Goal: Task Accomplishment & Management: Use online tool/utility

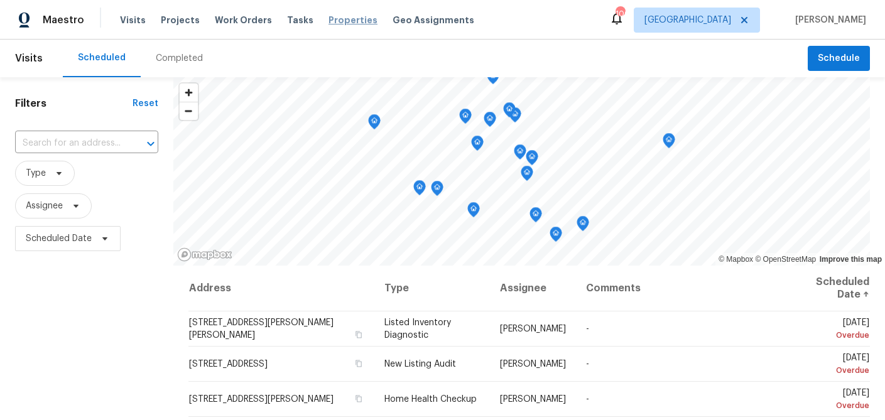
click at [328, 19] on span "Properties" at bounding box center [352, 20] width 49 height 13
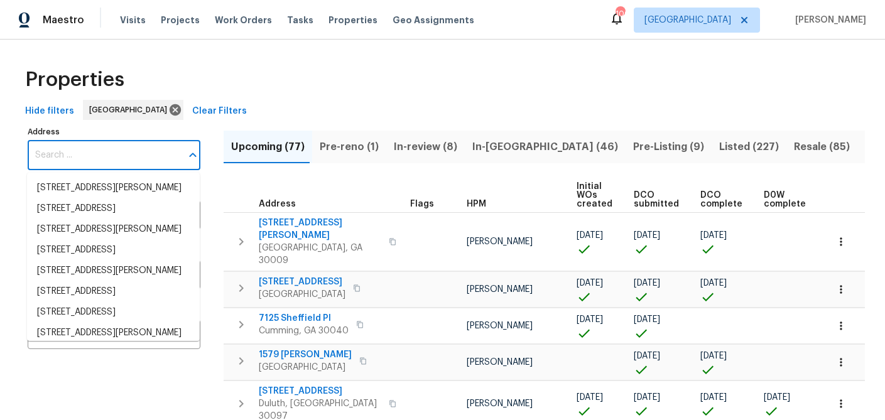
click at [75, 161] on input "Address" at bounding box center [105, 156] width 154 height 30
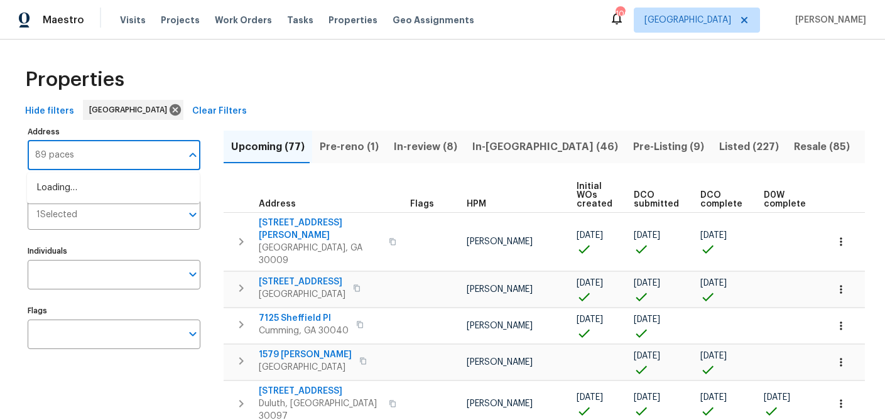
type input "89 paces"
click at [92, 188] on li "89 Paces Lakes Pt Dallas GA 30157" at bounding box center [113, 195] width 173 height 34
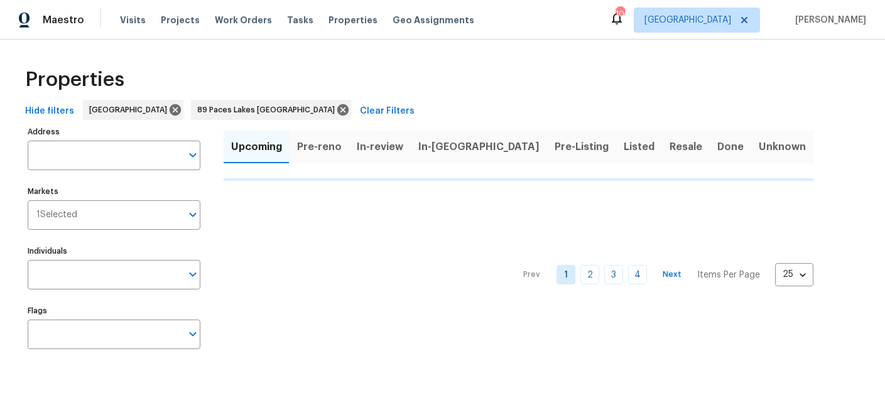
type input "89 Paces Lakes Pt Dallas GA 30157"
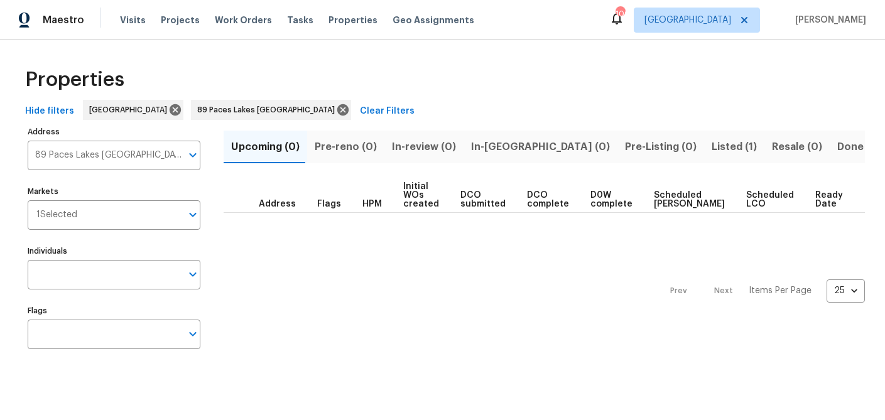
click at [712, 146] on span "Listed (1)" at bounding box center [734, 147] width 45 height 18
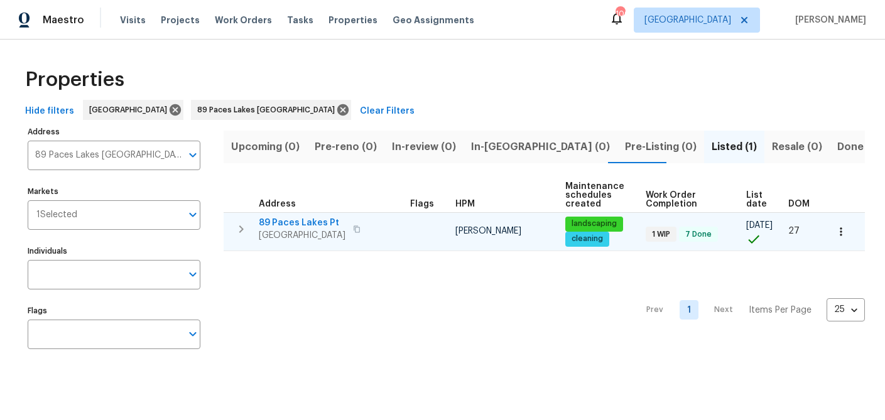
click at [353, 227] on icon "button" at bounding box center [357, 229] width 8 height 8
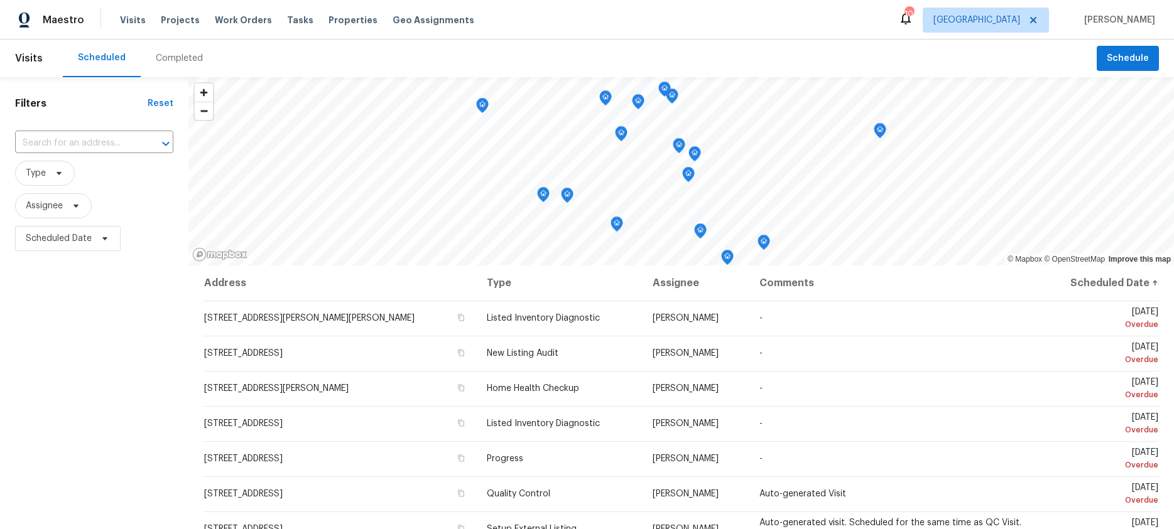
click at [164, 67] on div "Completed" at bounding box center [179, 59] width 77 height 38
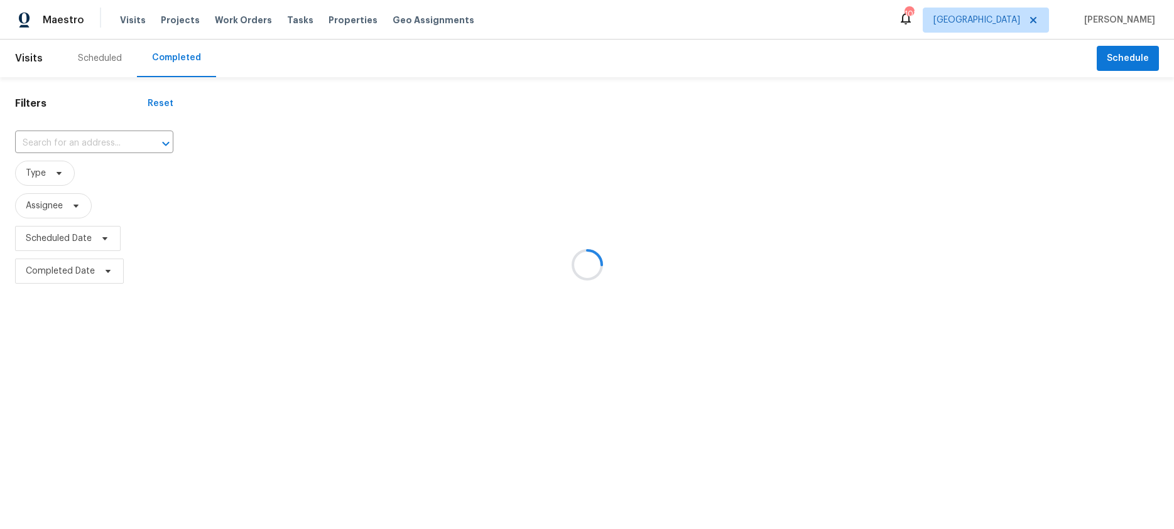
click at [64, 139] on div at bounding box center [587, 264] width 1174 height 529
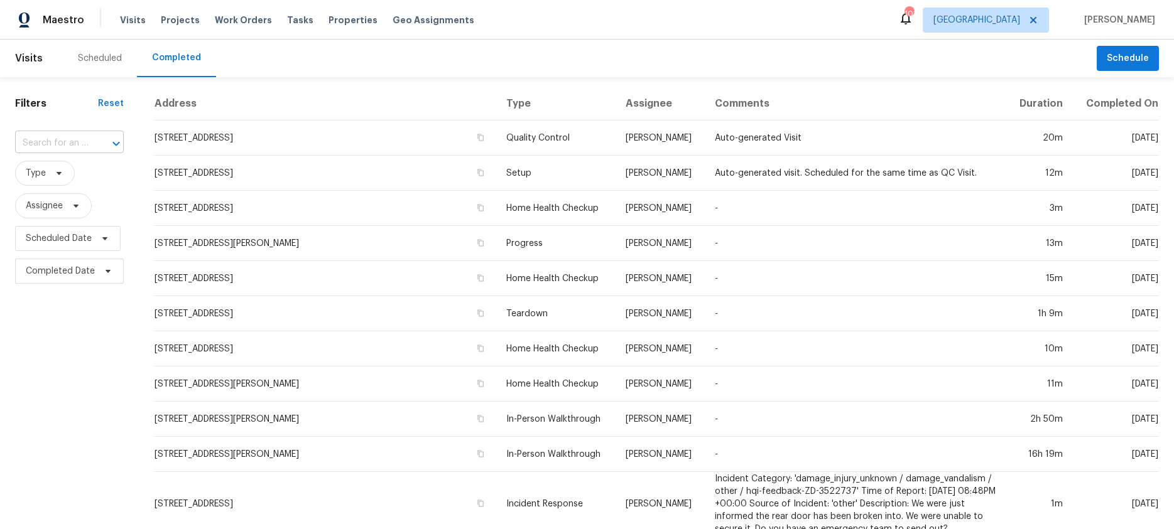
click at [46, 141] on input "text" at bounding box center [51, 143] width 73 height 19
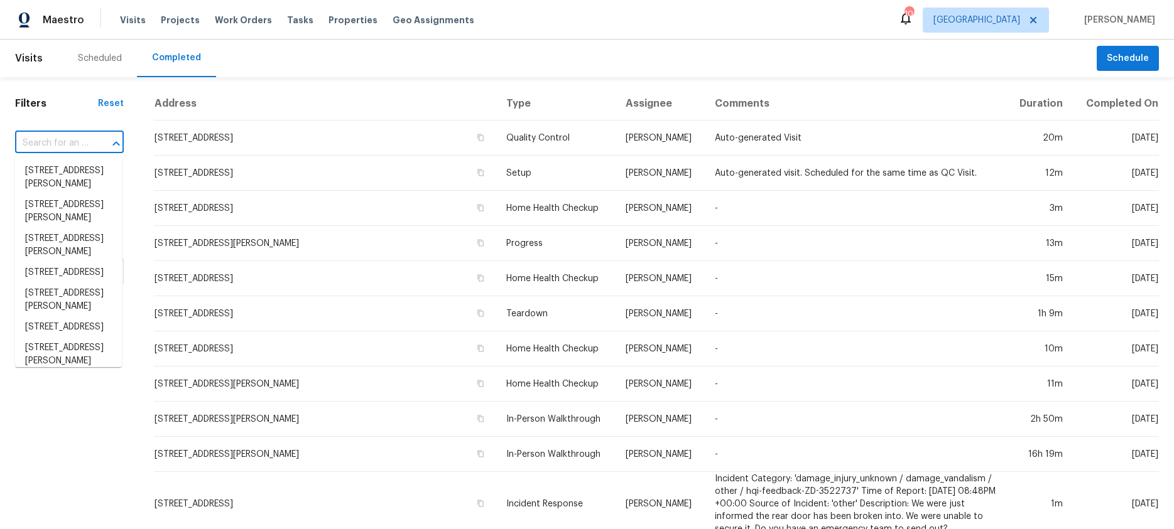
paste input "834 Pine Shoals Ct Atlanta, GA 30349"
type input "834 Pine Shoals Ct Atlanta, GA 30349"
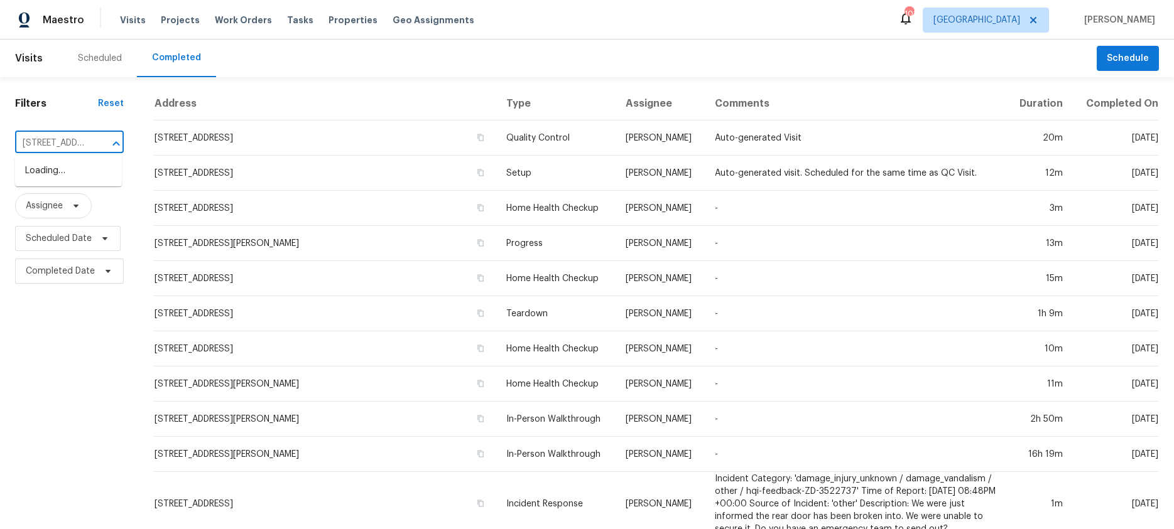
scroll to position [0, 92]
click at [58, 176] on li "834 Pine Shoals Ct, Atlanta, GA 30349" at bounding box center [68, 171] width 107 height 21
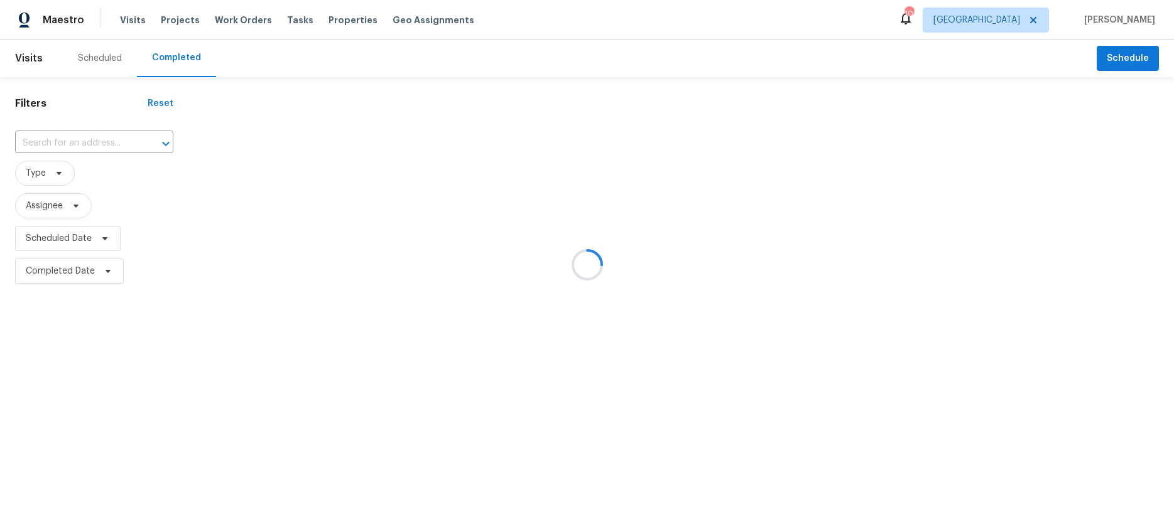
type input "834 Pine Shoals Ct, Atlanta, GA 30349"
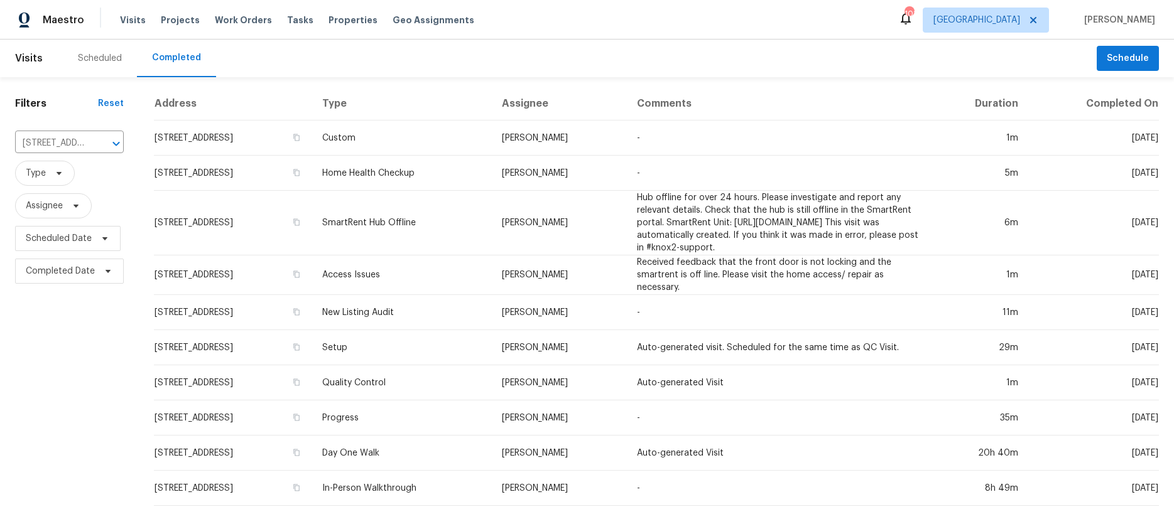
drag, startPoint x: 229, startPoint y: 136, endPoint x: 328, endPoint y: 153, distance: 99.9
click at [229, 136] on td "834 Pine Shoals Ct, Atlanta, GA 30349" at bounding box center [233, 138] width 158 height 35
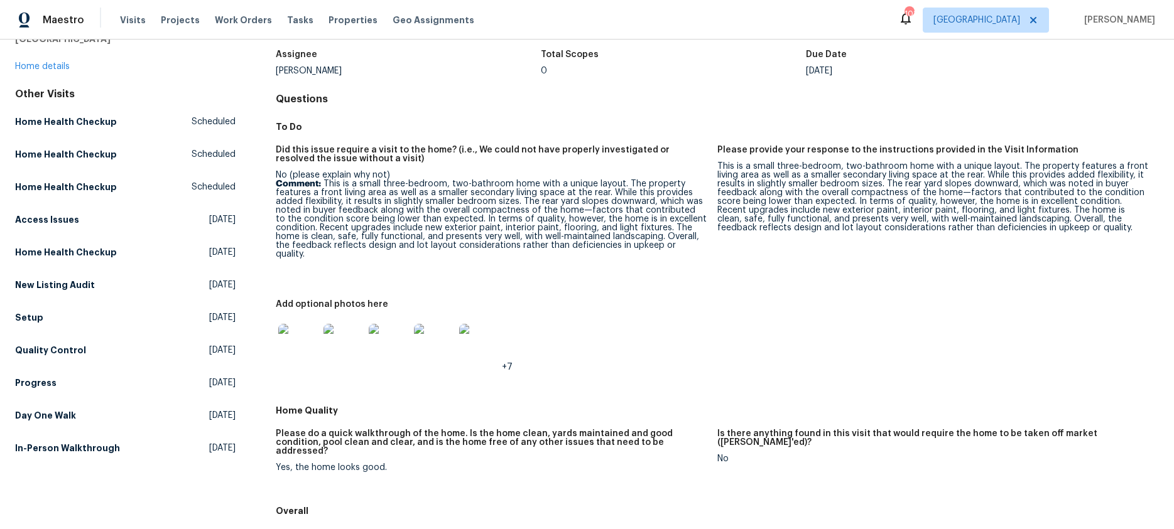
scroll to position [80, 0]
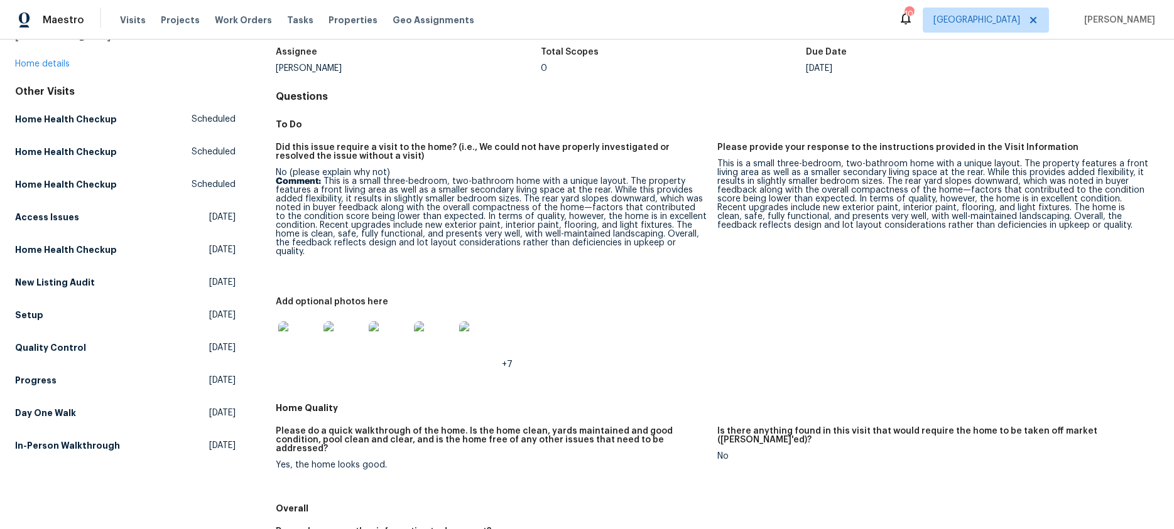
click at [435, 197] on p "Comment: This is a small three-bedroom, two-bathroom home with a unique layout.…" at bounding box center [491, 216] width 431 height 79
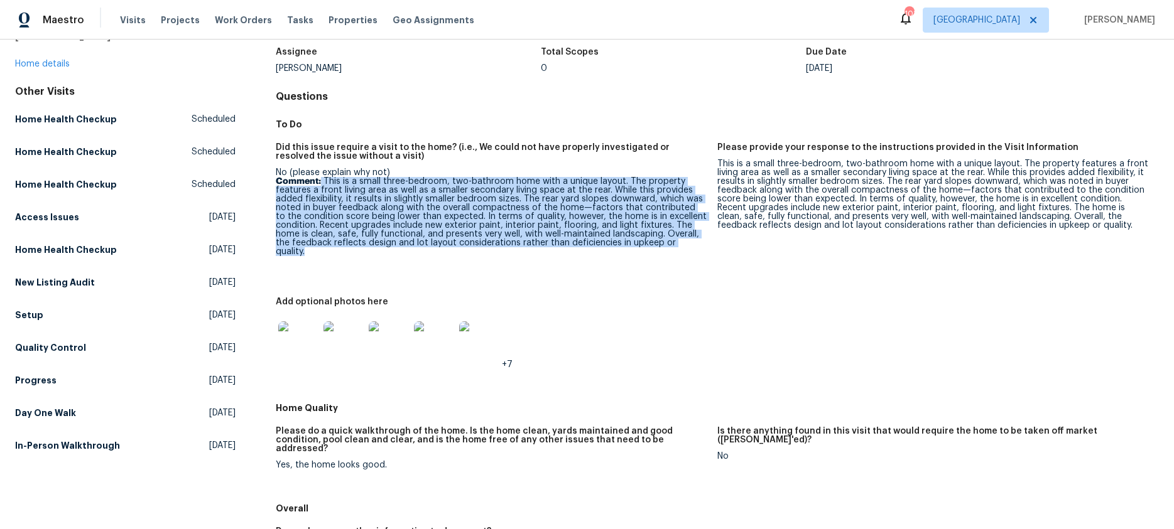
drag, startPoint x: 709, startPoint y: 243, endPoint x: 322, endPoint y: 183, distance: 391.4
click at [322, 183] on figure "Did this issue require a visit to the home? (i.e., We could not have properly i…" at bounding box center [496, 212] width 441 height 139
copy p "This is a small three-bedroom, two-bathroom home with a unique layout. The prop…"
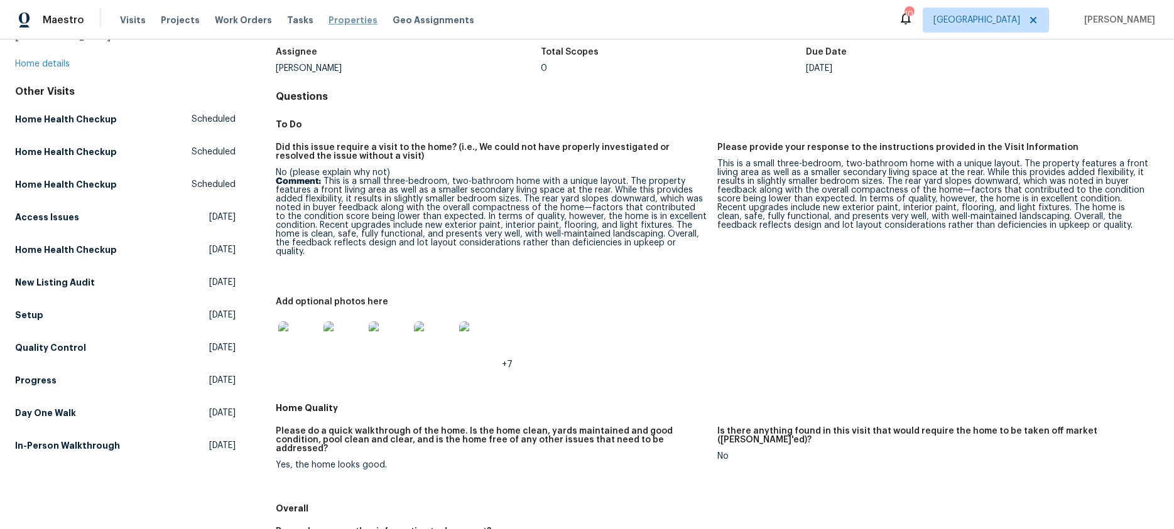
click at [337, 21] on span "Properties" at bounding box center [352, 20] width 49 height 13
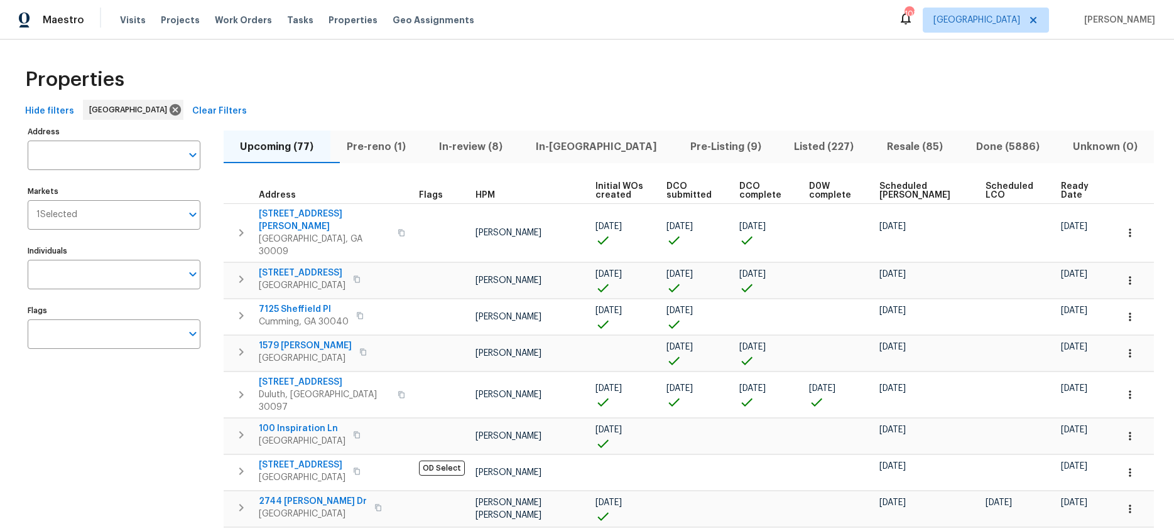
click at [87, 158] on input "text" at bounding box center [105, 156] width 154 height 30
click at [87, 158] on input "Address" at bounding box center [105, 156] width 154 height 30
type input "4958 meadow"
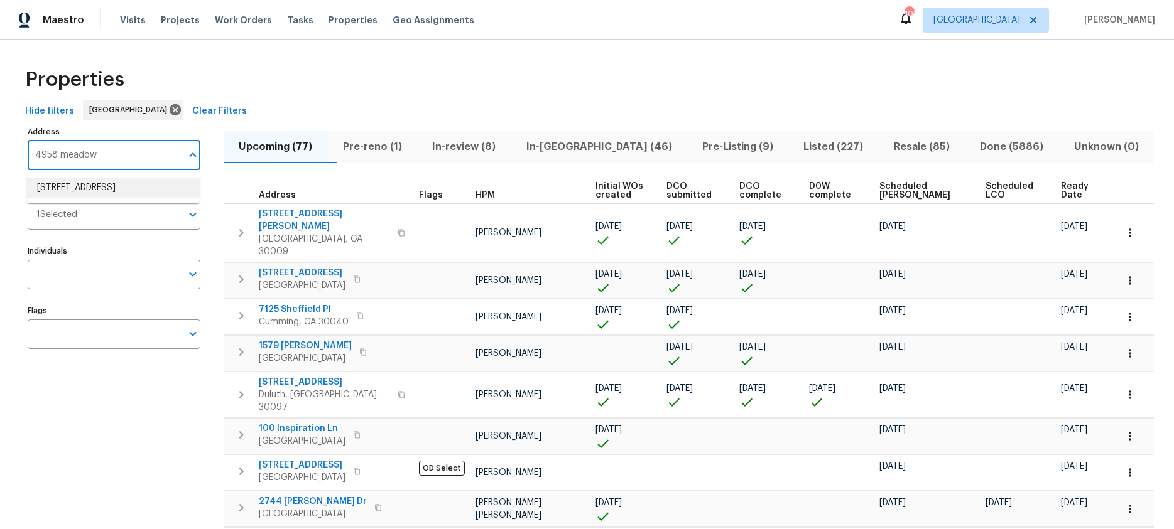
click at [87, 179] on li "4958 Meadow Ln Marietta GA 30068" at bounding box center [113, 188] width 173 height 21
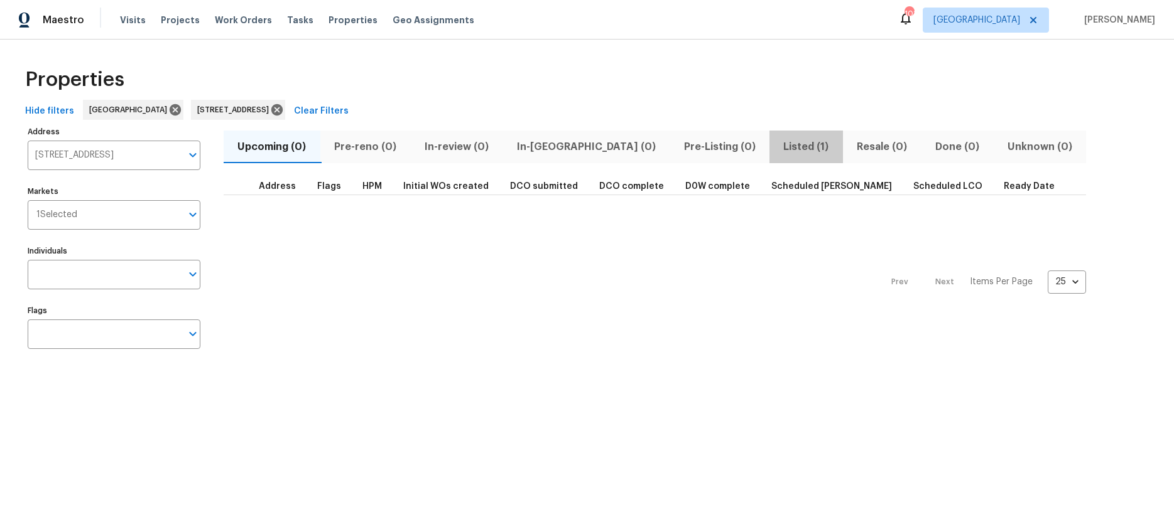
click at [777, 141] on span "Listed (1)" at bounding box center [806, 147] width 58 height 18
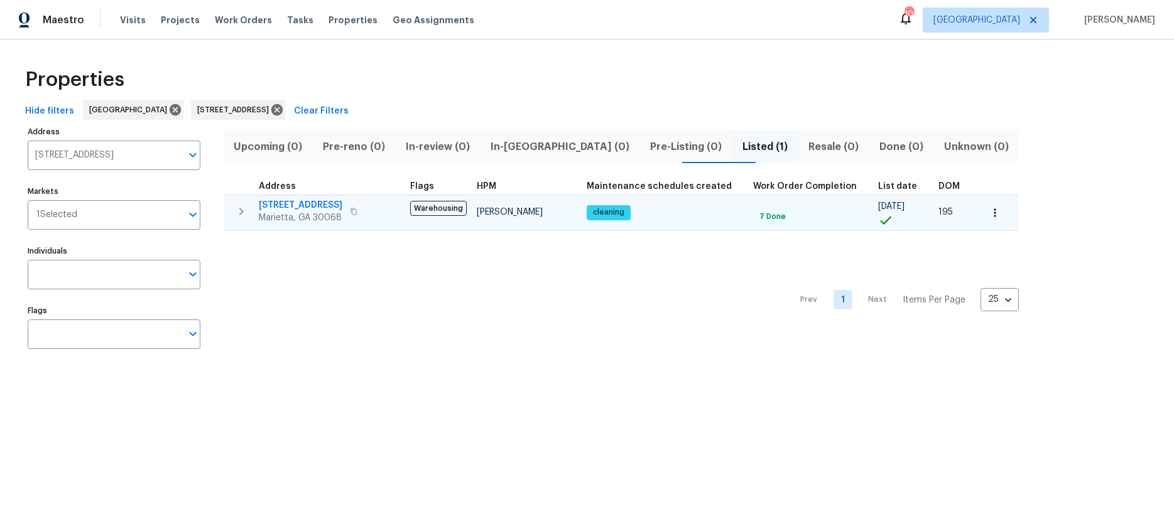
click at [311, 202] on span "[STREET_ADDRESS]" at bounding box center [301, 205] width 84 height 13
click at [981, 205] on button "button" at bounding box center [995, 213] width 28 height 28
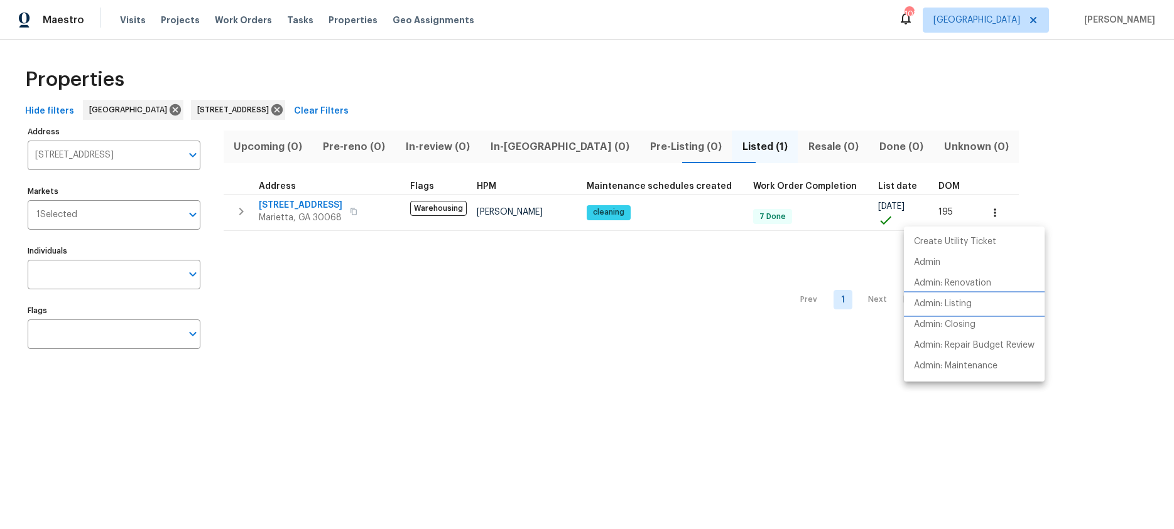
click at [948, 303] on p "Admin: Listing" at bounding box center [943, 304] width 58 height 13
click at [140, 164] on div at bounding box center [587, 264] width 1174 height 529
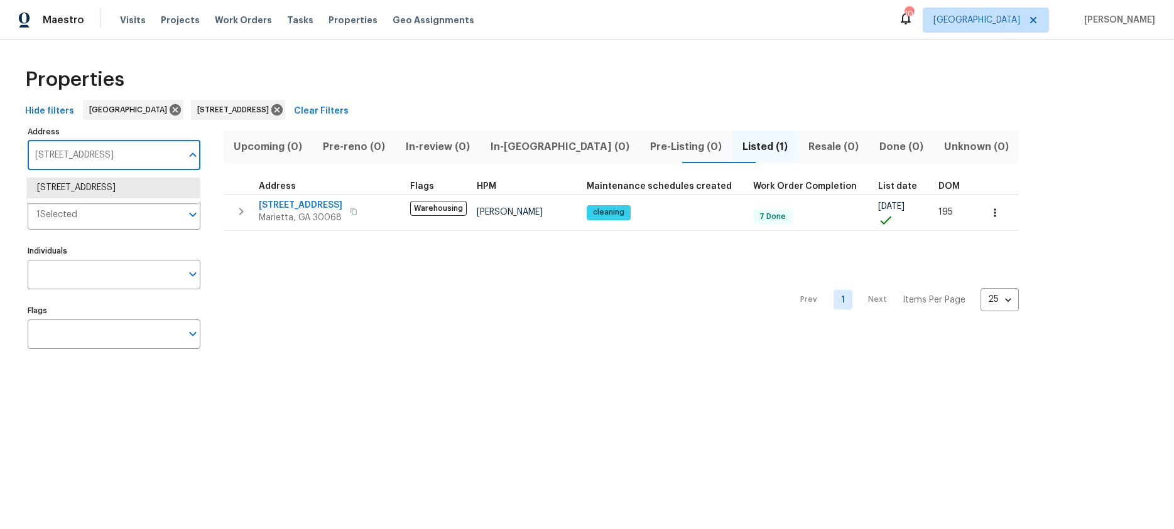
click at [129, 157] on input "4958 Meadow Ln Marietta GA 30068" at bounding box center [105, 156] width 154 height 30
type input "294 farm ridge"
click at [119, 198] on li "294 Farm Ridge Dr NE Woodstock GA 30188" at bounding box center [113, 188] width 173 height 21
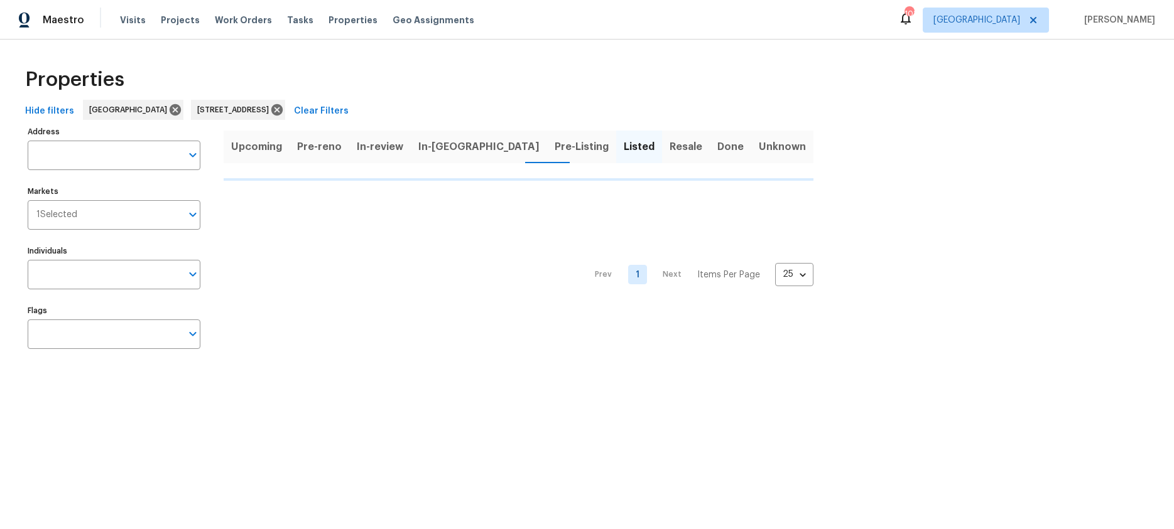
type input "294 Farm Ridge Dr NE Woodstock GA 30188"
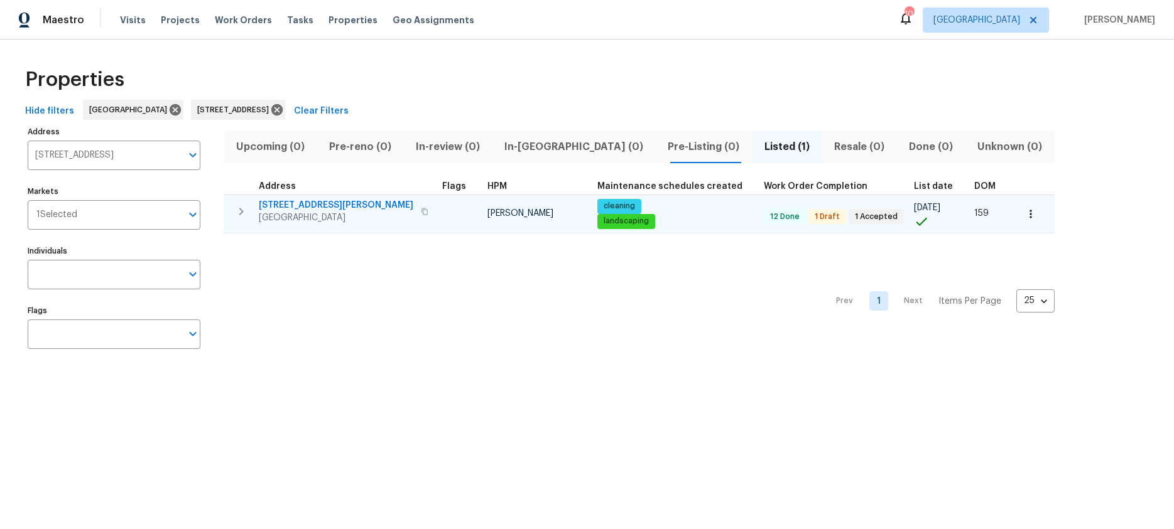
click at [300, 204] on span "294 Farm Ridge Dr NE" at bounding box center [336, 205] width 154 height 13
click at [1017, 216] on button "button" at bounding box center [1031, 214] width 28 height 28
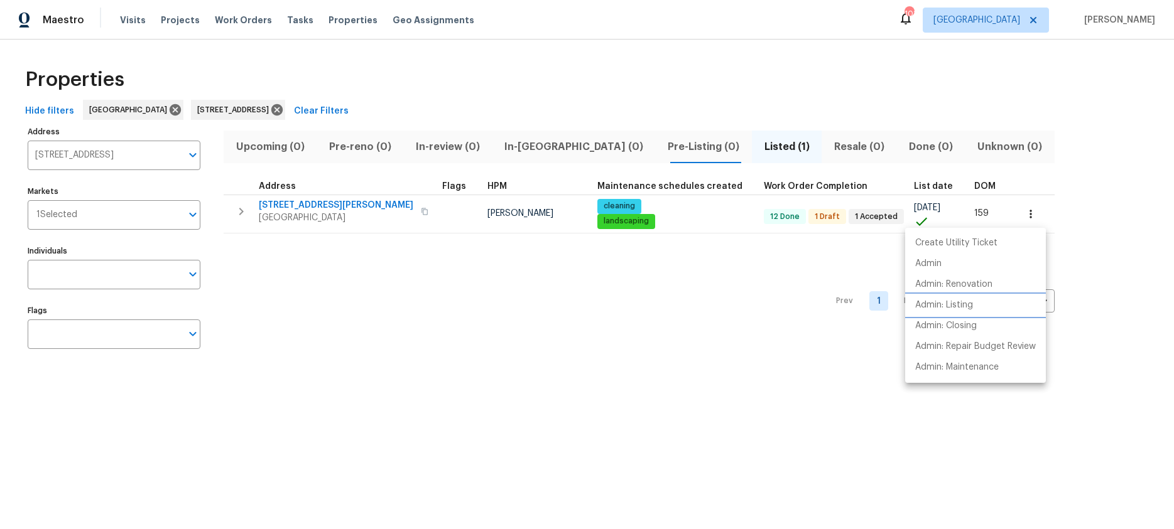
click at [958, 310] on p "Admin: Listing" at bounding box center [944, 305] width 58 height 13
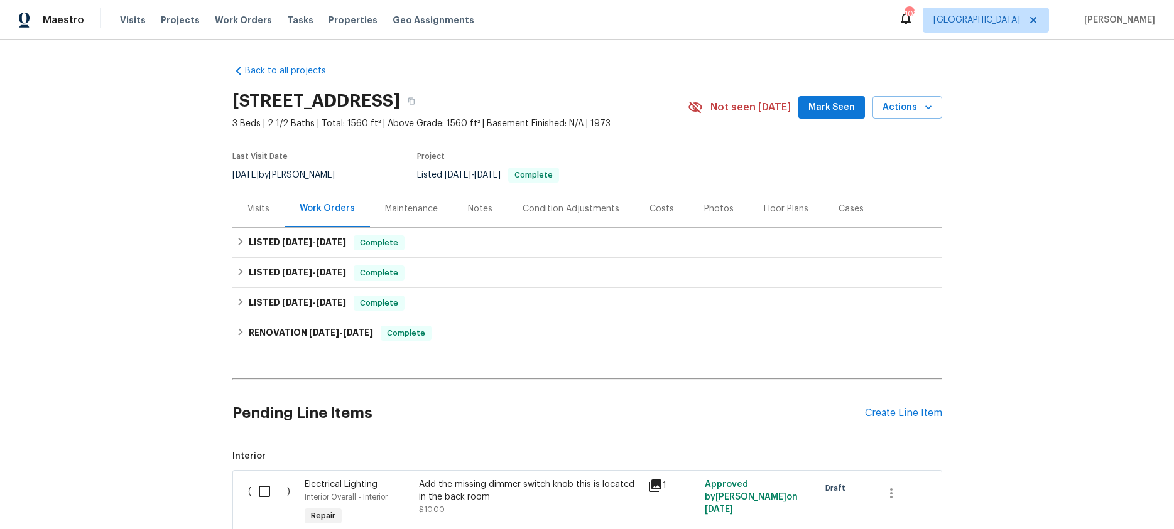
click at [257, 210] on div "Visits" at bounding box center [258, 209] width 22 height 13
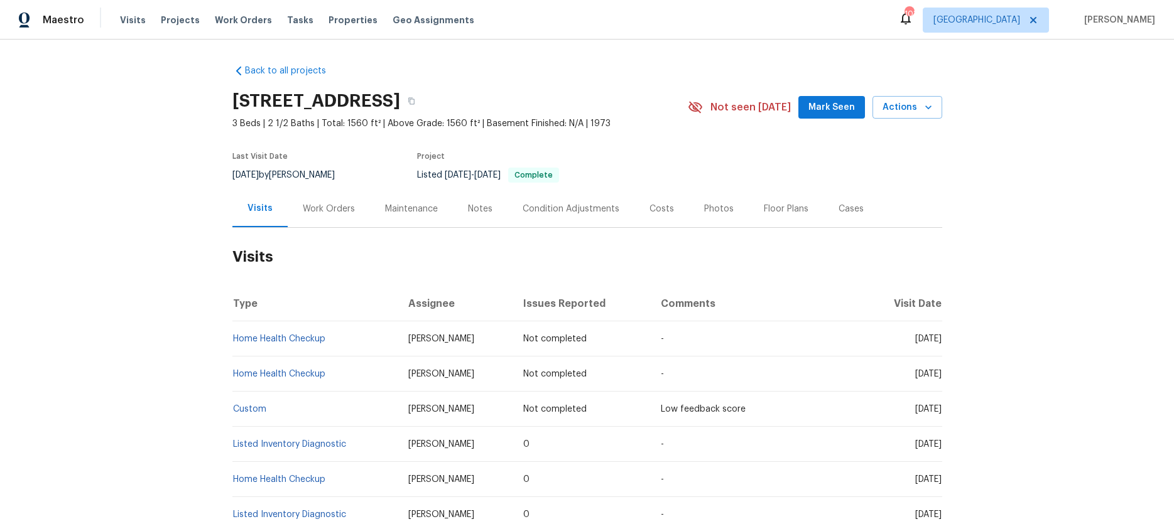
click at [318, 201] on div "Work Orders" at bounding box center [329, 208] width 82 height 37
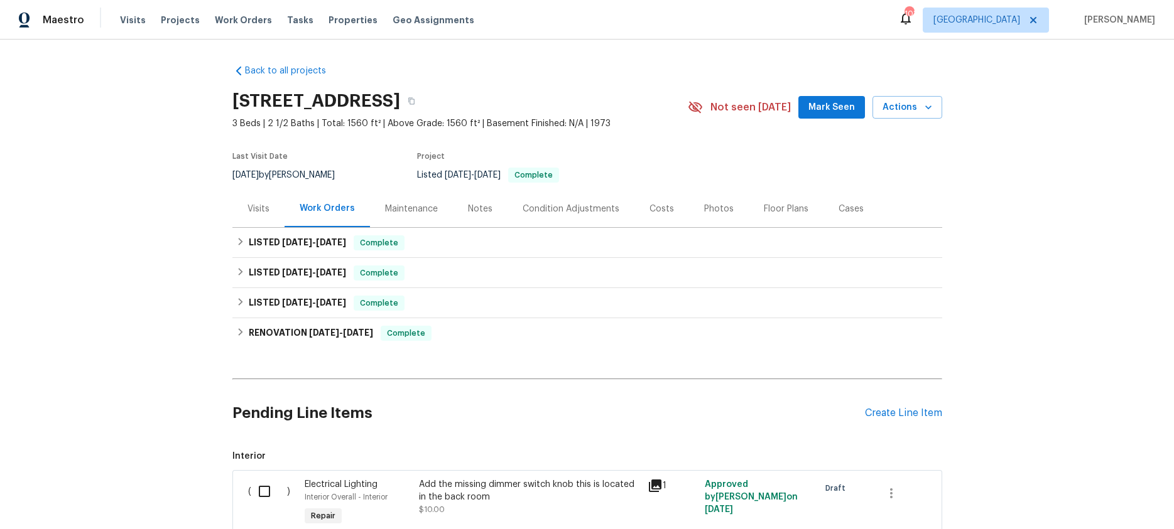
scroll to position [282, 0]
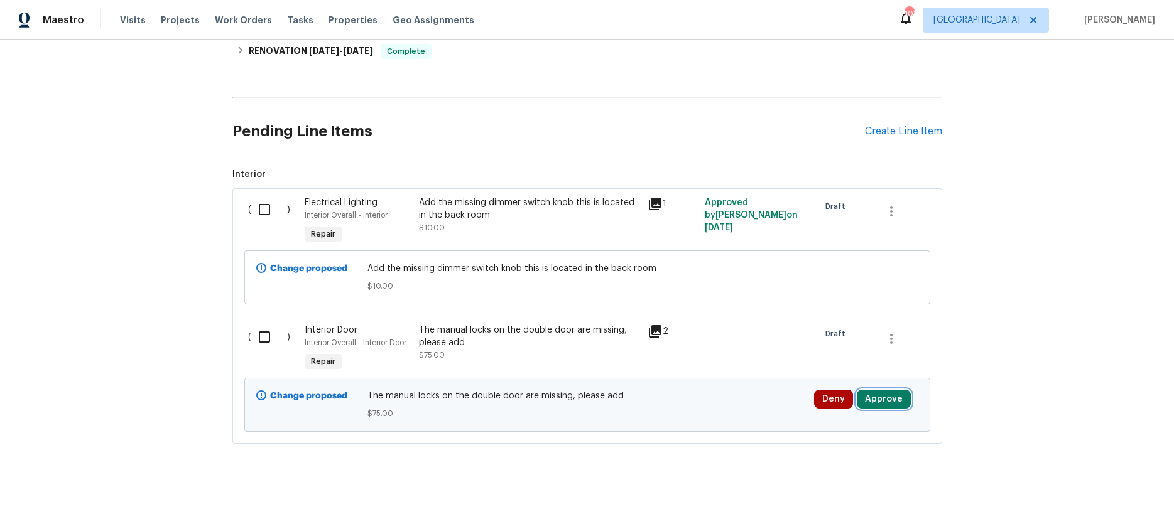
click at [886, 399] on button "Approve" at bounding box center [884, 399] width 54 height 19
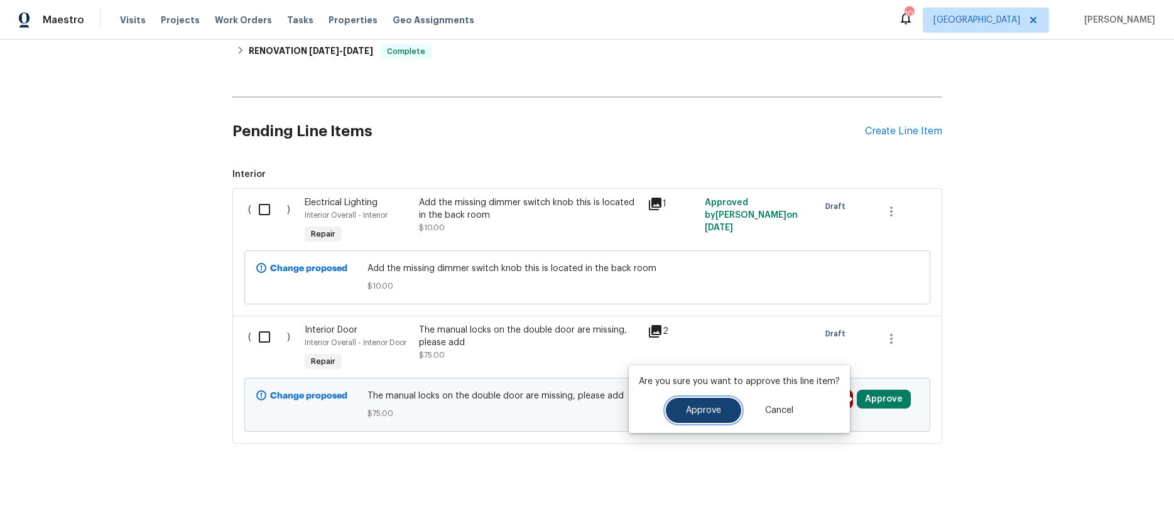
click at [686, 408] on span "Approve" at bounding box center [703, 410] width 35 height 9
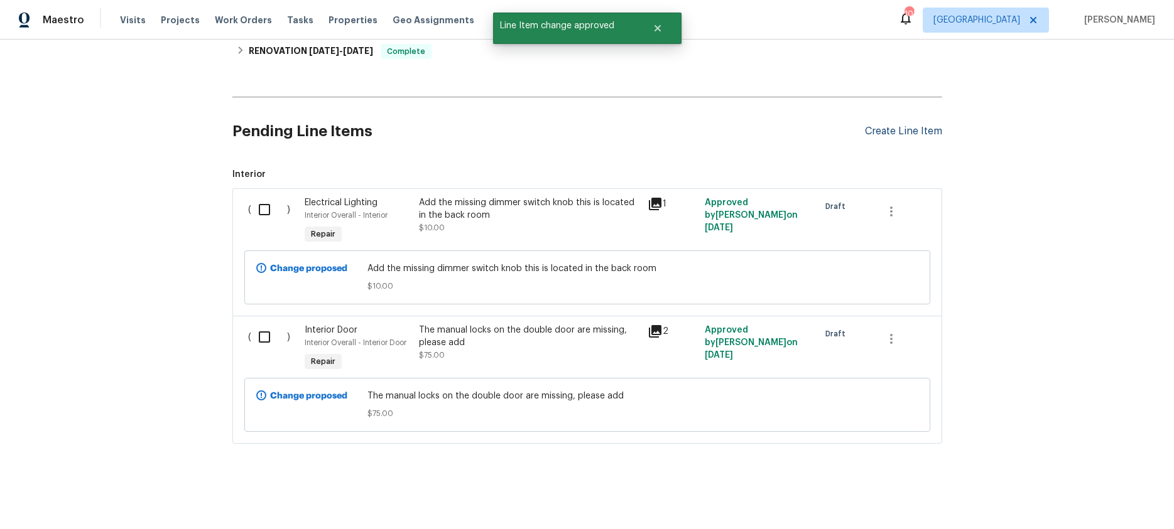
click at [886, 131] on div "Create Line Item" at bounding box center [903, 132] width 77 height 12
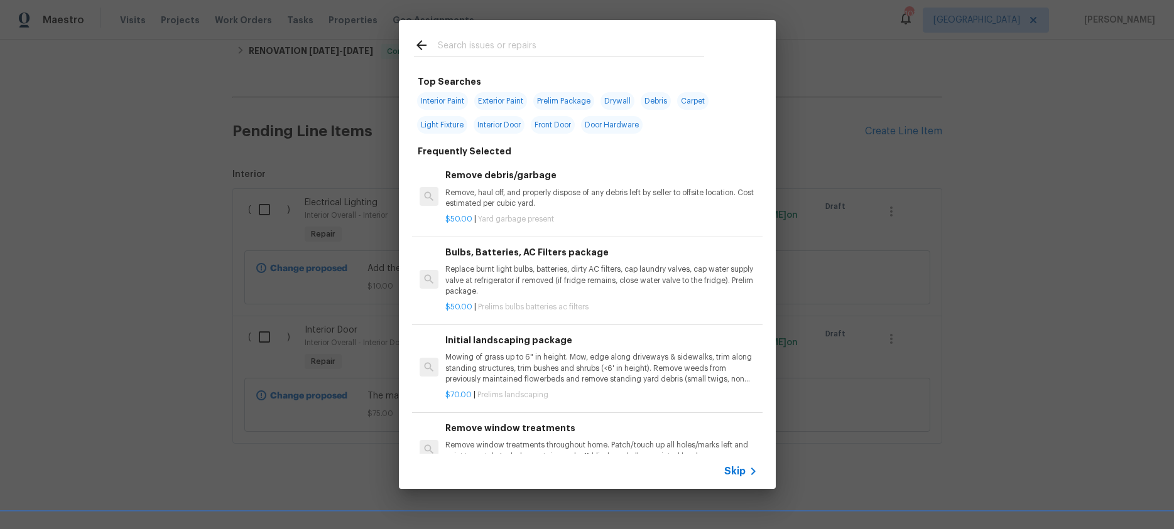
click at [988, 206] on div "Top Searches Interior Paint Exterior Paint Prelim Package Drywall Debris Carpet…" at bounding box center [587, 254] width 1174 height 509
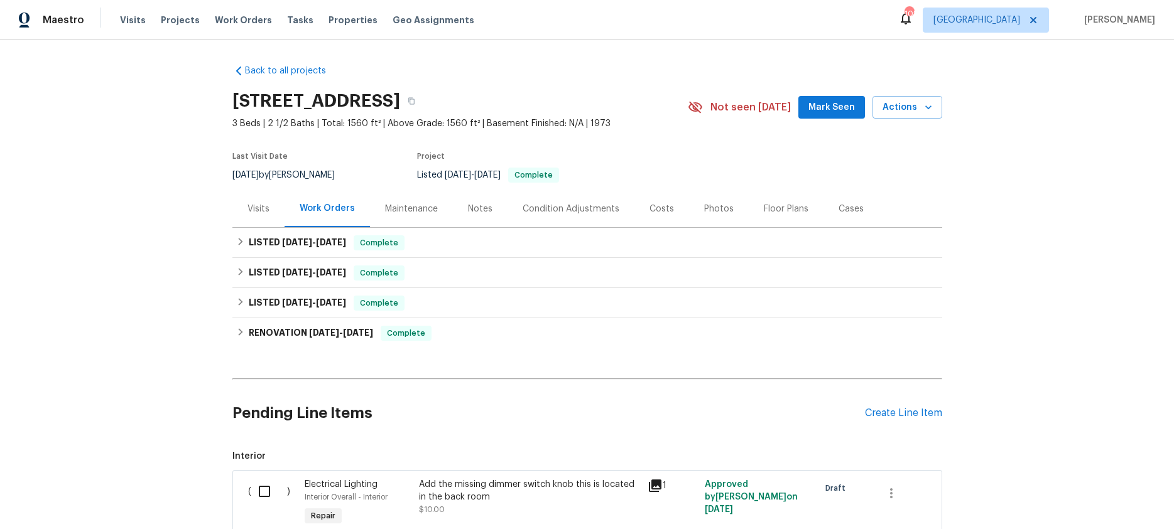
click at [261, 202] on div "Visits" at bounding box center [258, 208] width 52 height 37
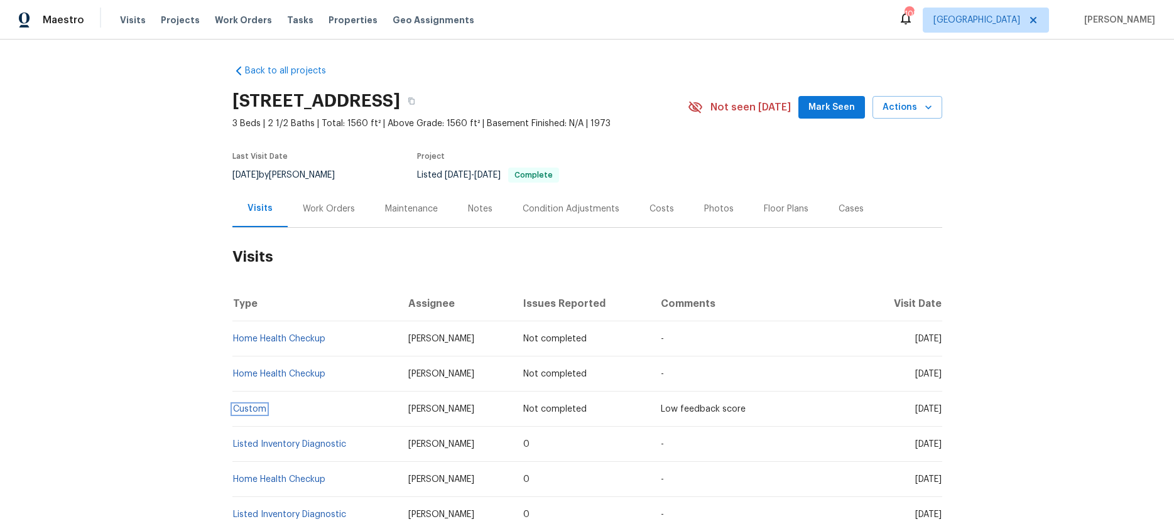
click at [254, 408] on link "Custom" at bounding box center [249, 409] width 33 height 9
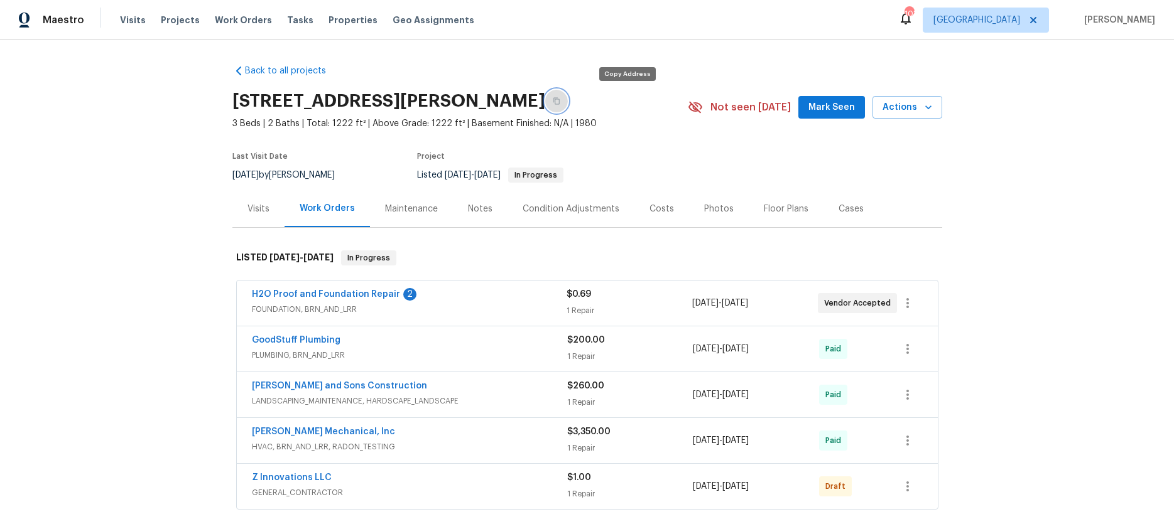
drag, startPoint x: 626, startPoint y: 100, endPoint x: 777, endPoint y: 8, distance: 176.4
click at [560, 100] on icon "button" at bounding box center [557, 101] width 8 height 8
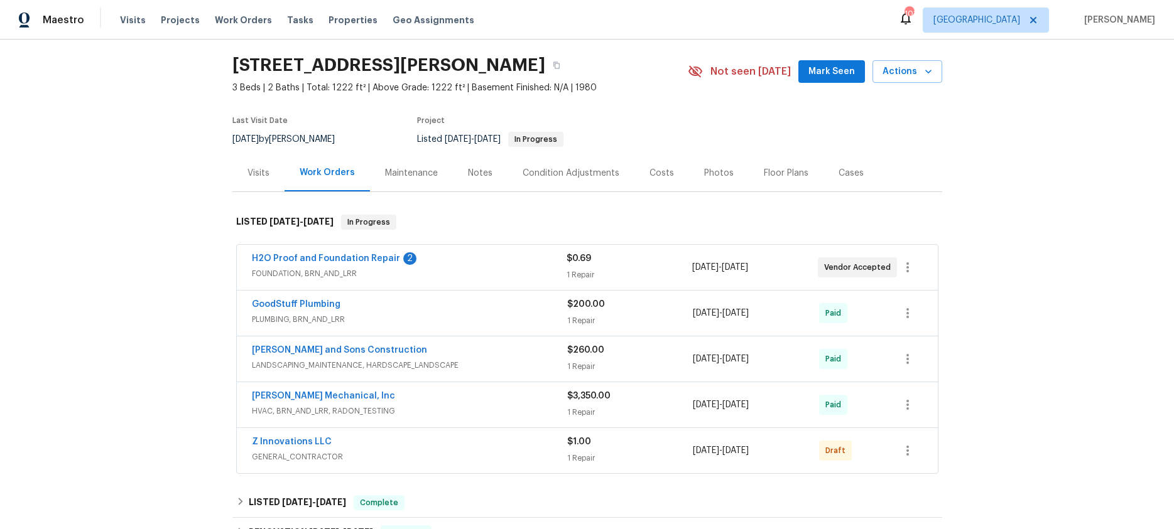
scroll to position [41, 0]
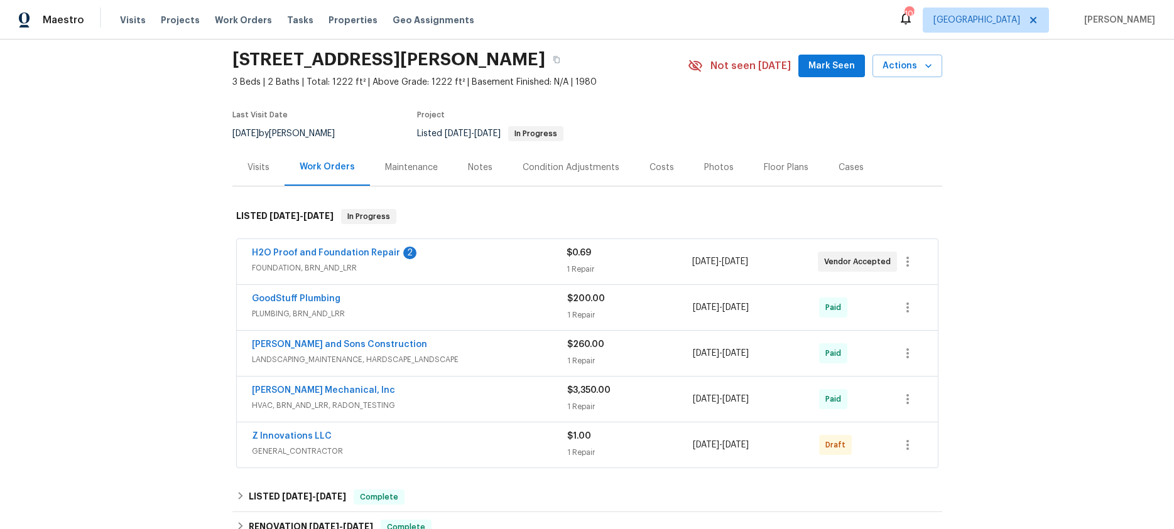
drag, startPoint x: 475, startPoint y: 161, endPoint x: 459, endPoint y: 222, distance: 62.5
click at [475, 162] on div "Notes" at bounding box center [480, 167] width 24 height 13
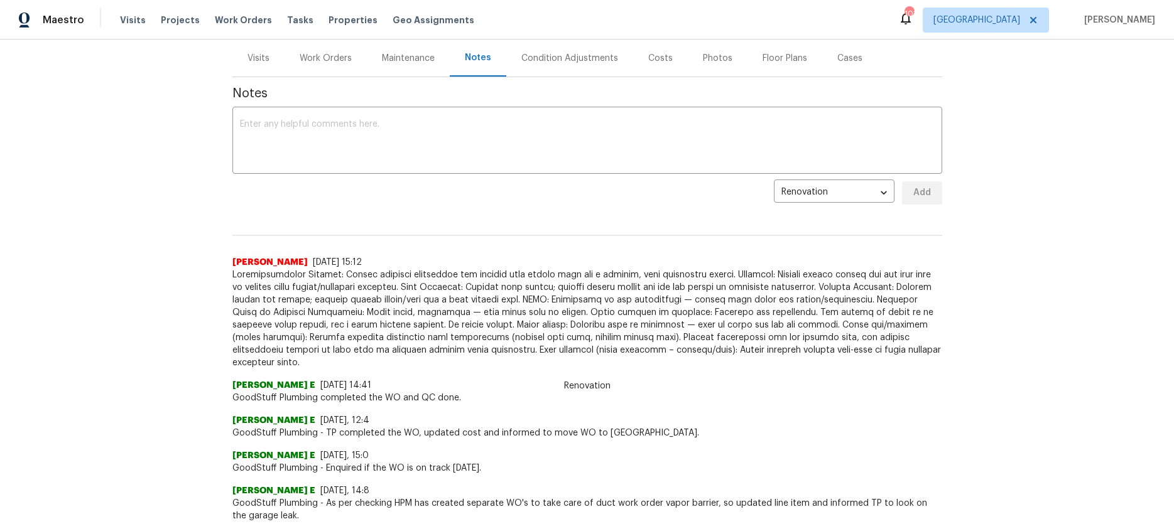
scroll to position [155, 0]
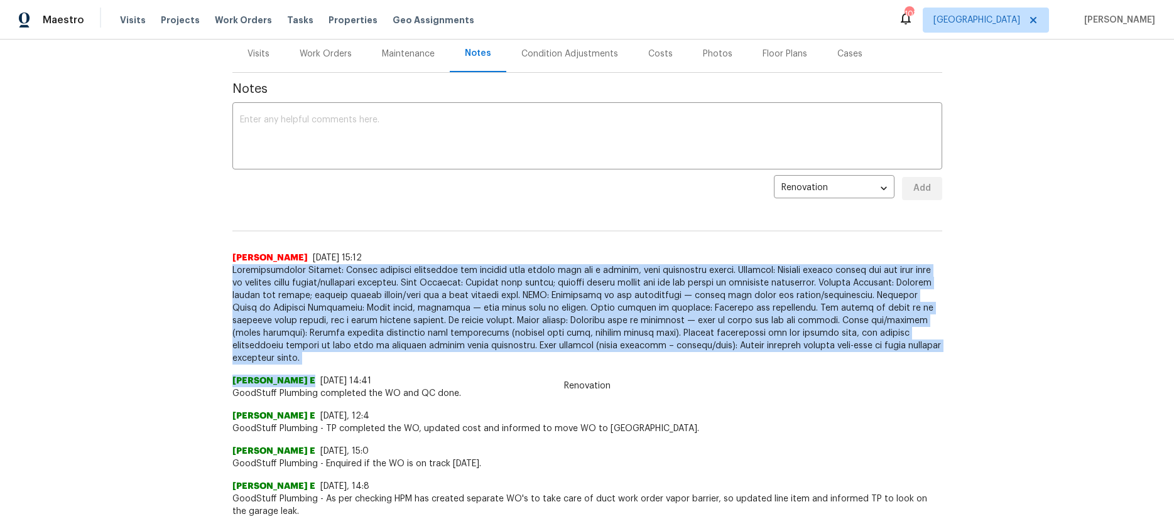
drag, startPoint x: 923, startPoint y: 352, endPoint x: 228, endPoint y: 274, distance: 698.8
click at [228, 274] on div "Back to all projects 294 Farm Ridge Dr NE, Woodstock, GA 30188 3 Beds | 2 Baths…" at bounding box center [587, 285] width 1174 height 490
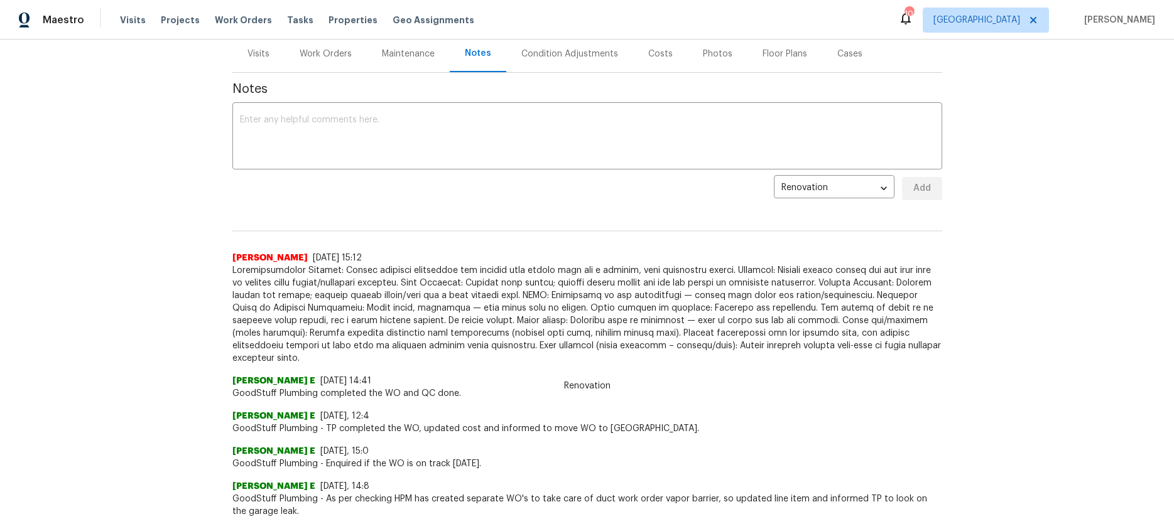
click at [229, 275] on div "Back to all projects 294 Farm Ridge Dr NE, Woodstock, GA 30188 3 Beds | 2 Baths…" at bounding box center [587, 285] width 1174 height 490
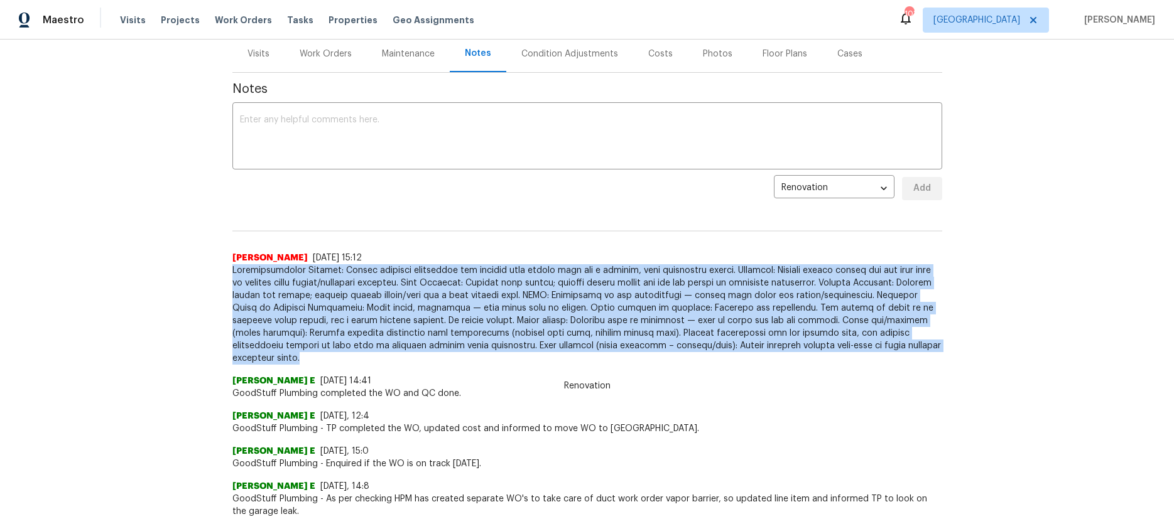
drag, startPoint x: 352, startPoint y: 298, endPoint x: 906, endPoint y: 344, distance: 555.8
click at [906, 344] on span at bounding box center [587, 314] width 710 height 100
copy span "Recommendations Kitchen: Remove existing backsplash and replace with subway til…"
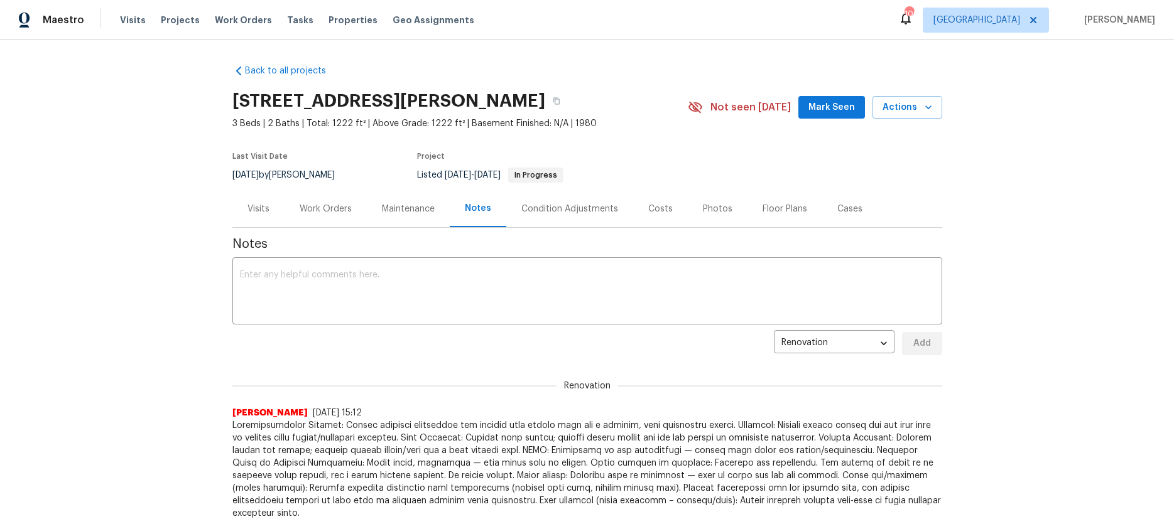
click at [259, 205] on div "Visits" at bounding box center [258, 209] width 22 height 13
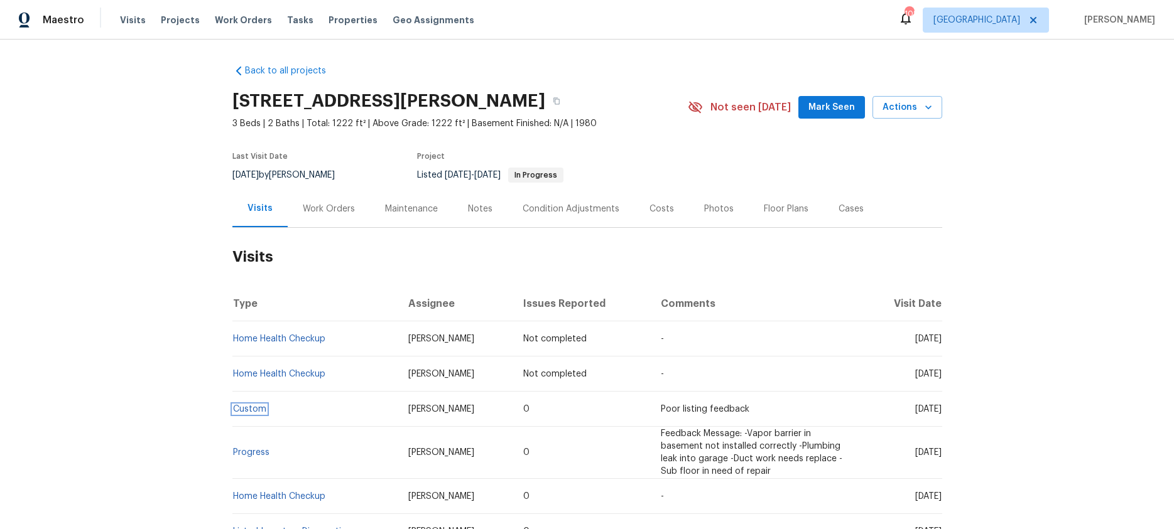
click at [255, 411] on link "Custom" at bounding box center [249, 409] width 33 height 9
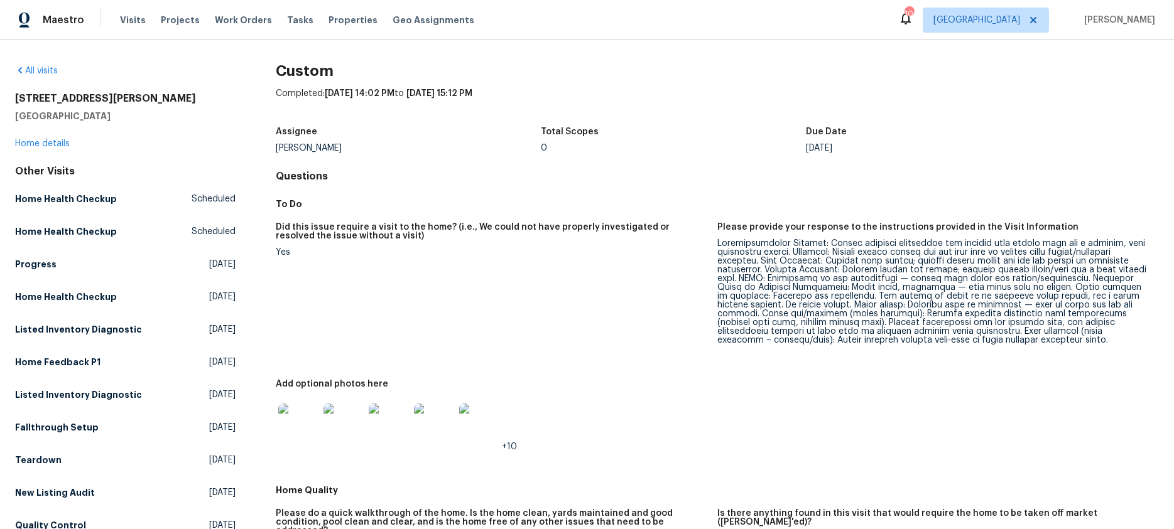
scroll to position [1, 0]
click at [43, 143] on link "Home details" at bounding box center [42, 143] width 55 height 9
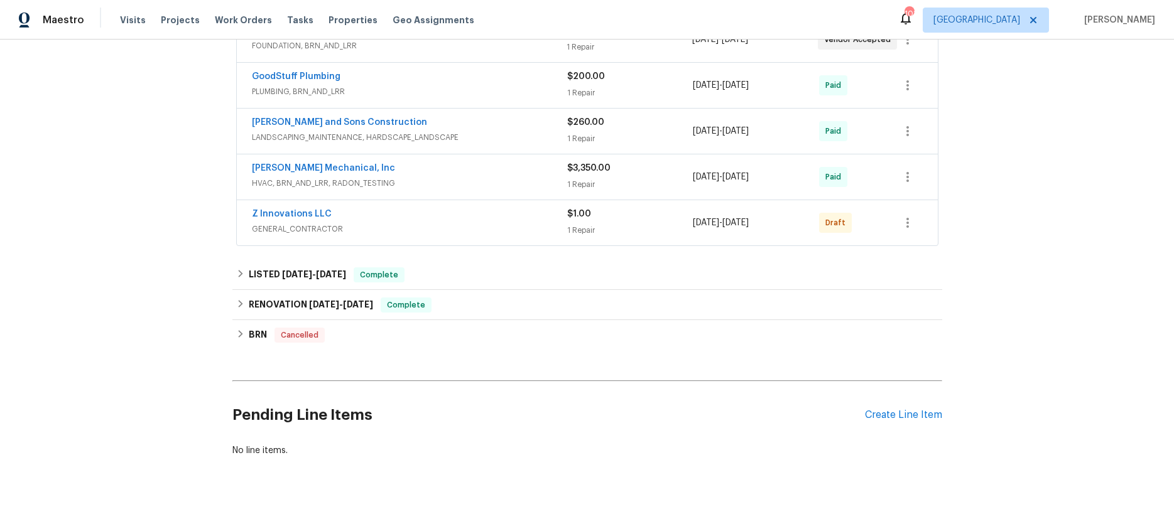
scroll to position [277, 0]
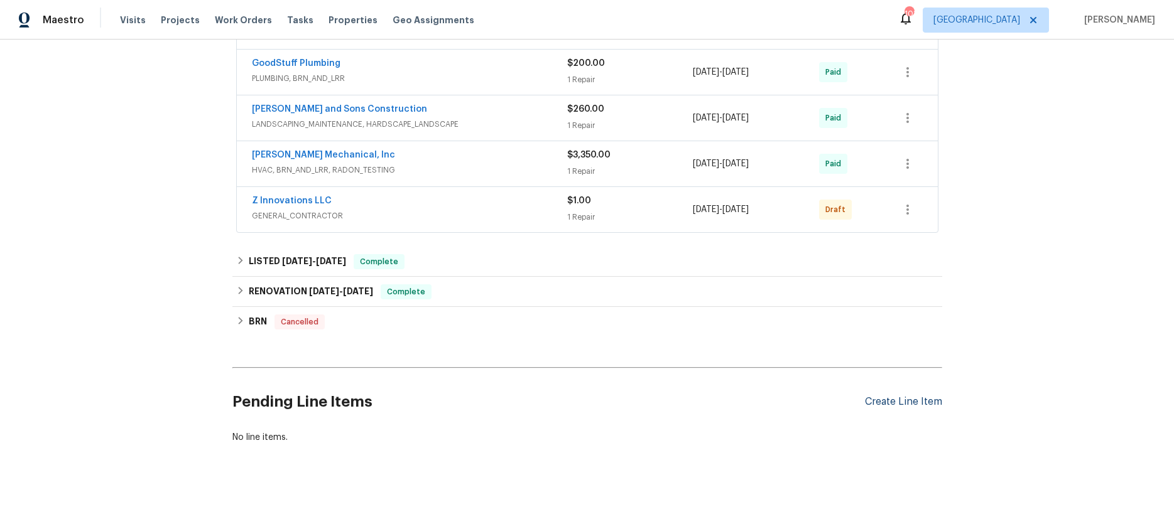
click at [902, 404] on div "Create Line Item" at bounding box center [903, 402] width 77 height 12
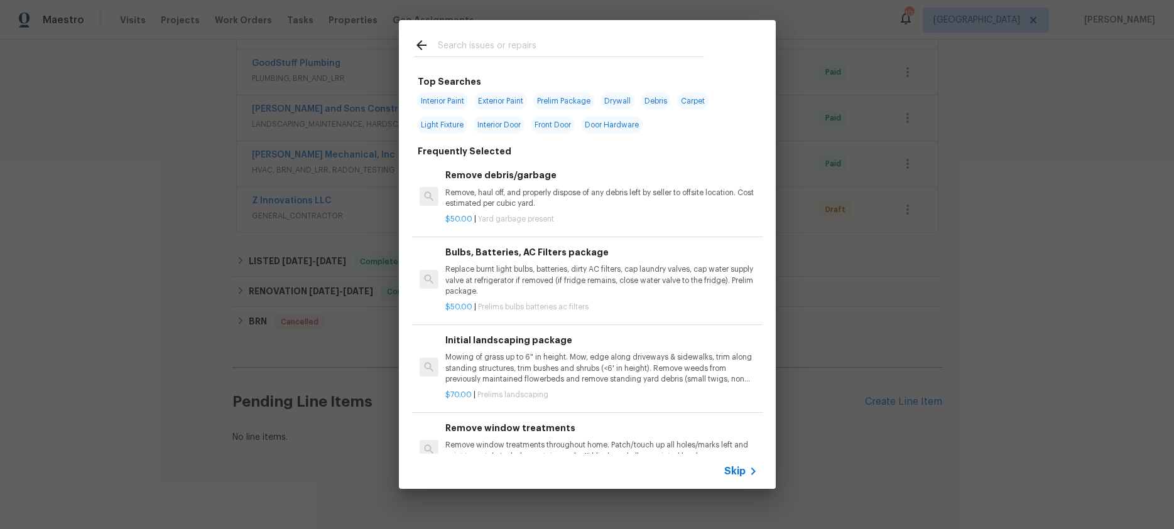
click at [492, 40] on input "text" at bounding box center [571, 47] width 266 height 19
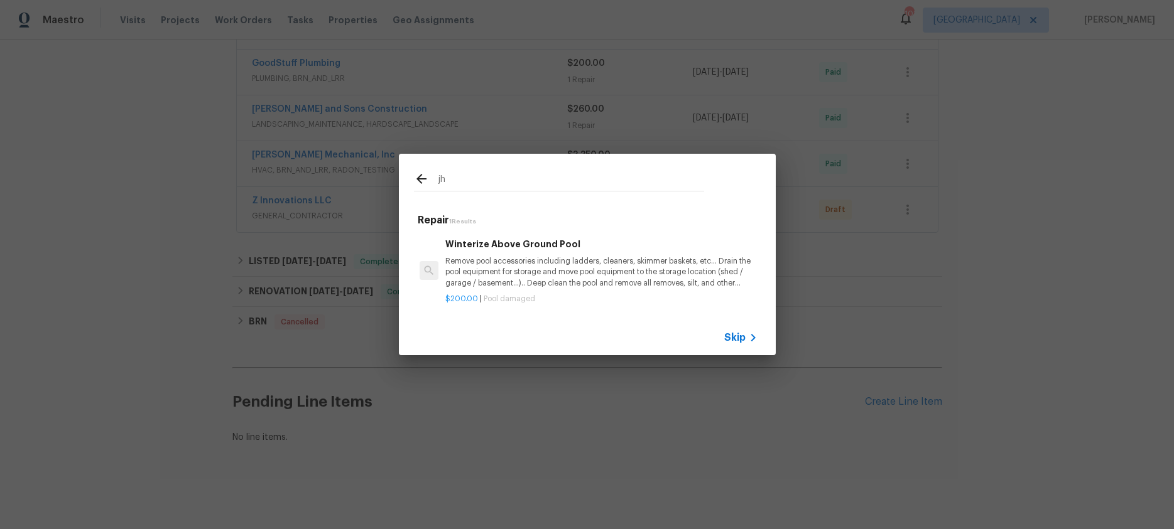
type input "j"
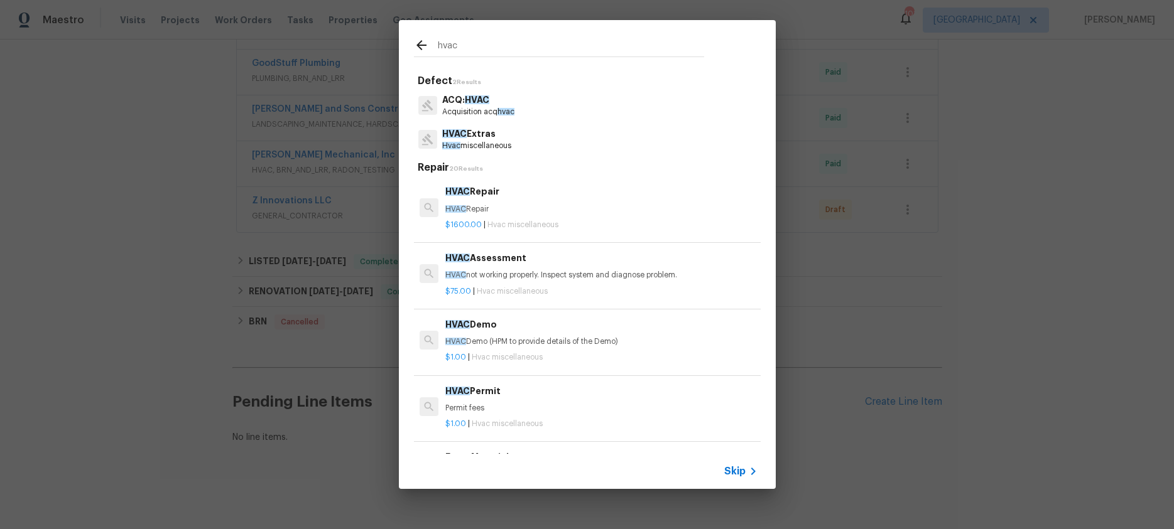
type input "hvac"
drag, startPoint x: 500, startPoint y: 145, endPoint x: 501, endPoint y: 158, distance: 13.2
click at [500, 145] on p "Hvac miscellaneous" at bounding box center [476, 146] width 69 height 11
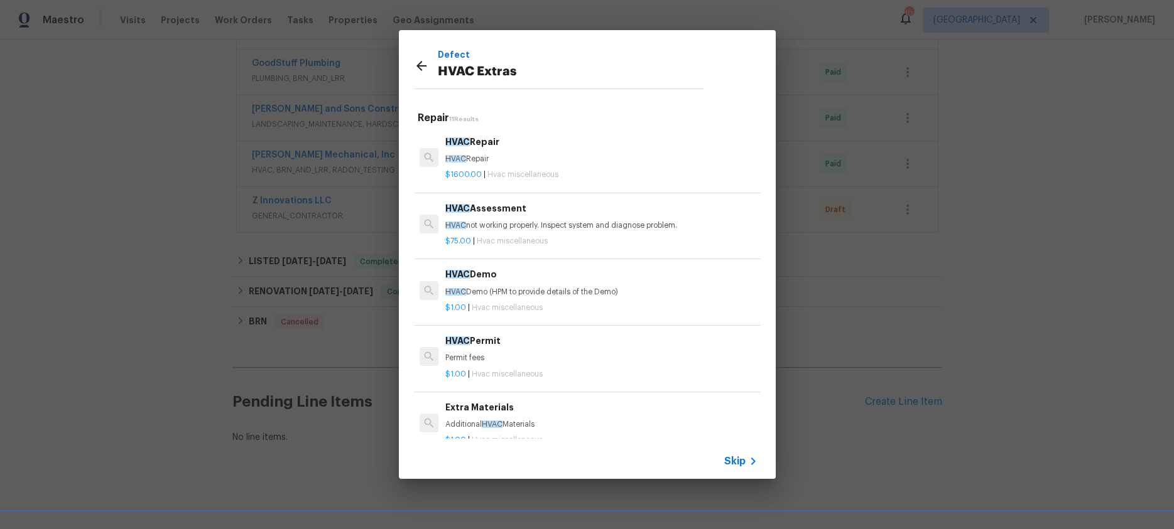
click at [495, 171] on span "Hvac miscellaneous" at bounding box center [522, 175] width 71 height 8
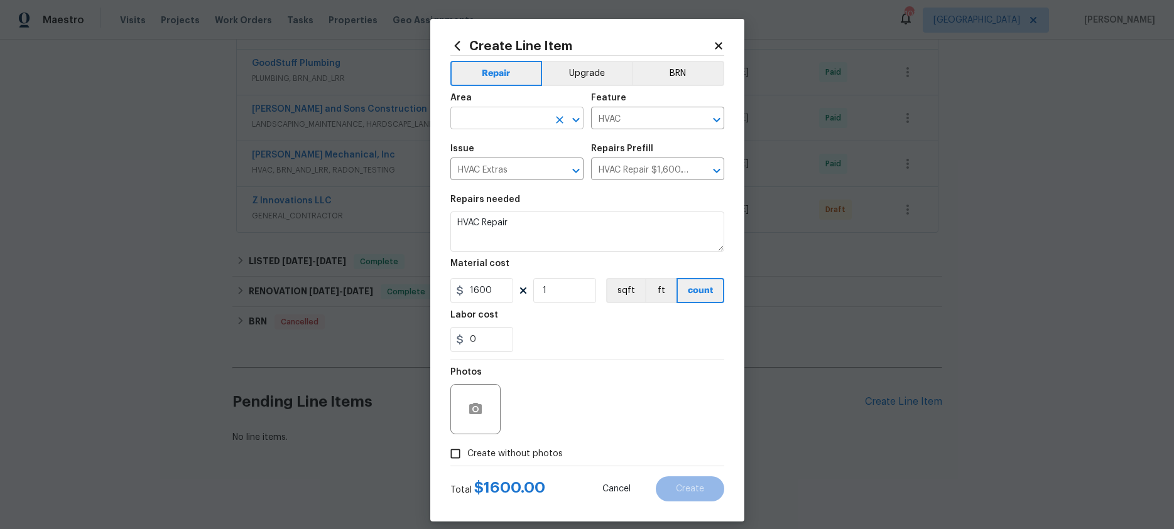
click at [515, 121] on input "text" at bounding box center [499, 119] width 98 height 19
click at [497, 149] on li "HVAC" at bounding box center [516, 147] width 133 height 21
type input "HVAC"
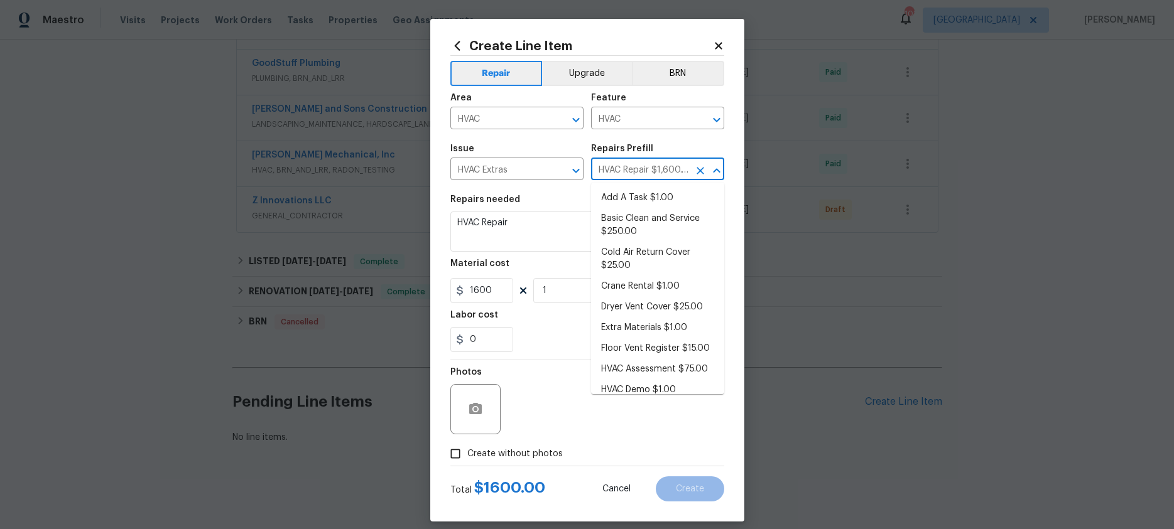
click at [604, 167] on input "HVAC Repair $1,600.00" at bounding box center [640, 170] width 98 height 19
click at [623, 192] on li "Add A Task $1.00" at bounding box center [657, 198] width 133 height 21
type input "Add A Task $1.00"
type textarea "HPM to detail"
type input "1"
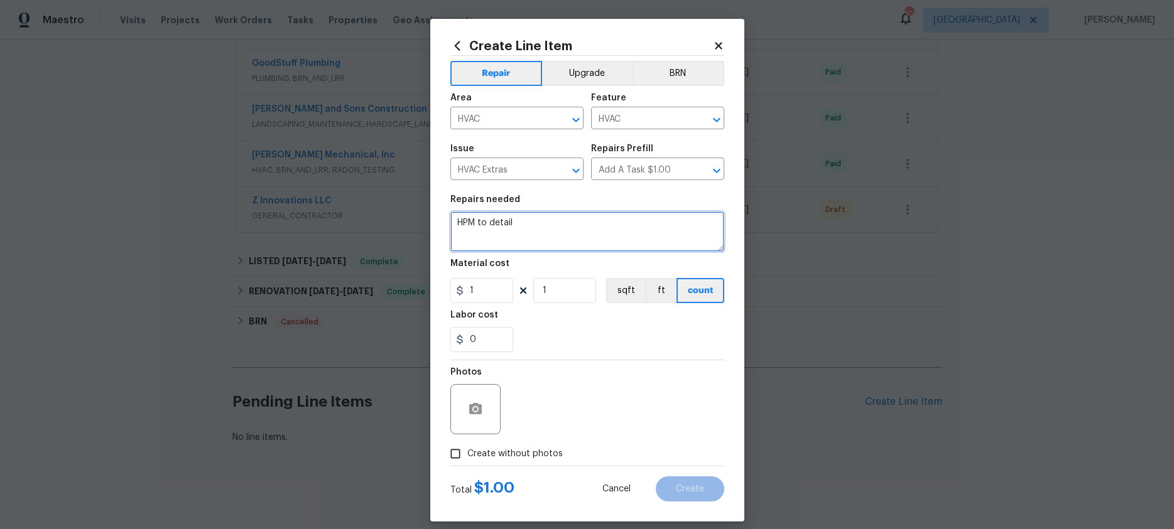
drag, startPoint x: 536, startPoint y: 219, endPoint x: 427, endPoint y: 220, distance: 109.3
click at [427, 220] on div "Create Line Item Repair Upgrade BRN Area HVAC ​ Feature HVAC ​ Issue HVAC Extra…" at bounding box center [587, 264] width 1174 height 529
type textarea "HVAC thermostat not working"
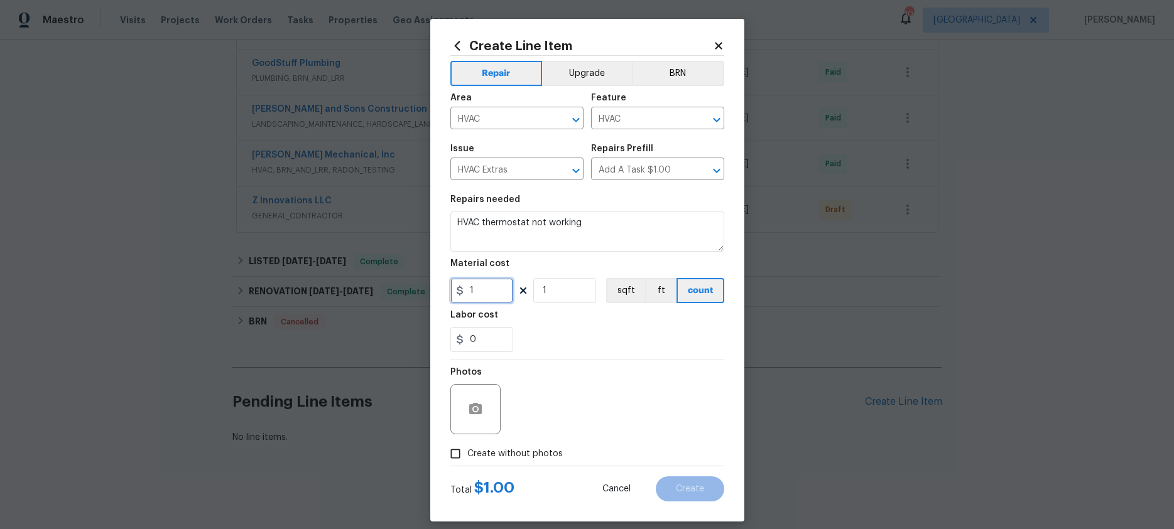
drag, startPoint x: 491, startPoint y: 293, endPoint x: 445, endPoint y: 291, distance: 46.5
click at [445, 291] on div "Create Line Item Repair Upgrade BRN Area HVAC ​ Feature HVAC ​ Issue HVAC Extra…" at bounding box center [587, 270] width 314 height 503
type input "125"
click at [565, 319] on div "Labor cost" at bounding box center [587, 319] width 274 height 16
click at [458, 452] on input "Create without photos" at bounding box center [455, 454] width 24 height 24
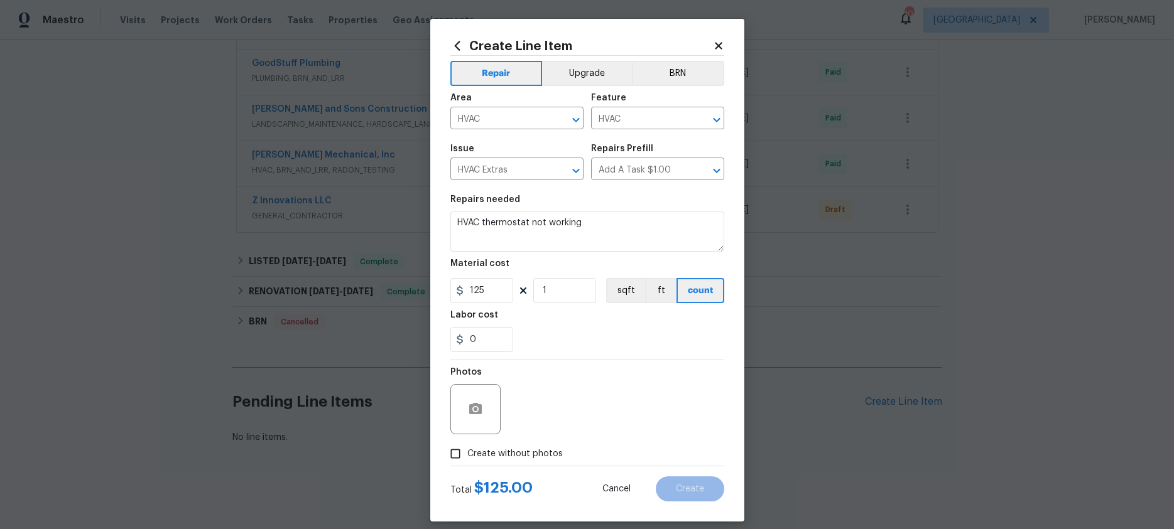
checkbox input "true"
click at [528, 421] on textarea at bounding box center [618, 409] width 214 height 50
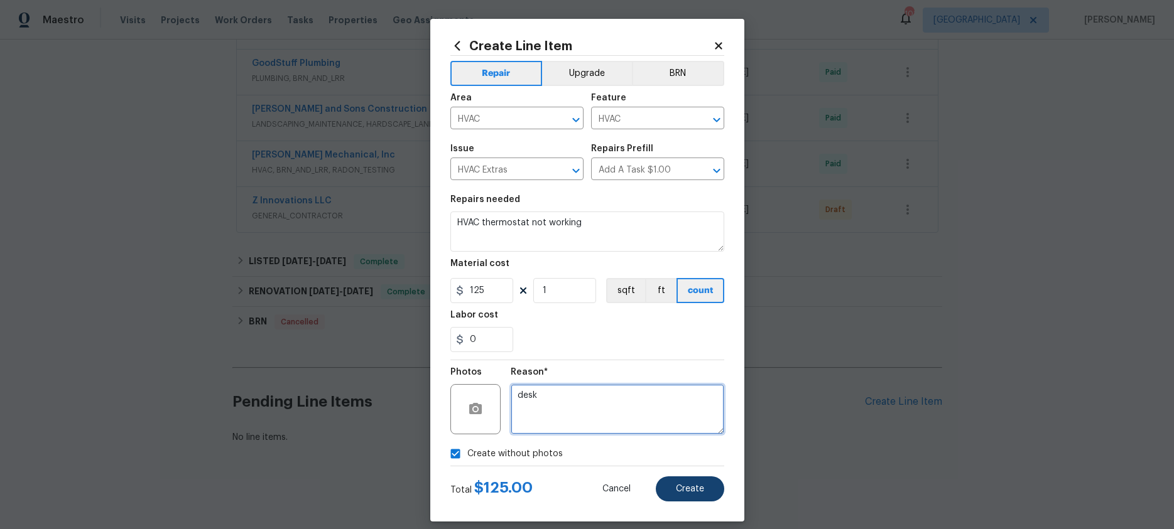
type textarea "desk"
drag, startPoint x: 685, startPoint y: 487, endPoint x: 679, endPoint y: 484, distance: 6.5
click at [685, 487] on span "Create" at bounding box center [690, 489] width 28 height 9
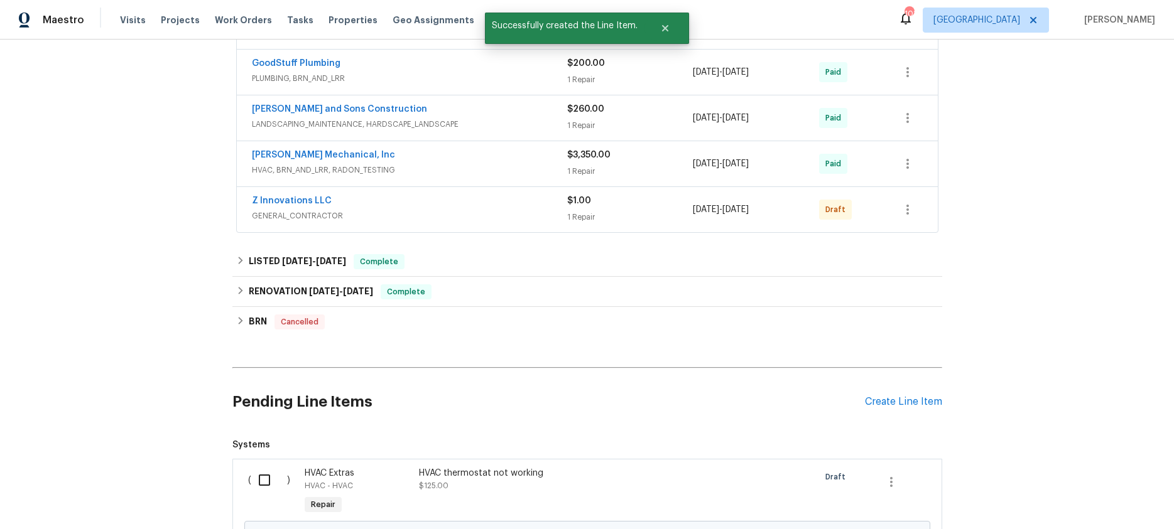
scroll to position [391, 0]
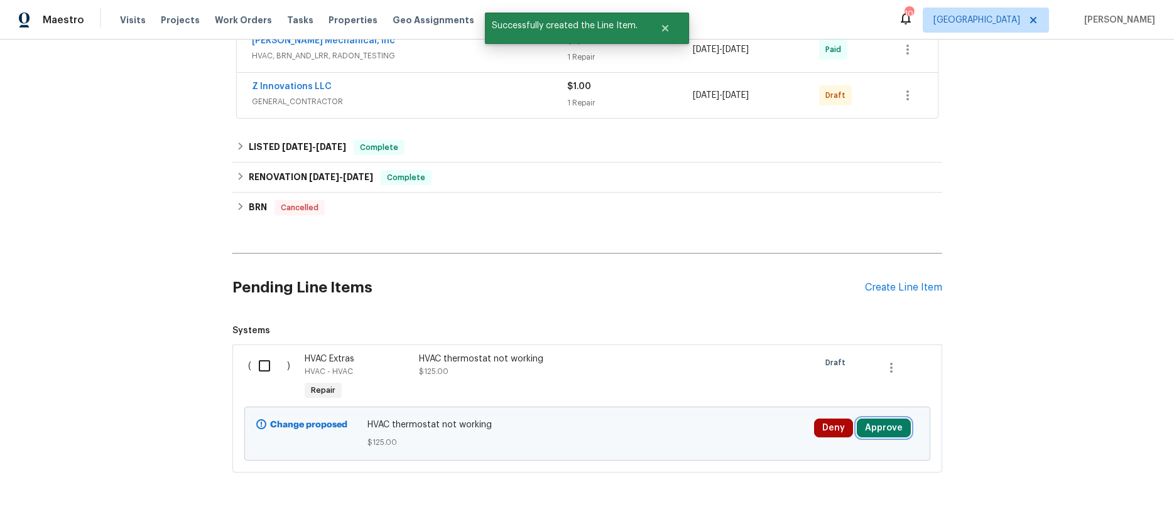
click at [882, 430] on button "Approve" at bounding box center [884, 428] width 54 height 19
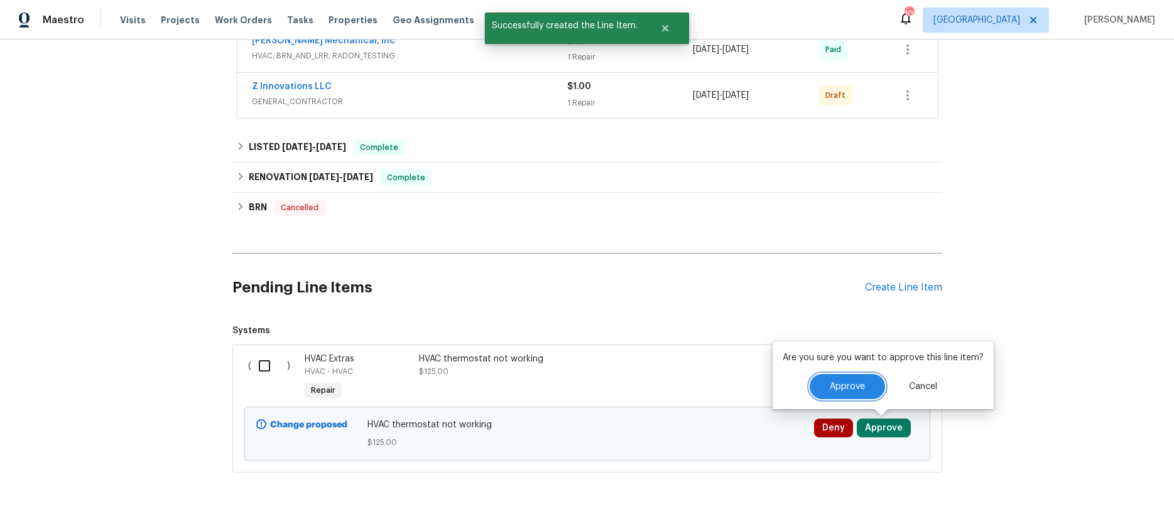
drag, startPoint x: 835, startPoint y: 379, endPoint x: 825, endPoint y: 385, distance: 12.4
click at [835, 379] on button "Approve" at bounding box center [846, 386] width 75 height 25
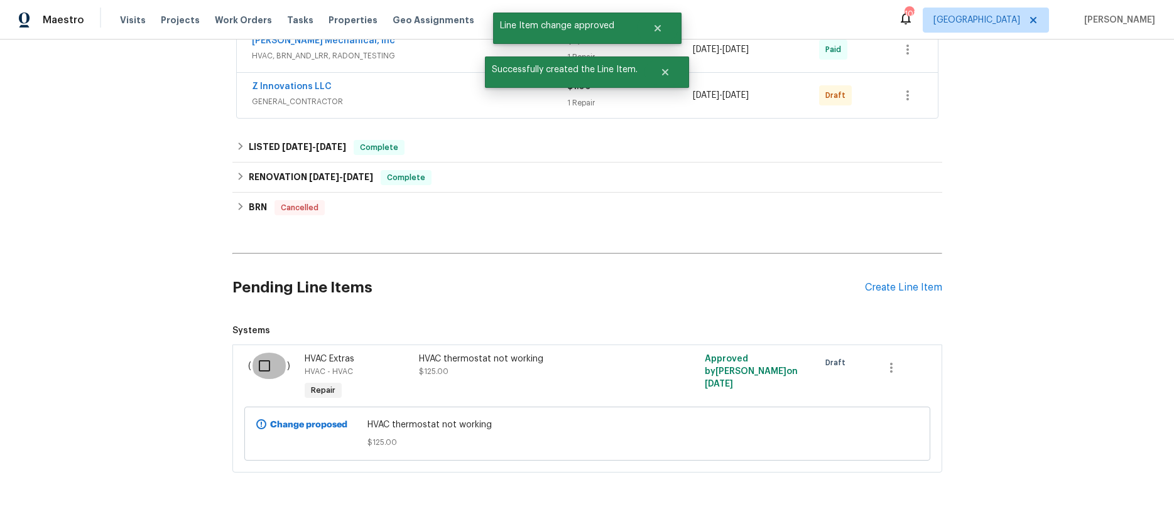
click at [266, 363] on input "checkbox" at bounding box center [269, 366] width 36 height 26
checkbox input "true"
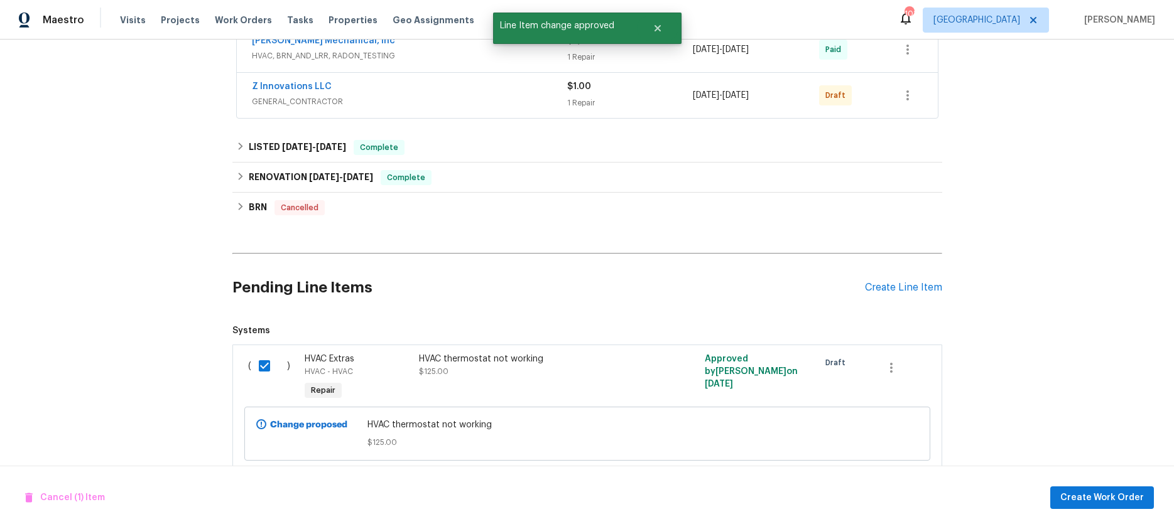
scroll to position [420, 0]
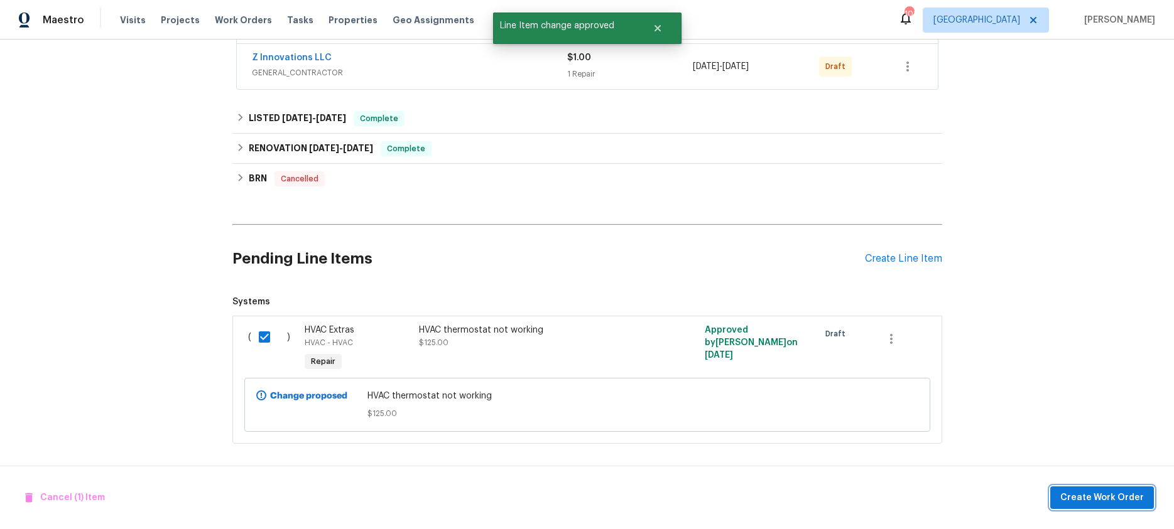
click at [1089, 493] on span "Create Work Order" at bounding box center [1102, 498] width 84 height 16
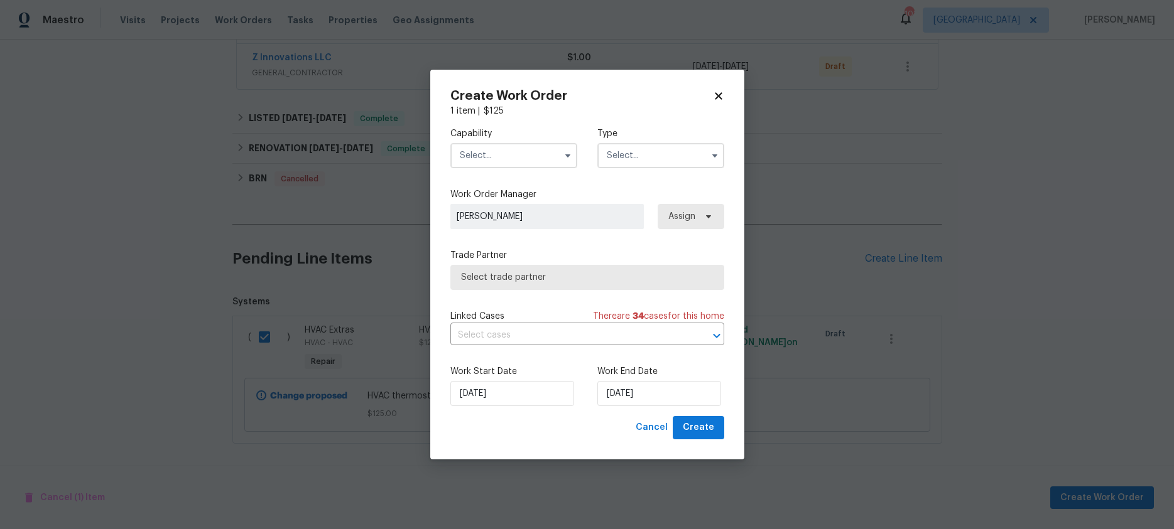
click at [607, 220] on span "[PERSON_NAME]" at bounding box center [547, 216] width 181 height 13
click at [684, 217] on span "Assign" at bounding box center [681, 216] width 27 height 13
click at [711, 218] on icon at bounding box center [708, 217] width 10 height 10
click at [536, 163] on input "text" at bounding box center [513, 155] width 127 height 25
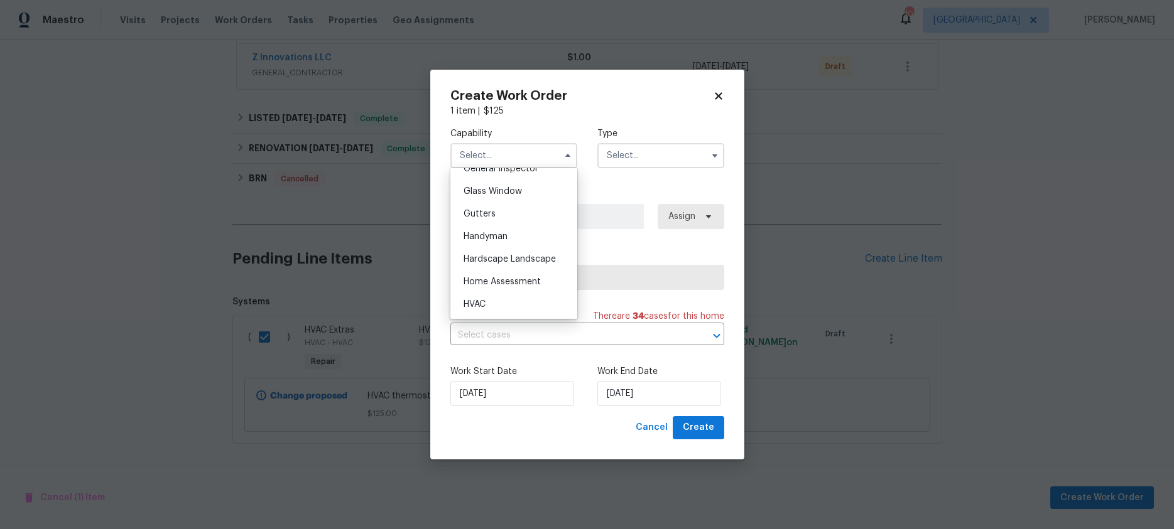
scroll to position [670, 0]
click at [468, 272] on span "HVAC" at bounding box center [474, 271] width 22 height 9
type input "HVAC"
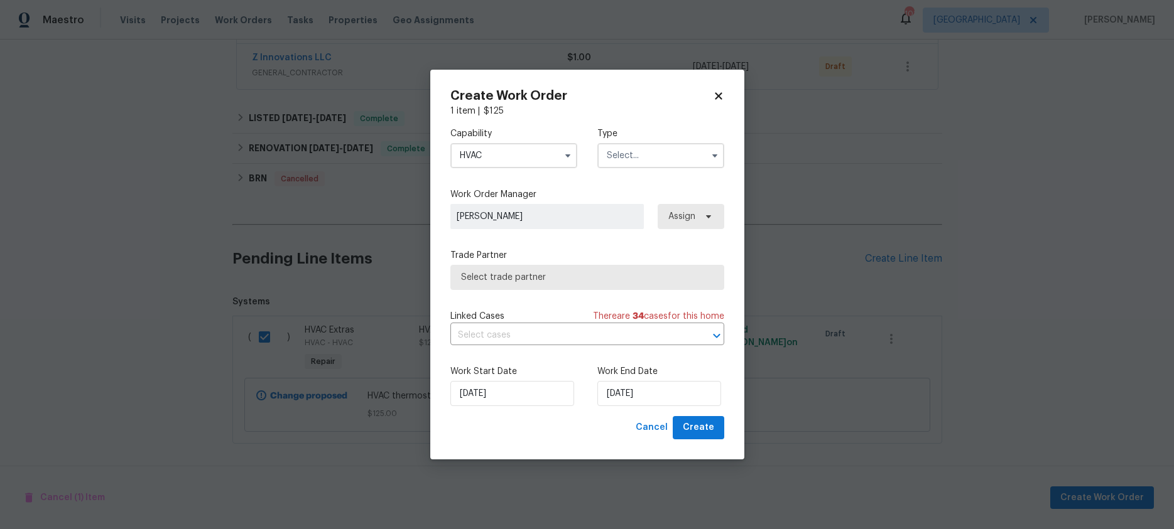
click at [624, 158] on input "text" at bounding box center [660, 155] width 127 height 25
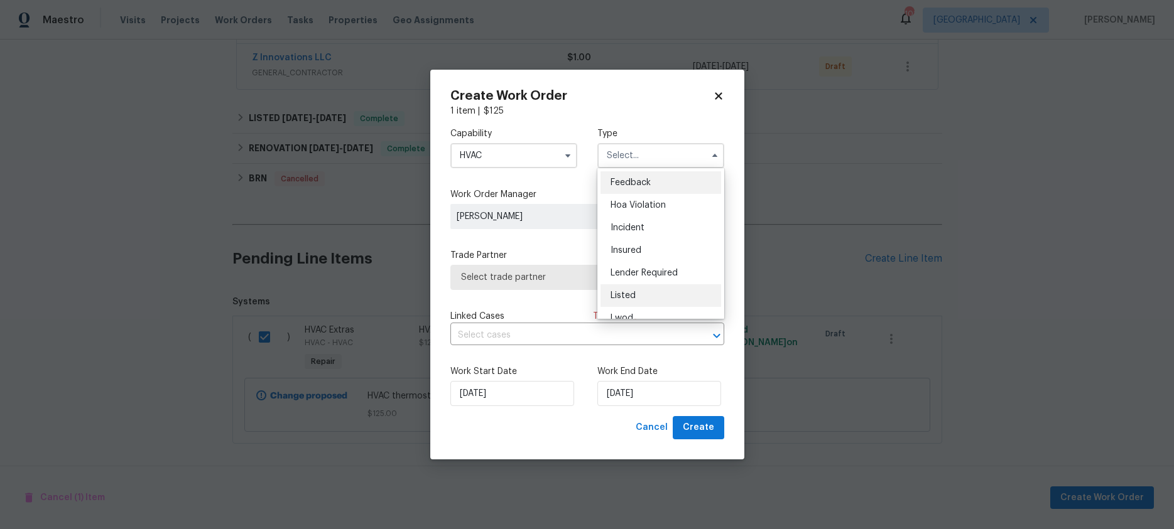
click at [634, 289] on div "Listed" at bounding box center [660, 295] width 121 height 23
type input "Listed"
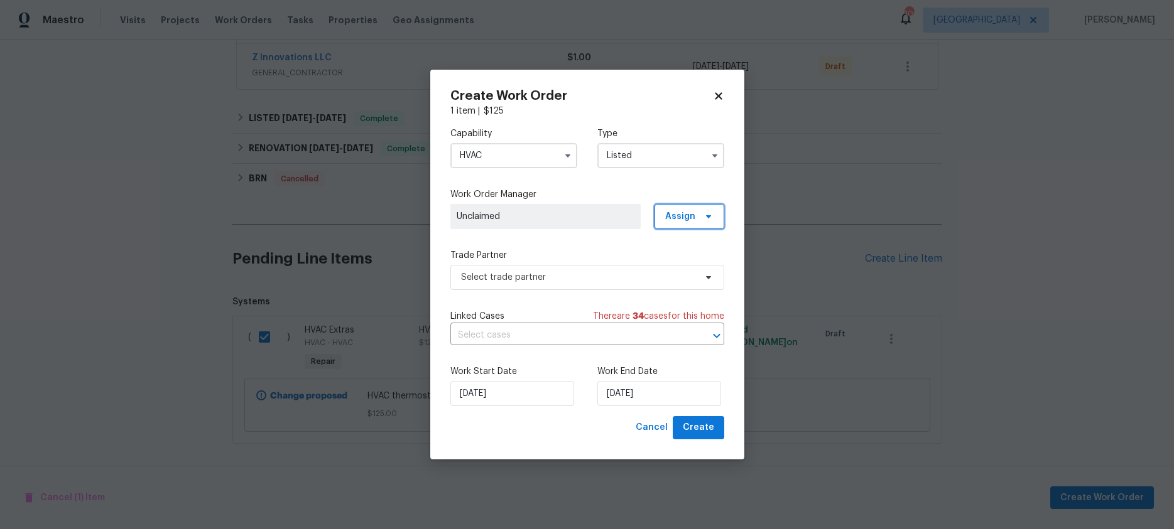
click at [705, 215] on icon at bounding box center [707, 216] width 5 height 3
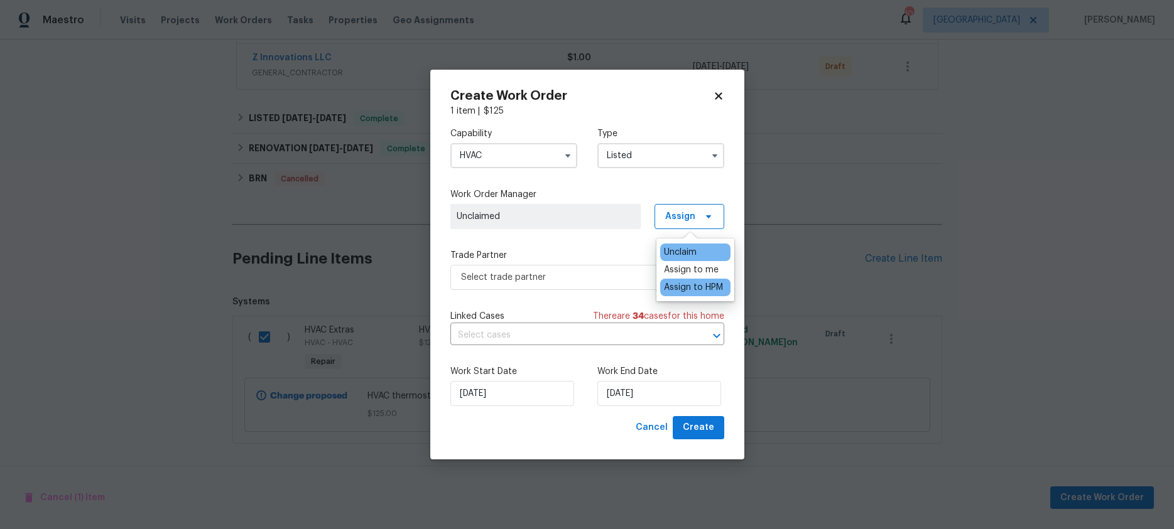
click at [691, 286] on div "Assign to HPM" at bounding box center [693, 287] width 59 height 13
click at [536, 278] on span "Select trade partner" at bounding box center [578, 277] width 234 height 13
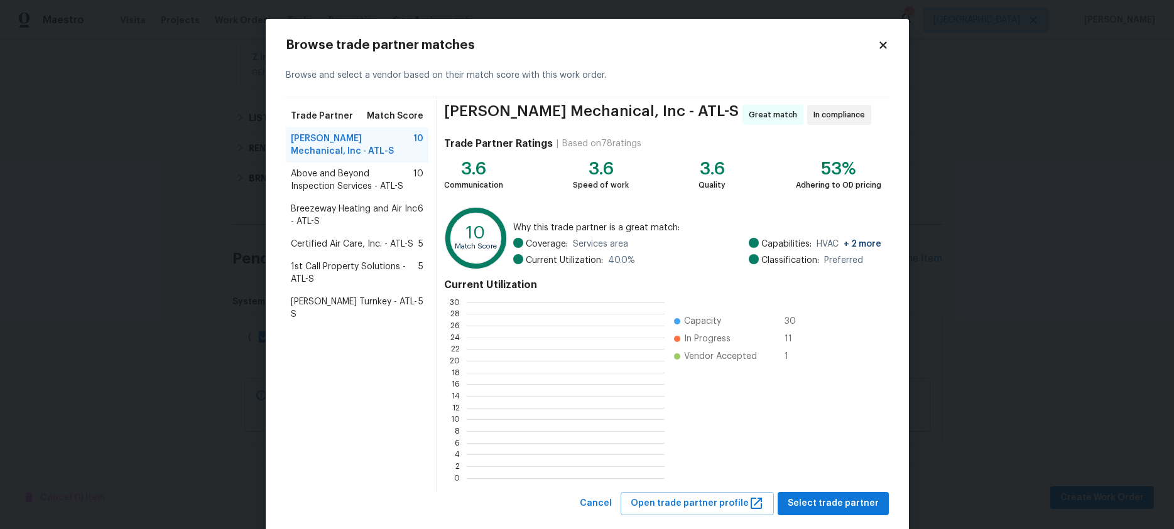
scroll to position [176, 197]
click at [324, 136] on span "JH Martin Mechanical, Inc - ATL-S" at bounding box center [352, 145] width 123 height 25
click at [841, 501] on span "Select trade partner" at bounding box center [832, 504] width 91 height 16
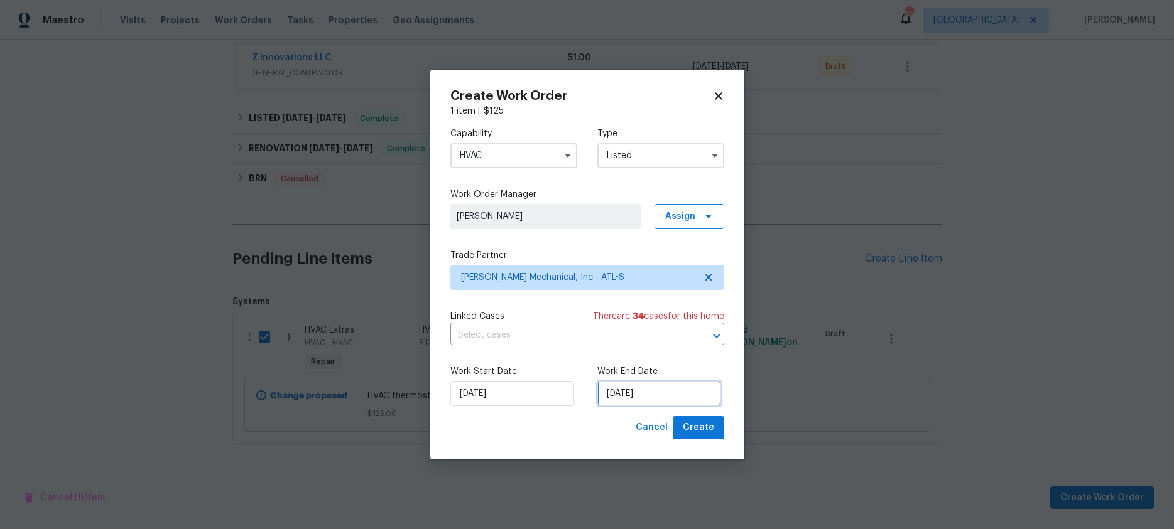
click at [654, 394] on input "[DATE]" at bounding box center [659, 393] width 124 height 25
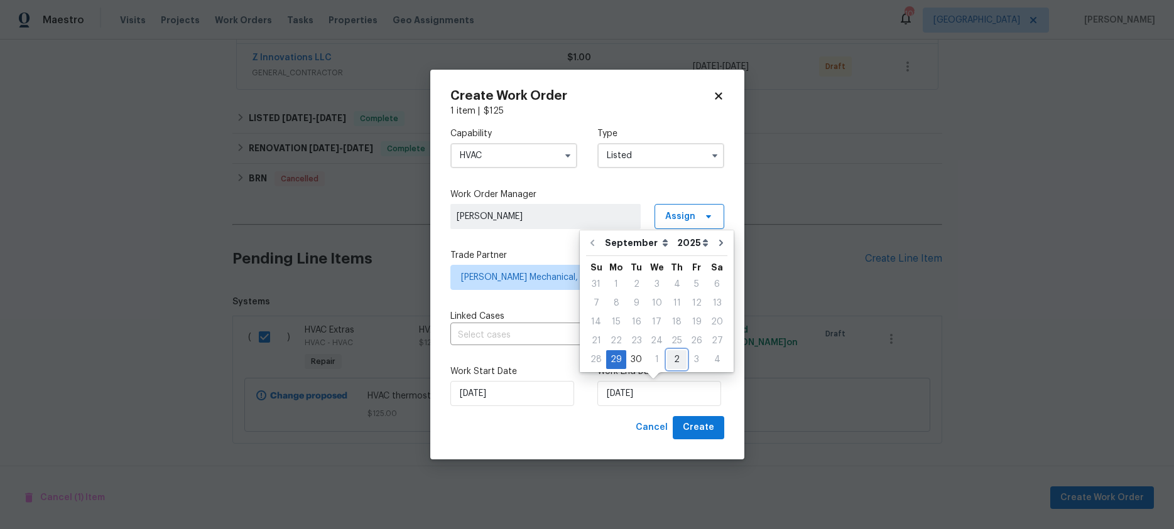
click at [668, 354] on div "2" at bounding box center [676, 360] width 19 height 18
type input "10/2/2025"
select select "9"
click at [699, 425] on span "Create" at bounding box center [698, 428] width 31 height 16
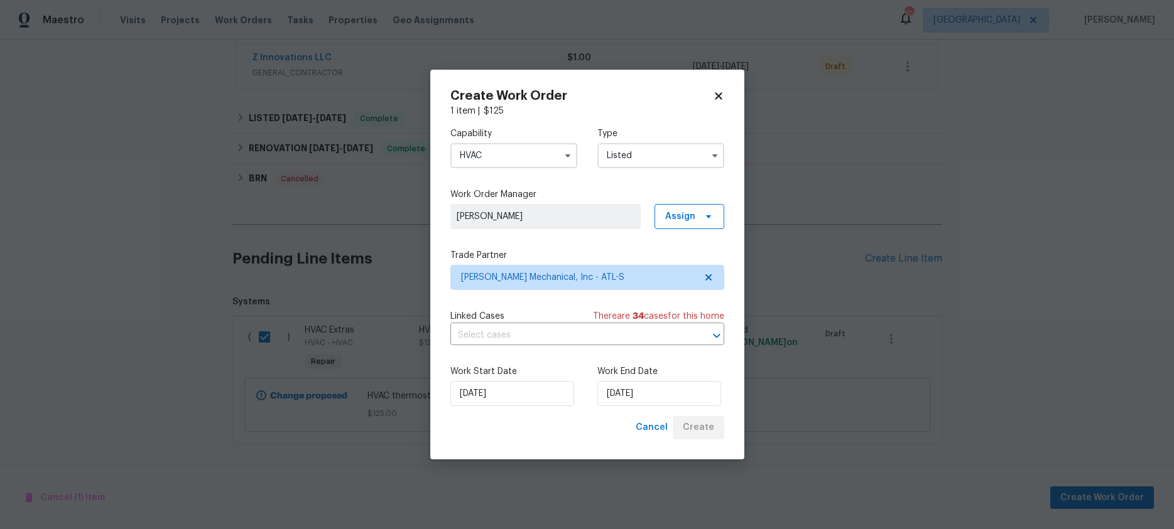
checkbox input "false"
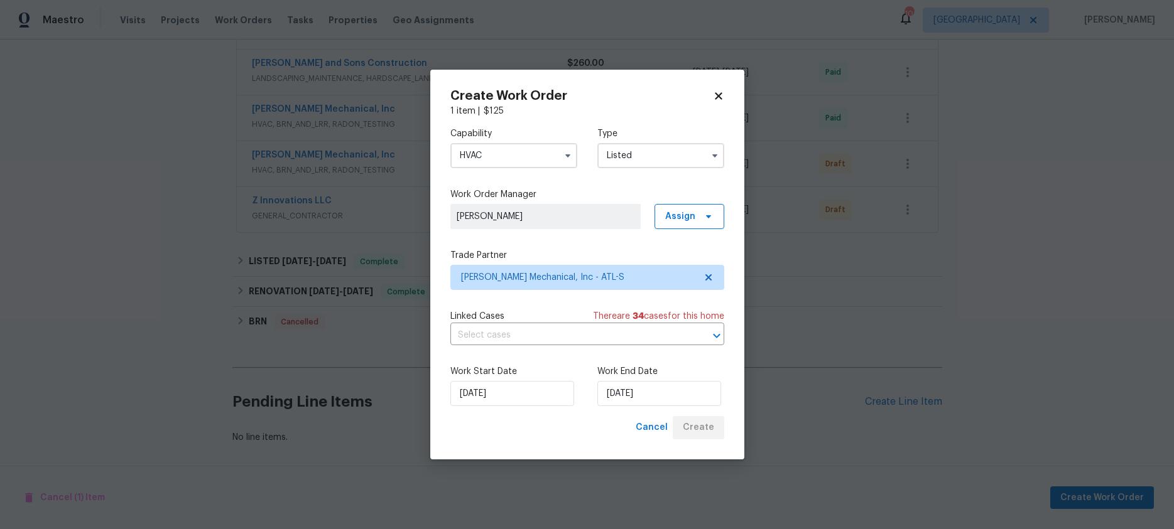
scroll to position [323, 0]
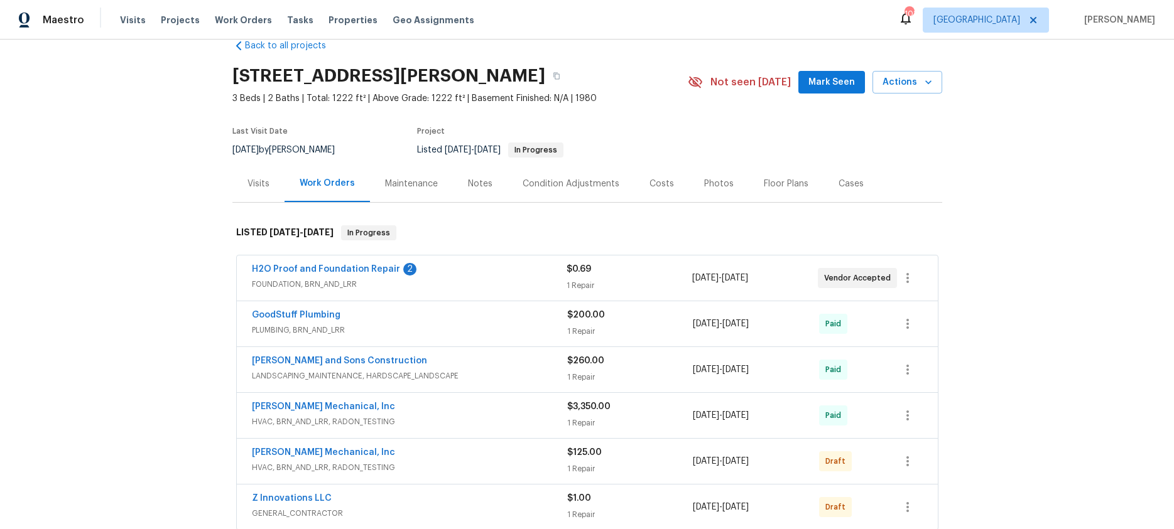
scroll to position [26, 0]
click at [347, 269] on link "H2O Proof and Foundation Repair" at bounding box center [326, 268] width 148 height 9
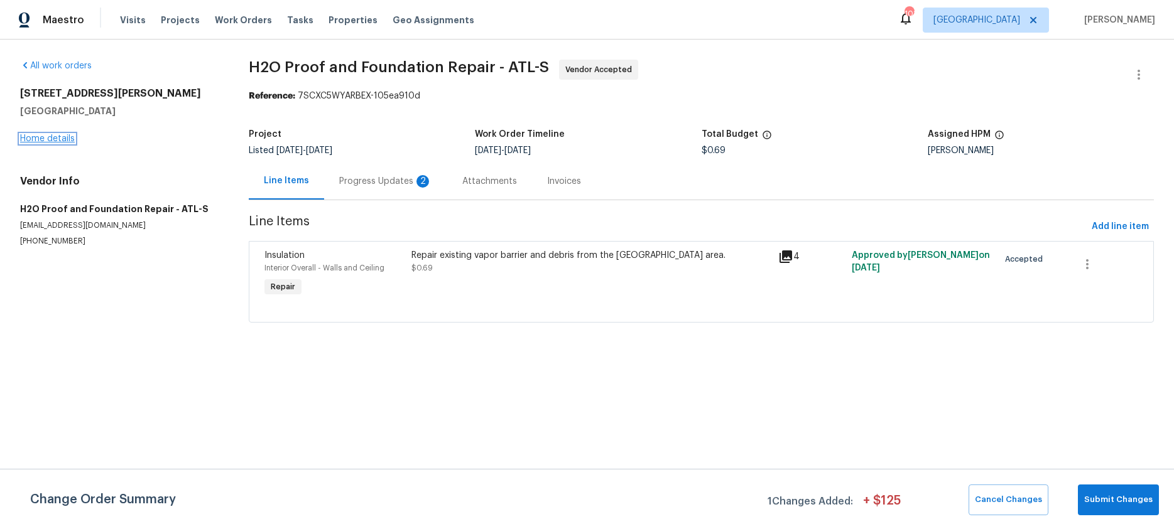
click at [33, 137] on link "Home details" at bounding box center [47, 138] width 55 height 9
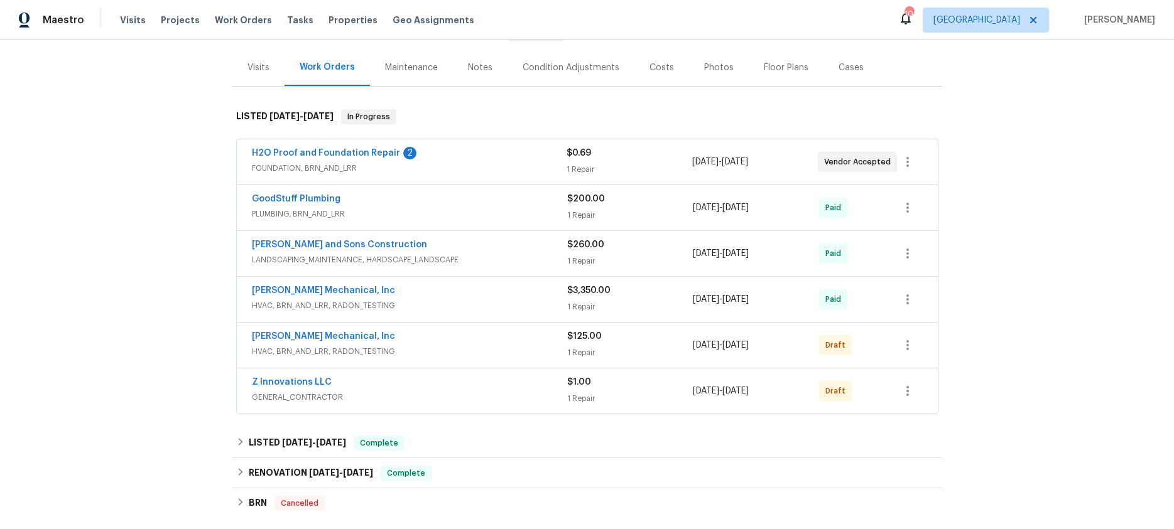
scroll to position [143, 0]
click at [321, 381] on link "Z Innovations LLC" at bounding box center [292, 380] width 80 height 9
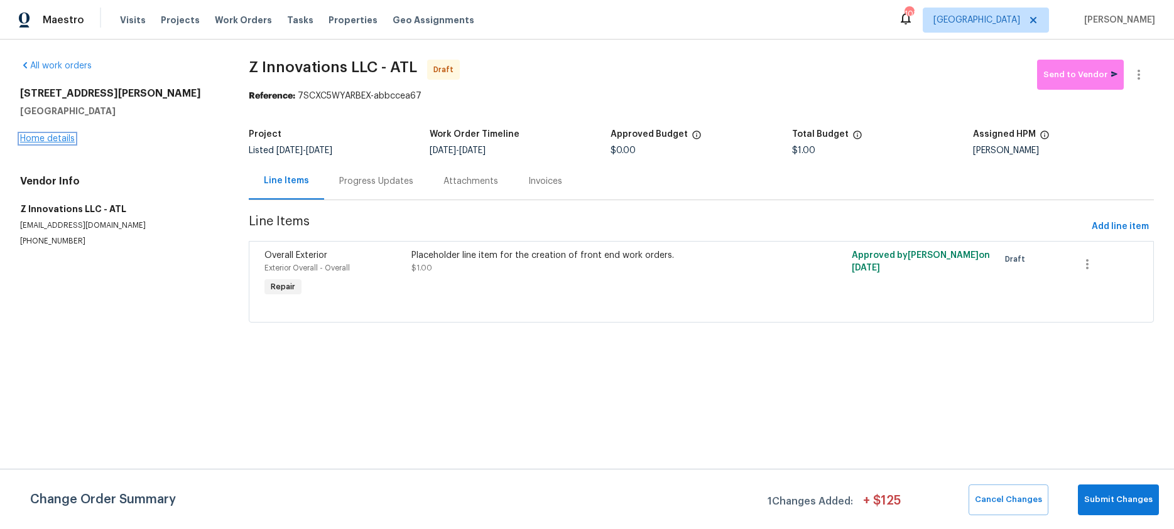
click at [47, 141] on link "Home details" at bounding box center [47, 138] width 55 height 9
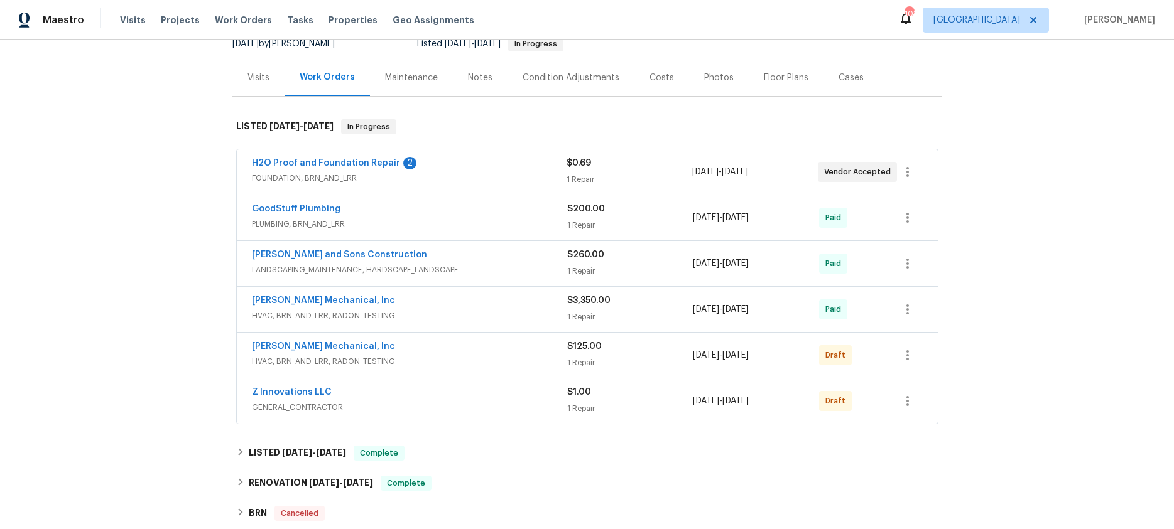
scroll to position [140, 0]
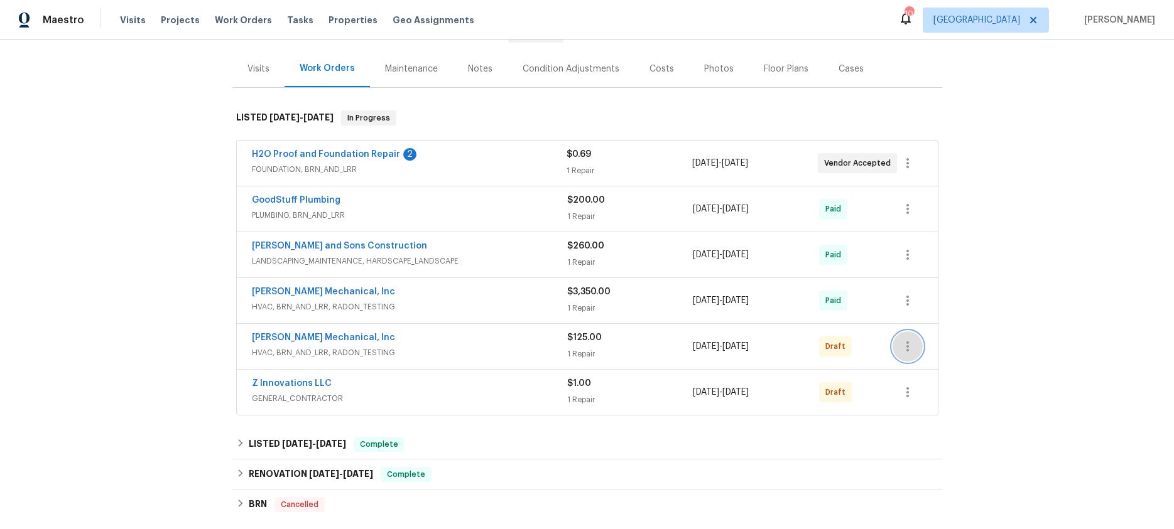
click at [917, 343] on button "button" at bounding box center [907, 347] width 30 height 30
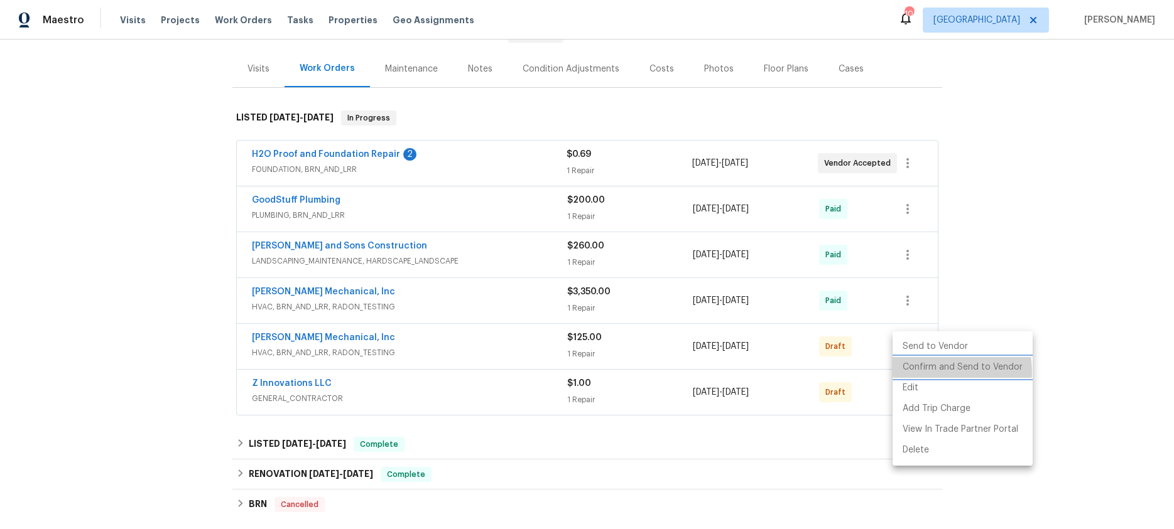
click at [936, 372] on li "Confirm and Send to Vendor" at bounding box center [962, 367] width 140 height 21
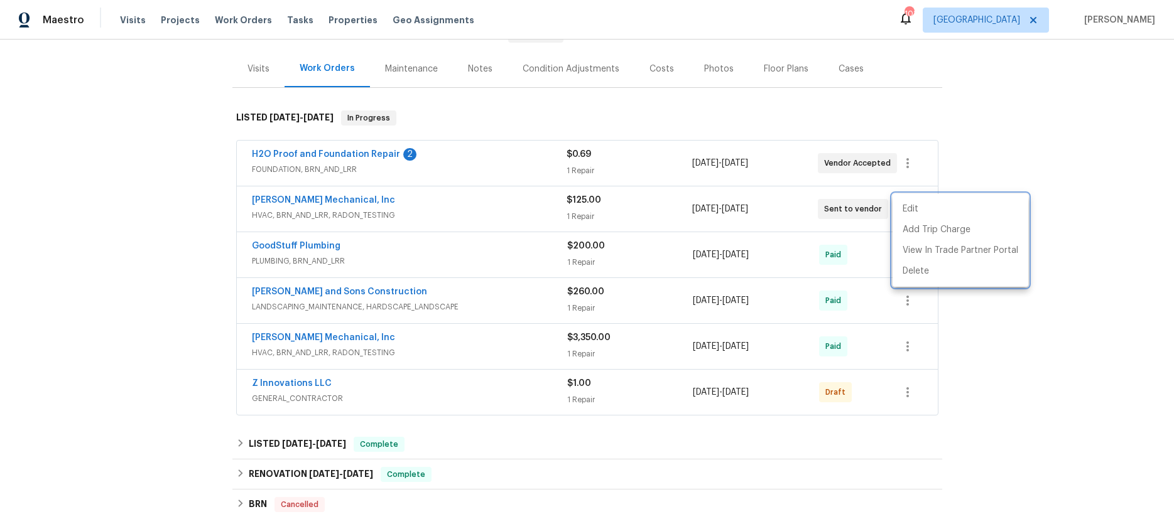
click at [1034, 333] on div at bounding box center [587, 264] width 1174 height 529
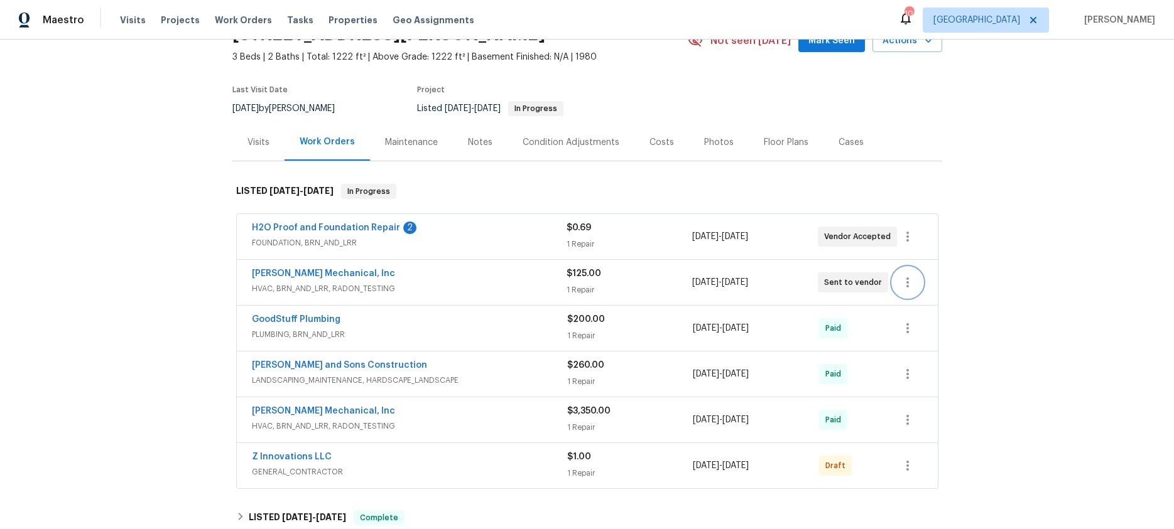
scroll to position [67, 0]
click at [339, 18] on span "Properties" at bounding box center [352, 20] width 49 height 13
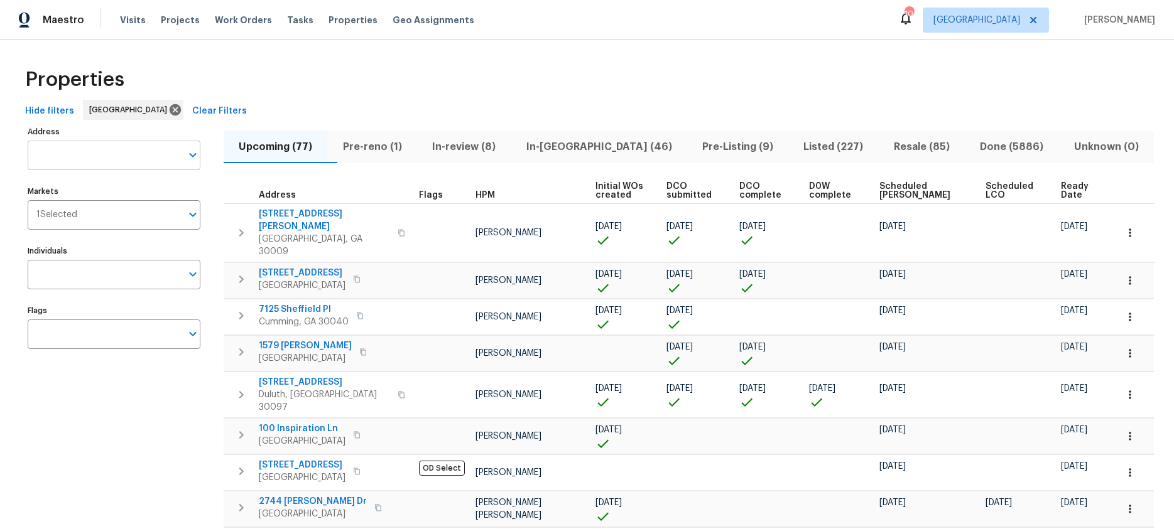
click at [102, 152] on input "Address" at bounding box center [105, 156] width 154 height 30
type input "422 mcdaniel"
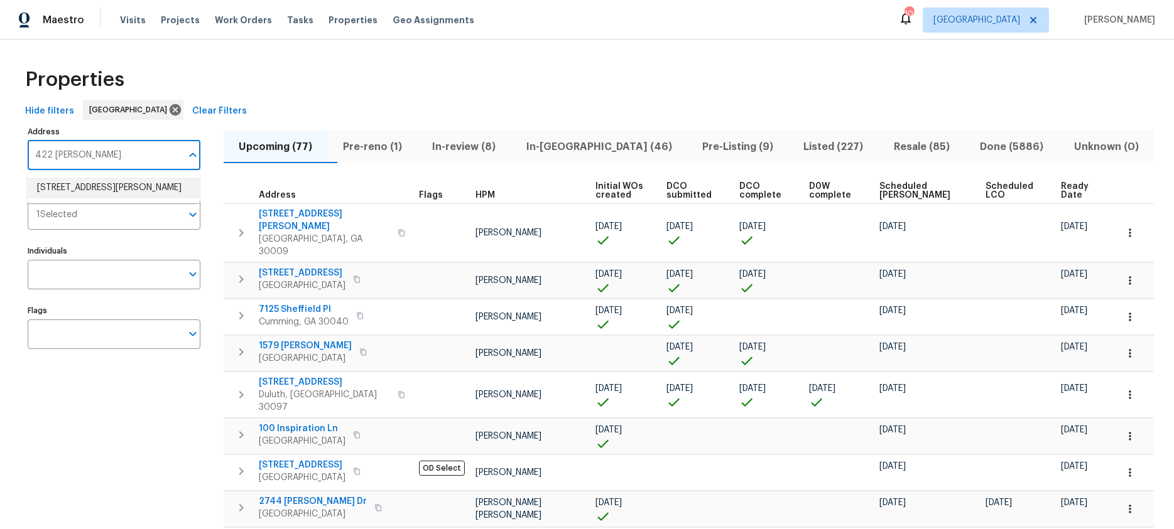
click at [102, 190] on li "422 McDaniel Pl Canton GA 30115" at bounding box center [113, 188] width 173 height 21
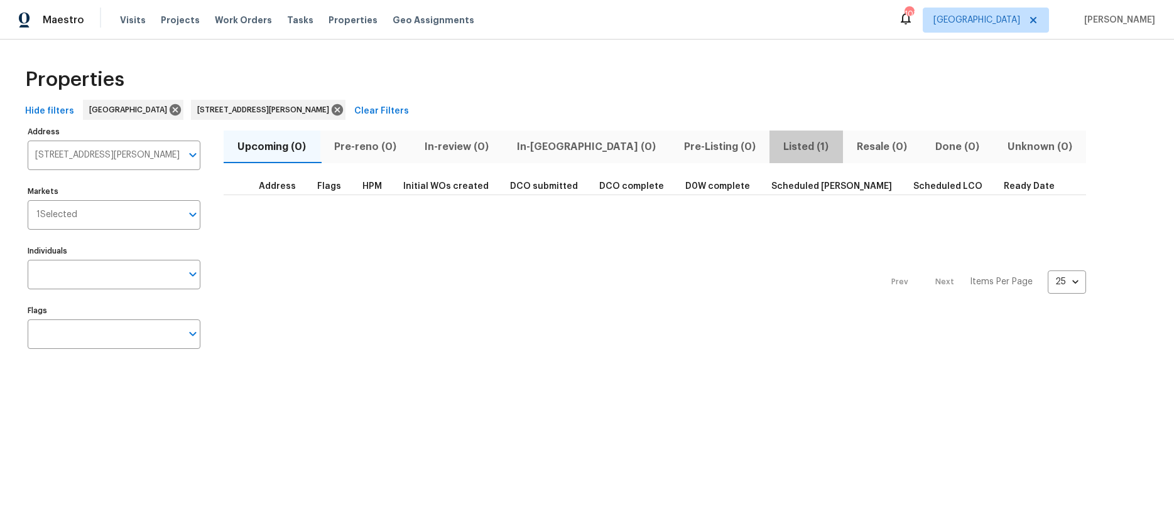
click at [777, 147] on span "Listed (1)" at bounding box center [806, 147] width 58 height 18
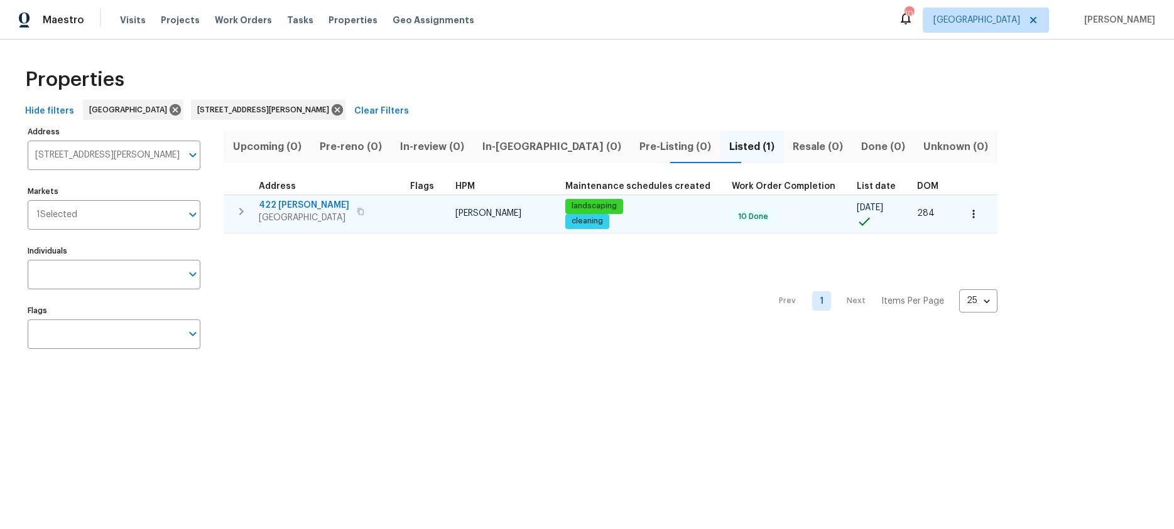
click at [298, 203] on span "422 McDaniel Pl" at bounding box center [304, 205] width 90 height 13
click at [967, 215] on icon "button" at bounding box center [973, 214] width 13 height 13
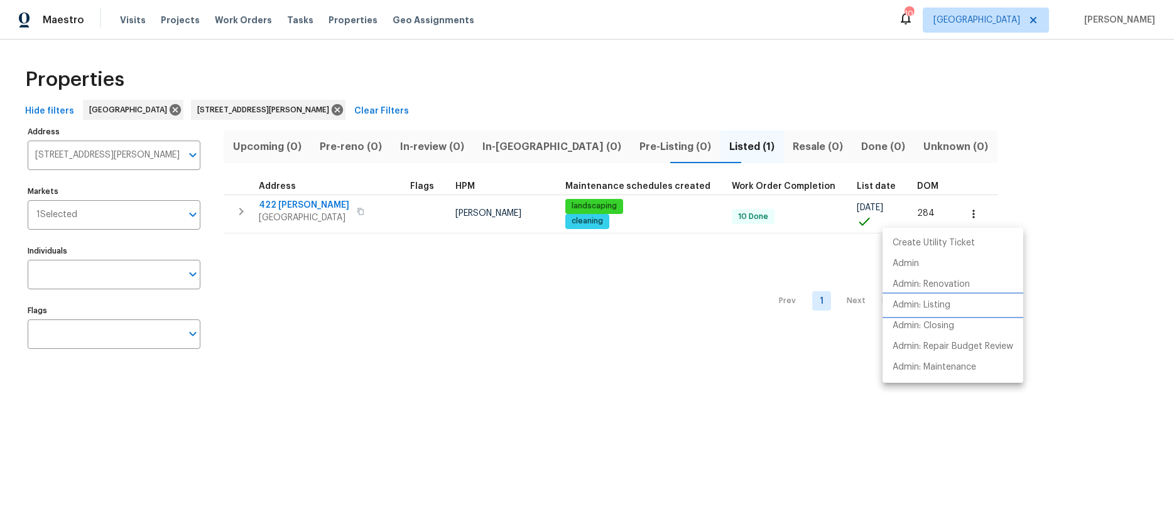
click at [929, 307] on p "Admin: Listing" at bounding box center [921, 305] width 58 height 13
click at [134, 157] on div at bounding box center [587, 264] width 1174 height 529
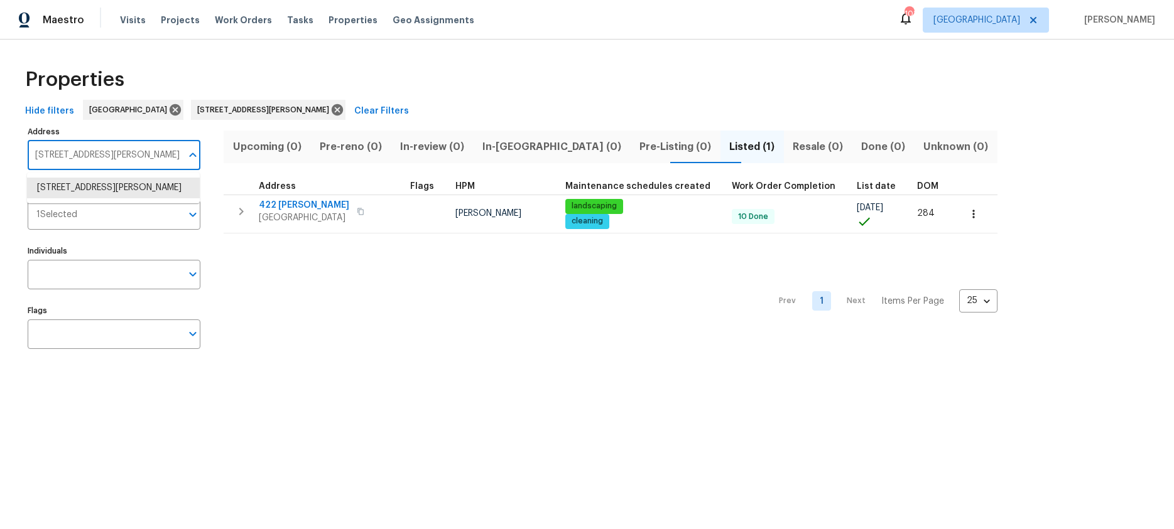
click at [133, 156] on input "422 McDaniel Pl Canton GA 30115" at bounding box center [105, 156] width 154 height 30
type input "4958 meadow ln"
click at [122, 188] on li "4958 Meadow Ln Marietta GA 30068" at bounding box center [113, 188] width 173 height 21
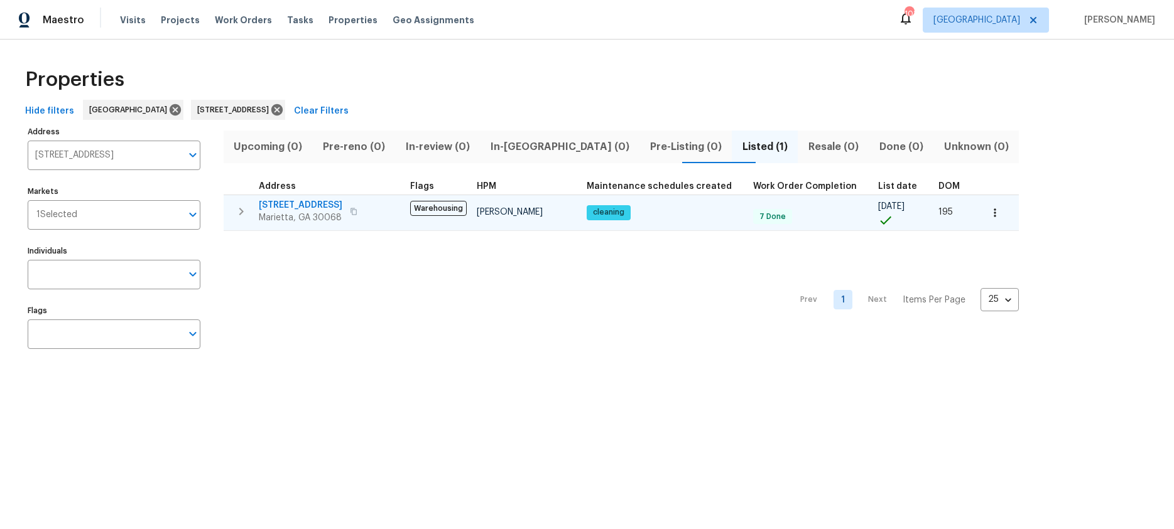
click at [305, 203] on span "4958 Meadow Ln" at bounding box center [301, 205] width 84 height 13
click at [988, 211] on icon "button" at bounding box center [994, 213] width 13 height 13
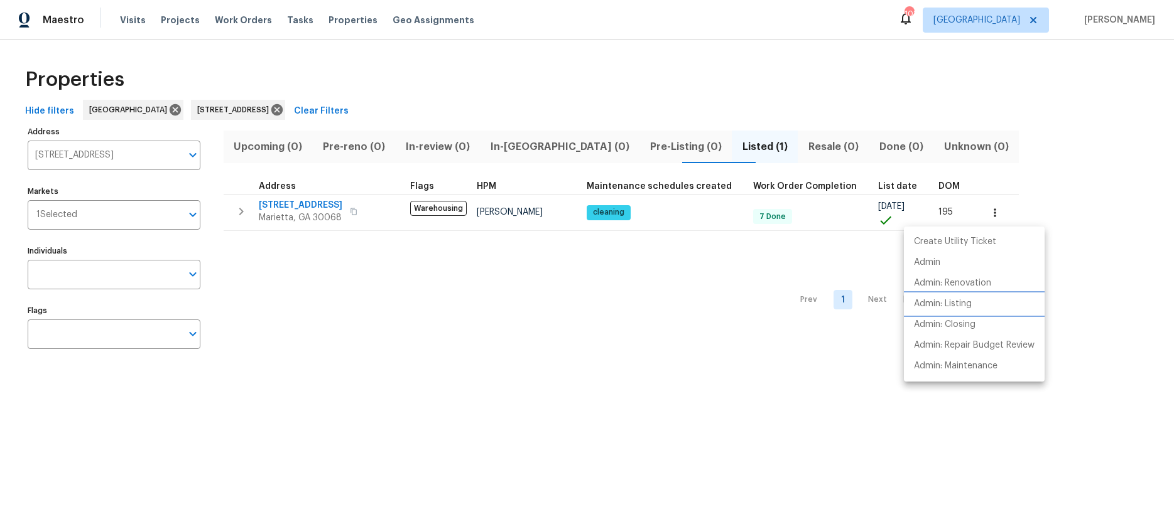
click at [971, 300] on p "Admin: Listing" at bounding box center [943, 304] width 58 height 13
click at [285, 203] on div at bounding box center [587, 264] width 1174 height 529
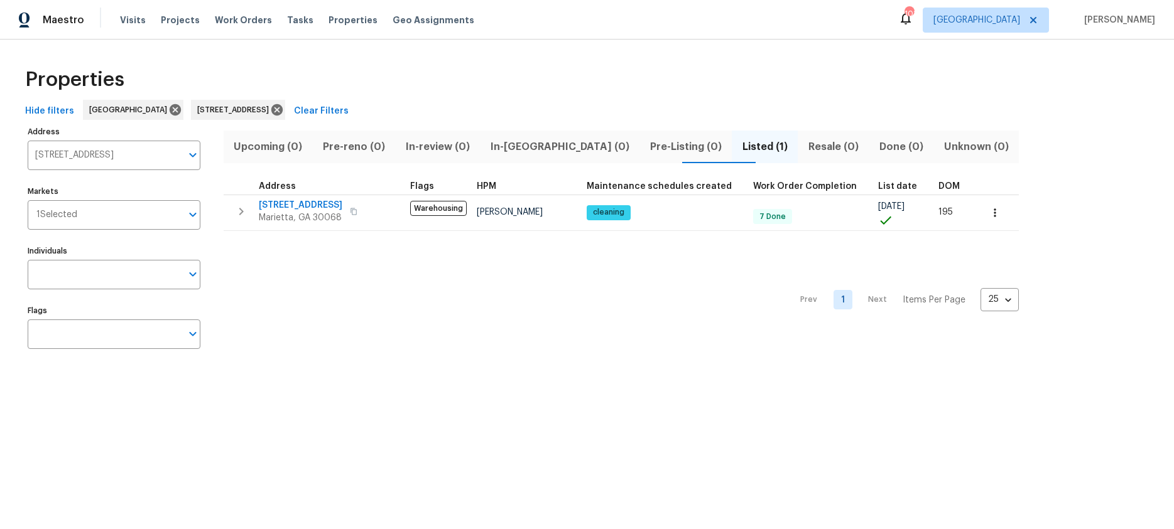
click at [286, 203] on span "[STREET_ADDRESS]" at bounding box center [301, 205] width 84 height 13
click at [119, 153] on input "4958 Meadow Ln Marietta GA 30068" at bounding box center [105, 156] width 154 height 30
paste input ", Marietta,"
type input "4958 Meadow Ln, Marietta, GA 30068"
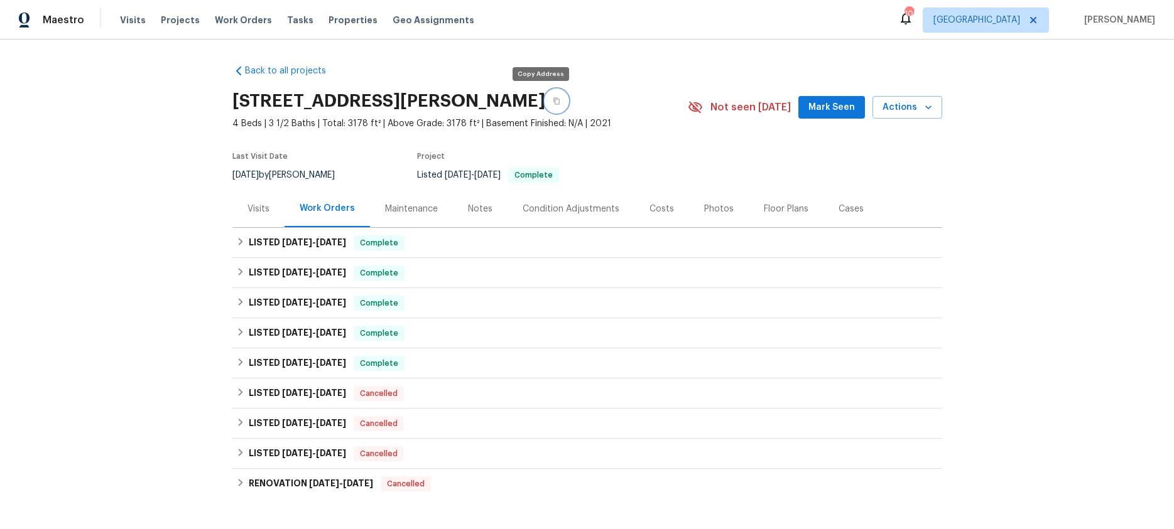
drag, startPoint x: 539, startPoint y: 103, endPoint x: 463, endPoint y: 77, distance: 80.2
click at [553, 103] on icon "button" at bounding box center [557, 101] width 8 height 8
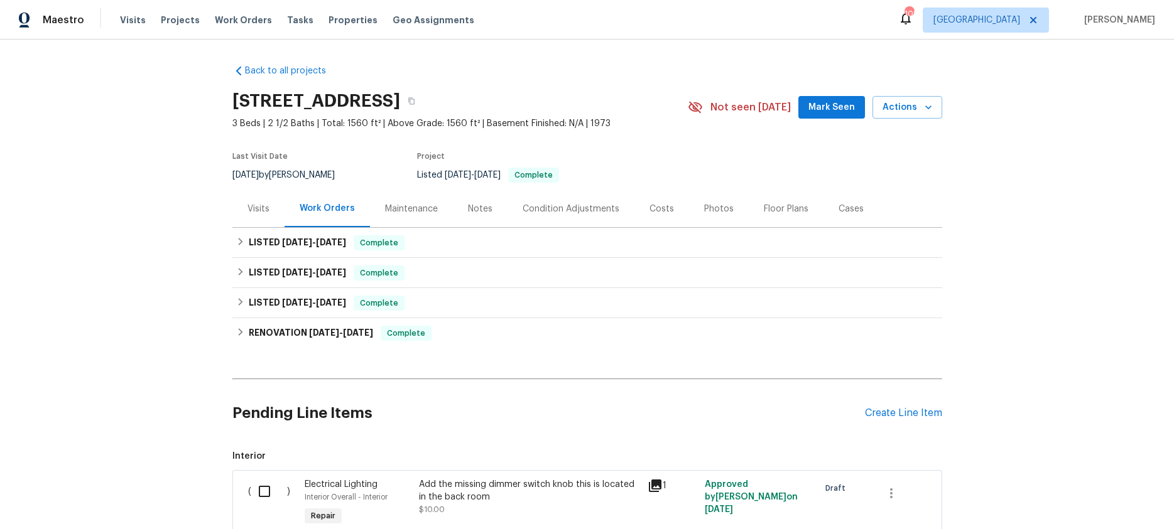
click at [261, 207] on div "Visits" at bounding box center [258, 209] width 22 height 13
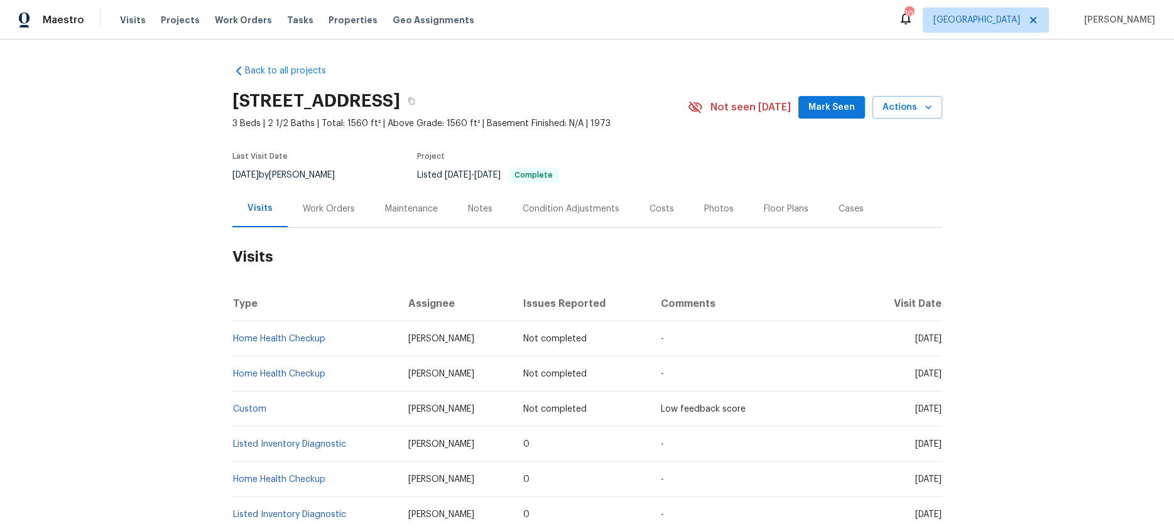
click at [317, 211] on div "Work Orders" at bounding box center [329, 209] width 52 height 13
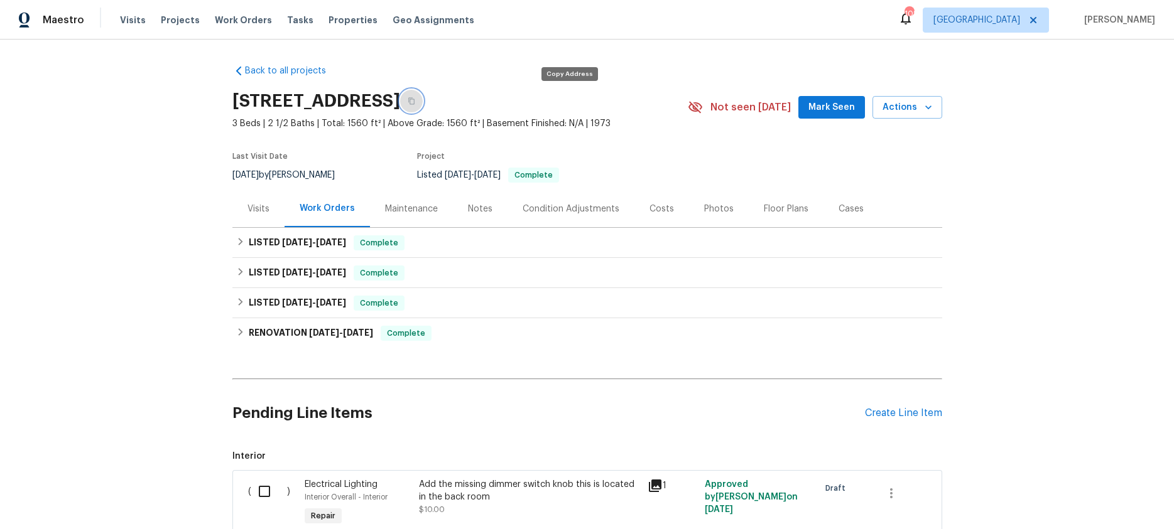
drag, startPoint x: 566, startPoint y: 101, endPoint x: 540, endPoint y: 102, distance: 26.4
click at [415, 100] on icon "button" at bounding box center [412, 101] width 8 height 8
click at [259, 205] on div "Visits" at bounding box center [258, 209] width 22 height 13
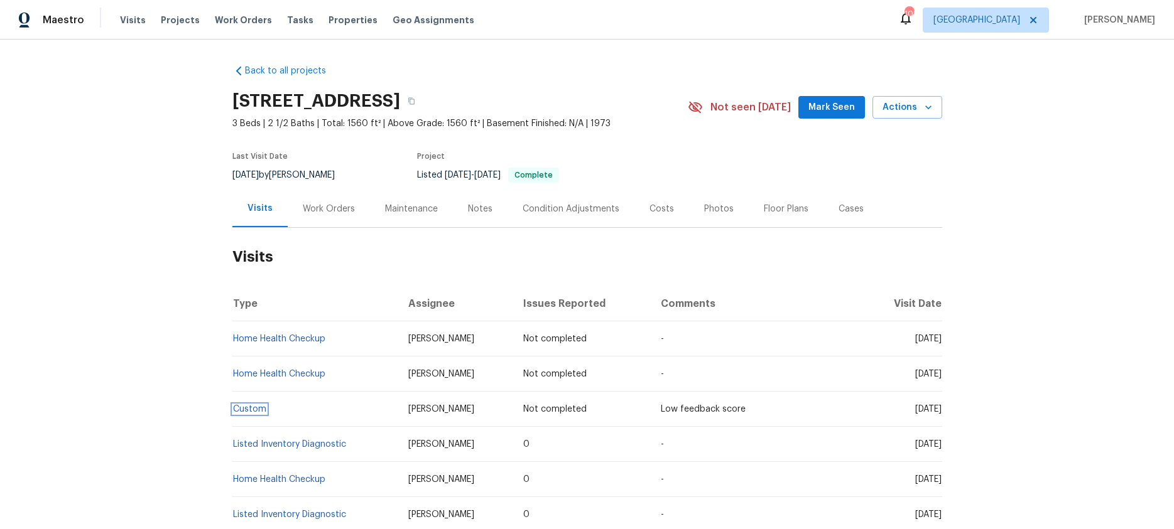
drag, startPoint x: 255, startPoint y: 411, endPoint x: 264, endPoint y: 404, distance: 11.7
click at [255, 411] on link "Custom" at bounding box center [249, 409] width 33 height 9
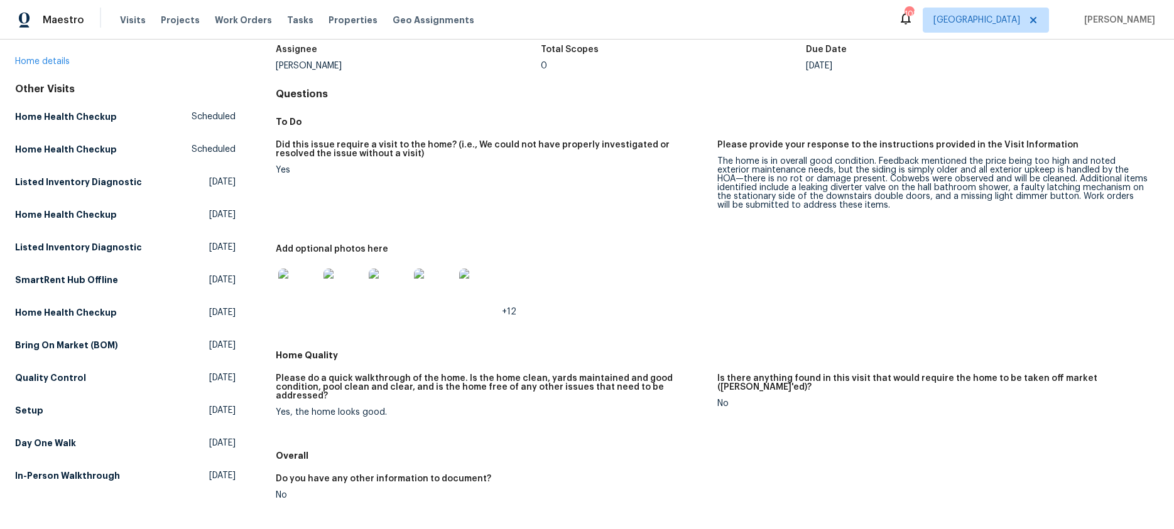
scroll to position [78, 0]
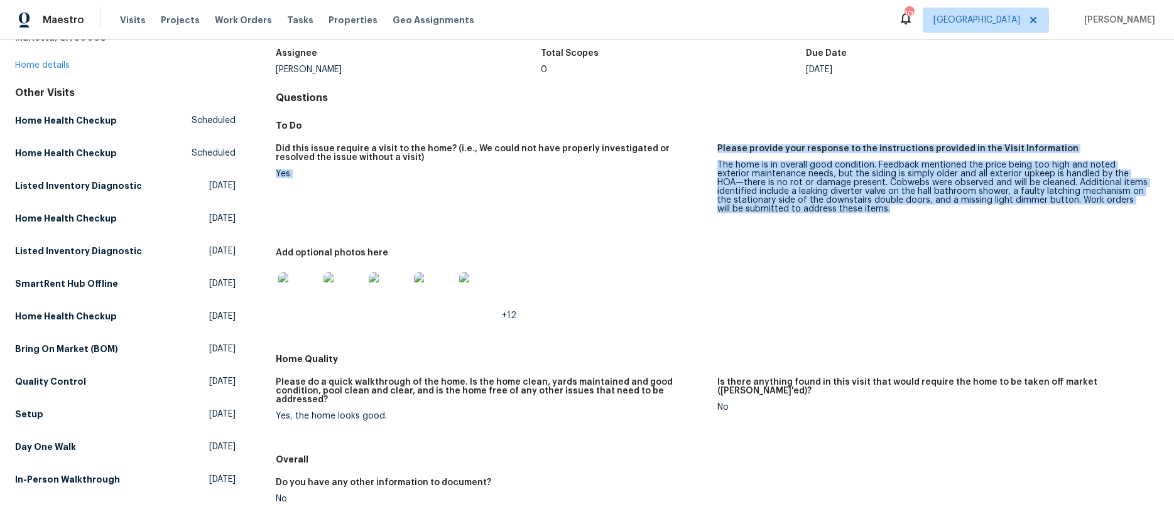
drag, startPoint x: 907, startPoint y: 219, endPoint x: 717, endPoint y: 163, distance: 198.3
click at [717, 163] on figure "Please provide your response to the instructions provided in the Visit Informat…" at bounding box center [937, 188] width 441 height 89
drag, startPoint x: 740, startPoint y: 178, endPoint x: 813, endPoint y: 200, distance: 76.7
click at [740, 178] on div "The home is in overall good condition. Feedback mentioned the price being too h…" at bounding box center [932, 187] width 431 height 53
drag, startPoint x: 823, startPoint y: 192, endPoint x: 769, endPoint y: 185, distance: 54.4
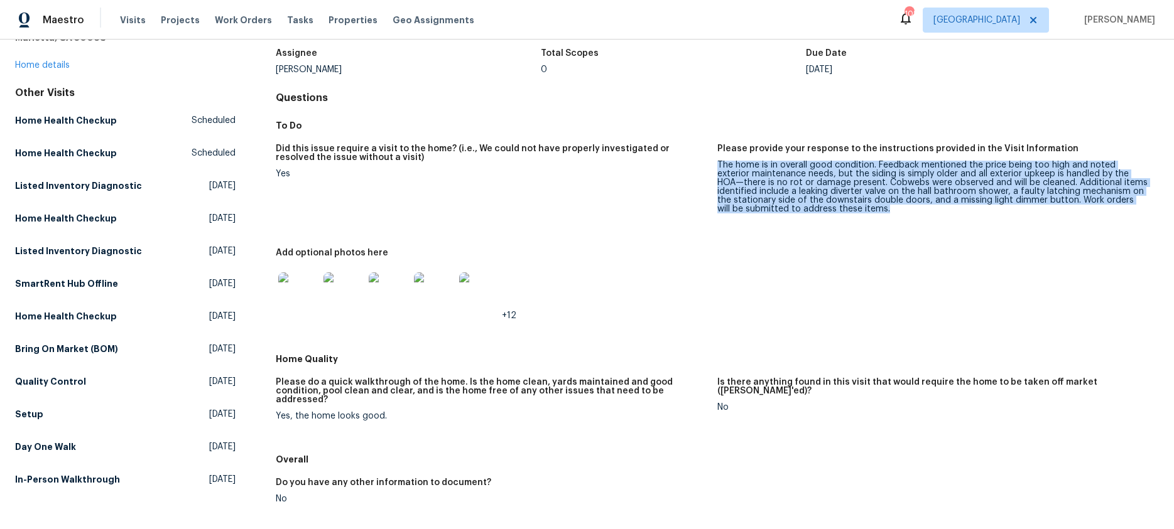
click at [719, 168] on div "The home is in overall good condition. Feedback mentioned the price being too h…" at bounding box center [932, 187] width 431 height 53
copy div "The home is in overall good condition. Feedback mentioned the price being too h…"
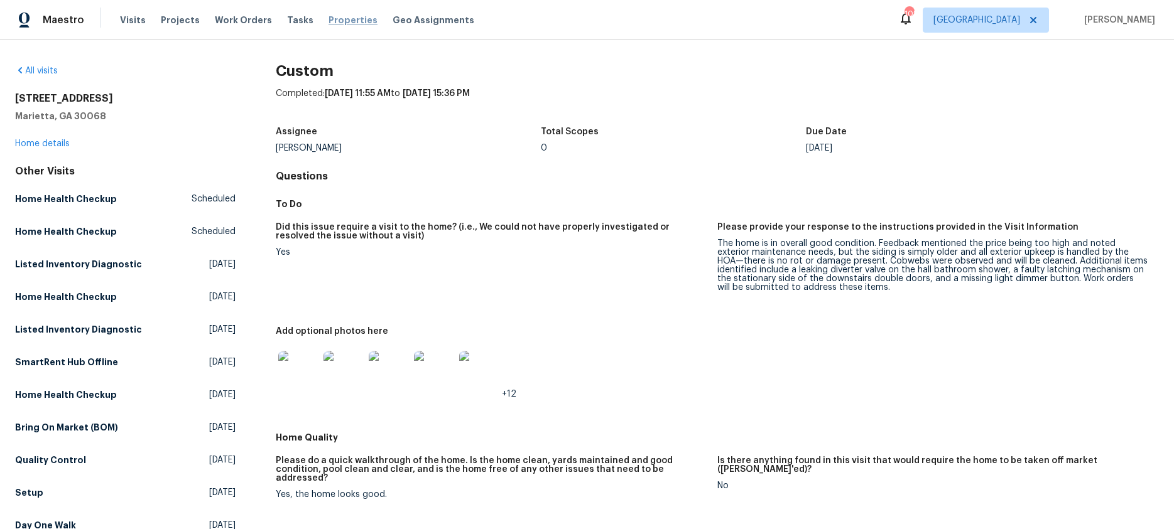
click at [333, 19] on span "Properties" at bounding box center [352, 20] width 49 height 13
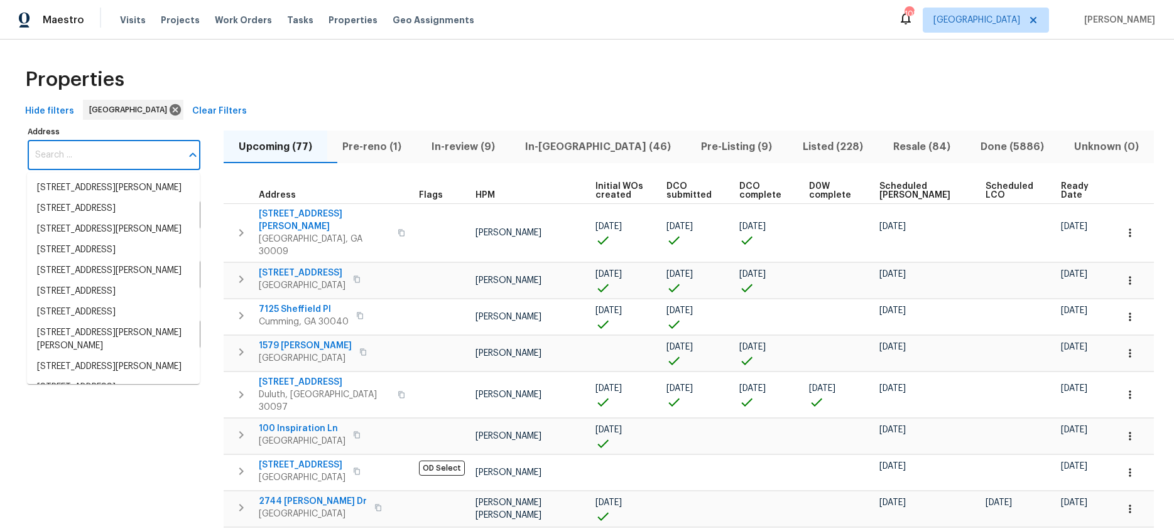
click at [96, 161] on input "Address" at bounding box center [105, 156] width 154 height 30
paste input "[STREET_ADDRESS][PERSON_NAME]"
type input "[STREET_ADDRESS][PERSON_NAME]"
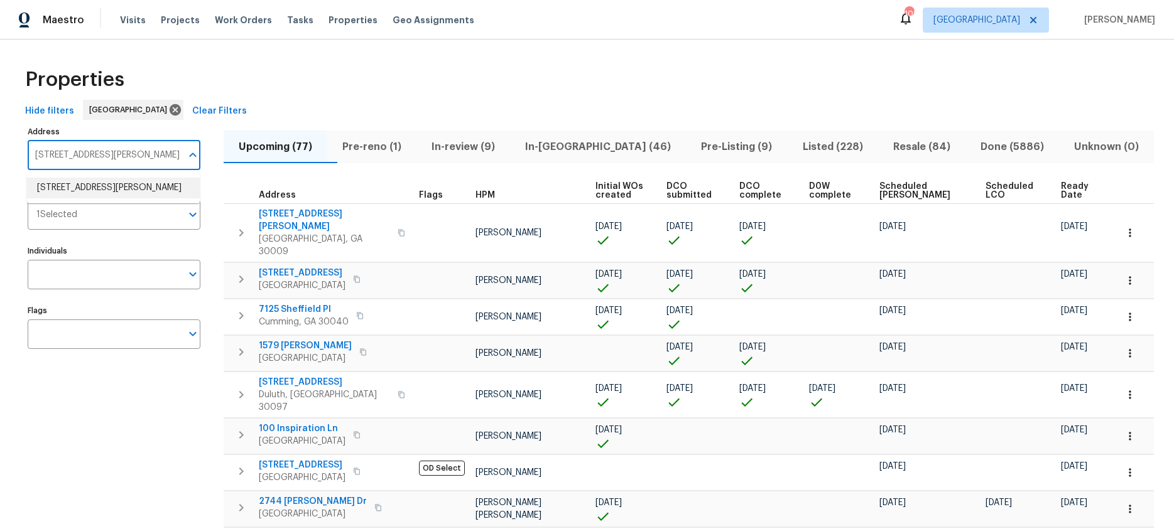
click at [89, 190] on li "422 McDaniel Pl Canton GA 30115" at bounding box center [113, 188] width 173 height 21
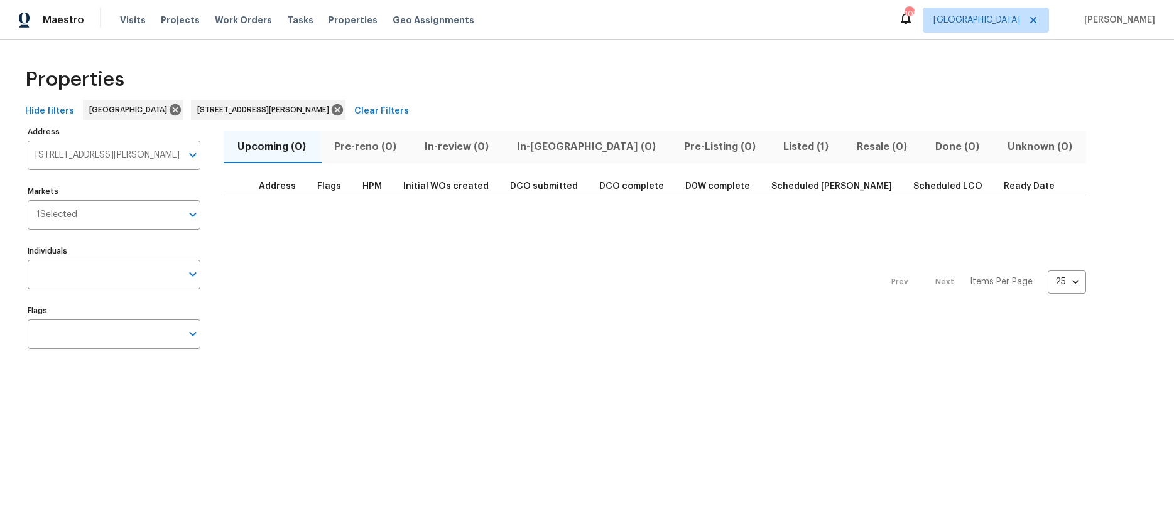
click at [777, 147] on span "Listed (1)" at bounding box center [806, 147] width 58 height 18
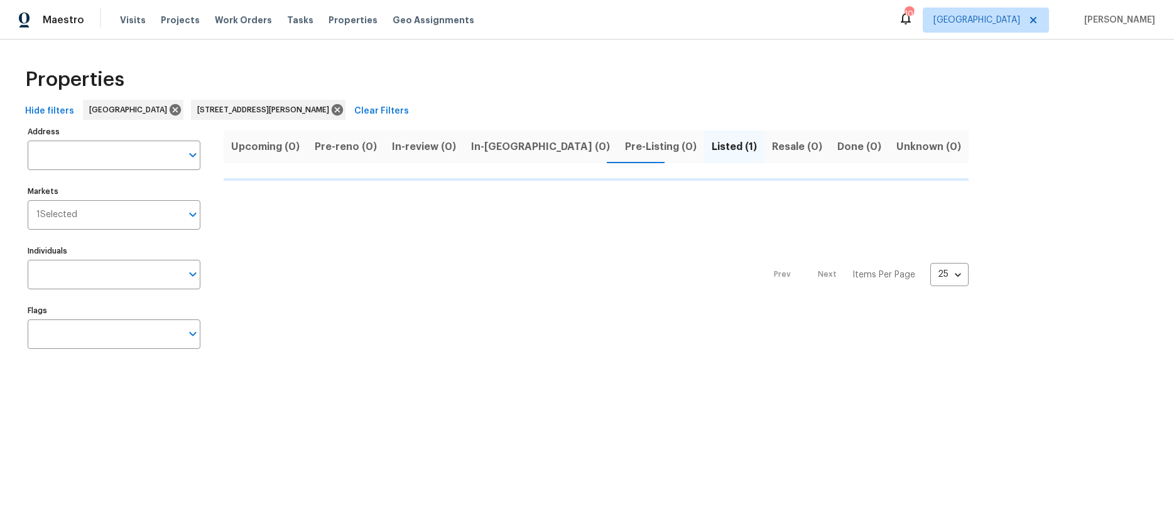
type input "422 McDaniel Pl Canton GA 30115"
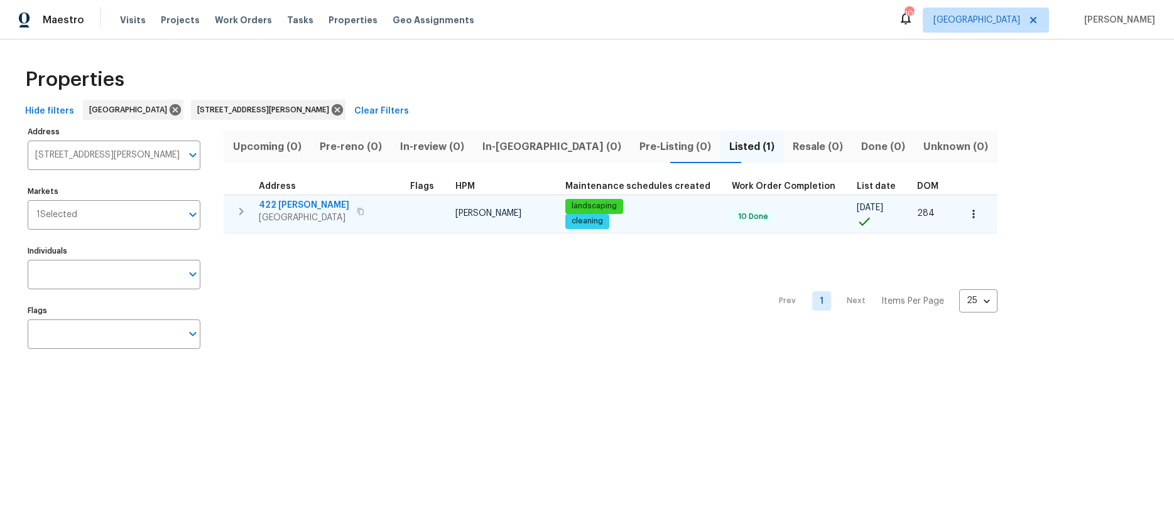
click at [277, 206] on span "422 McDaniel Pl" at bounding box center [304, 205] width 90 height 13
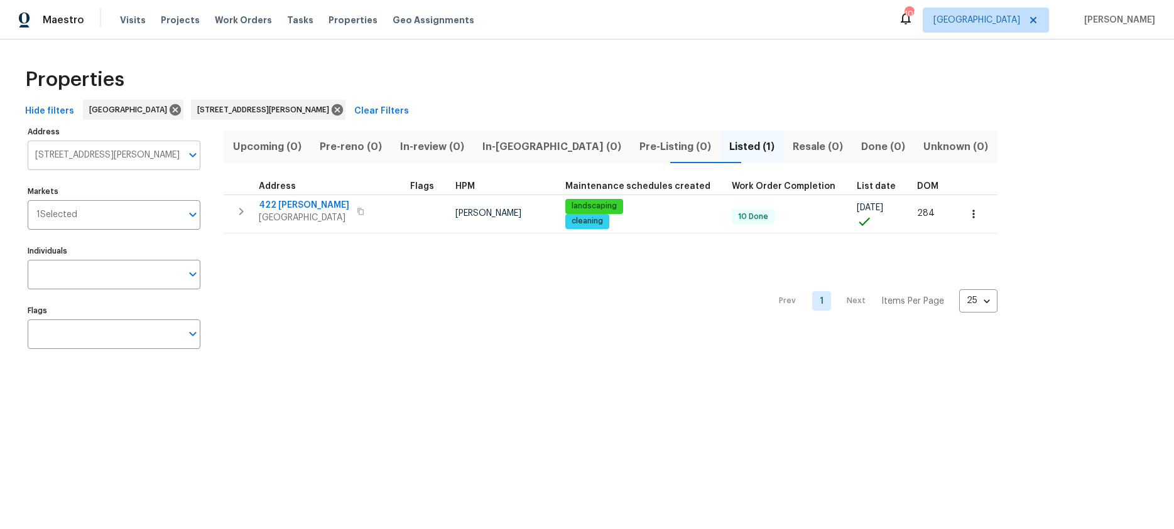
click at [132, 160] on input "422 McDaniel Pl Canton GA 30115" at bounding box center [105, 156] width 154 height 30
paste input "5055 Hickory Hills Dr"
type input "5055 Hickory Hills Dr"
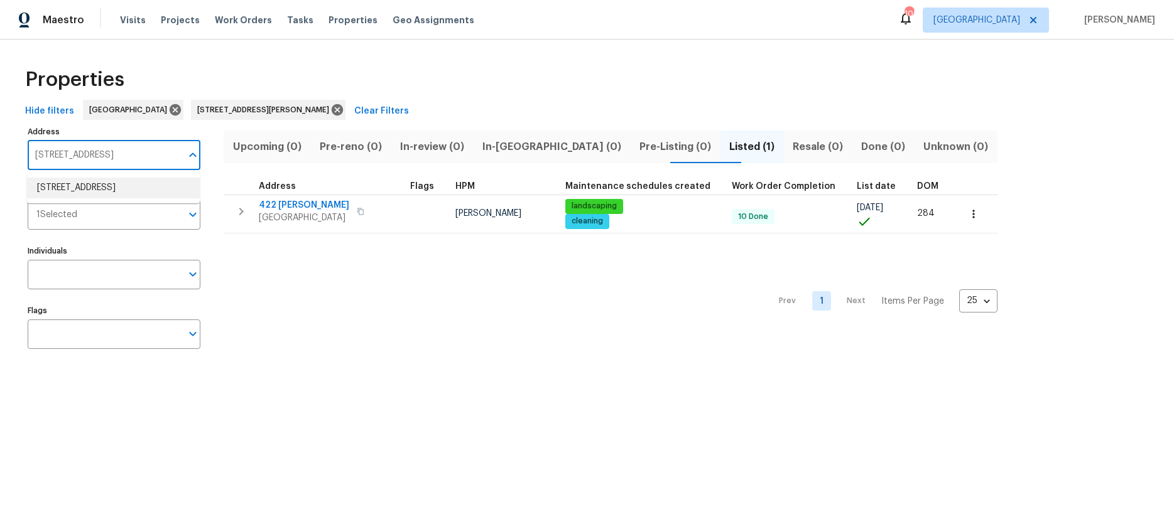
click at [104, 189] on li "5055 Hickory Hills Dr Woodstock GA 30188" at bounding box center [113, 188] width 173 height 21
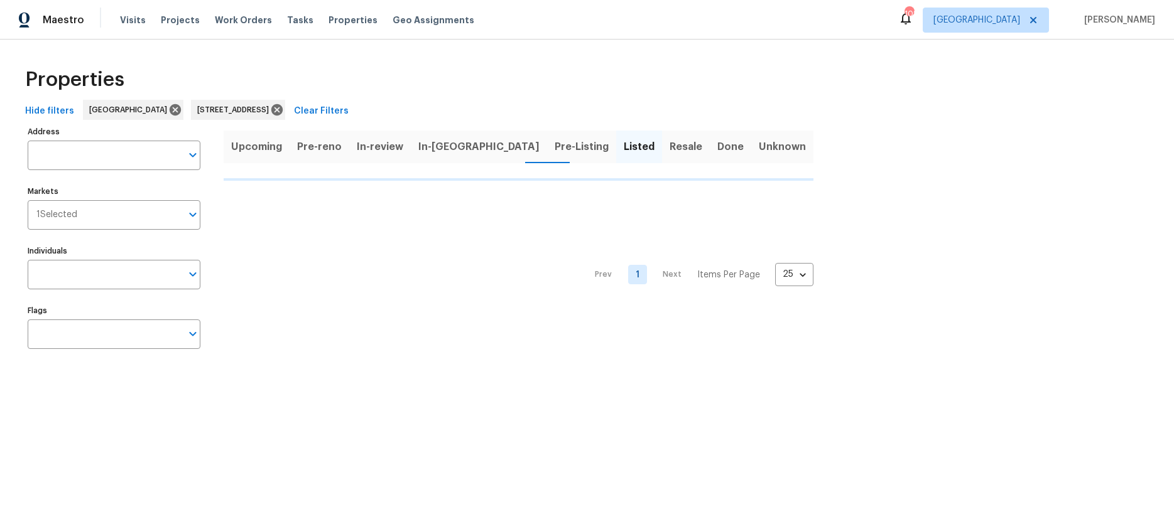
type input "5055 Hickory Hills Dr Woodstock GA 30188"
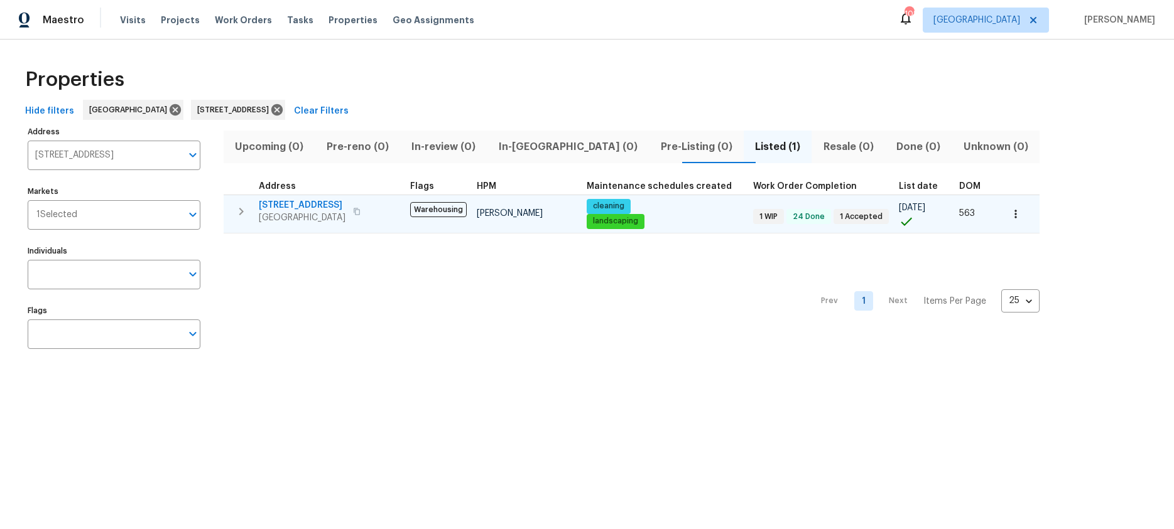
click at [278, 203] on span "5055 Hickory Hills Dr" at bounding box center [302, 205] width 87 height 13
click at [1009, 214] on icon "button" at bounding box center [1015, 214] width 13 height 13
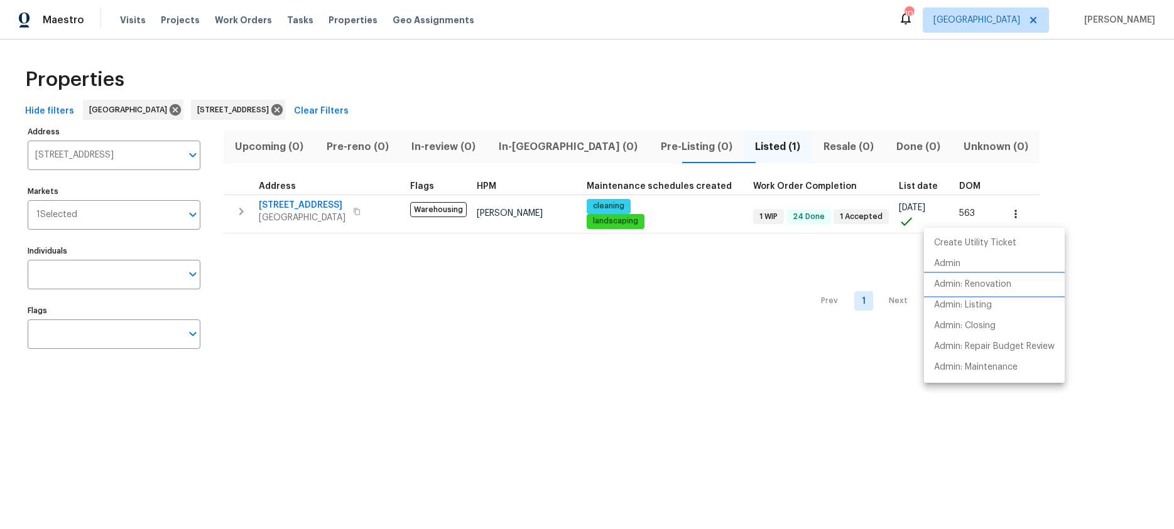
click at [967, 285] on p "Admin: Renovation" at bounding box center [972, 284] width 77 height 13
click at [135, 151] on div at bounding box center [587, 264] width 1174 height 529
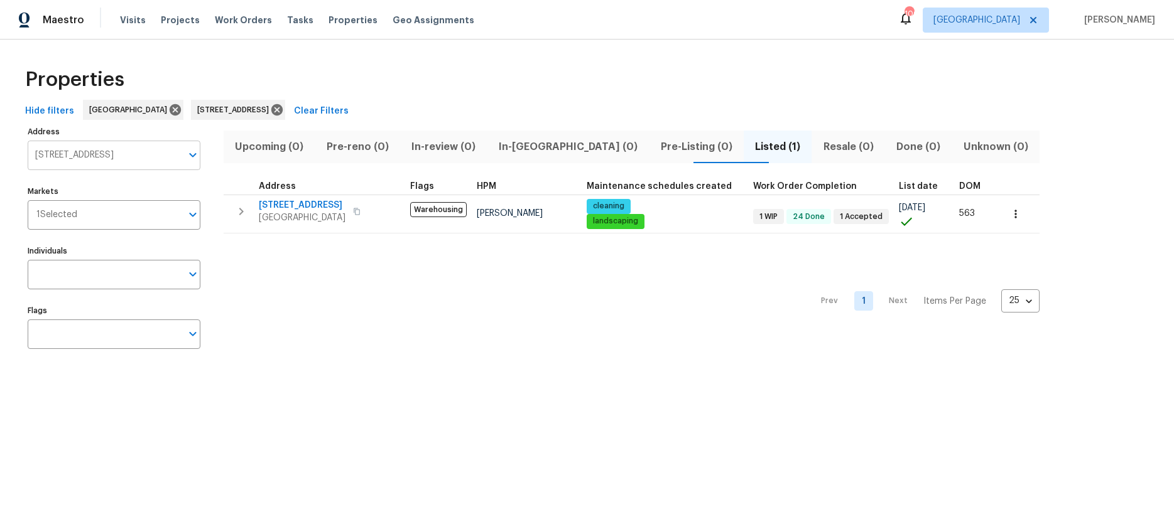
click at [135, 151] on input "5055 Hickory Hills Dr Woodstock GA 30188" at bounding box center [105, 156] width 154 height 30
paste input "422 McDaniel Pl, Canton, GA 30115"
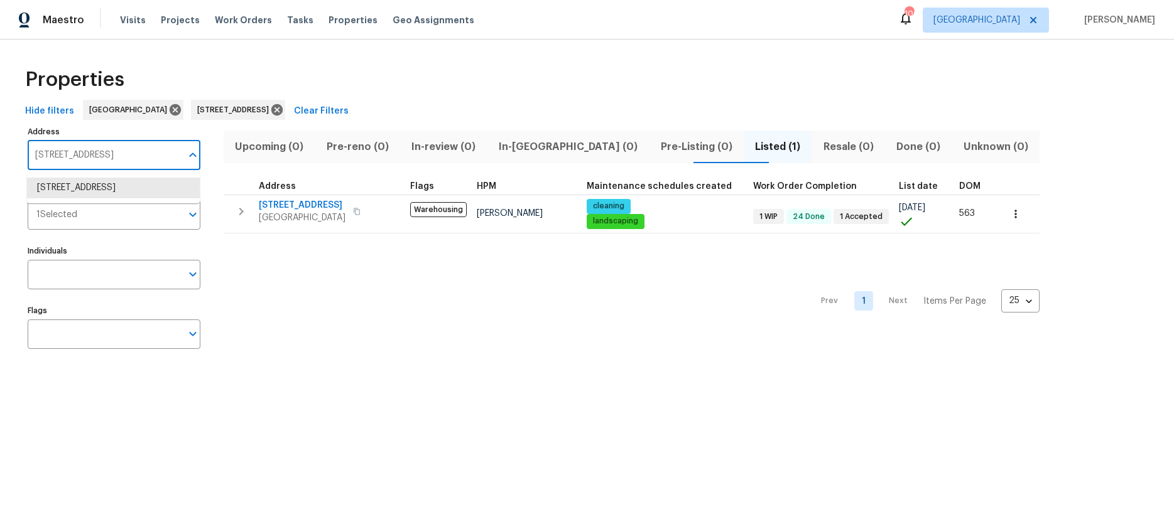
type input "422 McDaniel Pl, Canton, GA 30115"
click at [117, 193] on li "422 McDaniel Pl Canton GA 30115" at bounding box center [113, 188] width 173 height 21
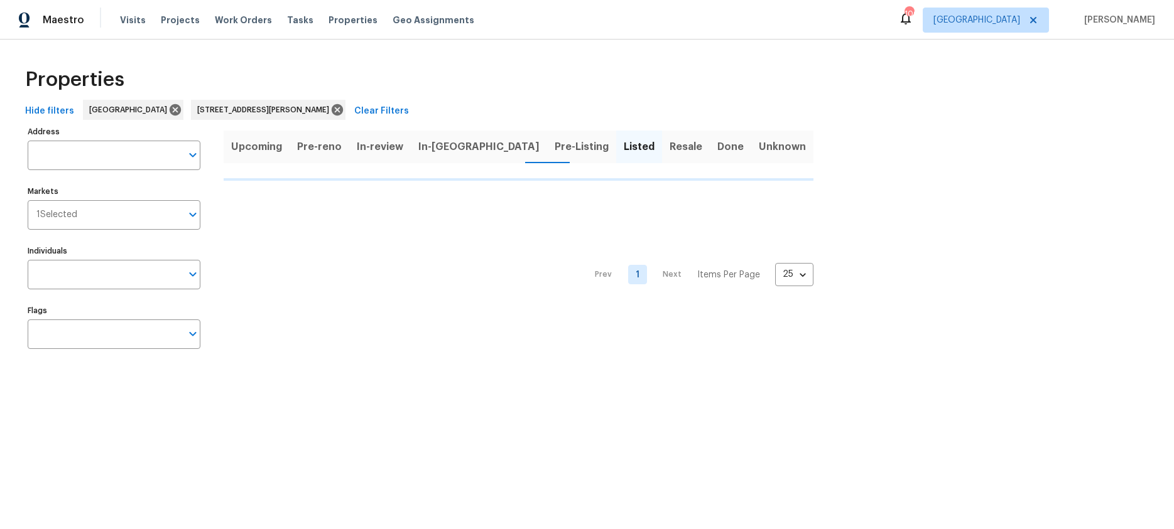
type input "422 McDaniel Pl Canton GA 30115"
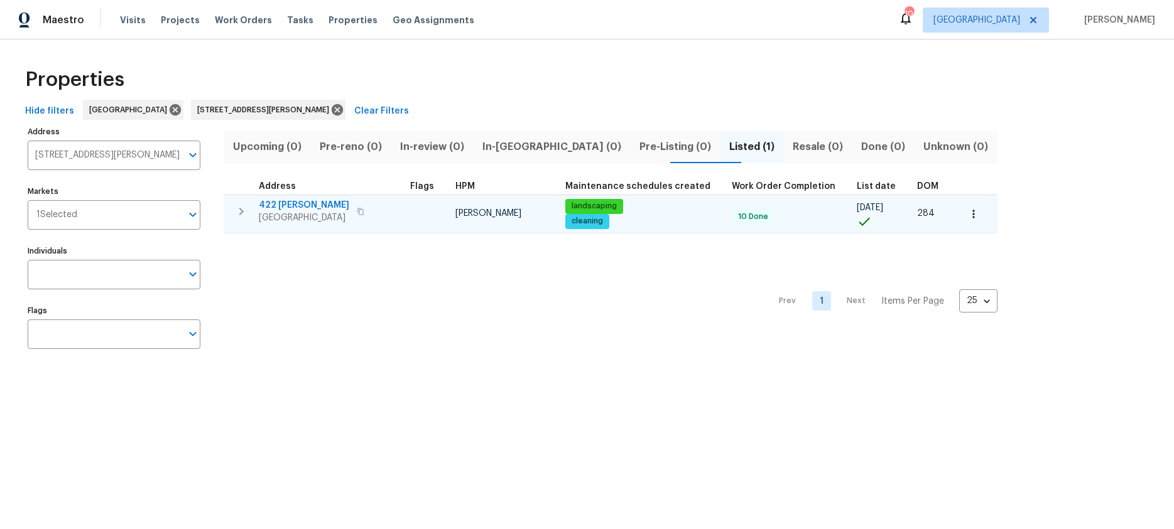
click at [298, 205] on span "422 McDaniel Pl" at bounding box center [304, 205] width 90 height 13
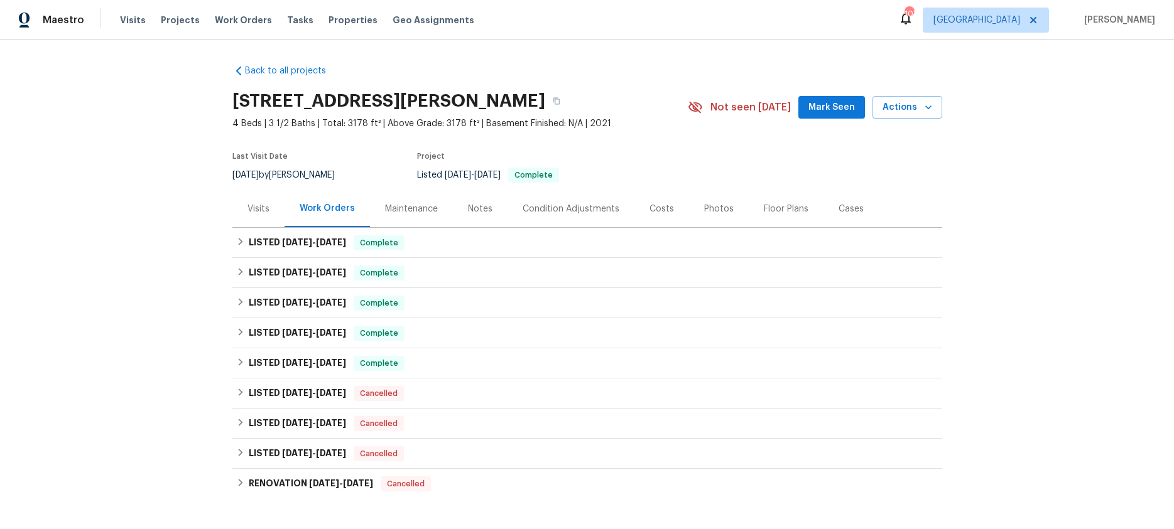
click at [260, 203] on div "Visits" at bounding box center [258, 209] width 22 height 13
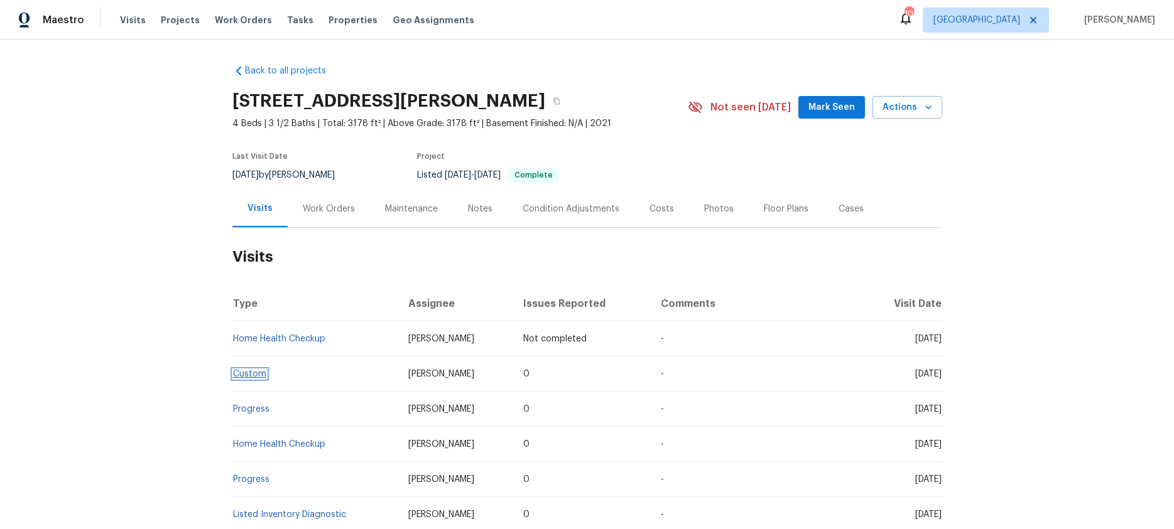
click at [250, 376] on link "Custom" at bounding box center [249, 374] width 33 height 9
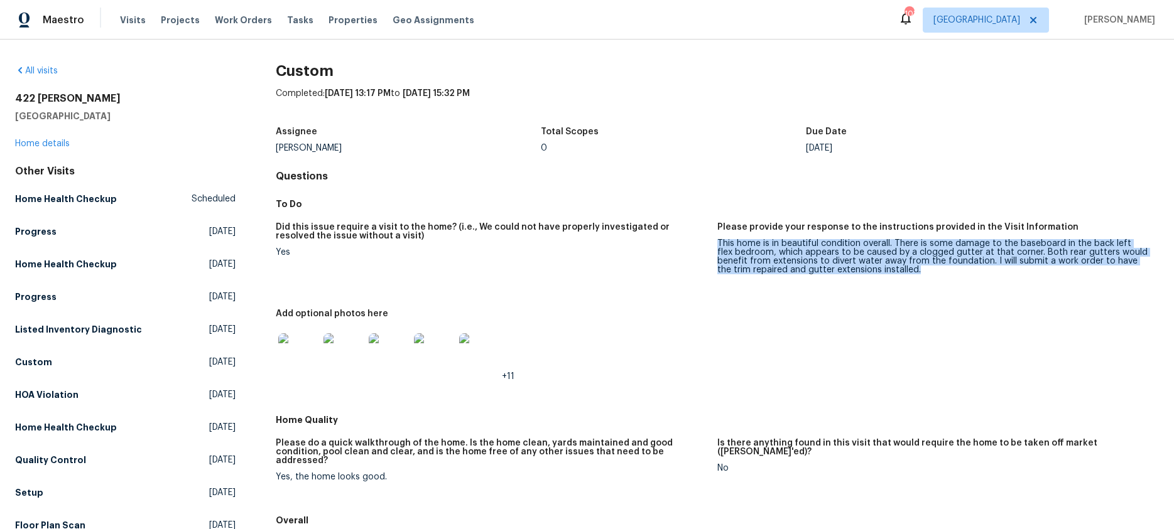
drag, startPoint x: 926, startPoint y: 273, endPoint x: 718, endPoint y: 244, distance: 209.9
click at [718, 244] on div "This home is in beautiful condition overall. There is some damage to the basebo…" at bounding box center [932, 256] width 431 height 35
copy div "This home is in beautiful condition overall. There is some damage to the basebo…"
click at [48, 145] on link "Home details" at bounding box center [42, 143] width 55 height 9
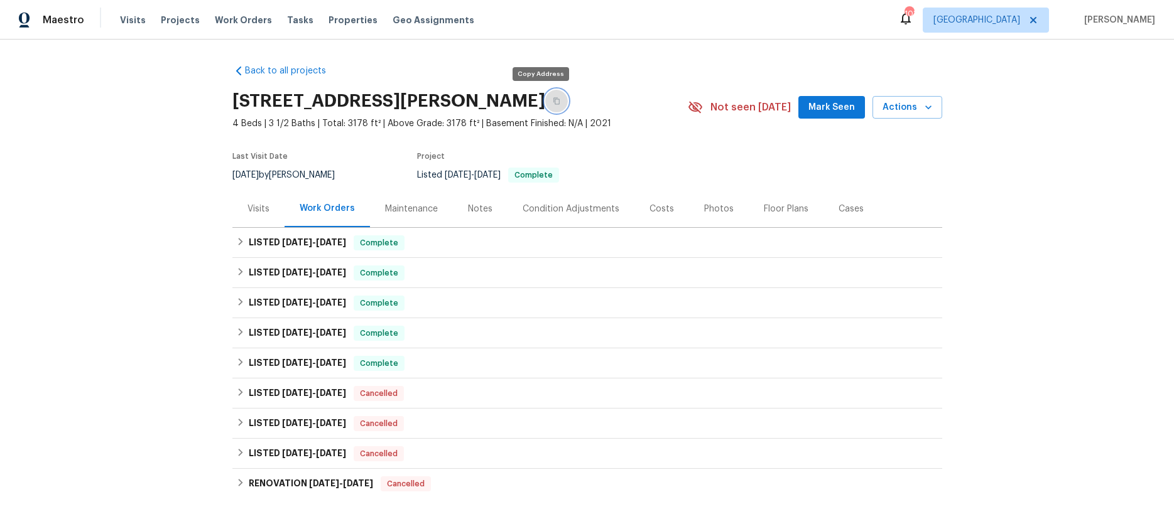
click at [553, 104] on icon "button" at bounding box center [557, 101] width 8 height 8
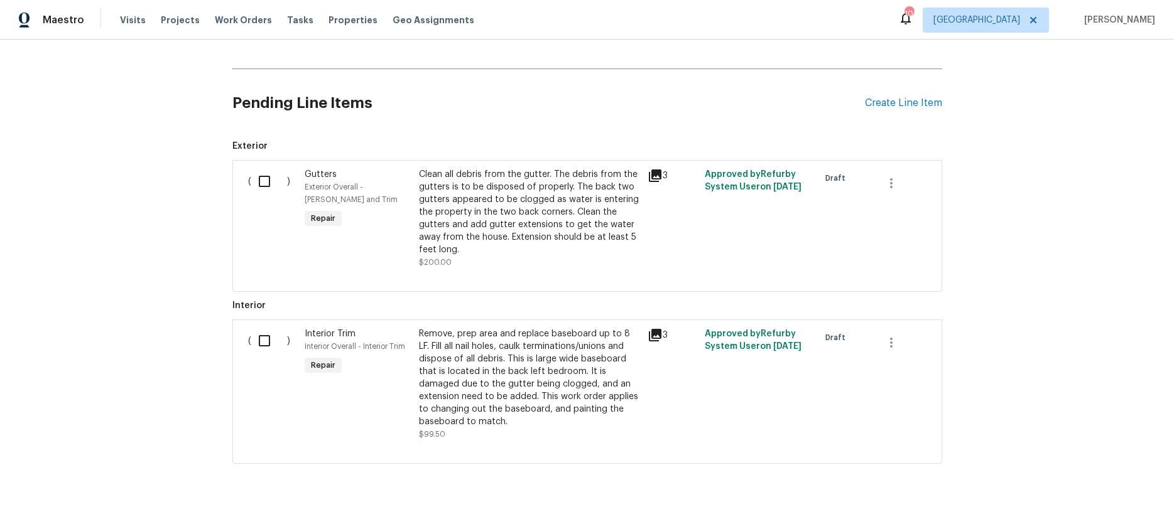
scroll to position [465, 0]
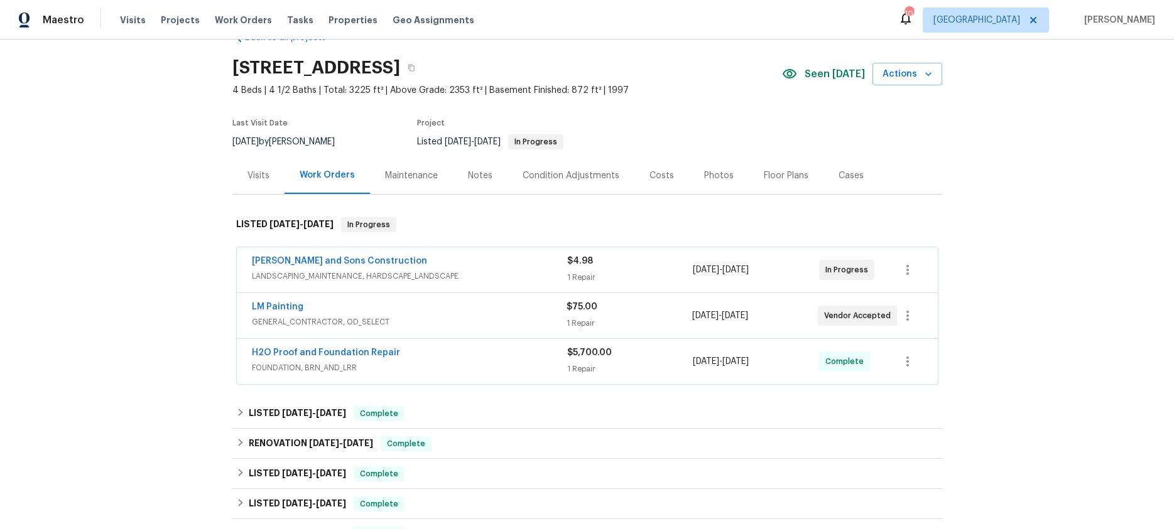
scroll to position [50, 0]
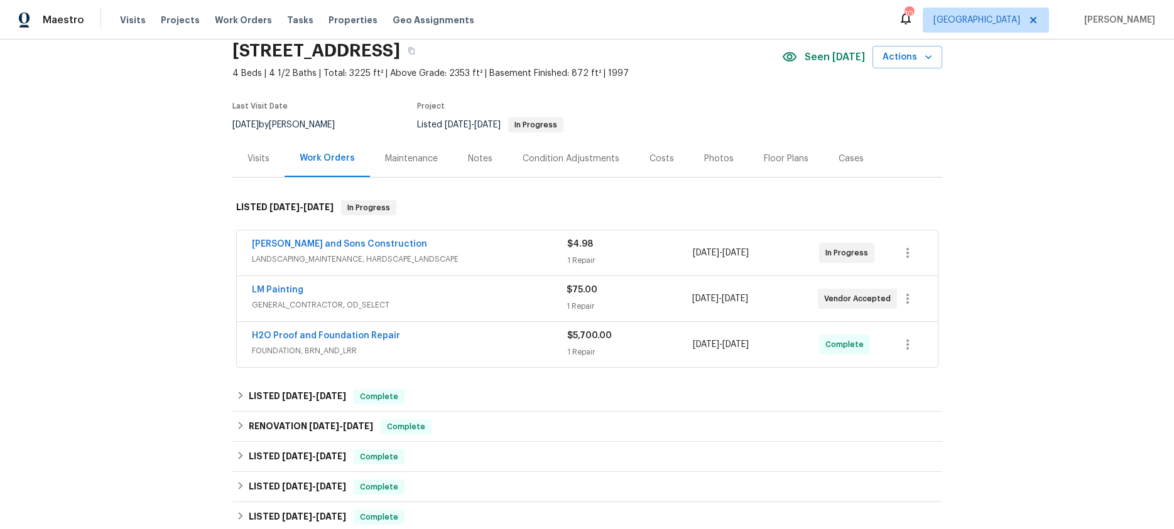
click at [373, 308] on span "GENERAL_CONTRACTOR, OD_SELECT" at bounding box center [409, 305] width 315 height 13
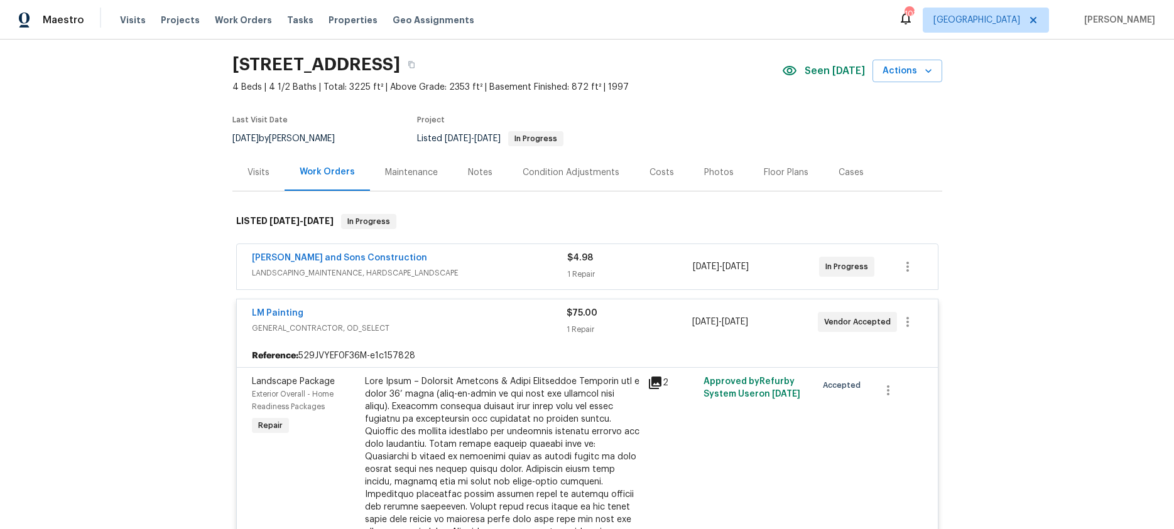
scroll to position [36, 0]
click at [414, 66] on icon "button" at bounding box center [411, 65] width 6 height 7
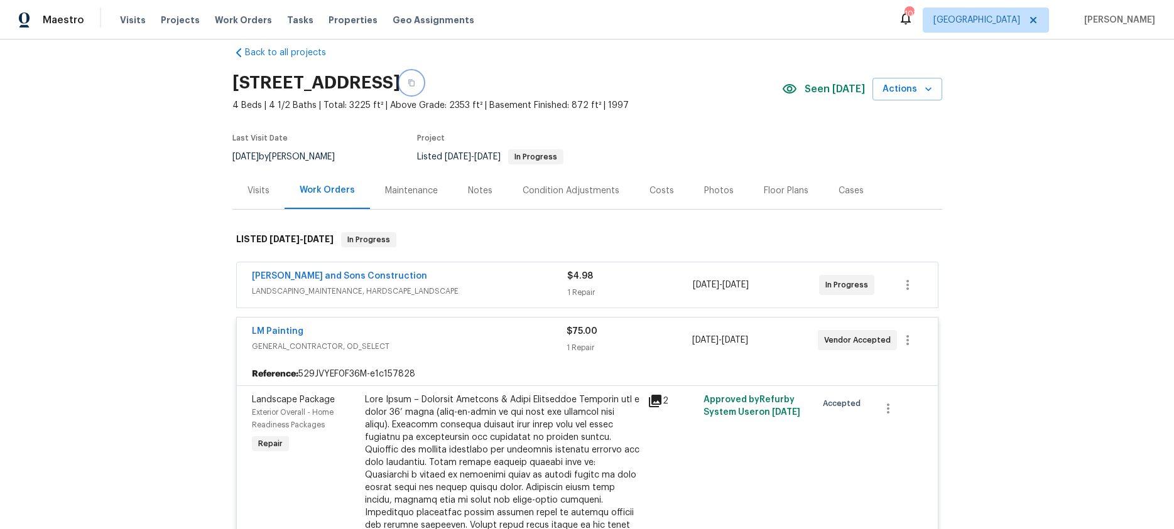
scroll to position [51, 0]
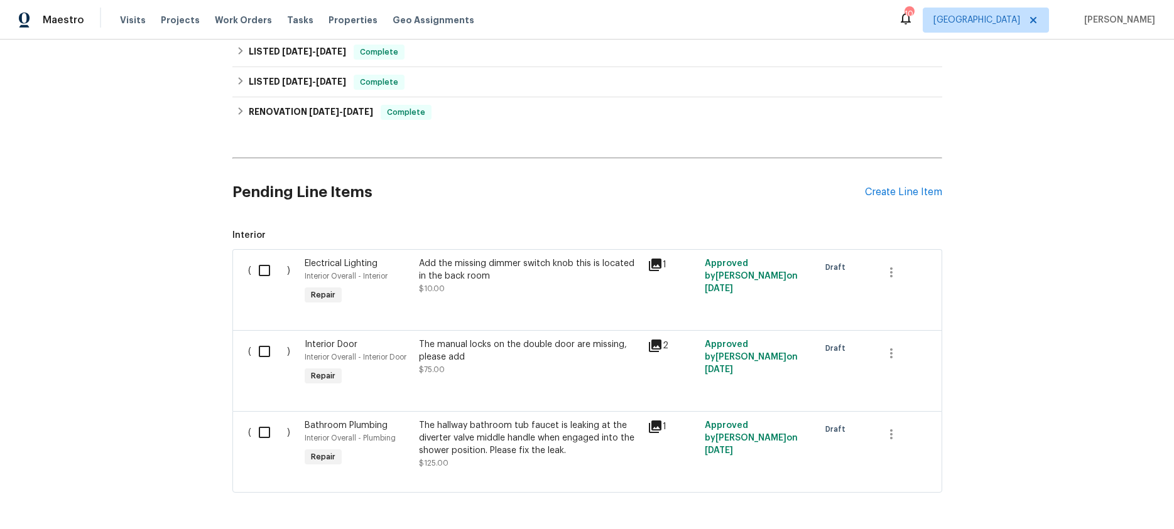
scroll to position [270, 0]
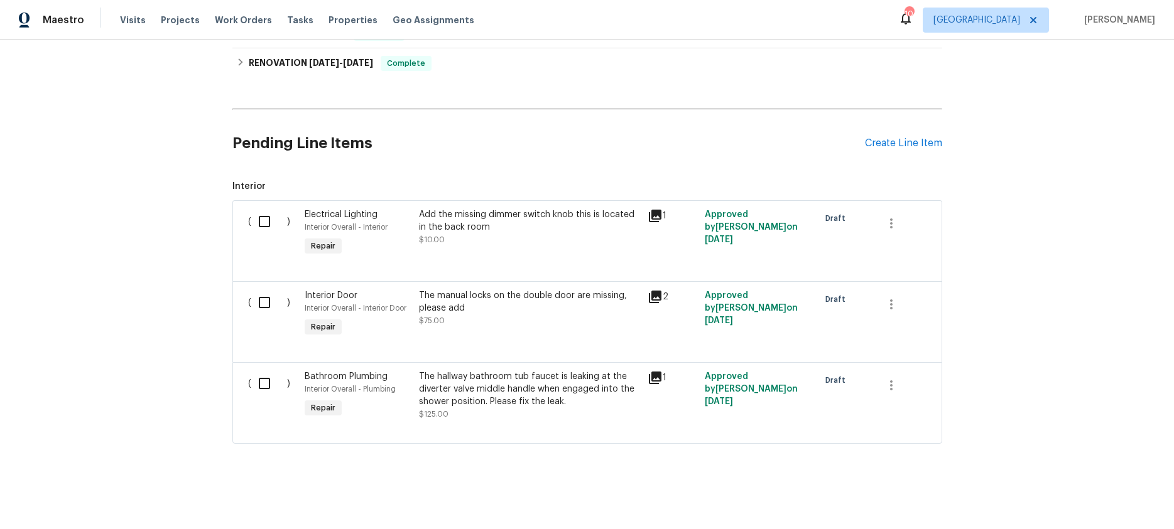
click at [552, 382] on div "The hallway bathroom tub faucet is leaking at the diverter valve middle handle …" at bounding box center [529, 390] width 221 height 38
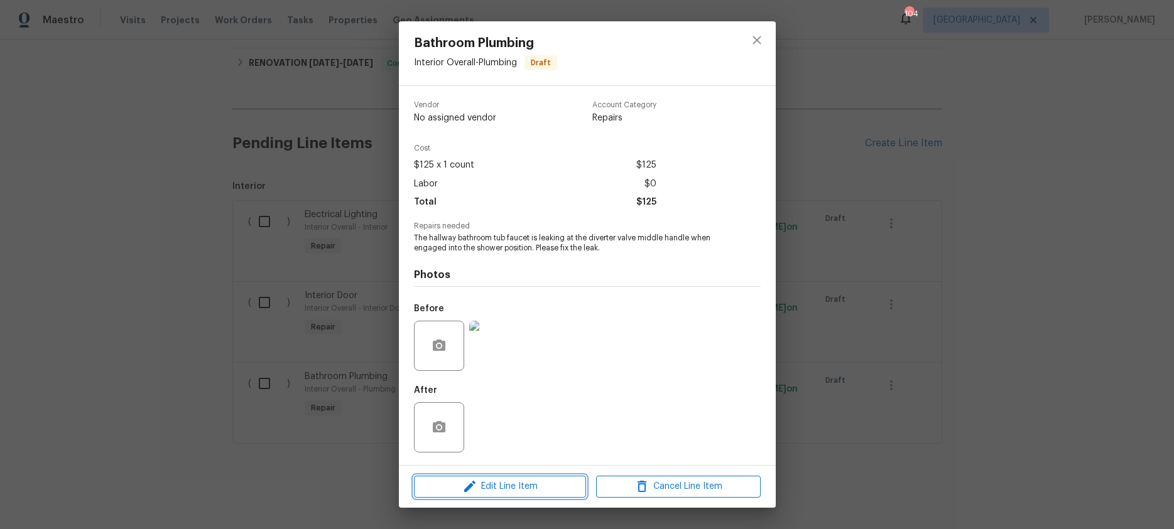
click at [537, 482] on span "Edit Line Item" at bounding box center [500, 487] width 165 height 16
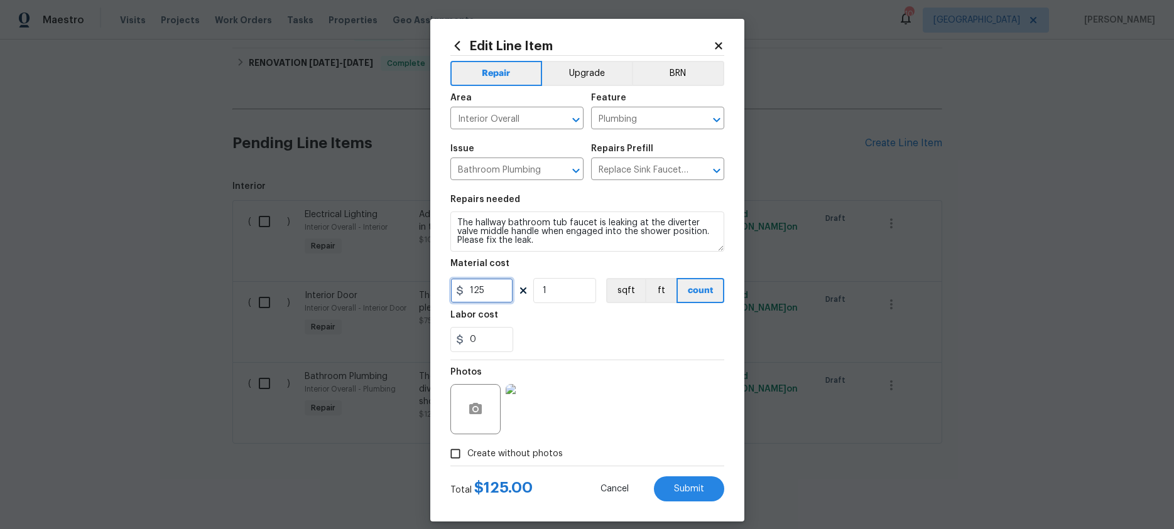
drag, startPoint x: 494, startPoint y: 288, endPoint x: 440, endPoint y: 287, distance: 53.4
click at [440, 287] on div "Edit Line Item Repair Upgrade BRN Area Interior Overall ​ Feature Plumbing ​ Is…" at bounding box center [587, 270] width 314 height 503
click at [563, 288] on input "1" at bounding box center [564, 290] width 63 height 25
drag, startPoint x: 495, startPoint y: 291, endPoint x: 418, endPoint y: 290, distance: 76.6
click at [418, 290] on div "Edit Line Item Repair Upgrade BRN Area Interior Overall ​ Feature Plumbing ​ Is…" at bounding box center [587, 264] width 1174 height 529
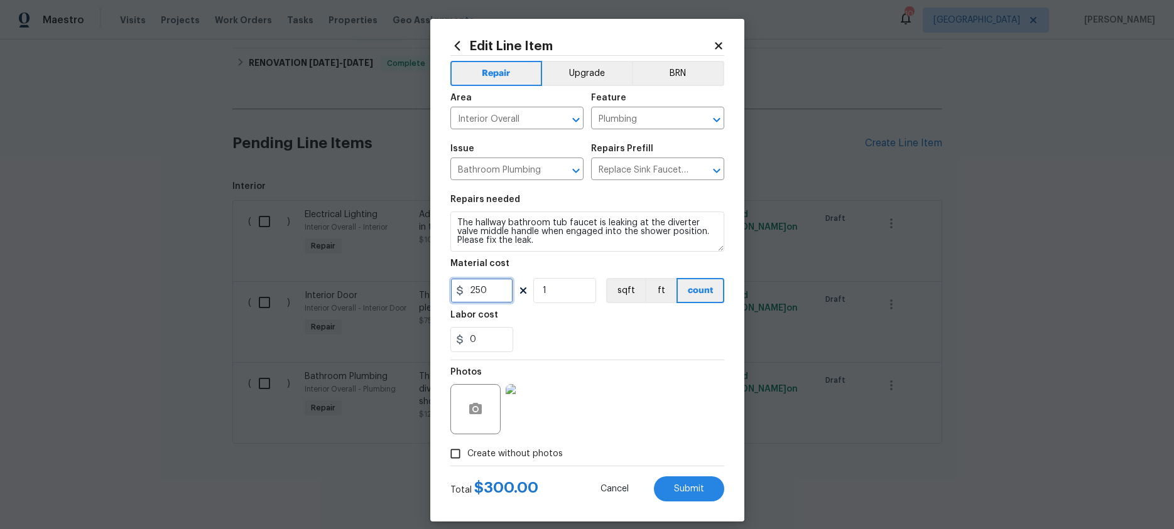
type input "250"
click at [560, 291] on input "1" at bounding box center [564, 290] width 63 height 25
click at [701, 489] on span "Submit" at bounding box center [689, 489] width 30 height 9
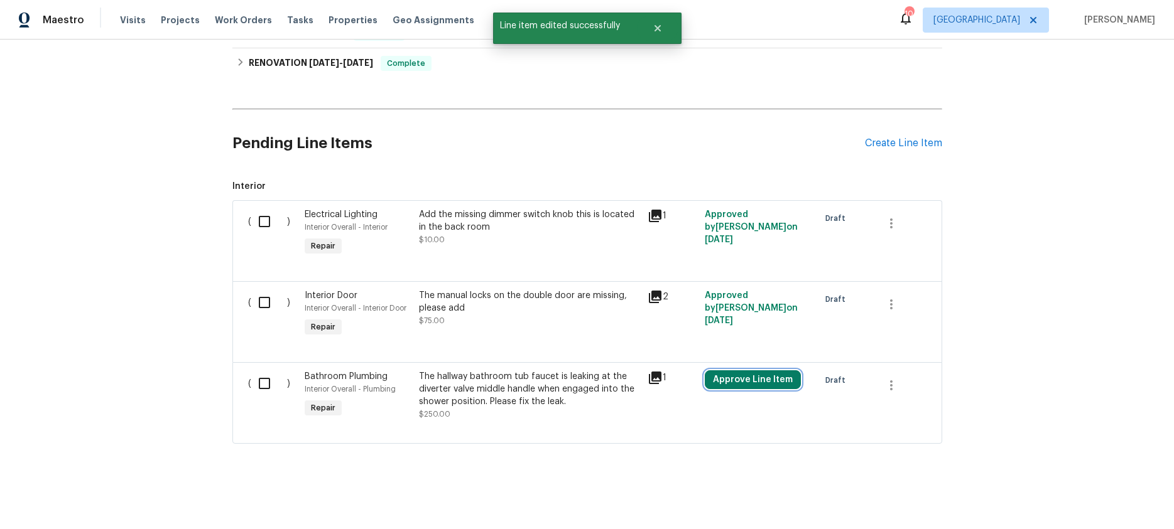
click at [718, 386] on button "Approve Line Item" at bounding box center [753, 380] width 96 height 19
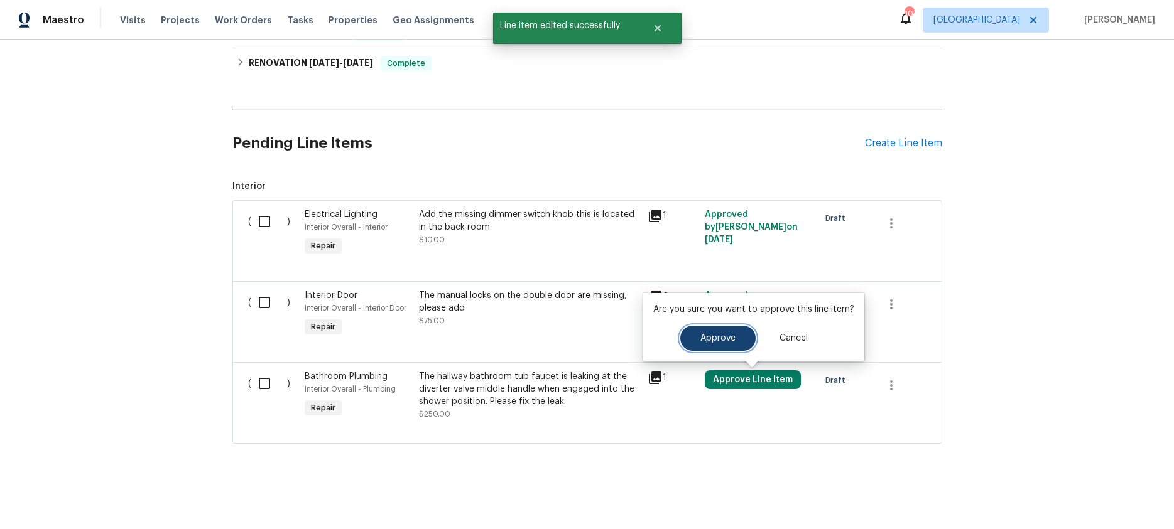
click at [720, 335] on span "Approve" at bounding box center [717, 338] width 35 height 9
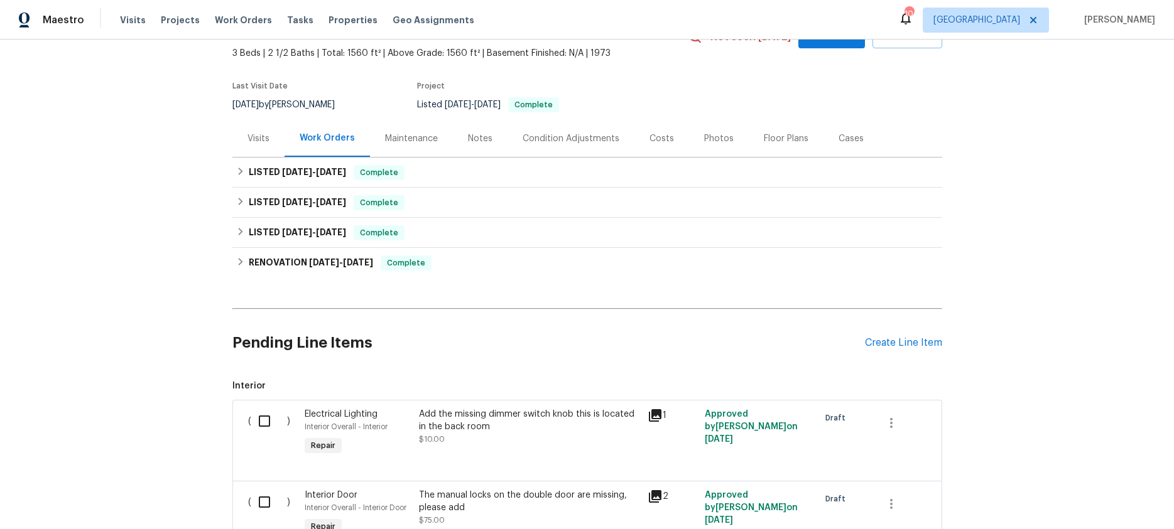
scroll to position [0, 0]
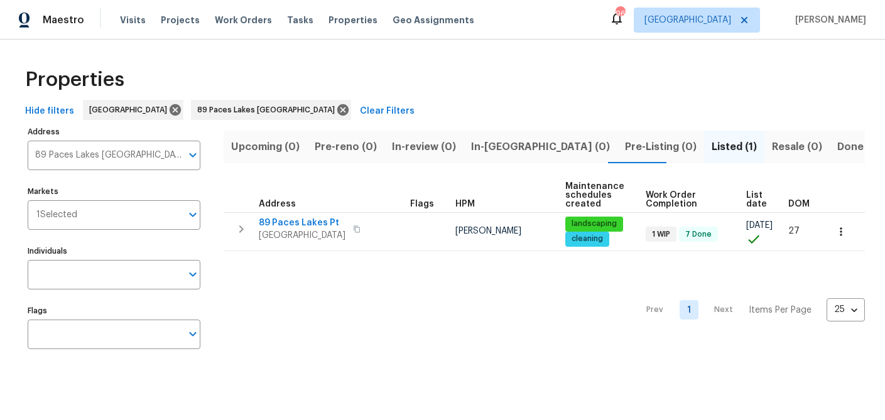
drag, startPoint x: 340, startPoint y: 20, endPoint x: 328, endPoint y: 46, distance: 28.6
click at [340, 20] on span "Properties" at bounding box center [352, 20] width 49 height 13
click at [114, 154] on input "89 Paces Lakes Pt Dallas GA 30157" at bounding box center [105, 156] width 154 height 30
type input "11915 carriage park"
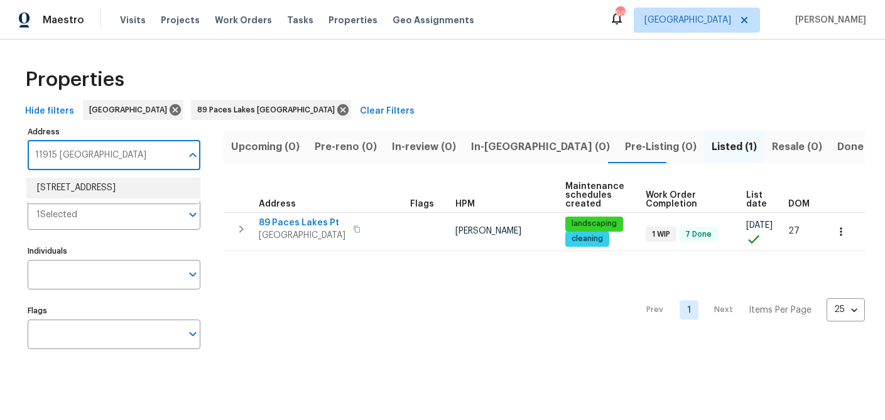
click at [117, 197] on li "11915 Carriage Park Ln Duluth GA 30097" at bounding box center [113, 188] width 173 height 21
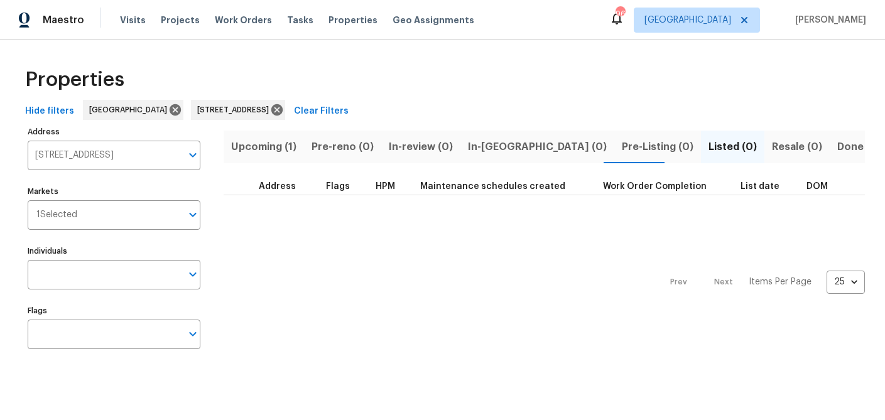
drag, startPoint x: 280, startPoint y: 145, endPoint x: 294, endPoint y: 163, distance: 22.9
click at [280, 145] on span "Upcoming (1)" at bounding box center [263, 147] width 65 height 18
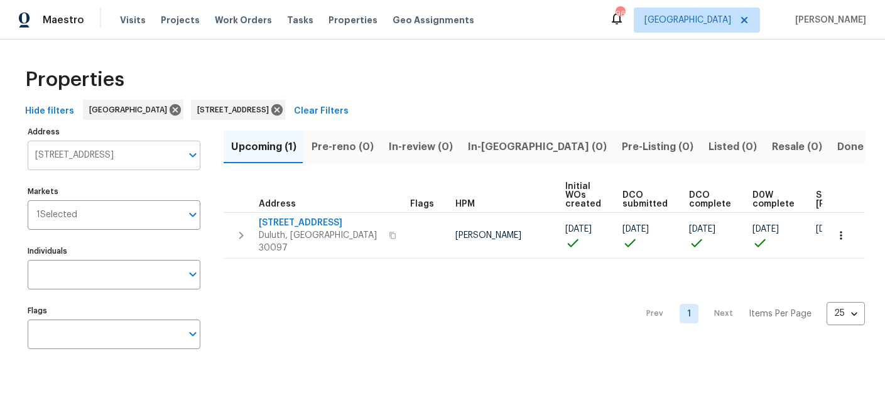
click at [81, 158] on input "11915 Carriage Park Ln Duluth GA 30097" at bounding box center [105, 156] width 154 height 30
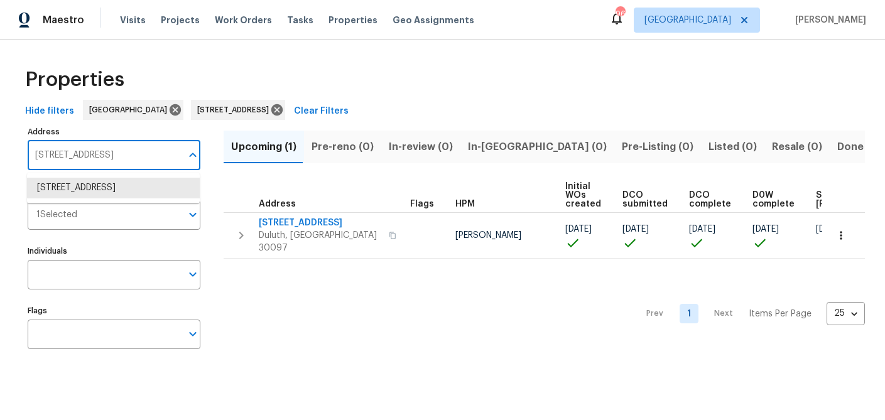
click at [81, 158] on input "11915 Carriage Park Ln Duluth GA 30097" at bounding box center [105, 156] width 154 height 30
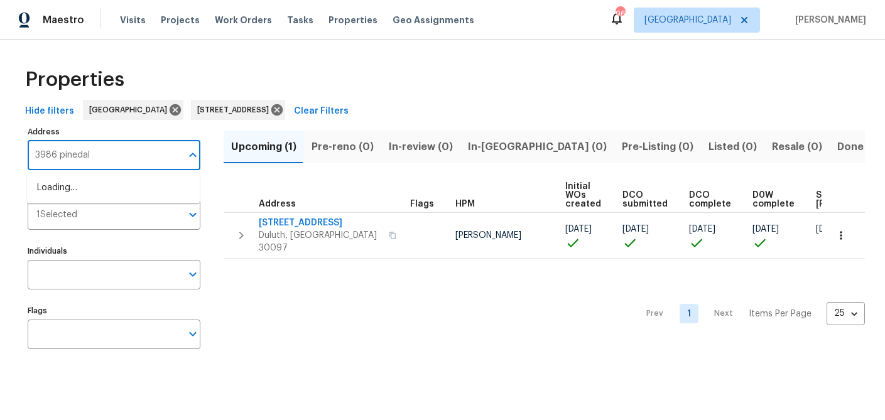
type input "3986 pinedale"
click at [81, 191] on li "3986 Pinedale Ln Gainesville GA 30507" at bounding box center [113, 188] width 173 height 21
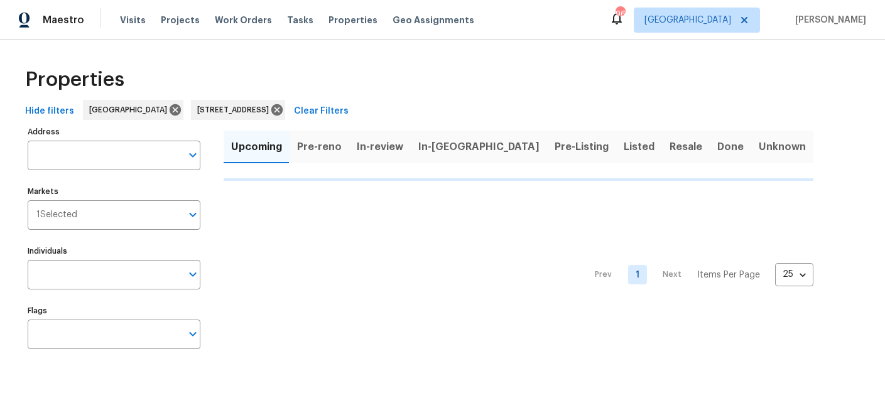
type input "3986 Pinedale Ln Gainesville GA 30507"
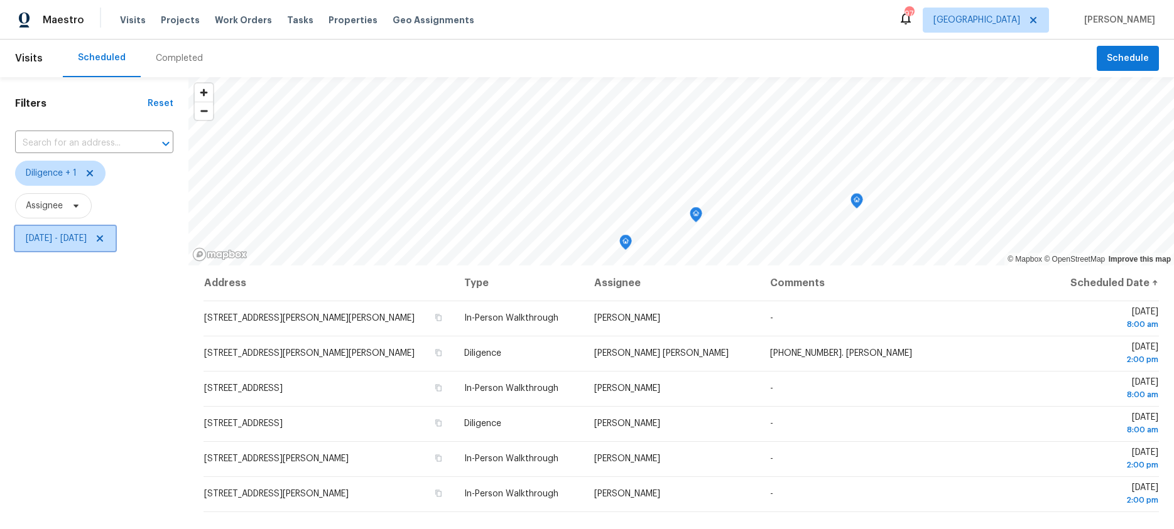
click at [56, 237] on span "[DATE] - [DATE]" at bounding box center [56, 238] width 61 height 13
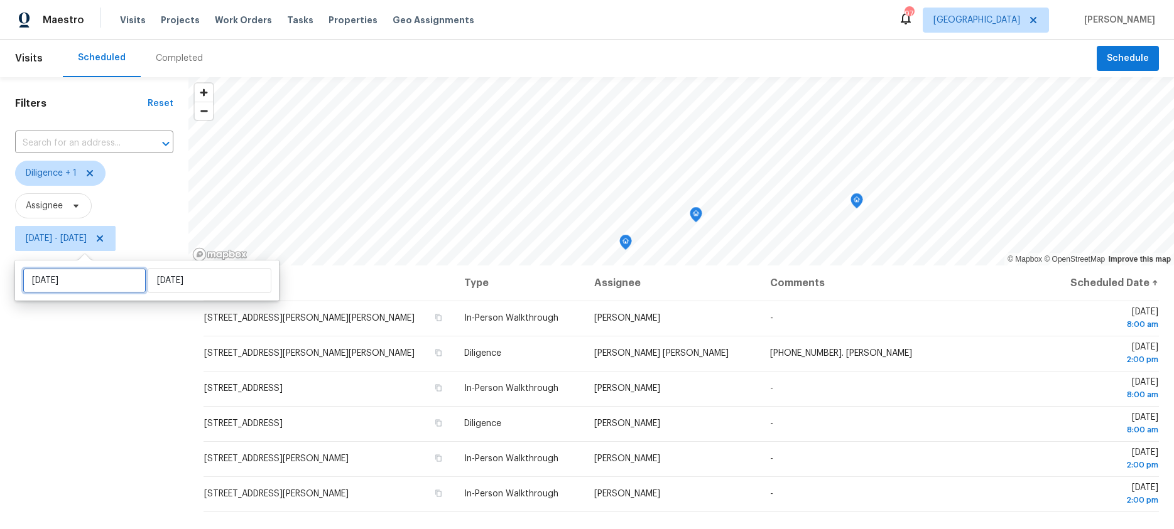
click at [68, 281] on input "[DATE]" at bounding box center [85, 280] width 124 height 25
select select "9"
select select "2025"
select select "10"
select select "2025"
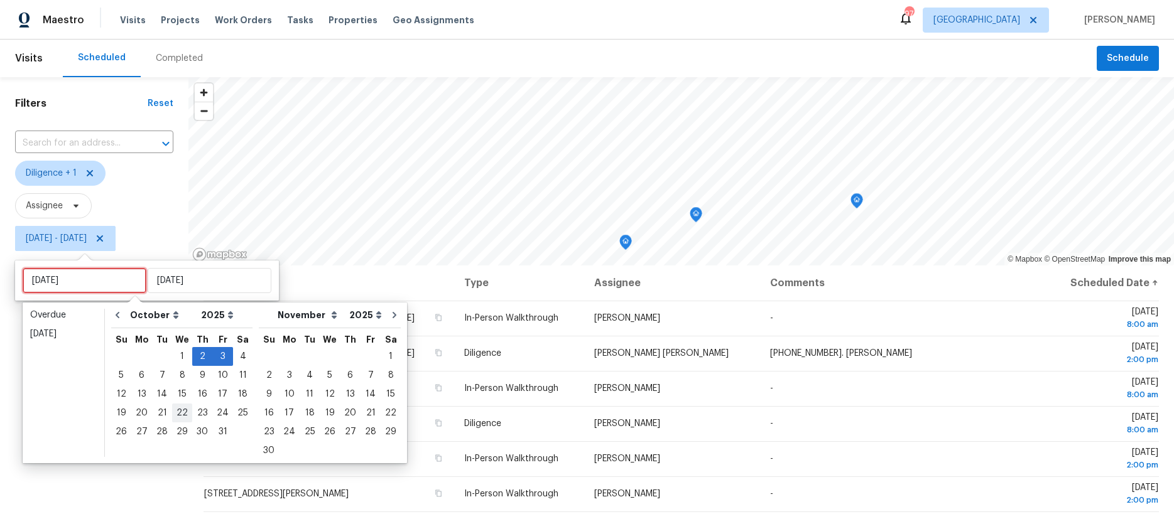
type input "[DATE]"
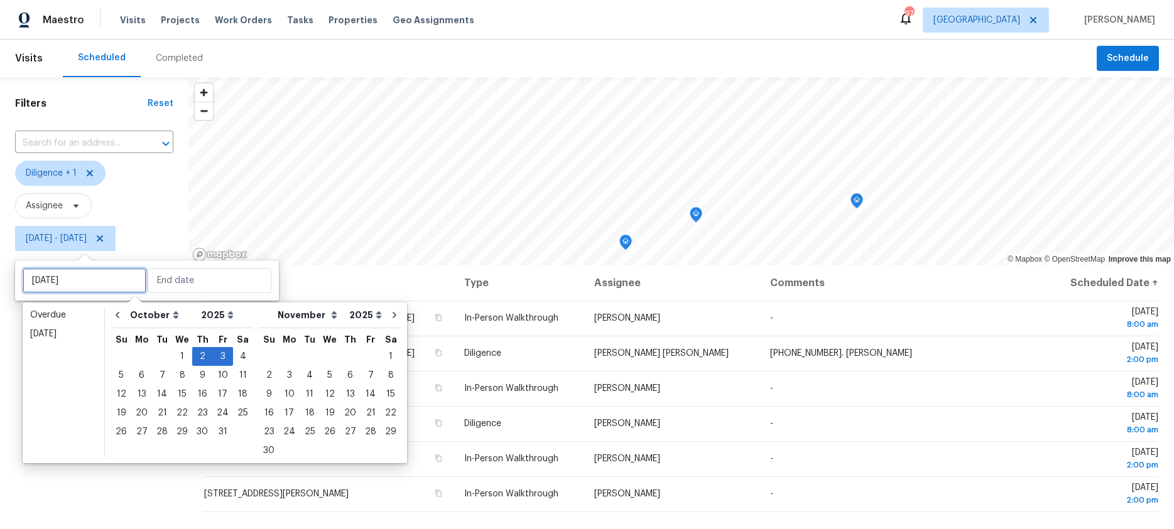
type input "[DATE]"
click at [121, 315] on icon "Go to previous month" at bounding box center [117, 315] width 10 height 10
select select "8"
select select "9"
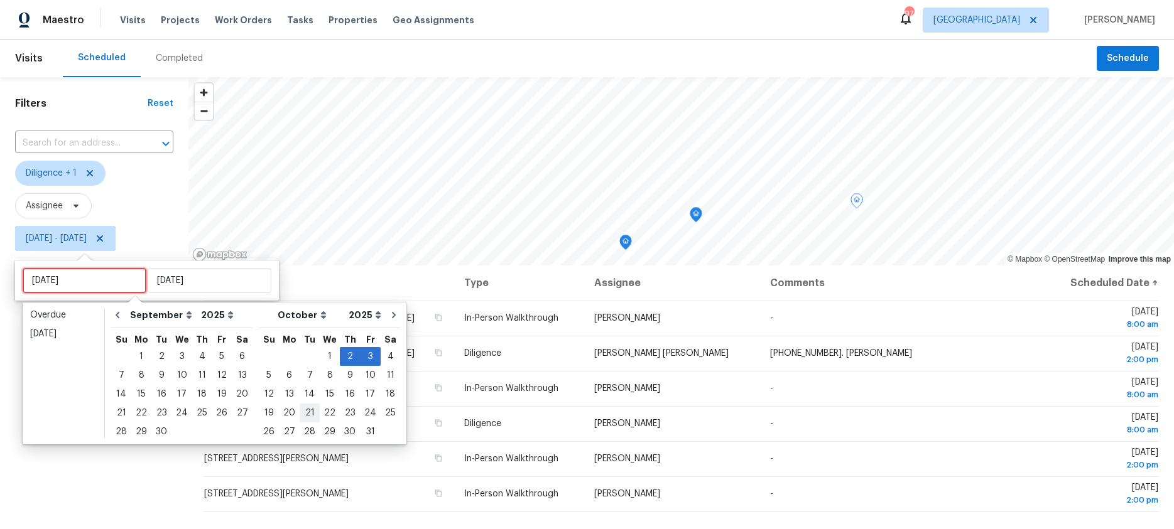
type input "[DATE]"
click at [163, 433] on div "30" at bounding box center [161, 432] width 20 height 18
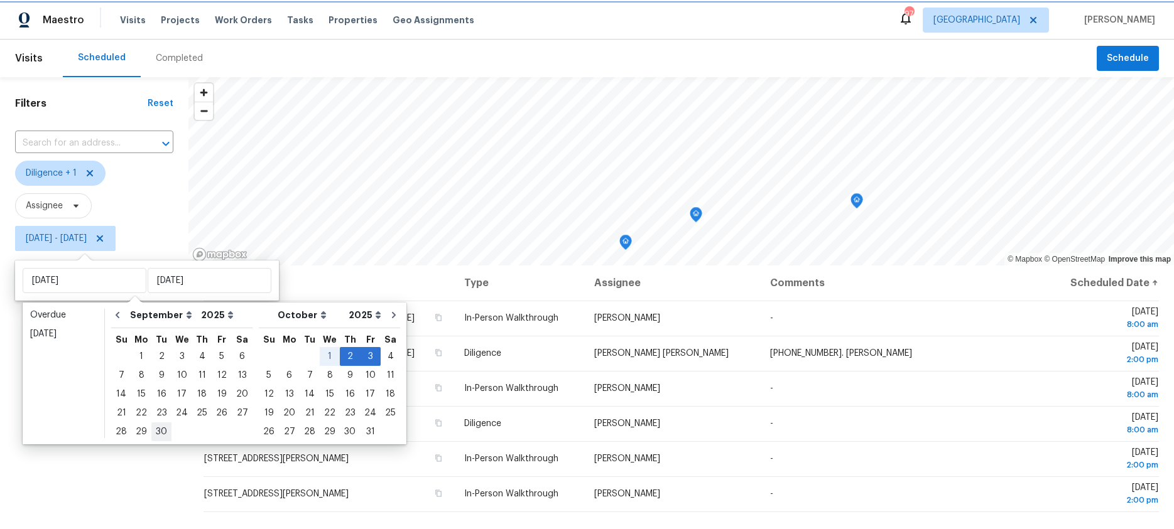
type input "[DATE]"
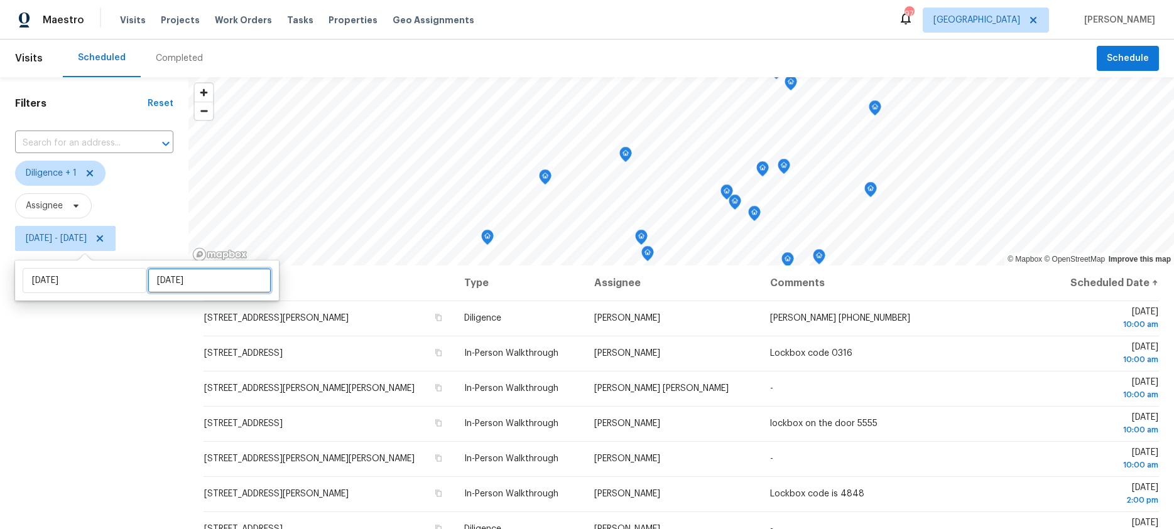
click at [168, 284] on input "[DATE]" at bounding box center [210, 280] width 124 height 25
select select "8"
select select "2025"
select select "9"
select select "2025"
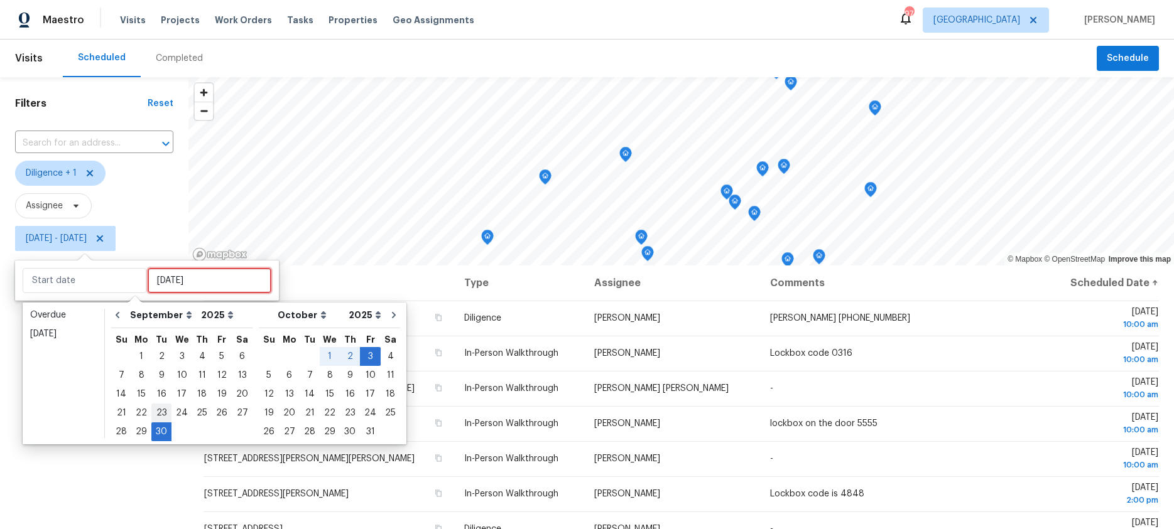
type input "[DATE]"
click at [154, 431] on div "30" at bounding box center [161, 432] width 20 height 18
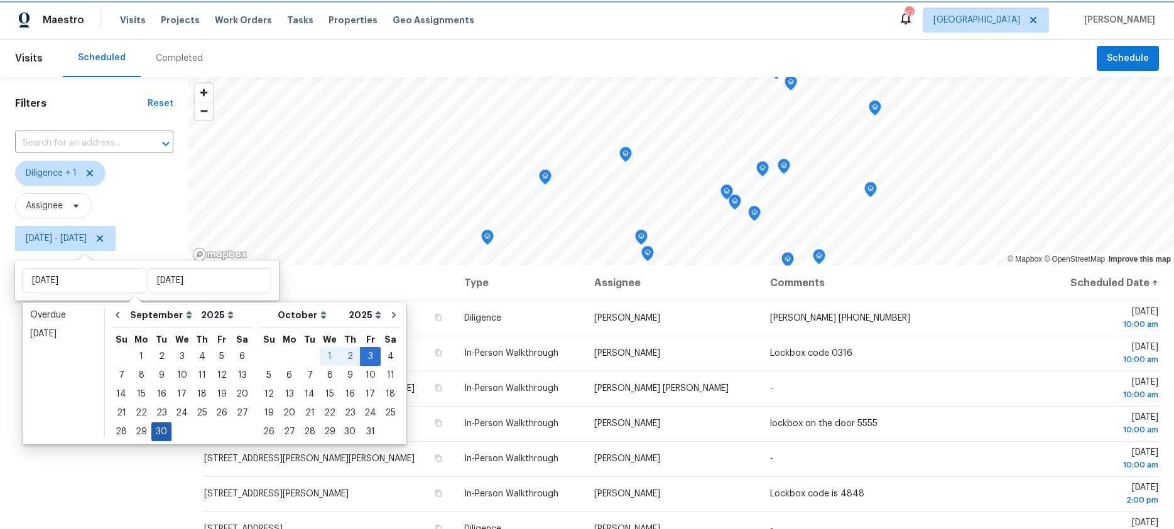
type input "[DATE]"
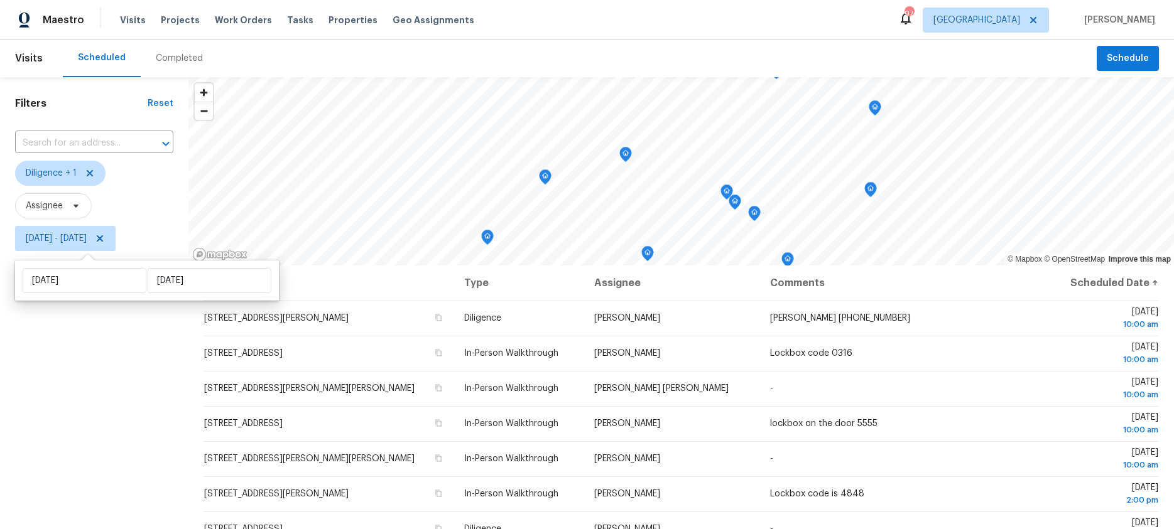
click at [126, 428] on div "Filters Reset ​ Diligence + 1 Assignee [DATE] - [DATE]" at bounding box center [94, 383] width 188 height 612
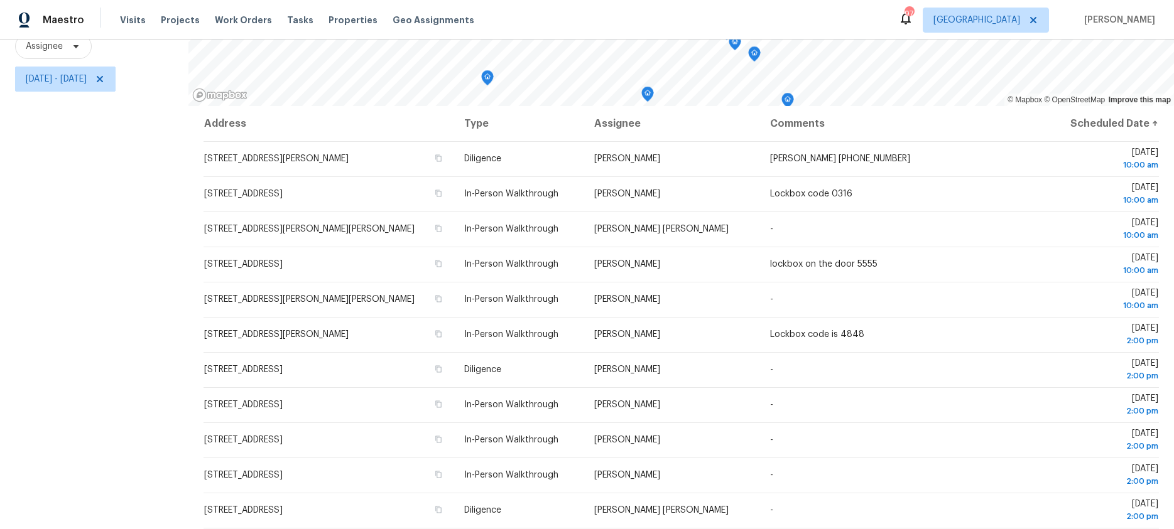
scroll to position [150, 0]
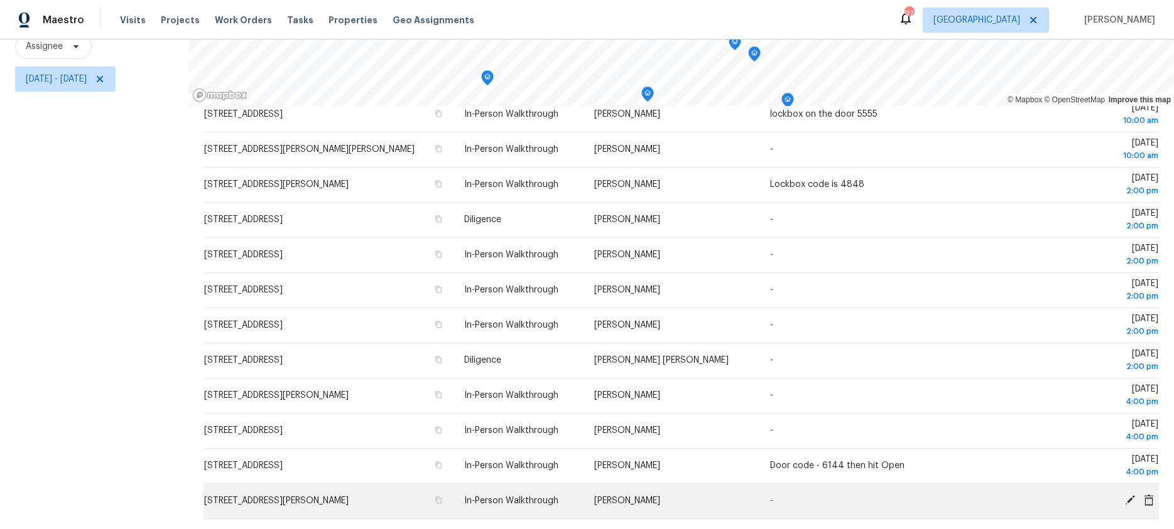
drag, startPoint x: 180, startPoint y: 139, endPoint x: 944, endPoint y: 515, distance: 852.4
click at [944, 515] on div "Filters Reset ​ Diligence + 1 Assignee [DATE] - [DATE] © Mapbox © OpenStreetMap…" at bounding box center [587, 224] width 1174 height 612
copy div "© Loremi © DoloRsitamEtc Adipisc elit sed Doeiusm Temp Incididu Utlabore Etdolo…"
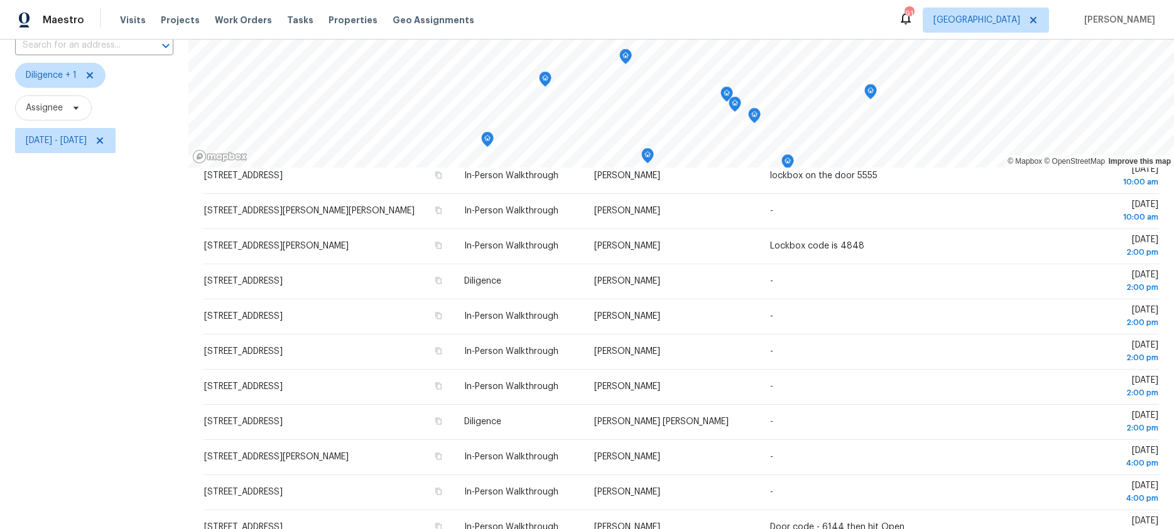
scroll to position [97, 0]
click at [81, 143] on span "[DATE] - [DATE]" at bounding box center [56, 142] width 61 height 13
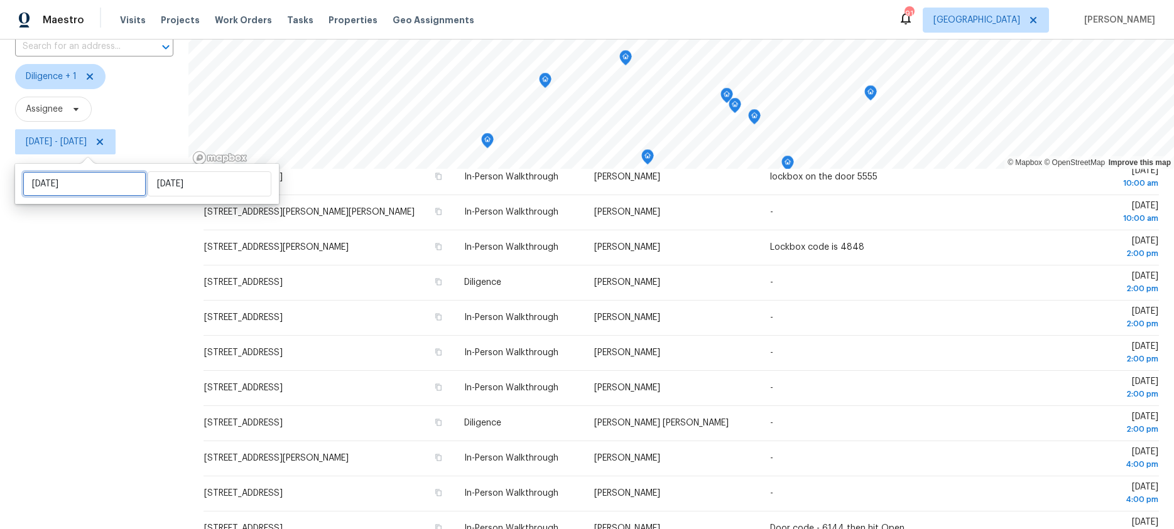
select select "8"
select select "2025"
select select "9"
select select "2025"
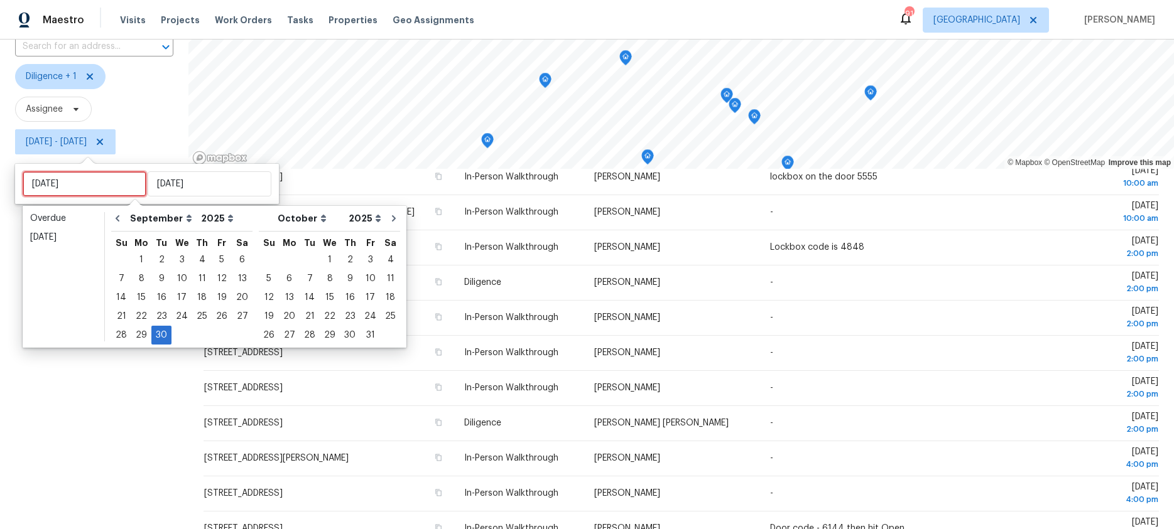
click at [87, 188] on input "[DATE]" at bounding box center [85, 183] width 124 height 25
type input "Sun, Oct 19"
type input "Sat, Sep 13"
type input "[DATE]"
type input "Sun, Oct 19"
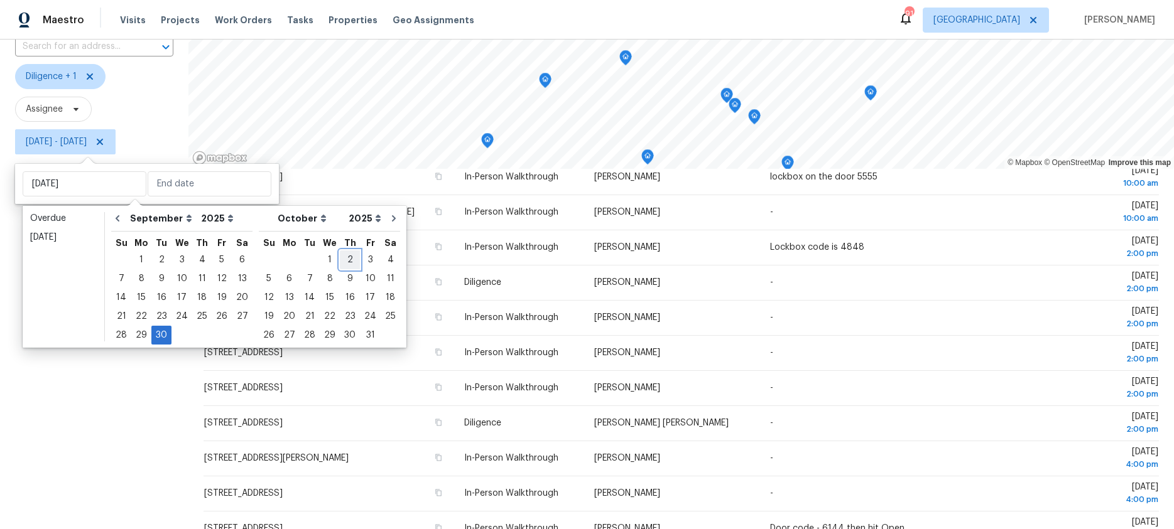
click at [340, 257] on div "2" at bounding box center [350, 260] width 20 height 18
type input "[DATE]"
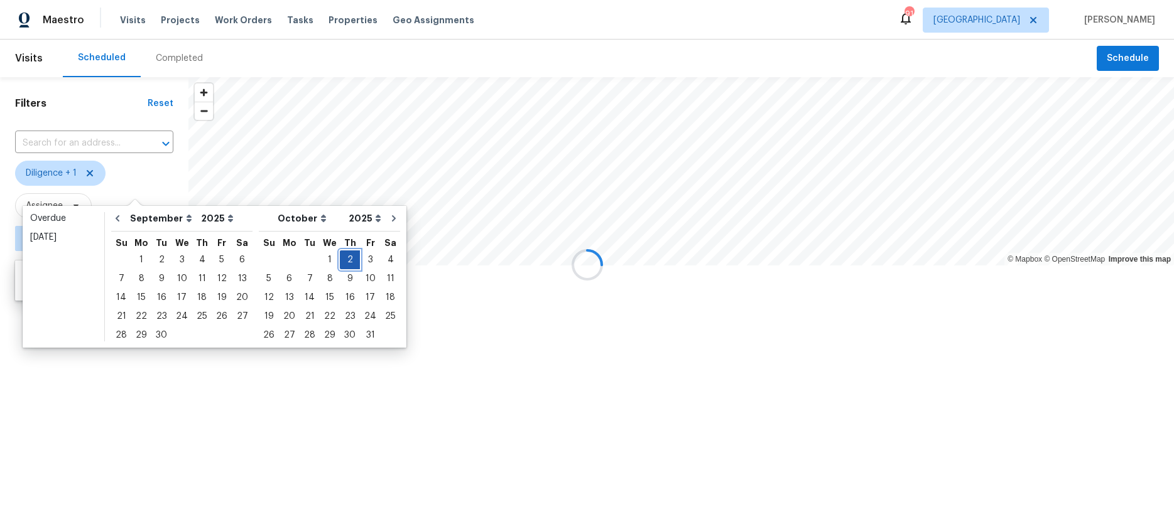
click at [340, 257] on div "2" at bounding box center [350, 260] width 20 height 18
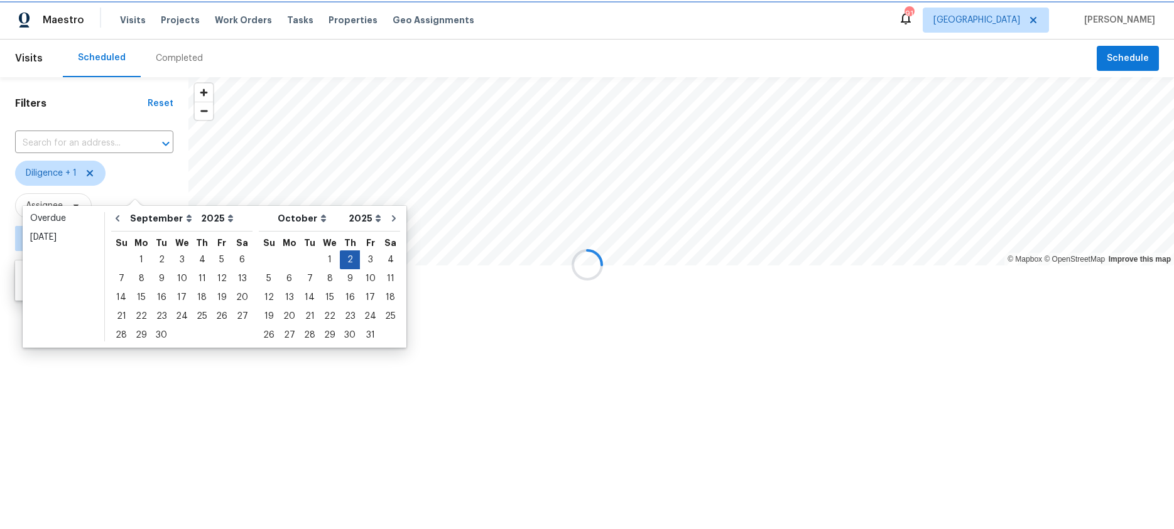
type input "[DATE]"
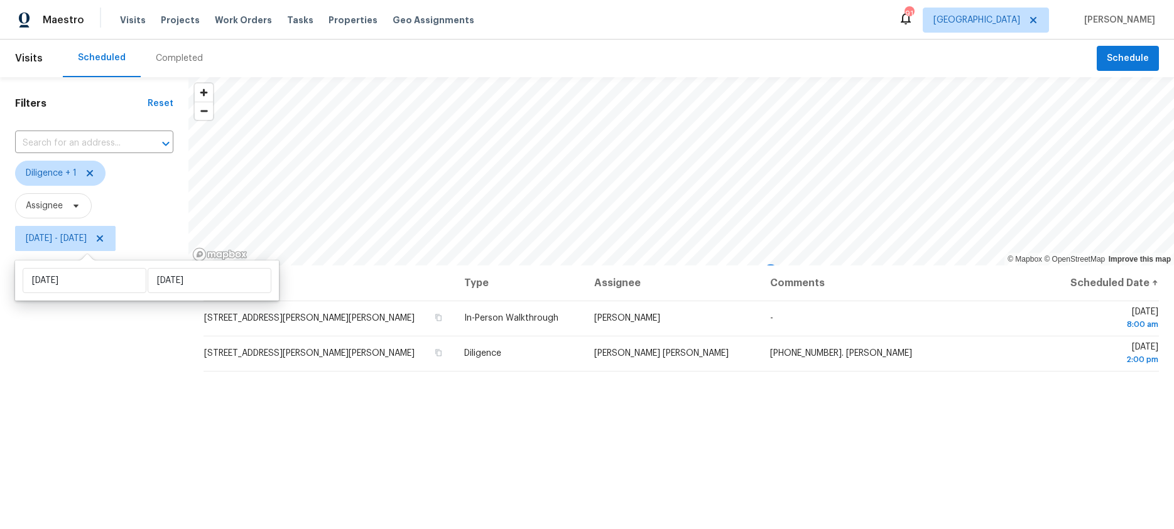
click at [160, 344] on div "Filters Reset ​ Diligence + 1 Assignee Thu, Oct 02 - Thu, Oct 02" at bounding box center [94, 383] width 188 height 612
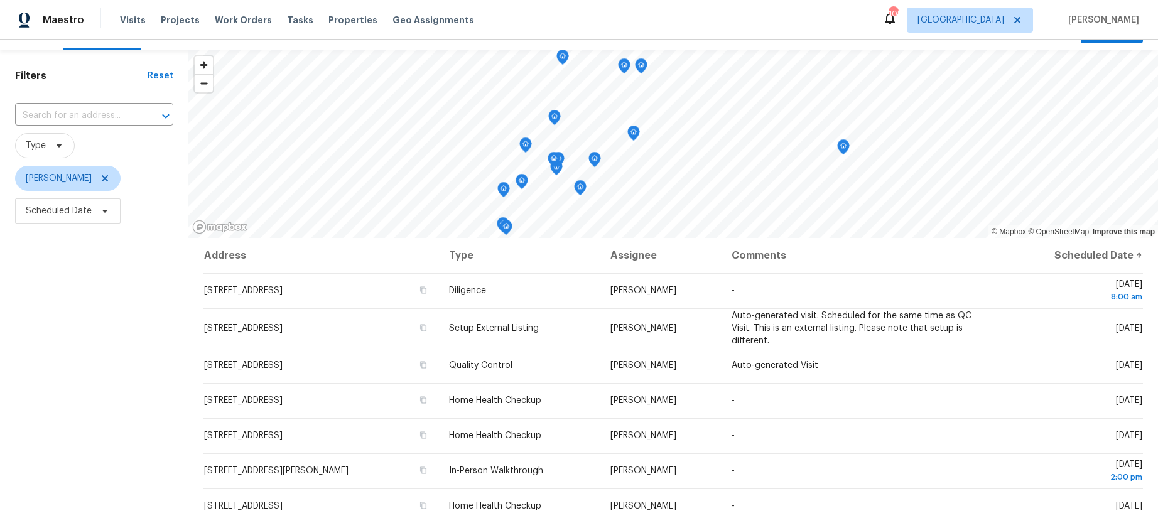
scroll to position [31, 0]
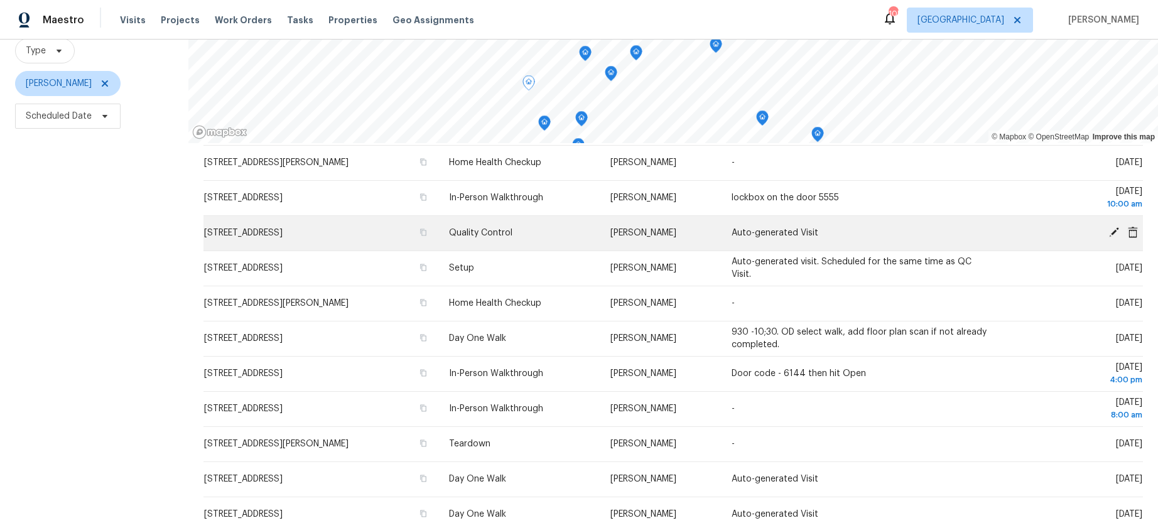
scroll to position [89, 0]
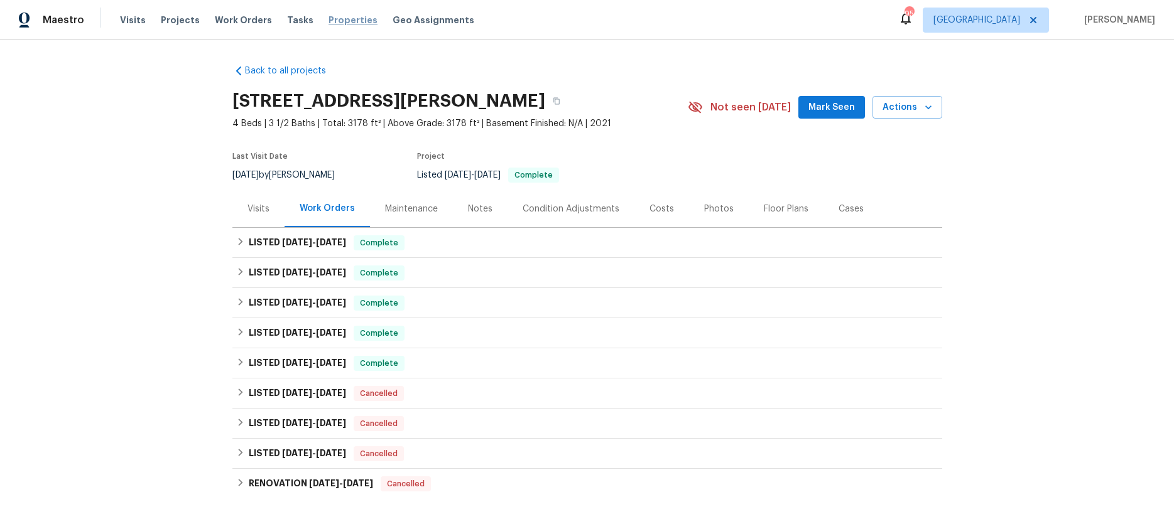
click at [345, 19] on span "Properties" at bounding box center [352, 20] width 49 height 13
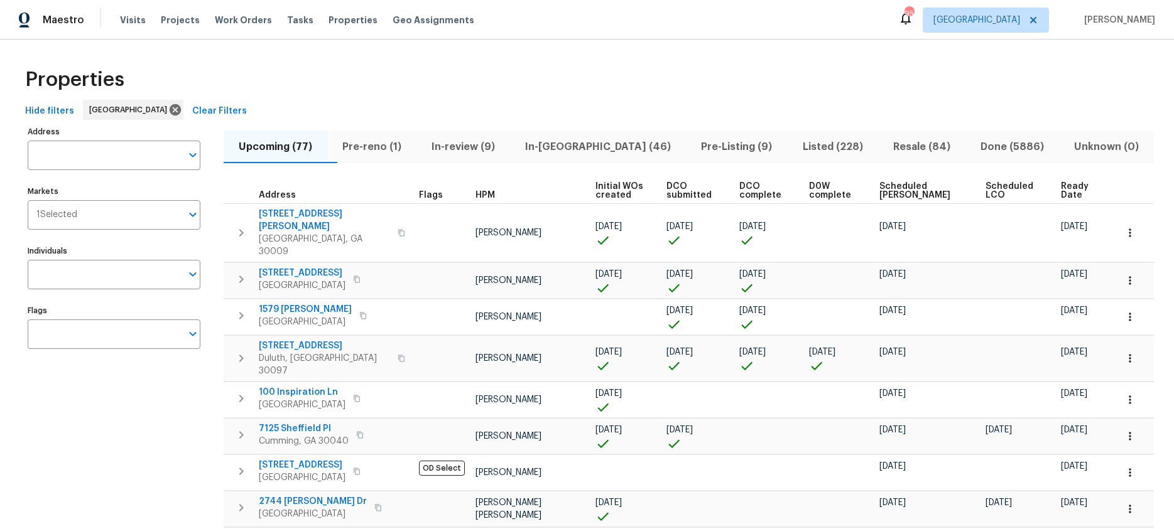
scroll to position [1, 0]
click at [99, 154] on input "Address" at bounding box center [105, 154] width 154 height 30
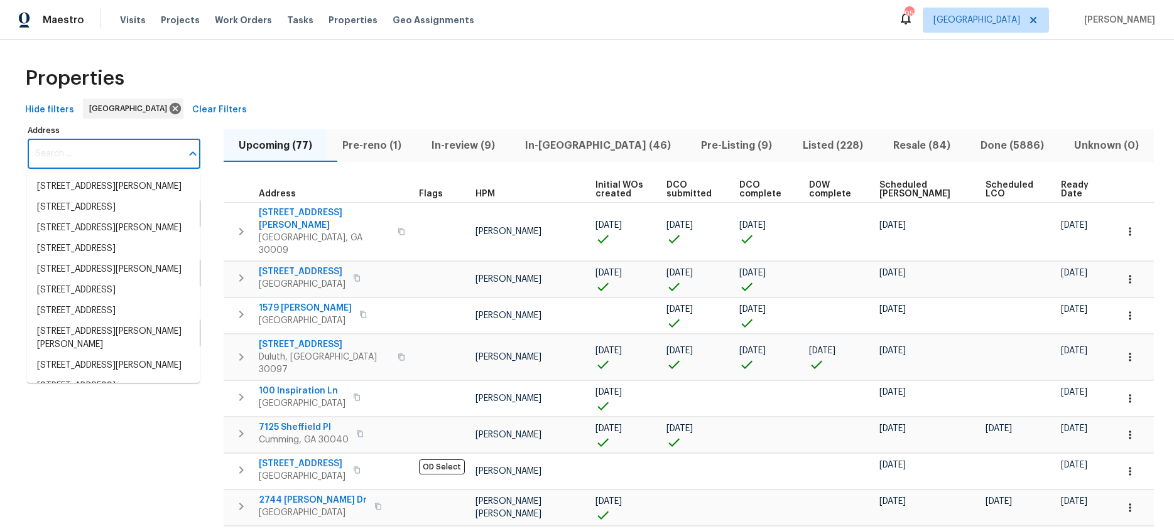
paste input "523 Pinewood Cir, Fort Oglethorpe, GA 30742"
type input "523 Pinewood Cir, Fort Oglethorpe, GA 30742"
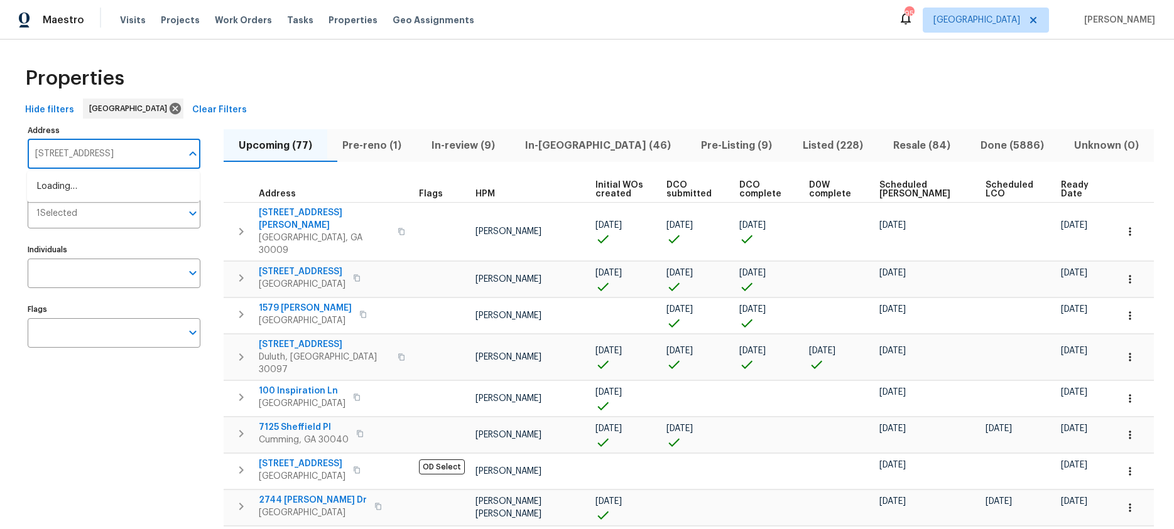
scroll to position [0, 41]
click at [102, 183] on li "523 Pinewood Cir Fort Oglethorpe GA 30742" at bounding box center [113, 186] width 173 height 21
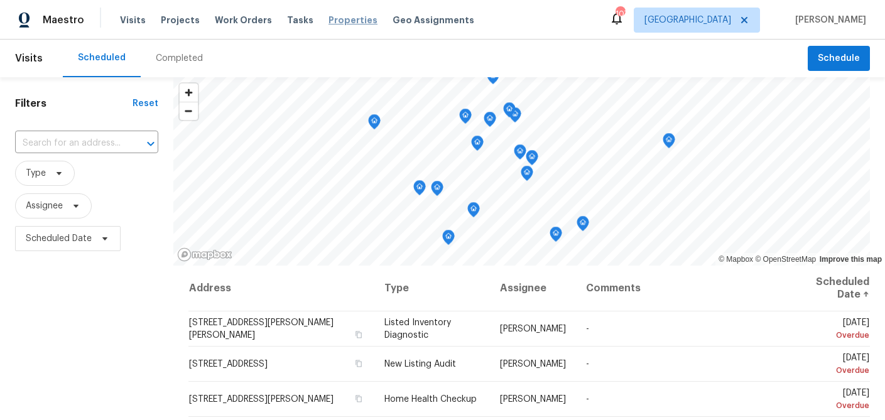
click at [335, 18] on span "Properties" at bounding box center [352, 20] width 49 height 13
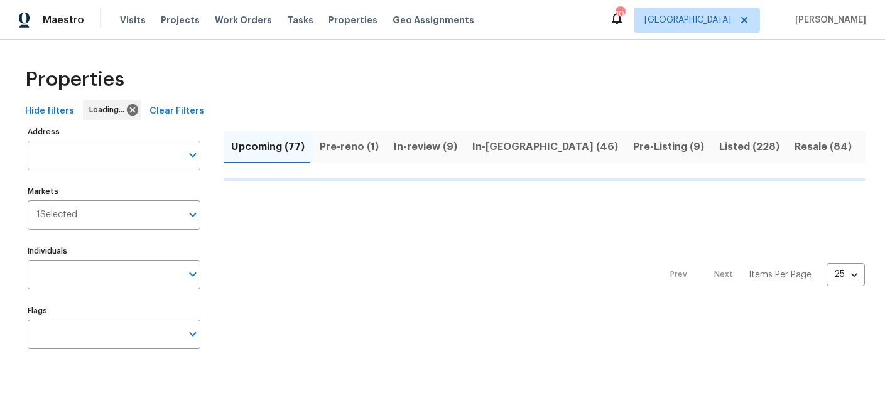
click at [85, 160] on input "Address" at bounding box center [105, 156] width 154 height 30
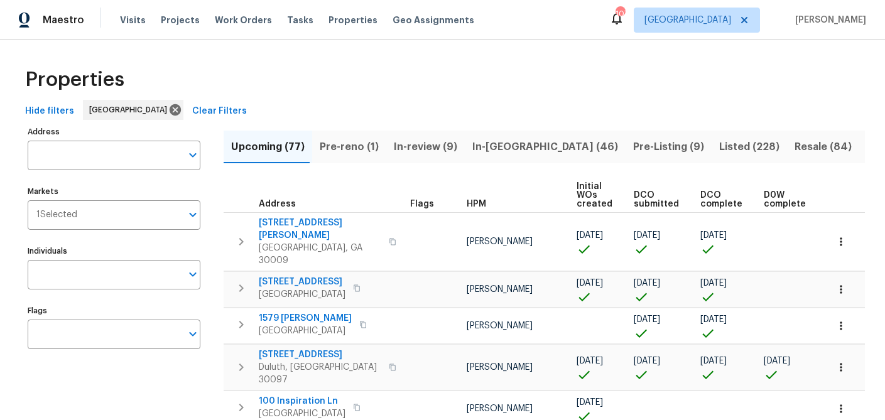
click at [85, 160] on input "Address" at bounding box center [105, 156] width 154 height 30
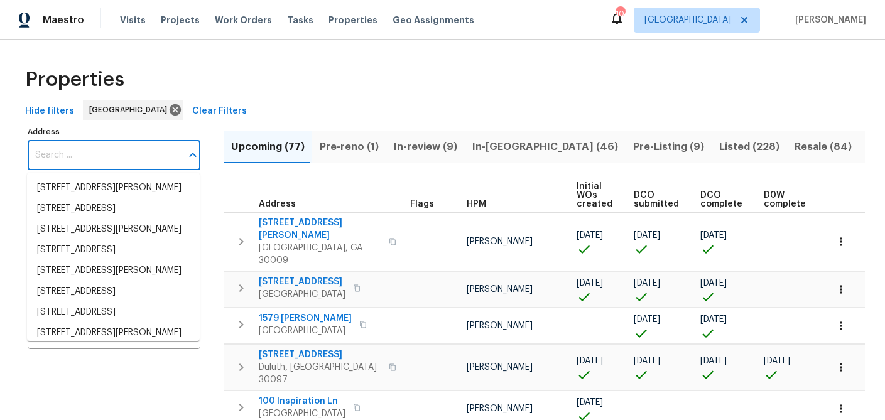
paste input "608 Summer Pl"
type input "608 Summer Pl"
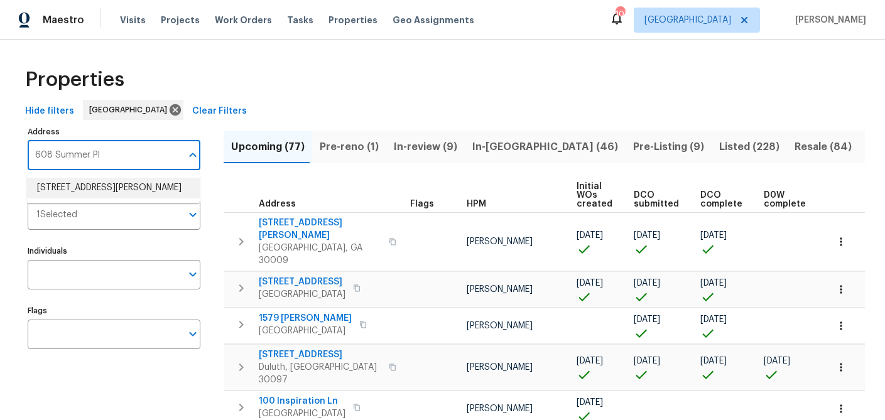
click at [75, 198] on li "608 Summer Pl Norcross GA 30071" at bounding box center [113, 188] width 173 height 21
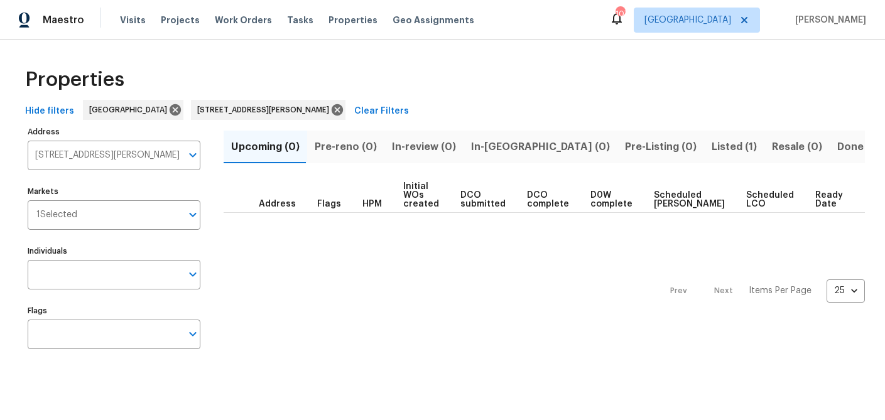
click at [712, 141] on span "Listed (1)" at bounding box center [734, 147] width 45 height 18
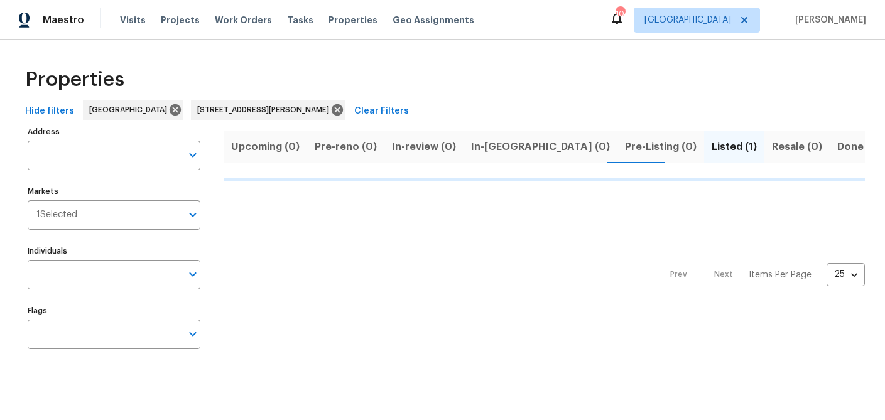
type input "608 Summer Pl Norcross GA 30071"
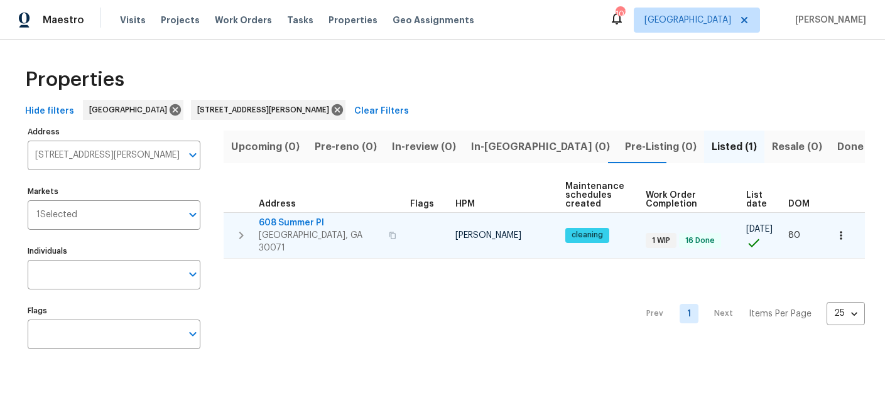
click at [302, 222] on span "608 Summer Pl" at bounding box center [320, 223] width 122 height 13
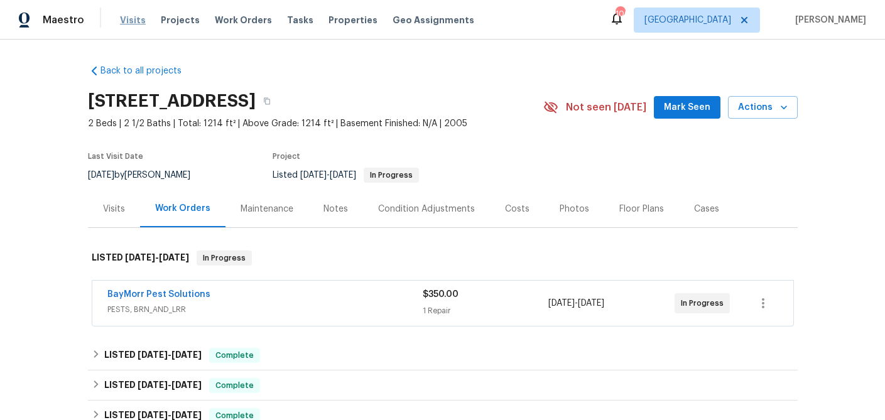
click at [121, 22] on span "Visits" at bounding box center [133, 20] width 26 height 13
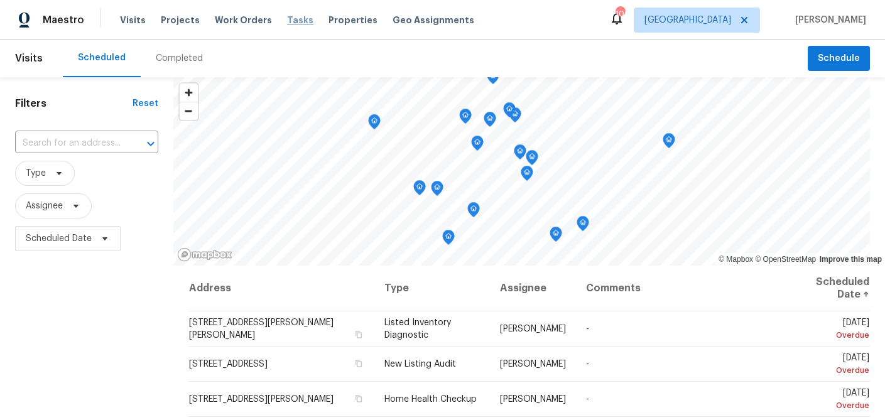
click at [287, 18] on span "Tasks" at bounding box center [300, 20] width 26 height 9
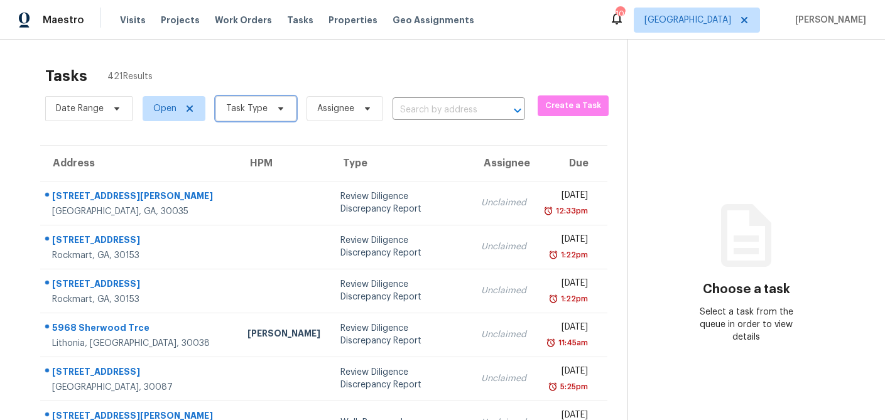
click at [272, 110] on span at bounding box center [279, 109] width 14 height 10
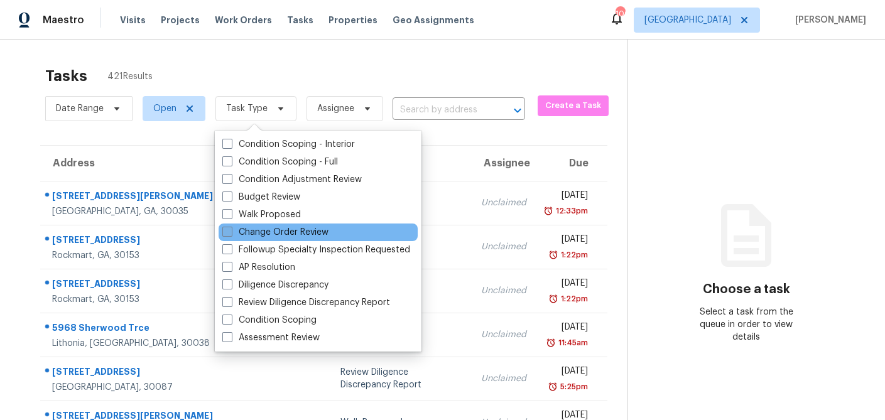
click at [227, 232] on span at bounding box center [227, 232] width 10 height 10
click at [227, 232] on input "Change Order Review" at bounding box center [226, 230] width 8 height 8
checkbox input "true"
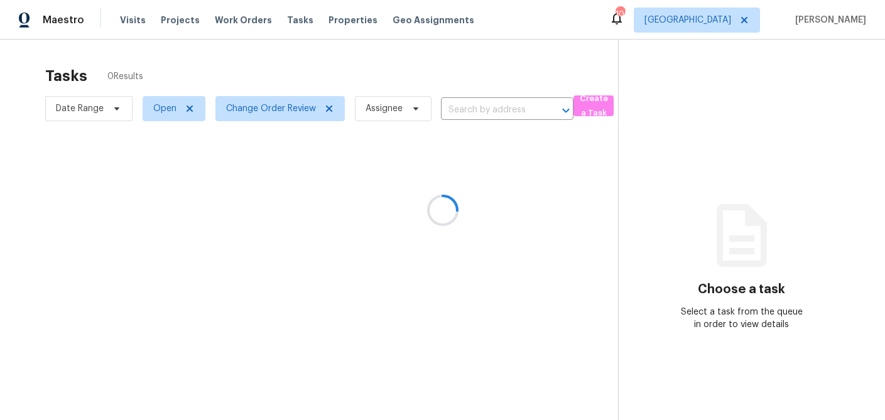
click at [257, 65] on div at bounding box center [442, 210] width 885 height 420
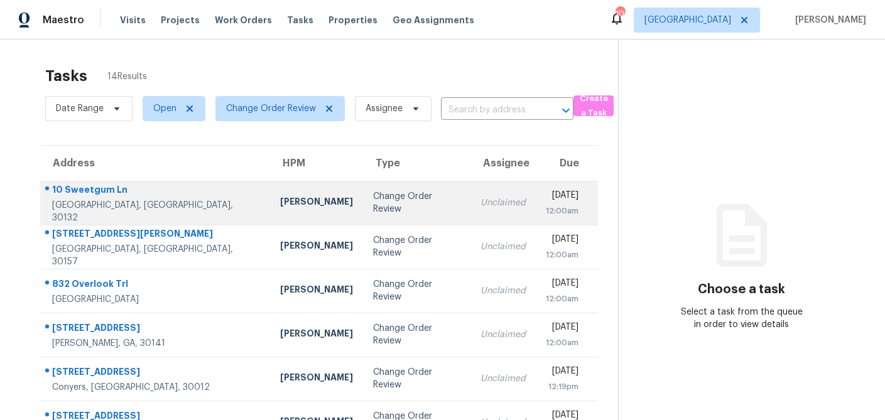
click at [270, 211] on td "[PERSON_NAME]" at bounding box center [316, 203] width 93 height 44
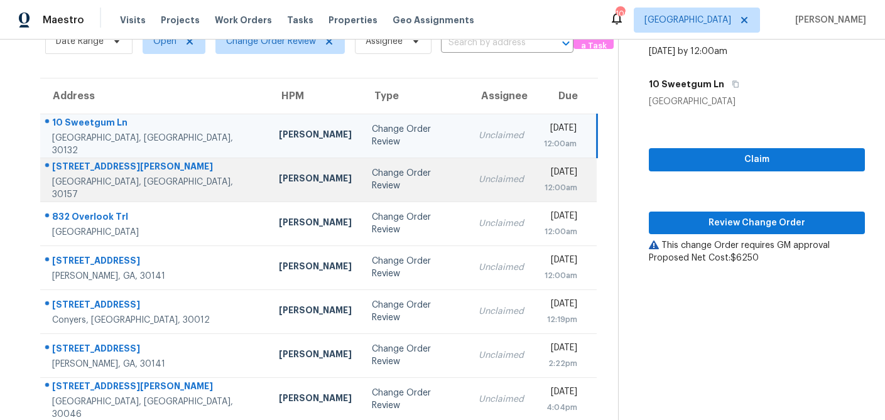
scroll to position [65, 0]
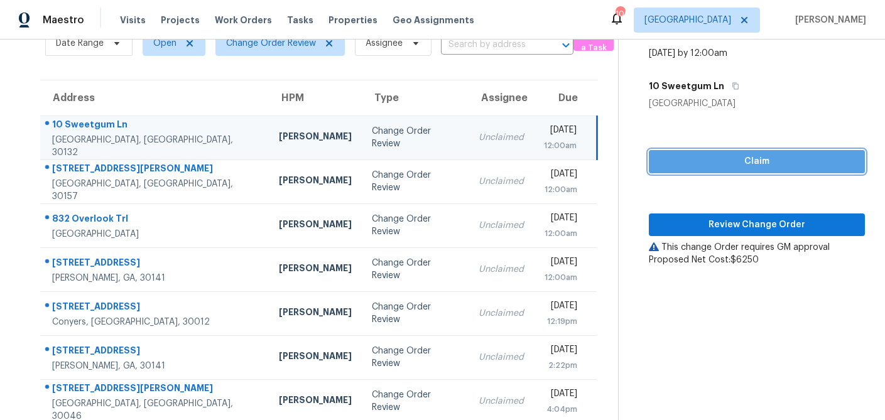
drag, startPoint x: 722, startPoint y: 163, endPoint x: 715, endPoint y: 192, distance: 29.6
click at [722, 163] on span "Claim" at bounding box center [757, 162] width 196 height 16
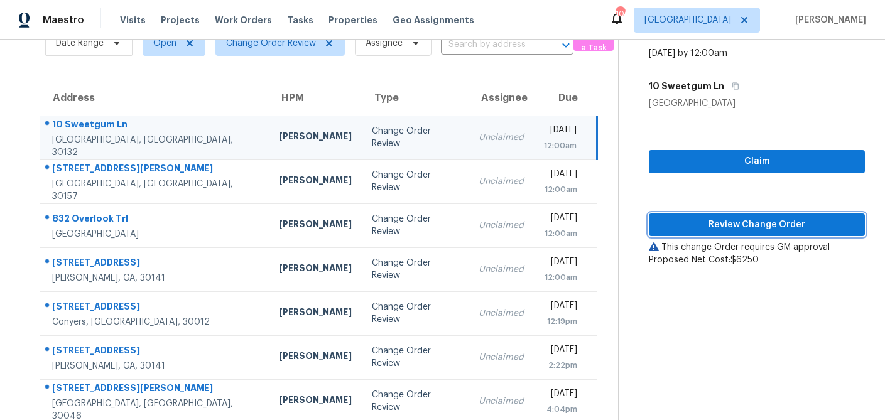
click at [718, 214] on button "Review Change Order" at bounding box center [757, 225] width 216 height 23
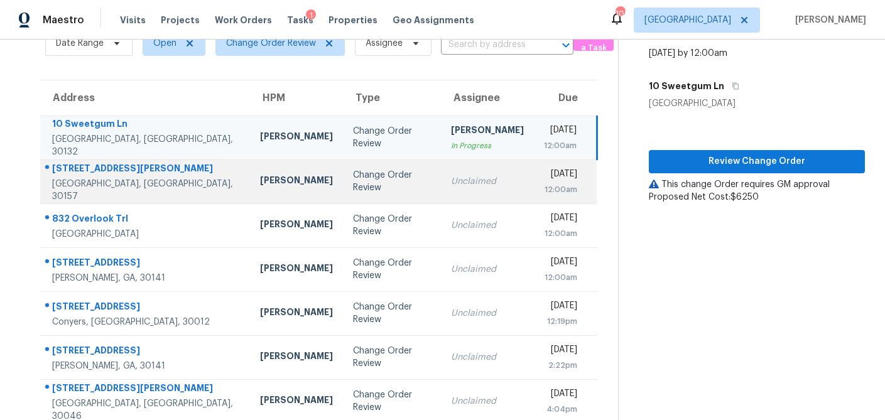
click at [353, 185] on div "Change Order Review" at bounding box center [392, 181] width 78 height 25
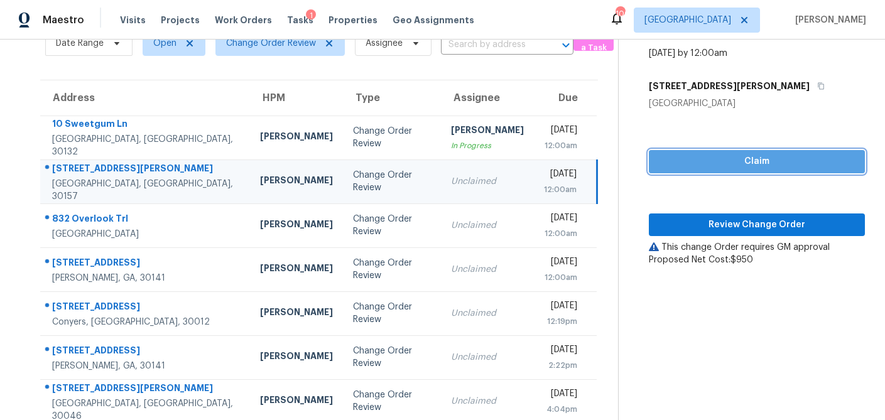
drag, startPoint x: 673, startPoint y: 163, endPoint x: 673, endPoint y: 197, distance: 34.5
click at [673, 163] on span "Claim" at bounding box center [757, 162] width 196 height 16
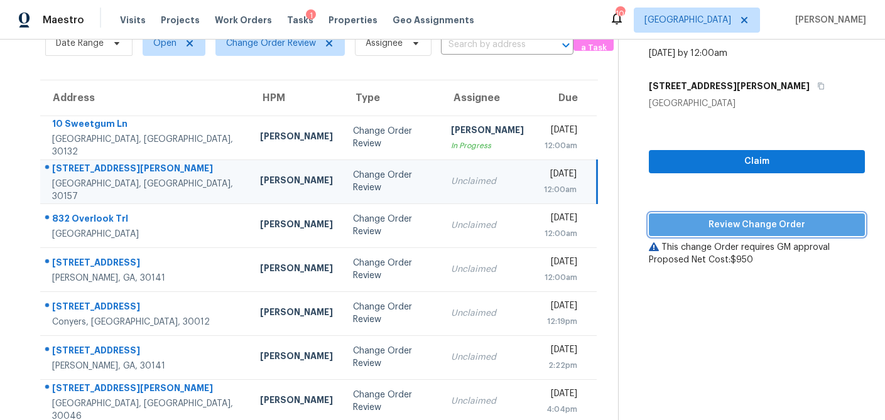
click at [681, 222] on span "Review Change Order" at bounding box center [757, 225] width 196 height 16
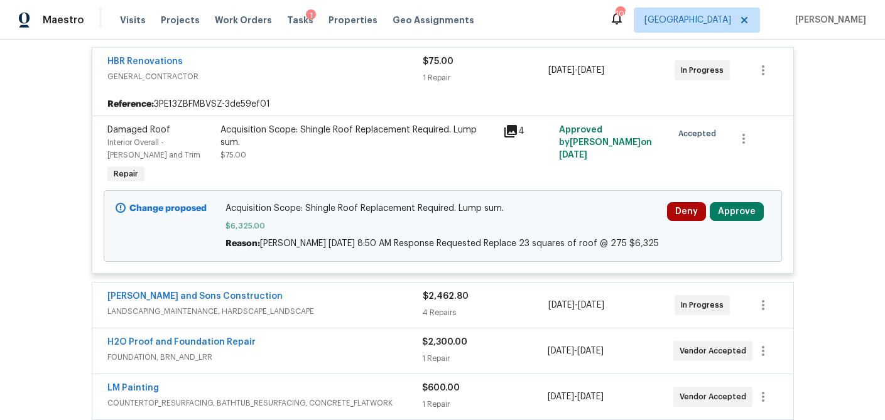
scroll to position [375, 0]
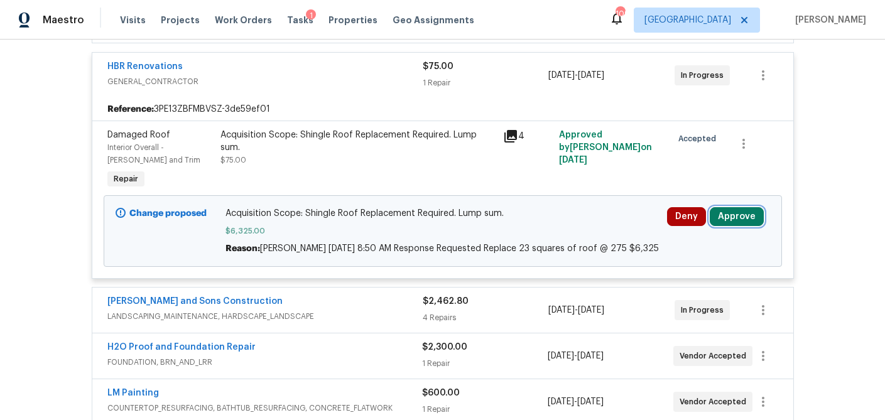
click at [717, 215] on button "Approve" at bounding box center [737, 216] width 54 height 19
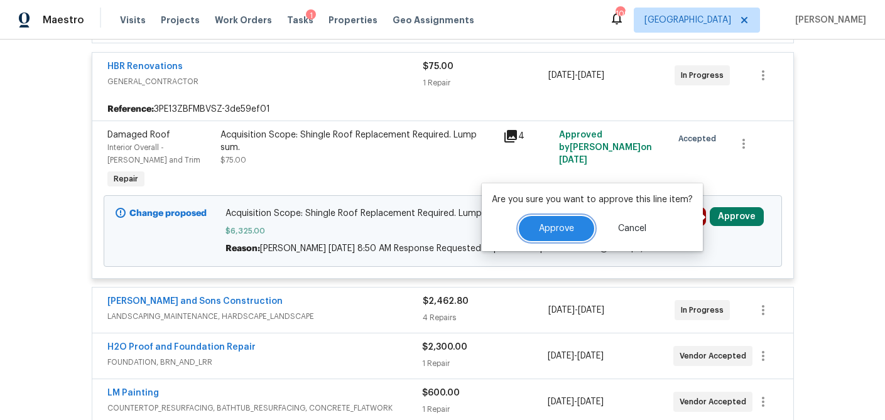
click at [539, 233] on button "Approve" at bounding box center [556, 228] width 75 height 25
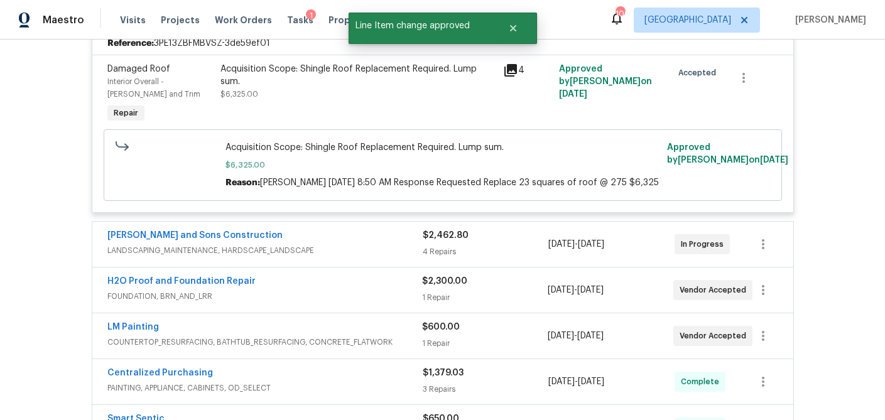
scroll to position [442, 0]
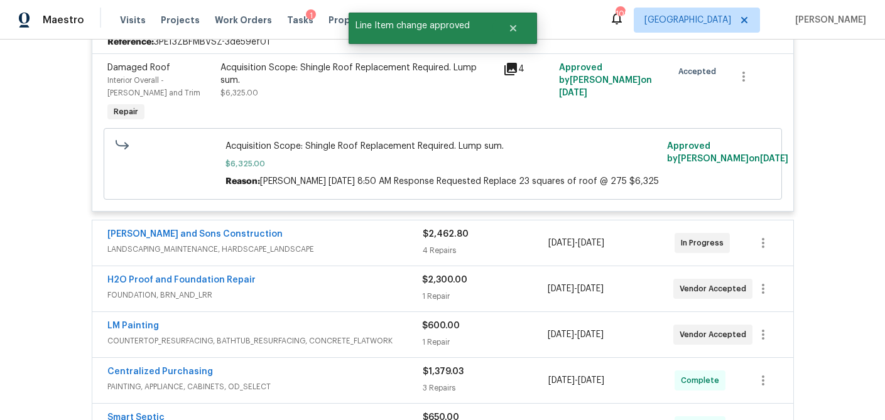
click at [386, 256] on span "LANDSCAPING_MAINTENANCE, HARDSCAPE_LANDSCAPE" at bounding box center [264, 249] width 315 height 13
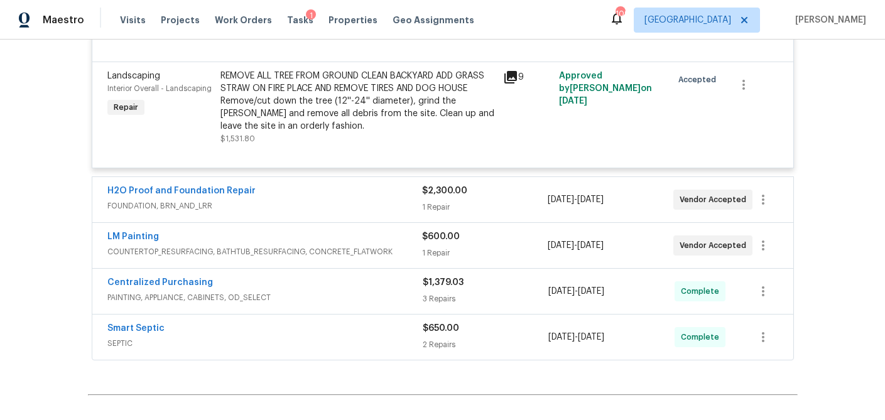
scroll to position [981, 0]
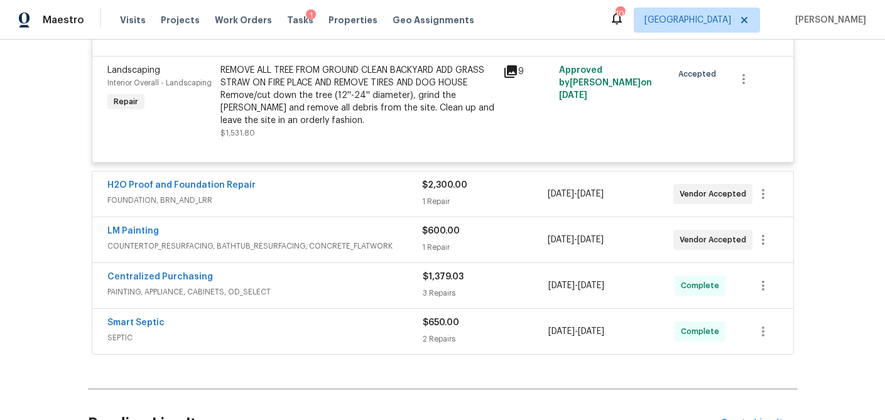
click at [374, 207] on span "FOUNDATION, BRN_AND_LRR" at bounding box center [264, 200] width 315 height 13
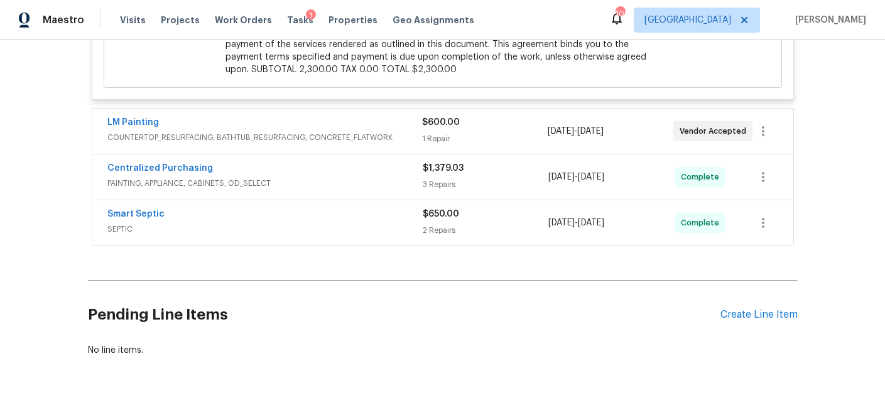
scroll to position [1381, 0]
click at [487, 153] on div "LM Painting COUNTERTOP_RESURFACING, BATHTUB_RESURFACING, CONCRETE_FLATWORK $600…" at bounding box center [442, 129] width 701 height 45
click at [485, 144] on div "1 Repair" at bounding box center [485, 137] width 126 height 13
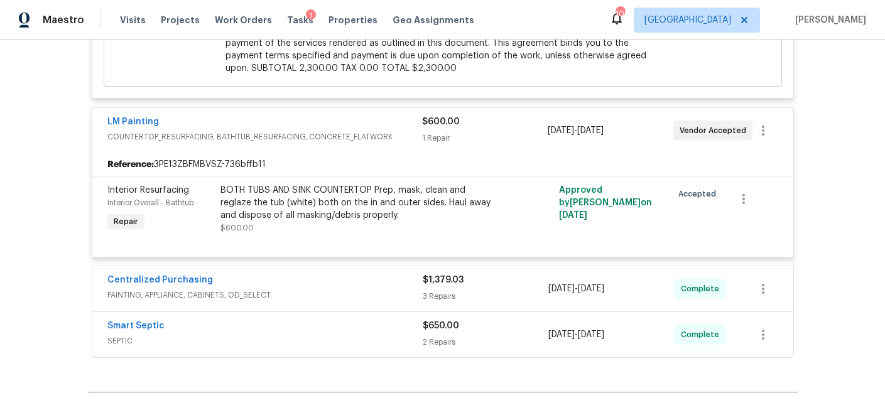
scroll to position [1433, 0]
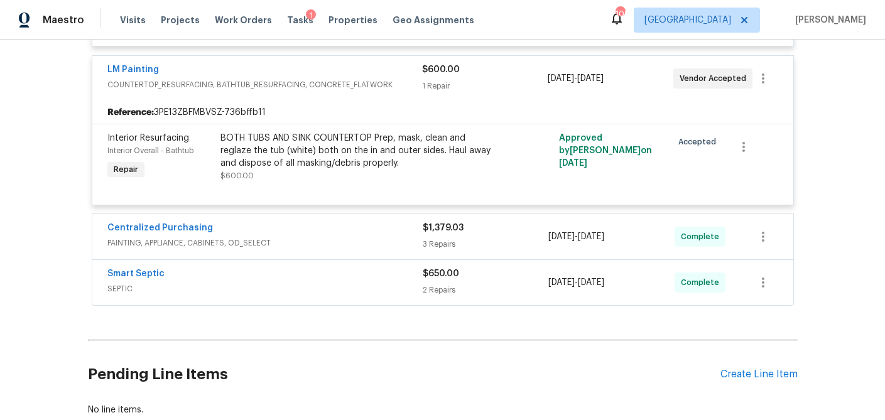
click at [472, 251] on div "3 Repairs" at bounding box center [486, 244] width 126 height 13
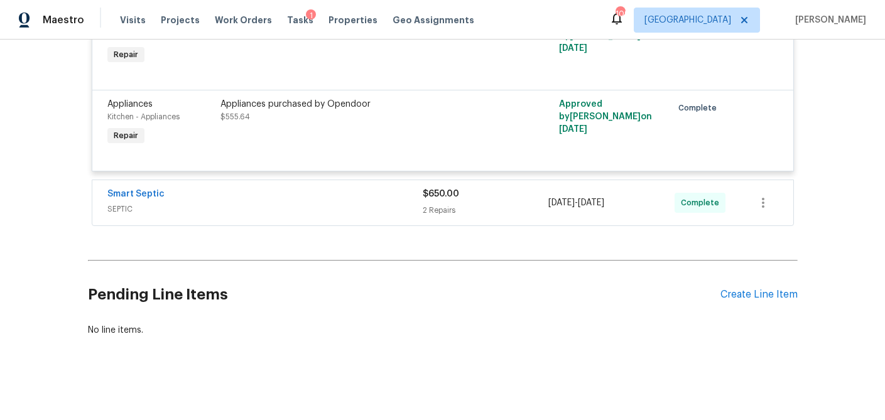
scroll to position [1791, 0]
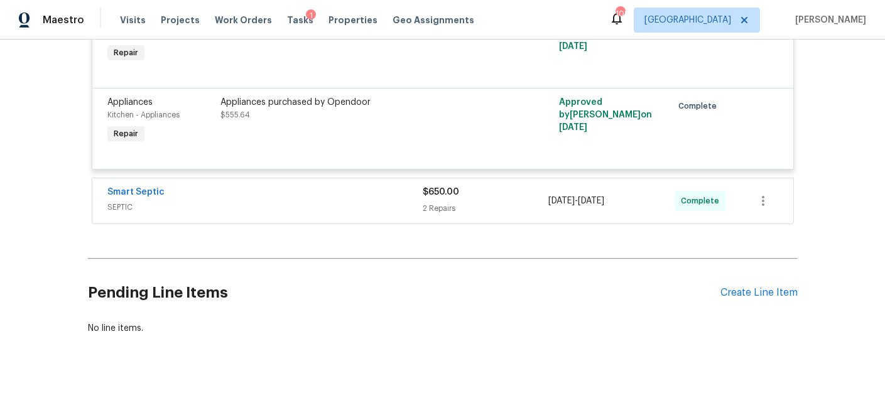
click at [474, 215] on div "2 Repairs" at bounding box center [486, 208] width 126 height 13
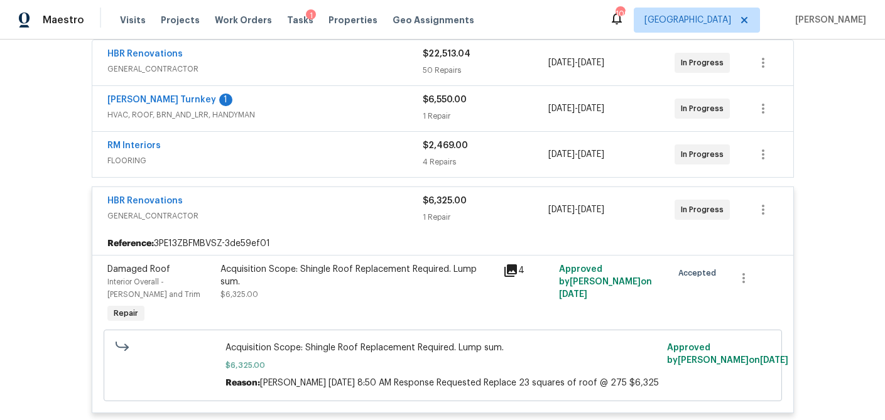
scroll to position [230, 0]
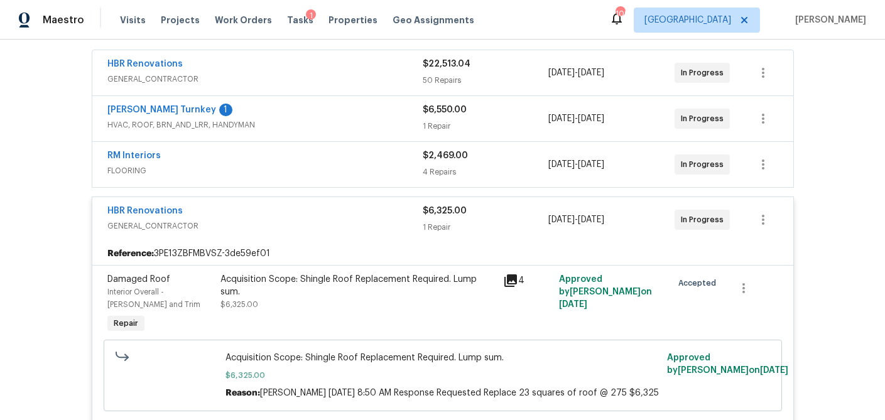
drag, startPoint x: 487, startPoint y: 168, endPoint x: 482, endPoint y: 183, distance: 15.1
click at [487, 168] on div "4 Repairs" at bounding box center [486, 172] width 126 height 13
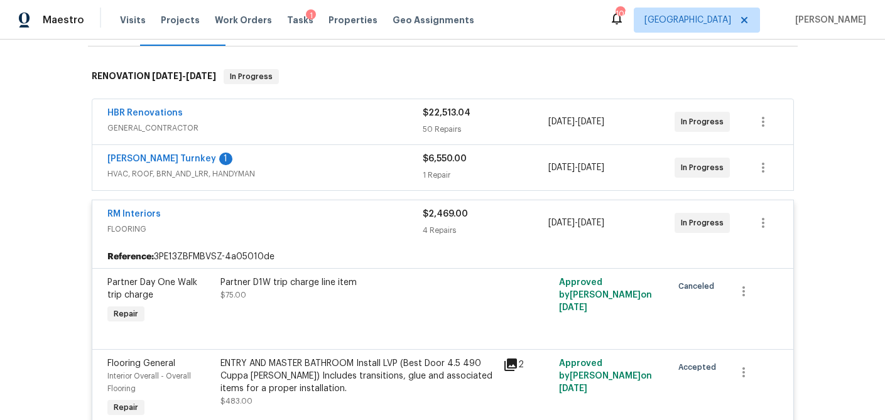
scroll to position [176, 0]
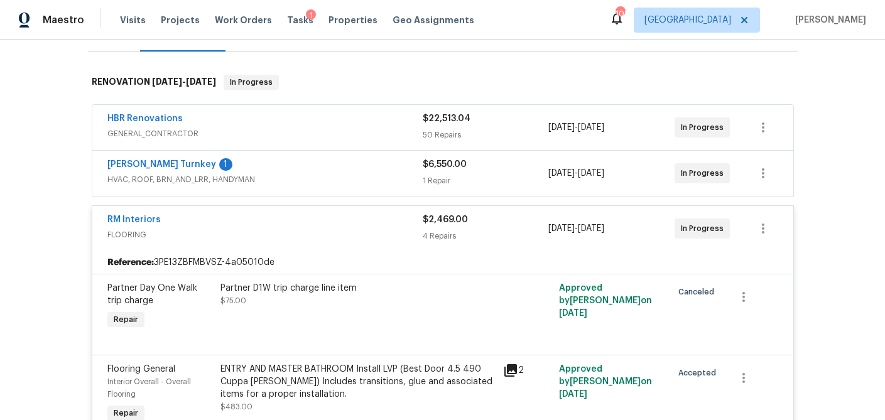
click at [490, 166] on div "$6,550.00" at bounding box center [486, 164] width 126 height 13
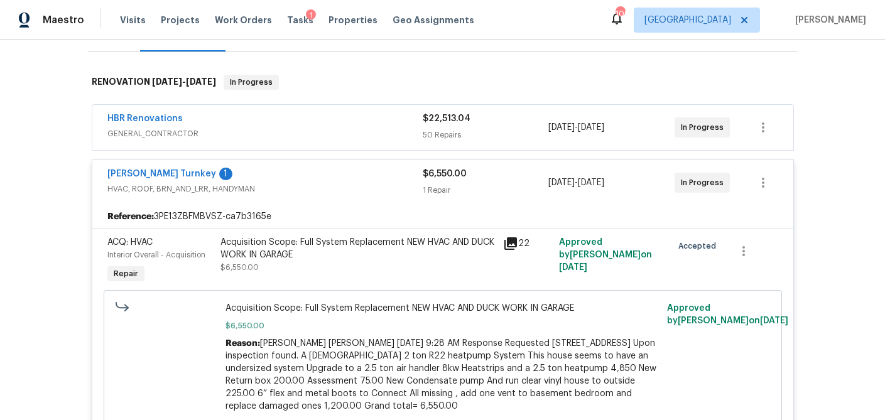
click at [492, 134] on div "50 Repairs" at bounding box center [486, 135] width 126 height 13
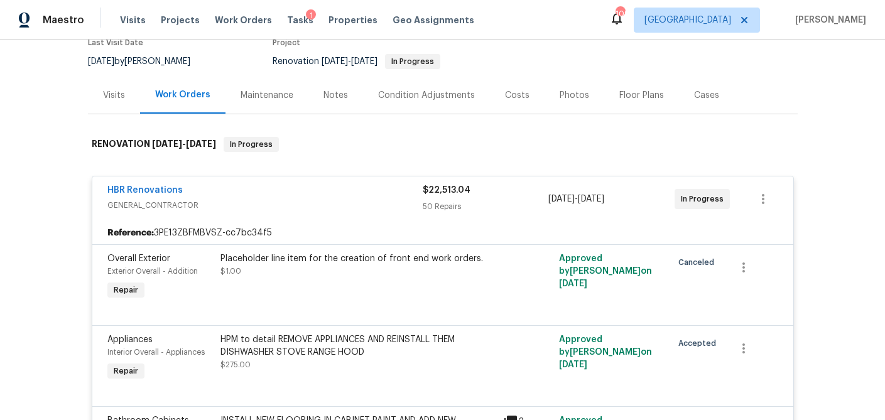
scroll to position [114, 0]
click at [487, 205] on div "50 Repairs" at bounding box center [486, 206] width 126 height 13
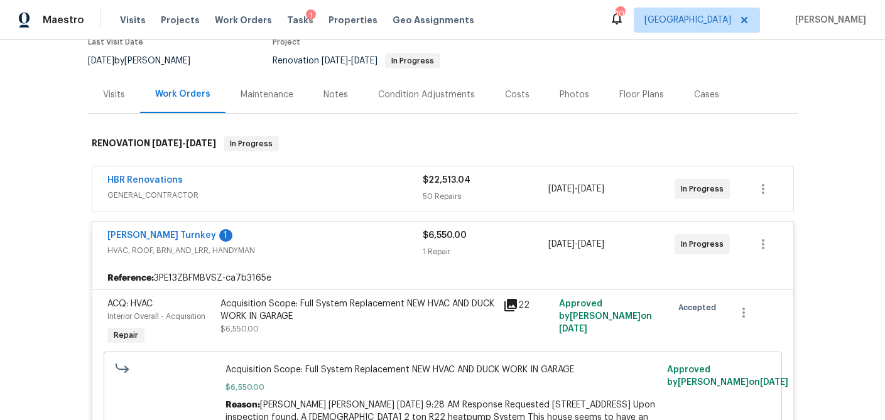
click at [479, 237] on div "$6,550.00" at bounding box center [486, 235] width 126 height 13
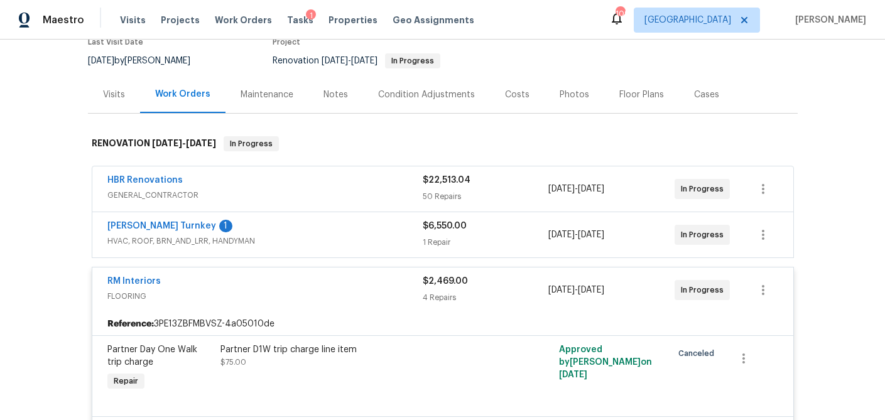
click at [477, 278] on div "$2,469.00" at bounding box center [486, 281] width 126 height 13
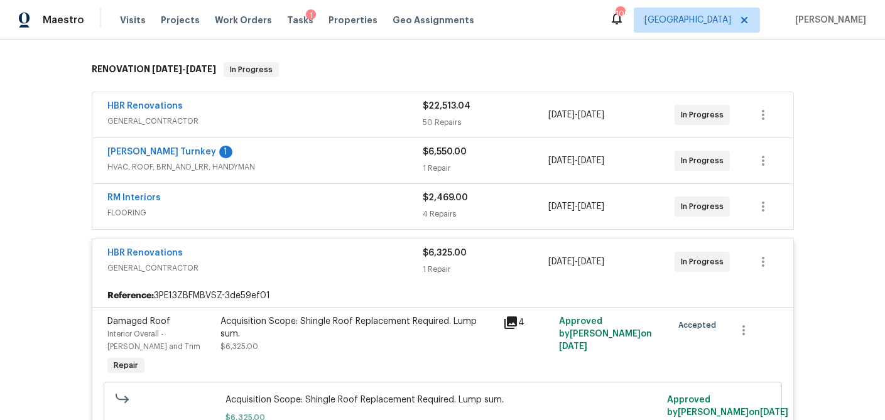
scroll to position [196, 0]
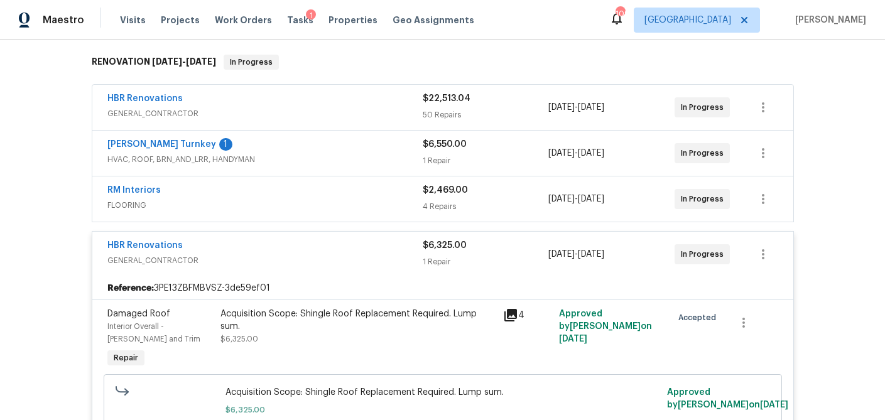
click at [491, 254] on div "$6,325.00 1 Repair" at bounding box center [486, 254] width 126 height 30
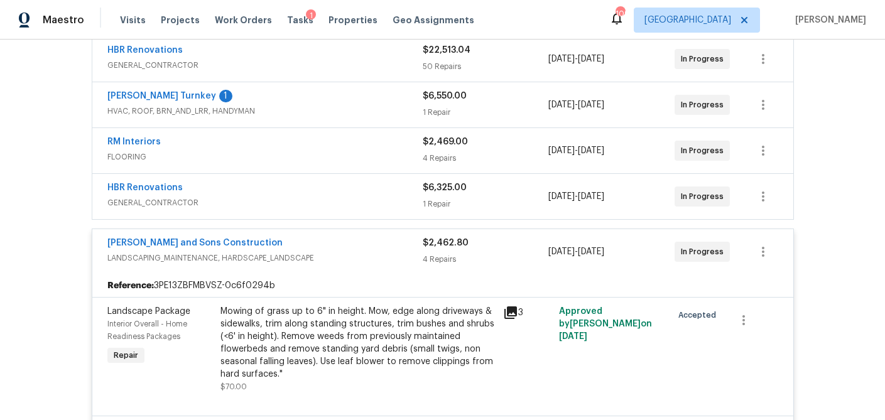
scroll to position [246, 0]
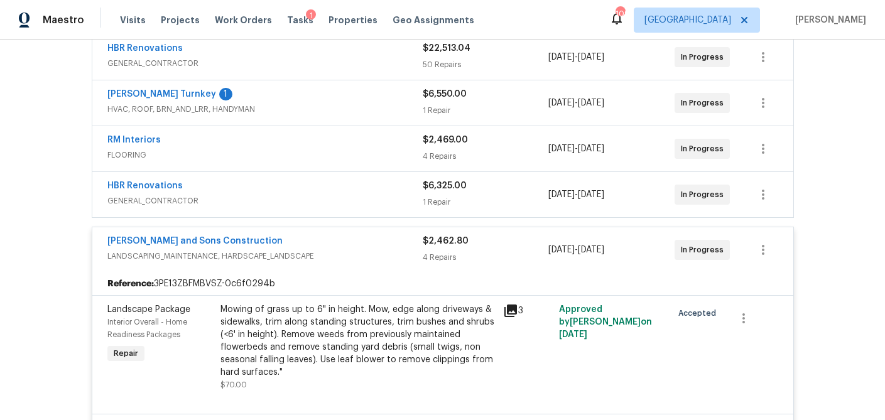
click at [491, 254] on div "4 Repairs" at bounding box center [486, 257] width 126 height 13
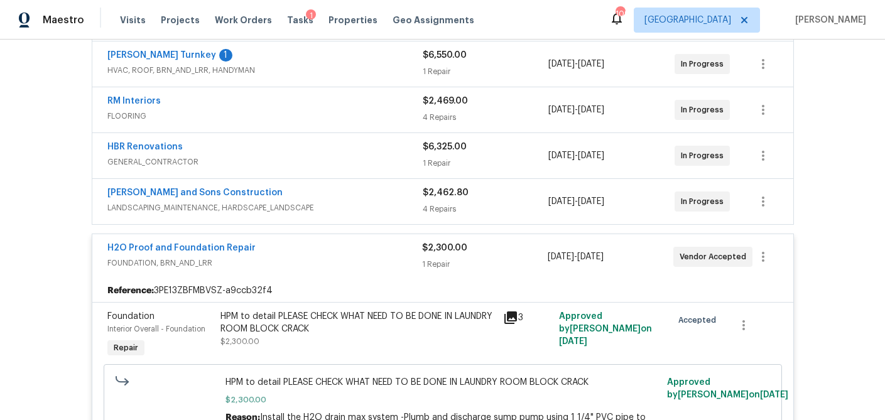
scroll to position [294, 0]
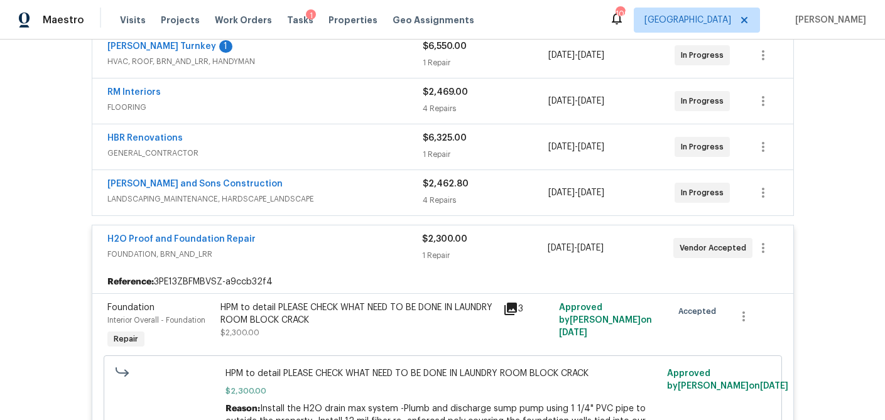
click at [490, 250] on div "1 Repair" at bounding box center [485, 255] width 126 height 13
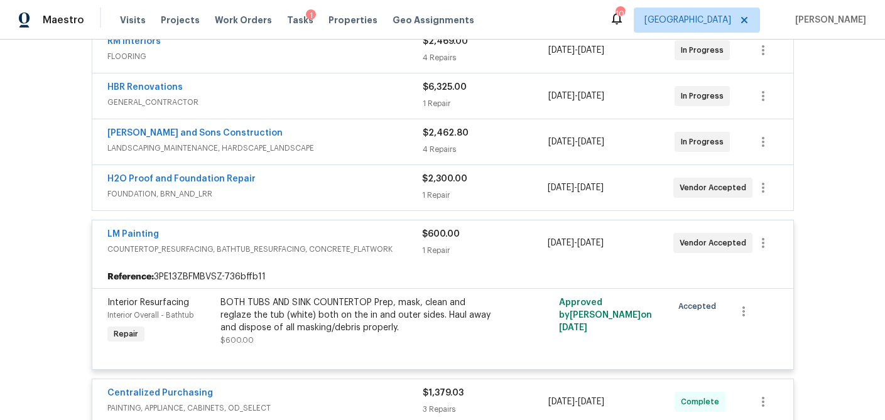
scroll to position [346, 0]
click at [489, 247] on div "1 Repair" at bounding box center [485, 249] width 126 height 13
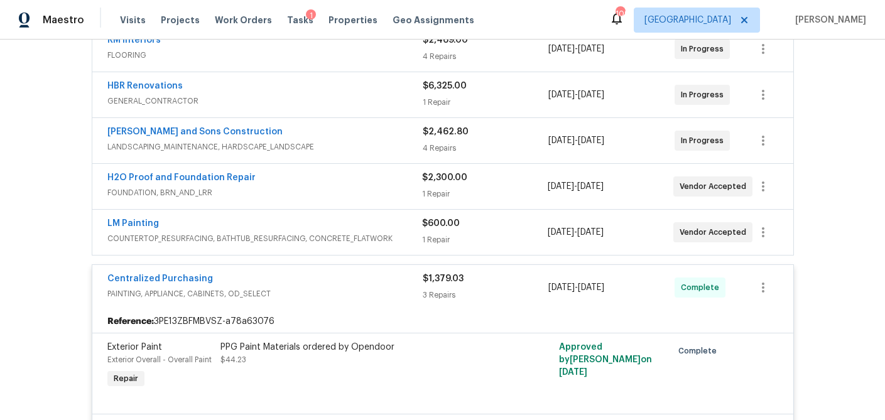
click at [480, 278] on div "$1,379.03" at bounding box center [486, 279] width 126 height 13
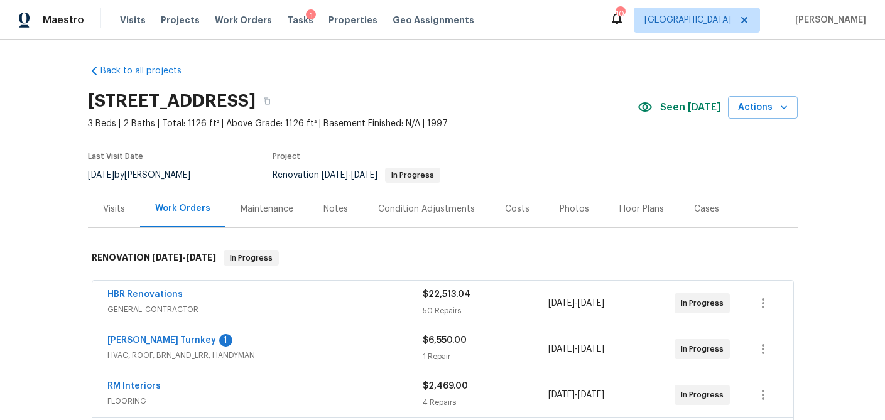
scroll to position [54, 0]
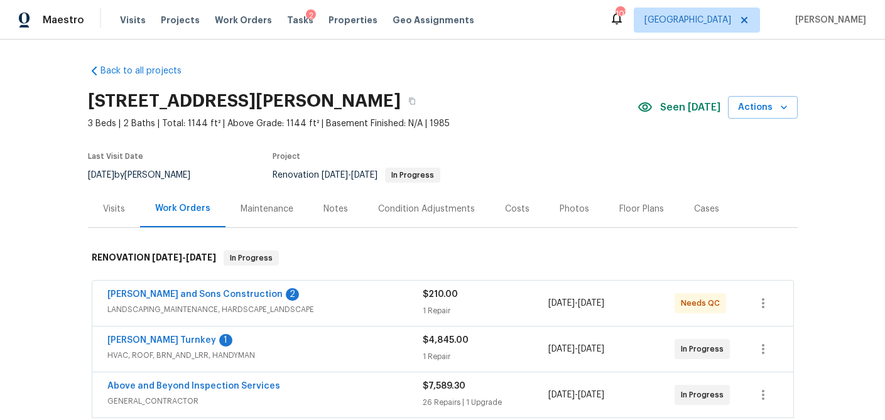
scroll to position [106, 0]
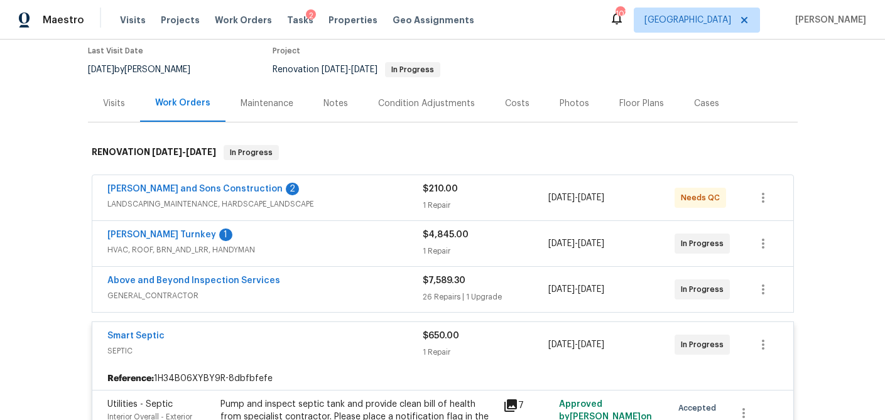
click at [508, 210] on div "1 Repair" at bounding box center [486, 205] width 126 height 13
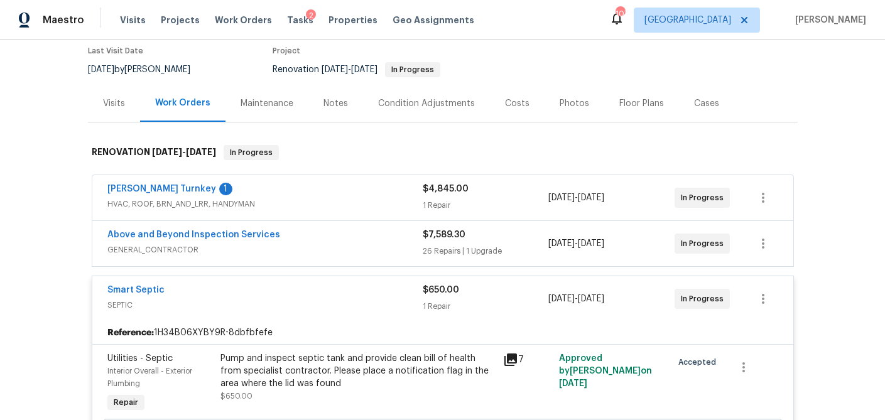
scroll to position [335, 0]
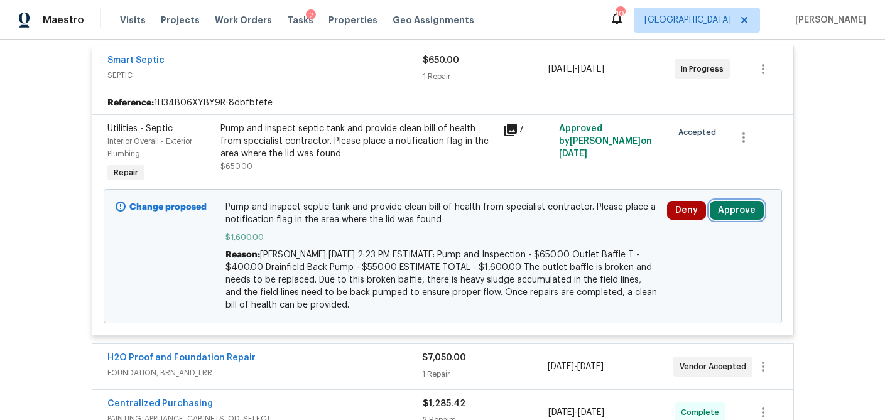
click at [748, 210] on button "Approve" at bounding box center [737, 210] width 54 height 19
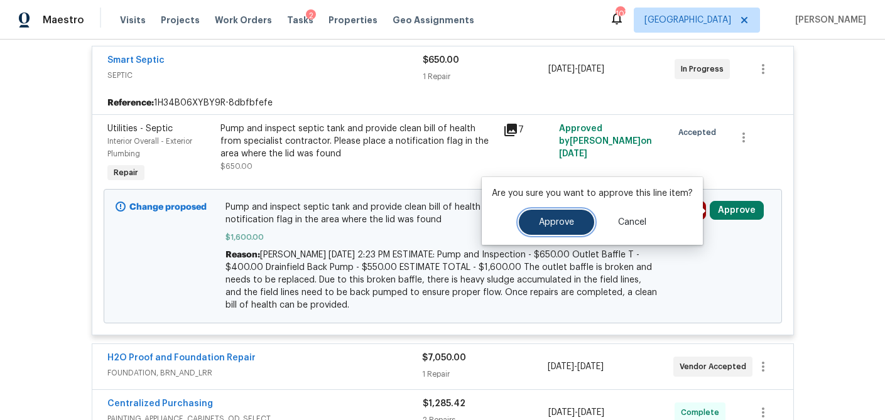
click at [564, 224] on span "Approve" at bounding box center [556, 222] width 35 height 9
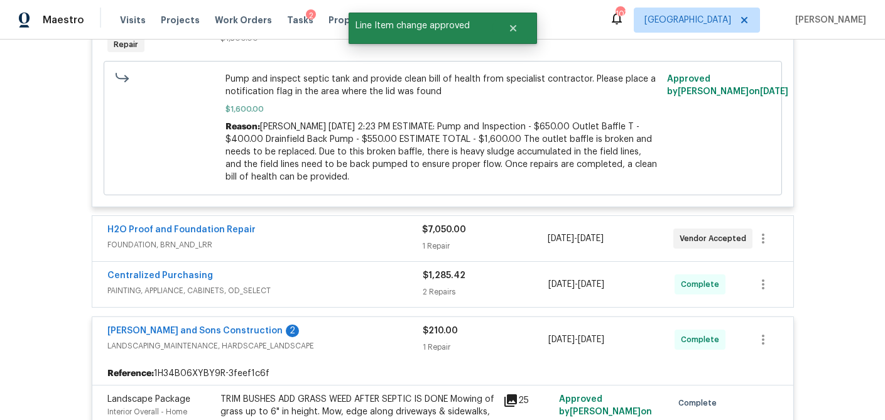
scroll to position [465, 0]
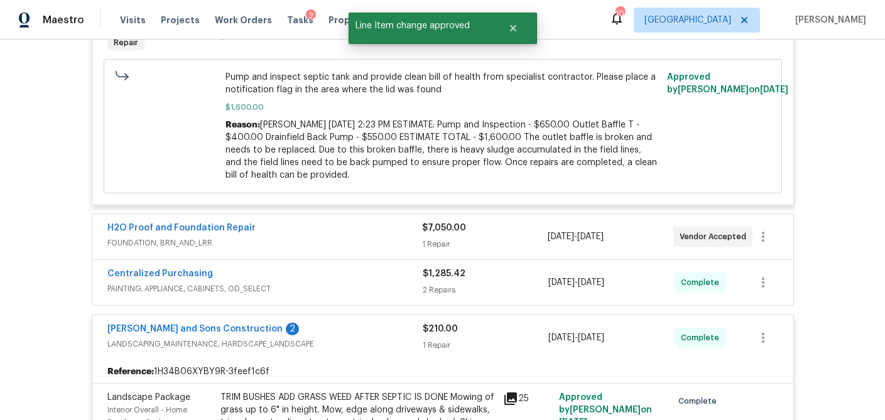
click at [512, 246] on div "1 Repair" at bounding box center [485, 244] width 126 height 13
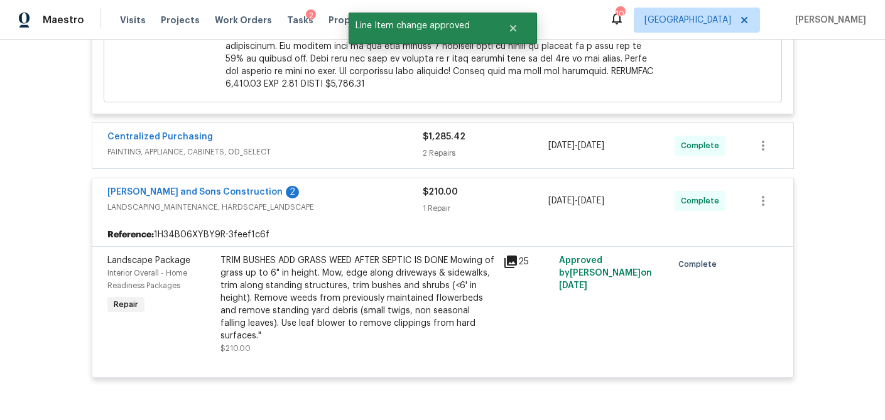
scroll to position [1087, 0]
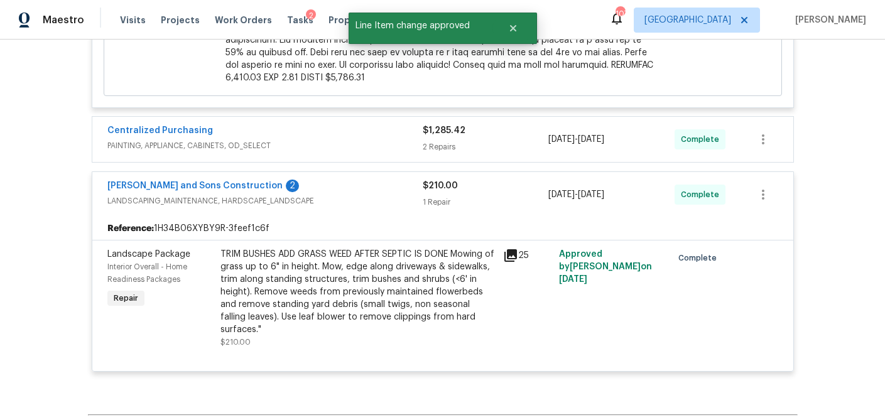
click at [497, 143] on div "2 Repairs" at bounding box center [486, 147] width 126 height 13
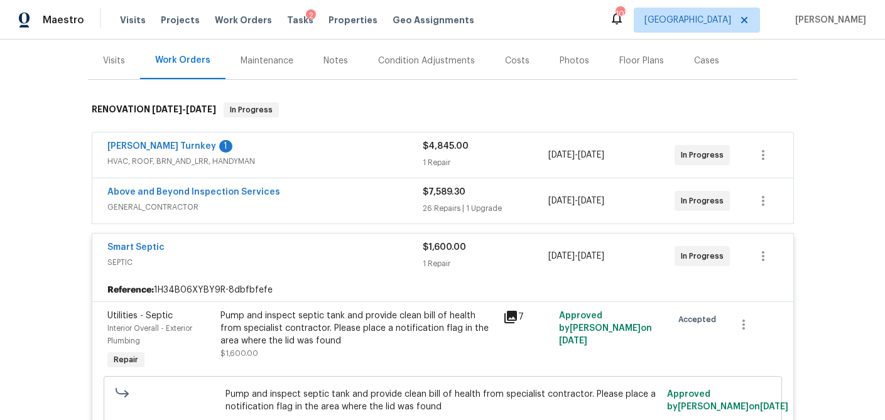
scroll to position [161, 0]
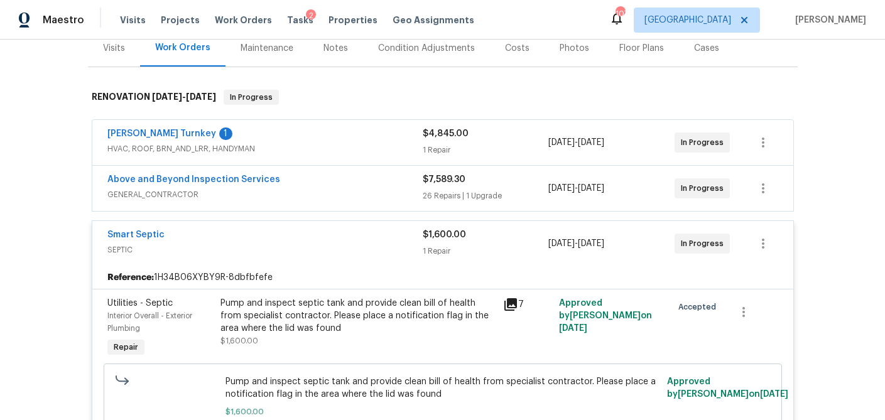
click at [482, 138] on div "$4,845.00" at bounding box center [486, 133] width 126 height 13
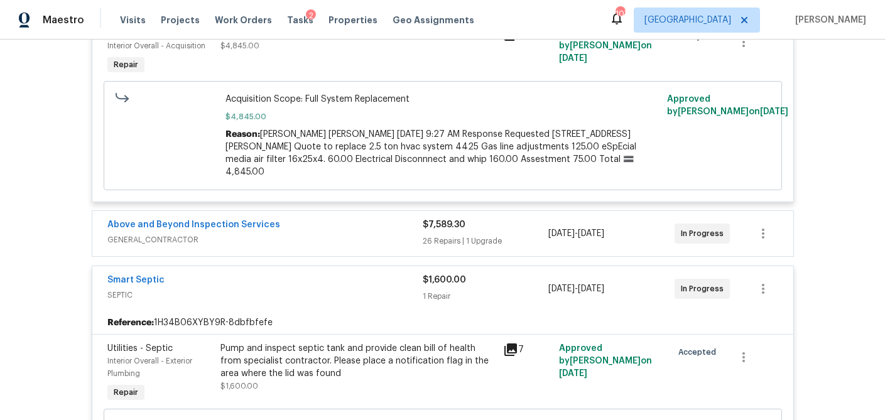
scroll to position [344, 0]
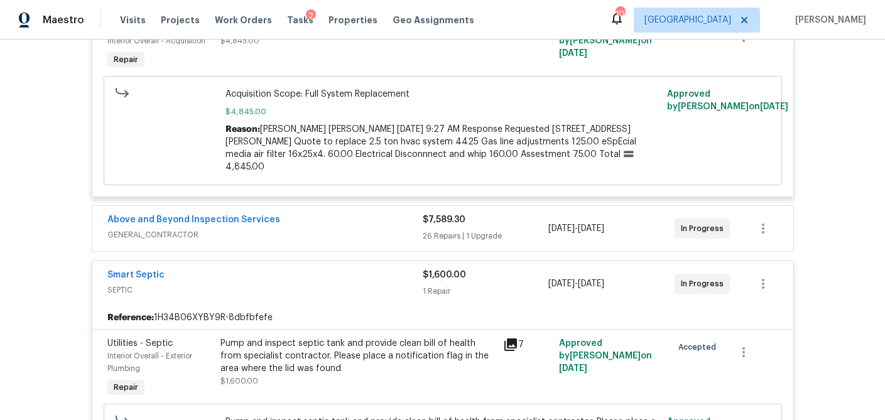
click at [521, 214] on div "$7,589.30" at bounding box center [486, 220] width 126 height 13
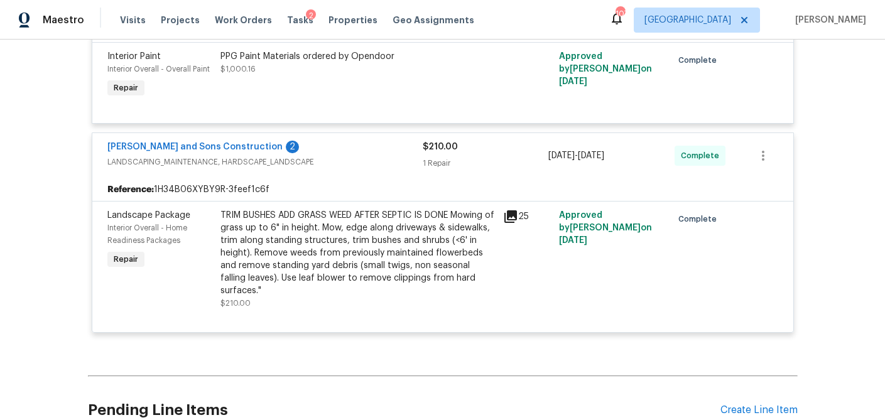
scroll to position [4628, 0]
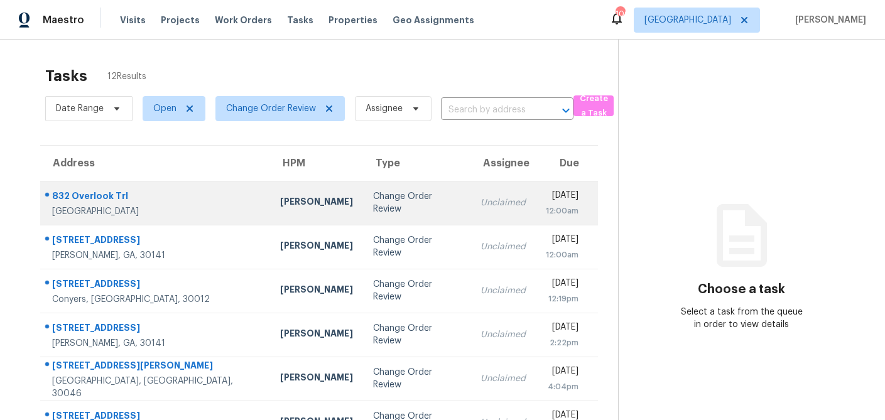
click at [280, 206] on div "[PERSON_NAME]" at bounding box center [316, 203] width 73 height 16
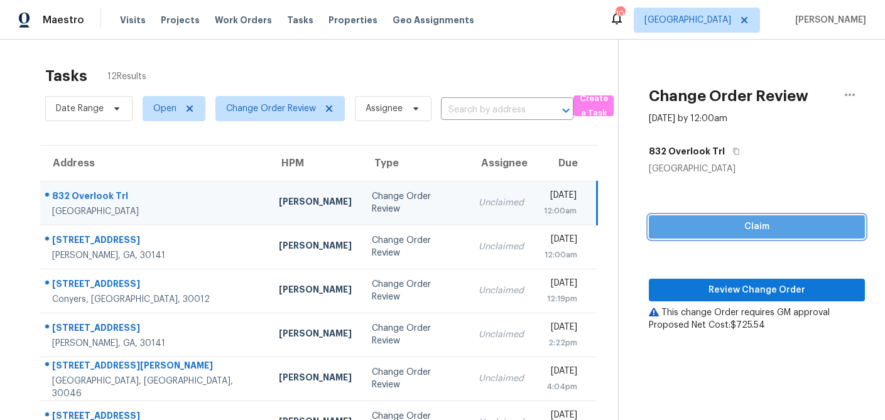
click at [758, 231] on span "Claim" at bounding box center [757, 227] width 196 height 16
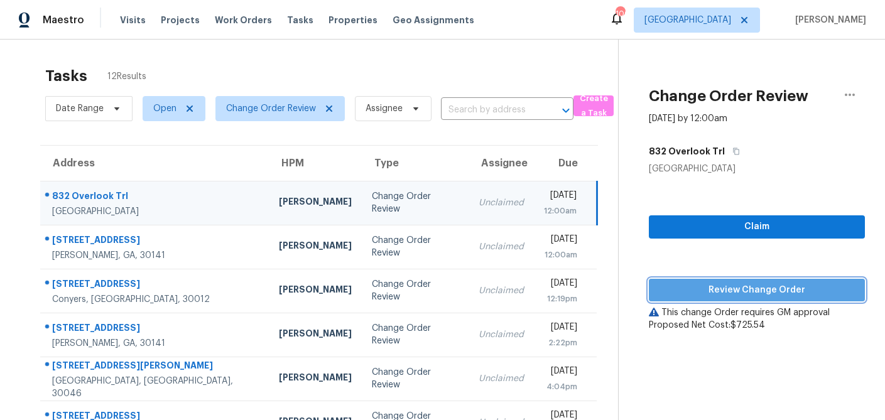
click at [733, 291] on span "Review Change Order" at bounding box center [757, 291] width 196 height 16
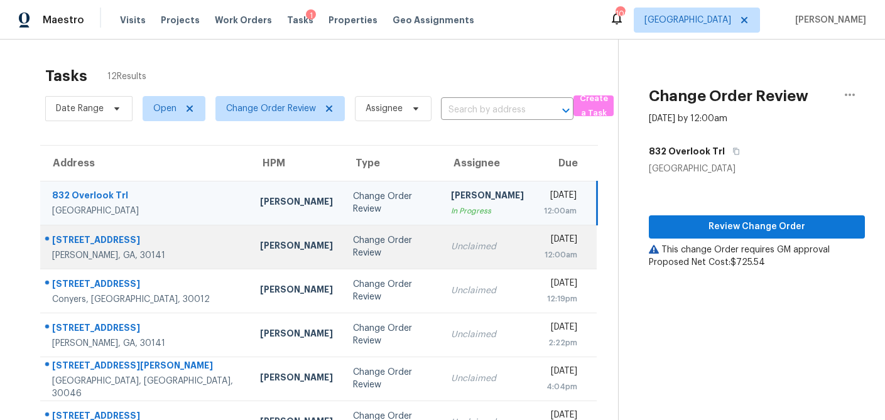
click at [343, 256] on td "Change Order Review" at bounding box center [392, 247] width 98 height 44
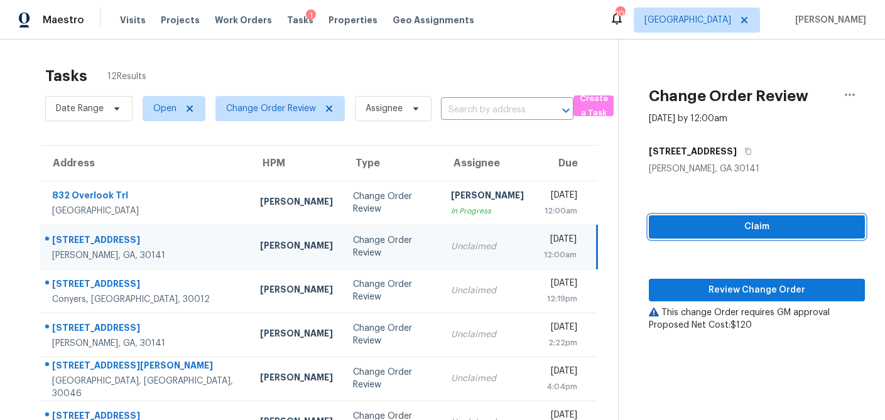
click at [698, 228] on span "Claim" at bounding box center [757, 227] width 196 height 16
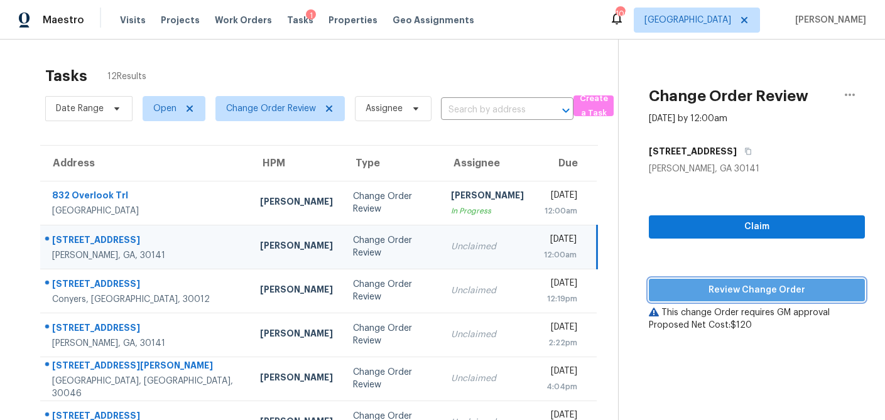
drag, startPoint x: 720, startPoint y: 284, endPoint x: 710, endPoint y: 283, distance: 10.1
click at [720, 284] on span "Review Change Order" at bounding box center [757, 291] width 196 height 16
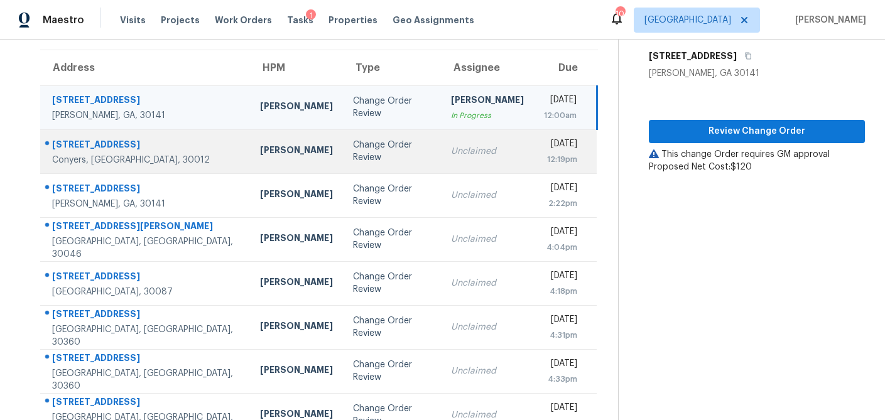
scroll to position [93, 0]
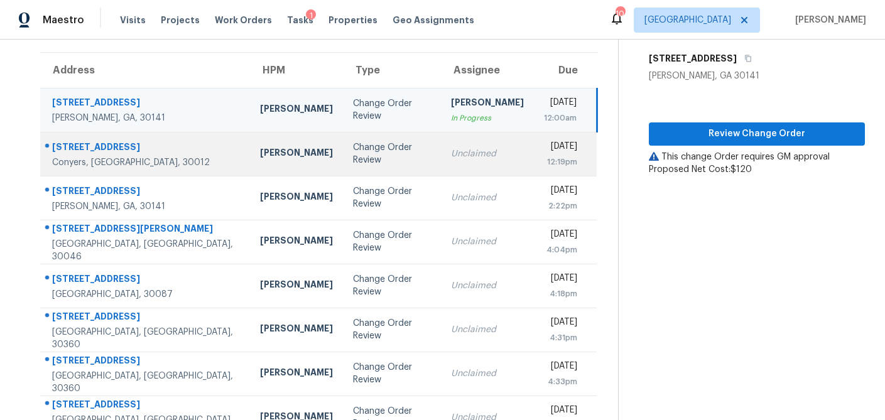
click at [353, 150] on div "Change Order Review" at bounding box center [392, 153] width 78 height 25
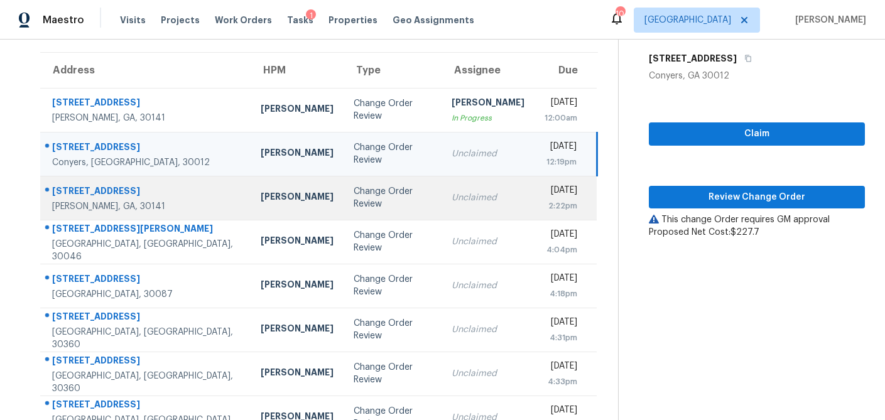
click at [354, 203] on div "Change Order Review" at bounding box center [393, 197] width 78 height 25
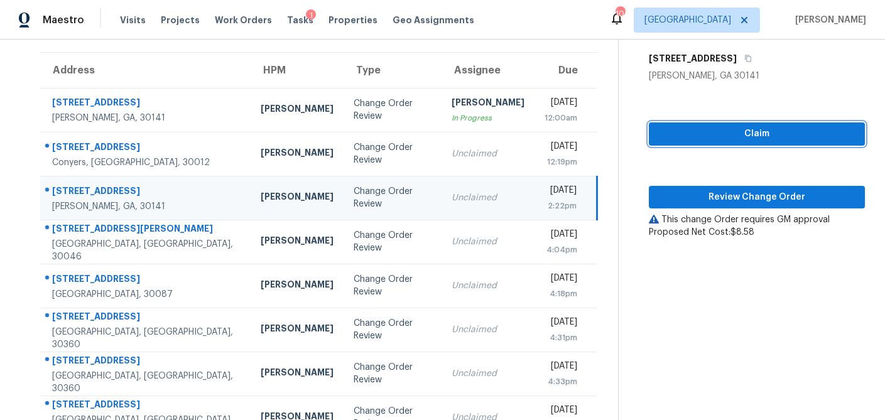
click at [745, 131] on span "Claim" at bounding box center [757, 134] width 196 height 16
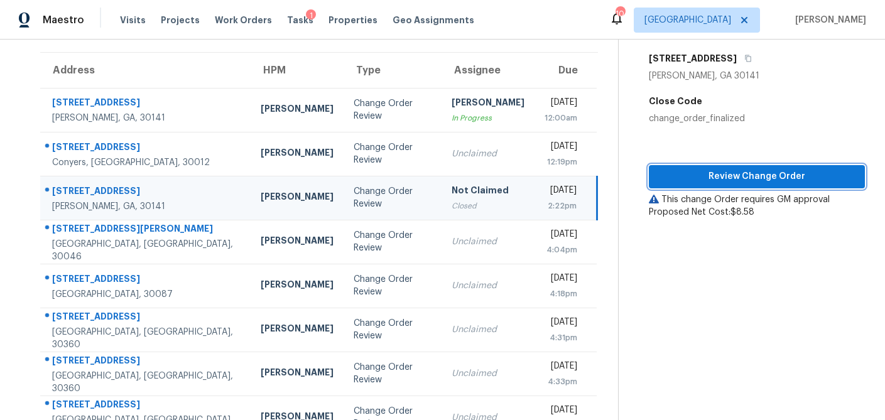
click at [733, 184] on button "Review Change Order" at bounding box center [757, 176] width 216 height 23
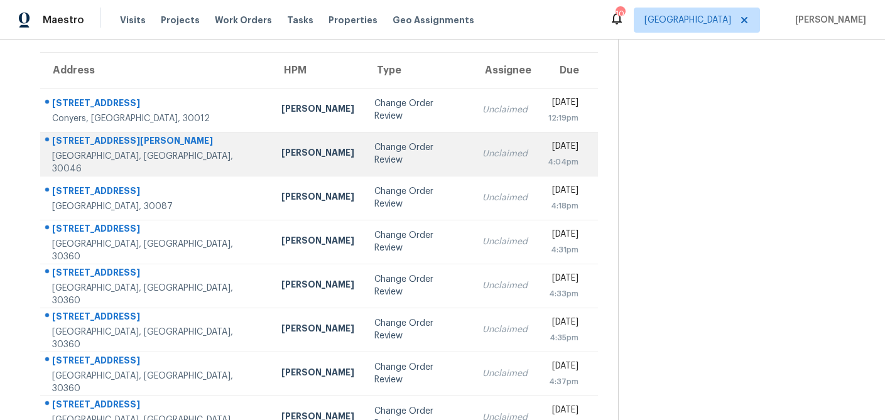
click at [281, 151] on div "[PERSON_NAME]" at bounding box center [317, 154] width 73 height 16
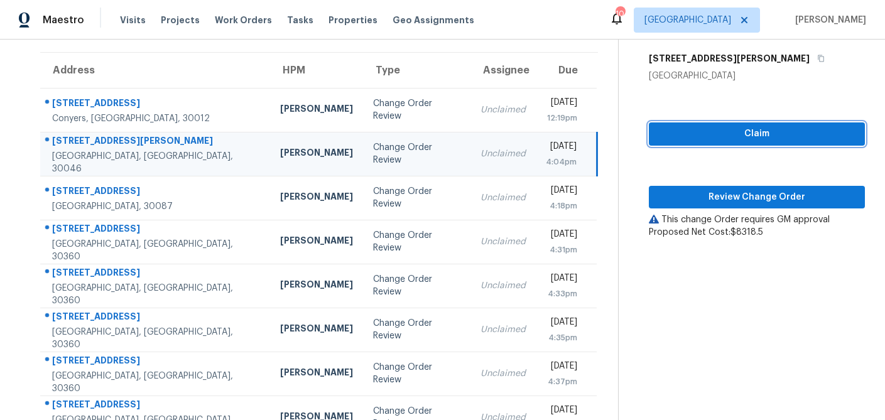
drag, startPoint x: 789, startPoint y: 133, endPoint x: 767, endPoint y: 165, distance: 38.5
click at [789, 133] on span "Claim" at bounding box center [757, 134] width 196 height 16
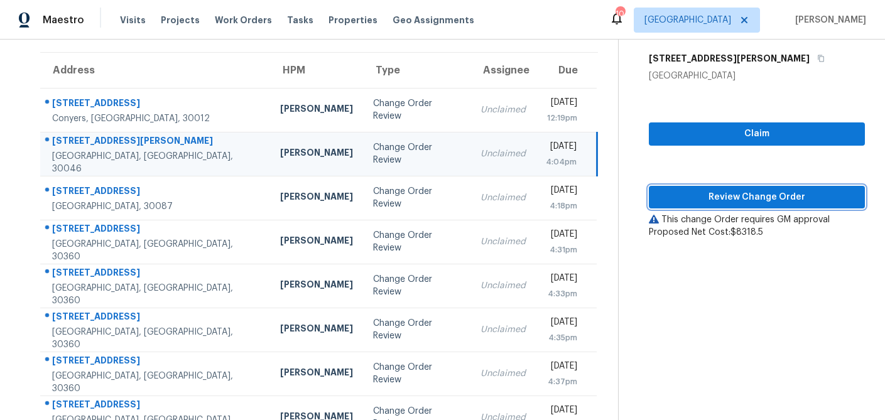
click at [754, 190] on span "Review Change Order" at bounding box center [757, 198] width 196 height 16
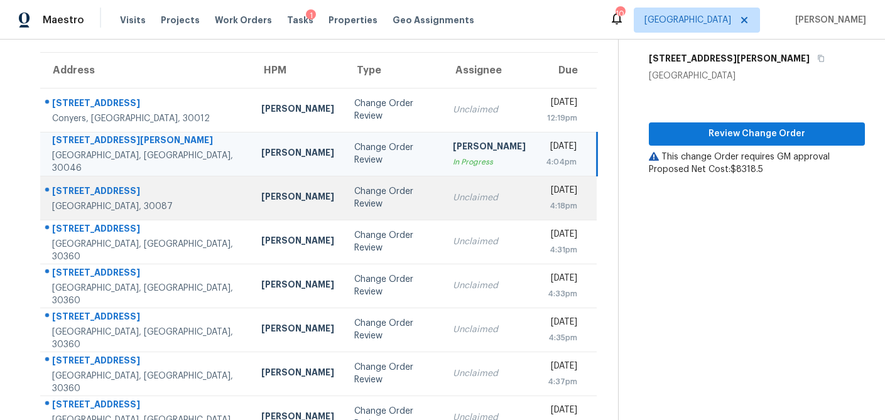
click at [344, 214] on td "Change Order Review" at bounding box center [393, 198] width 99 height 44
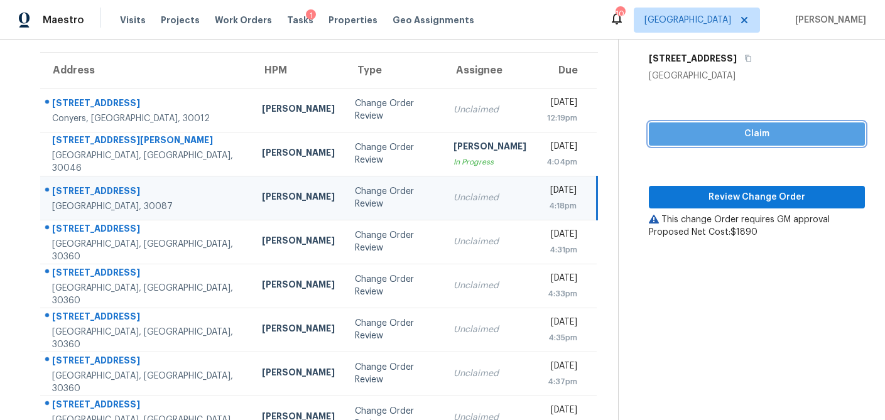
drag, startPoint x: 724, startPoint y: 140, endPoint x: 718, endPoint y: 171, distance: 31.9
click at [724, 140] on span "Claim" at bounding box center [757, 134] width 196 height 16
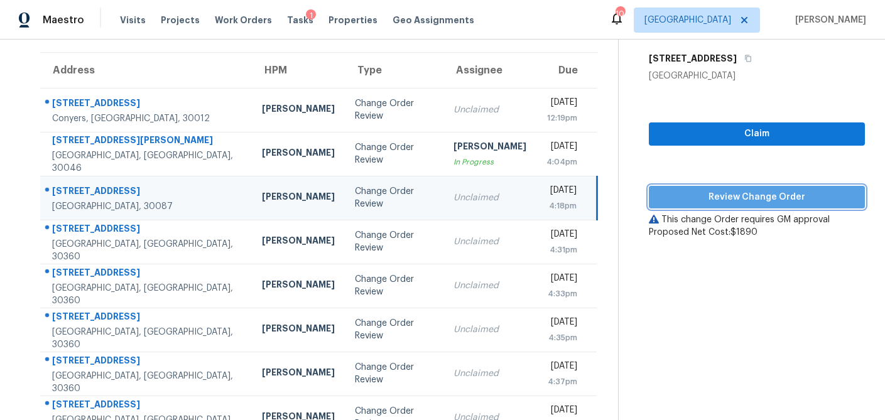
click at [718, 186] on button "Review Change Order" at bounding box center [757, 197] width 216 height 23
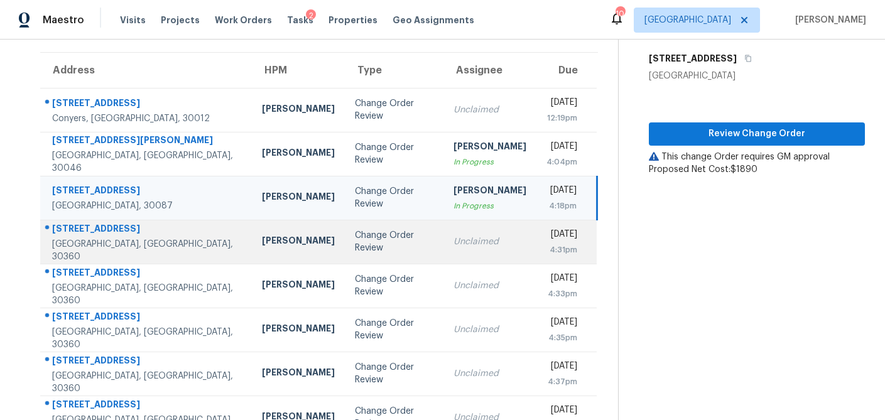
click at [355, 246] on div "Change Order Review" at bounding box center [394, 241] width 79 height 25
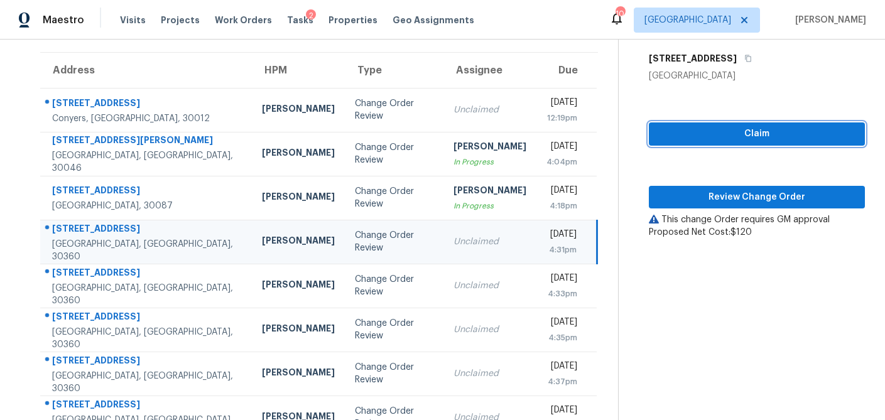
click at [789, 141] on button "Claim" at bounding box center [757, 133] width 216 height 23
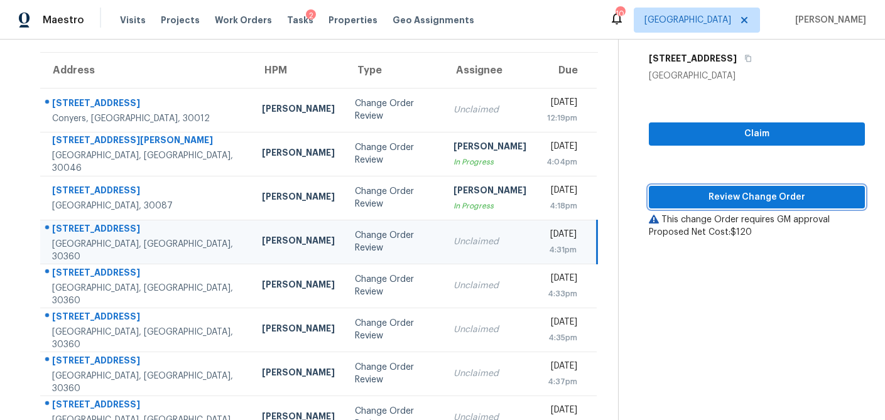
click at [762, 192] on span "Review Change Order" at bounding box center [757, 198] width 196 height 16
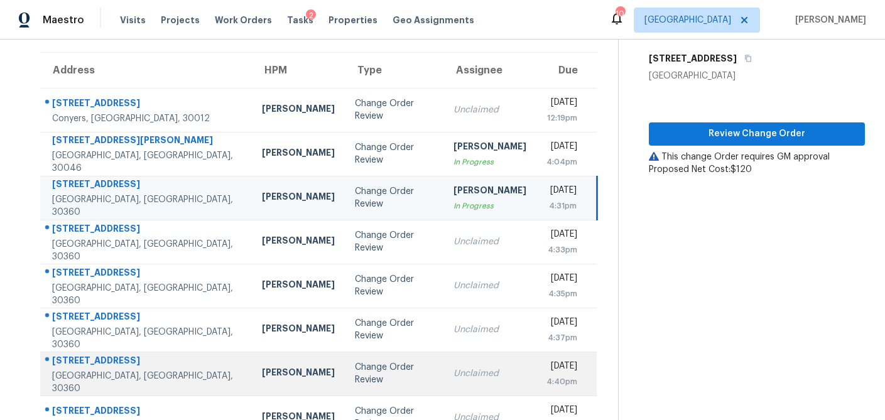
scroll to position [146, 0]
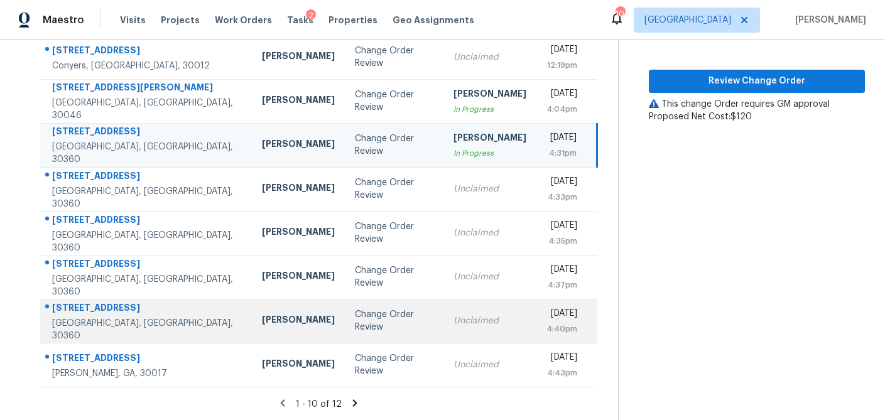
click at [355, 325] on div "Change Order Review" at bounding box center [394, 320] width 79 height 25
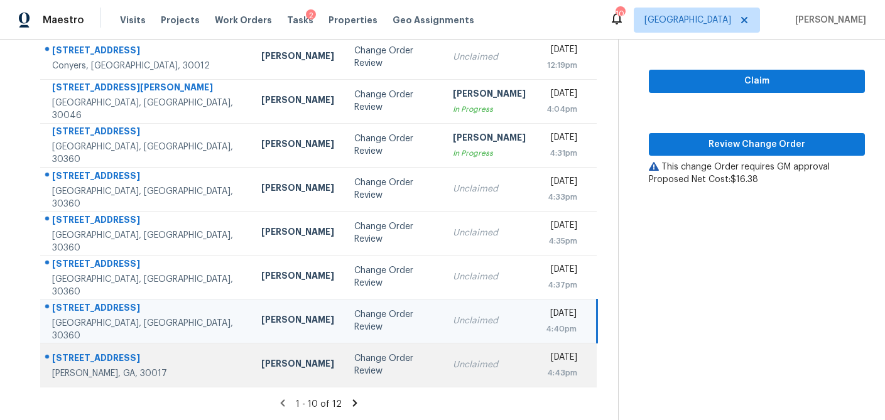
click at [344, 365] on td "Change Order Review" at bounding box center [393, 365] width 99 height 44
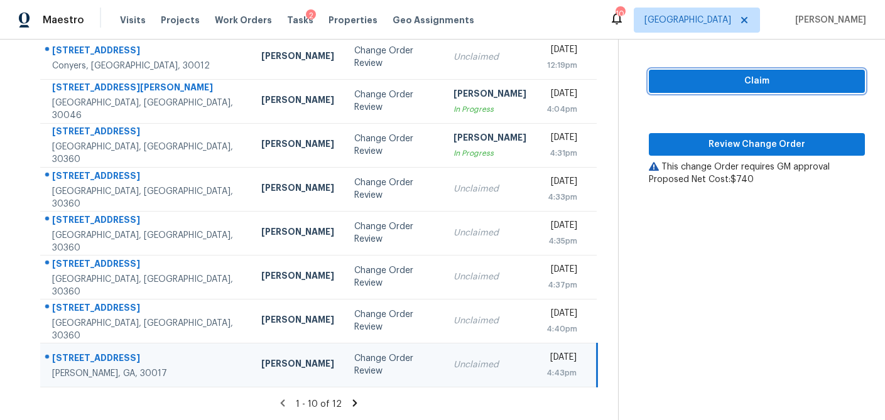
click at [751, 81] on span "Claim" at bounding box center [757, 81] width 196 height 16
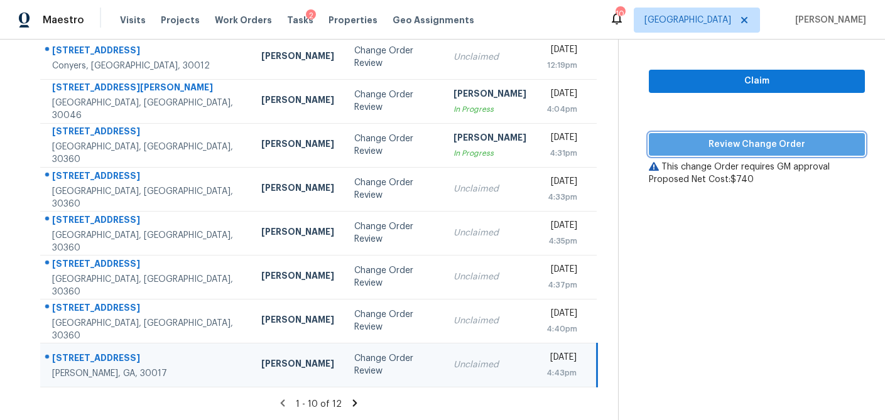
click at [742, 141] on span "Review Change Order" at bounding box center [757, 145] width 196 height 16
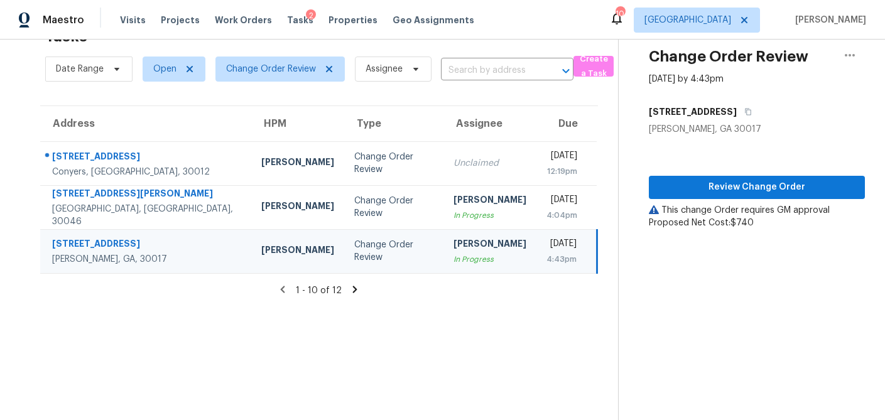
scroll to position [40, 0]
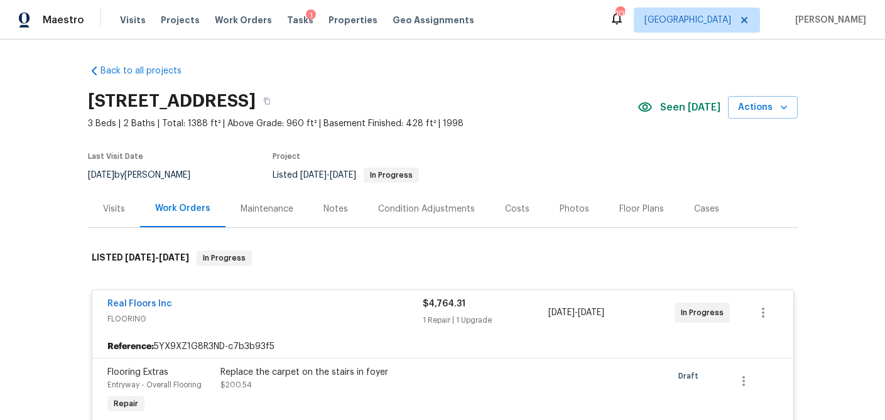
scroll to position [264, 0]
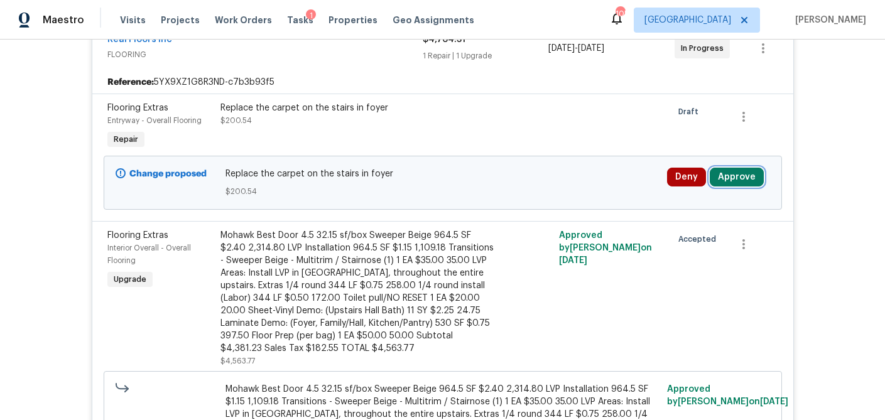
click at [747, 178] on button "Approve" at bounding box center [737, 177] width 54 height 19
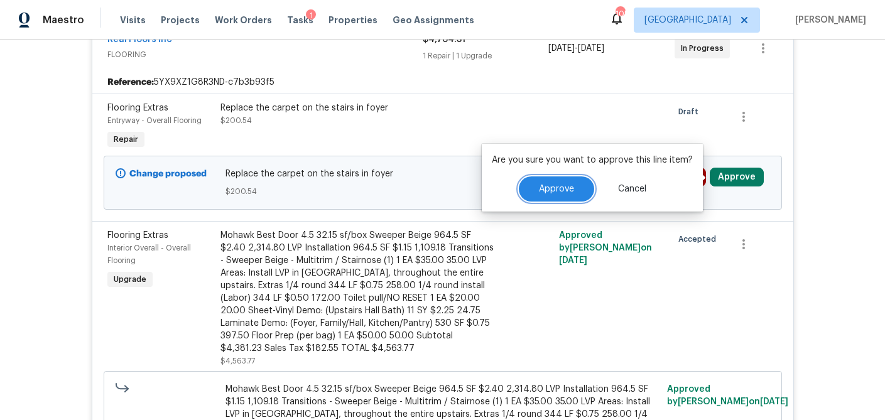
drag, startPoint x: 563, startPoint y: 190, endPoint x: 549, endPoint y: 192, distance: 14.0
click at [563, 190] on span "Approve" at bounding box center [556, 189] width 35 height 9
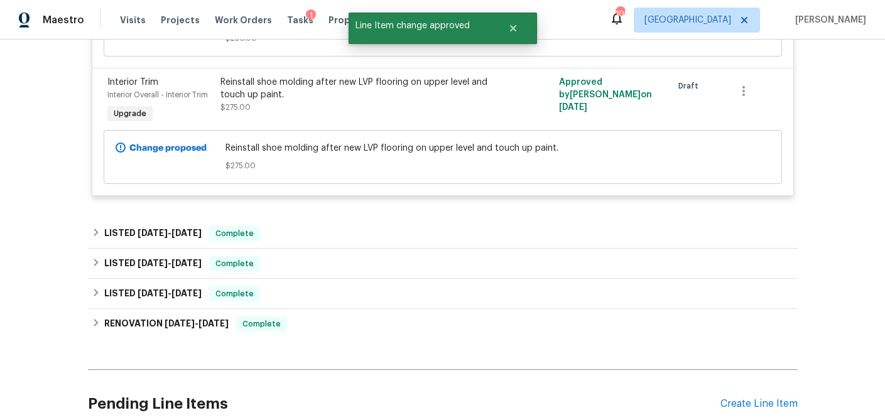
scroll to position [1277, 0]
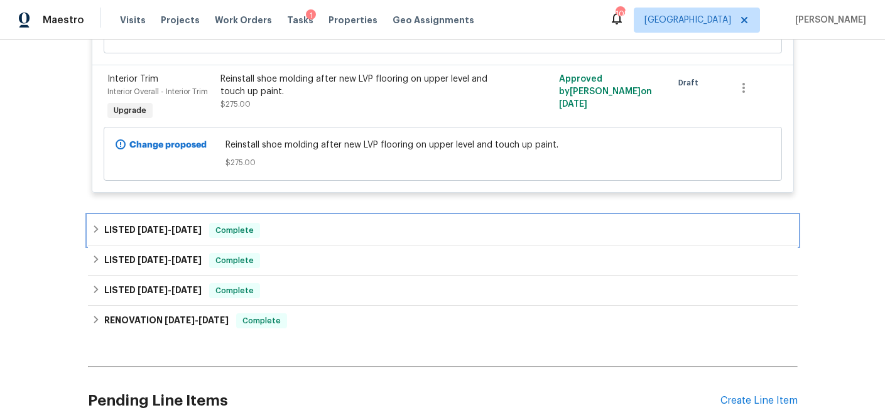
click at [99, 225] on icon at bounding box center [96, 229] width 9 height 9
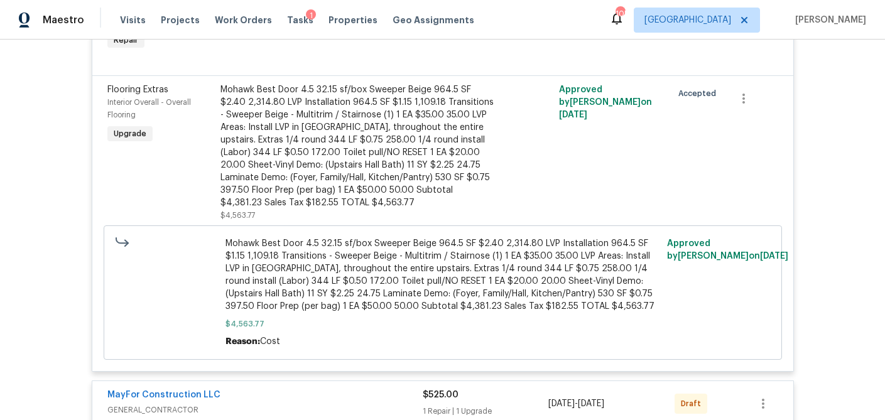
scroll to position [0, 0]
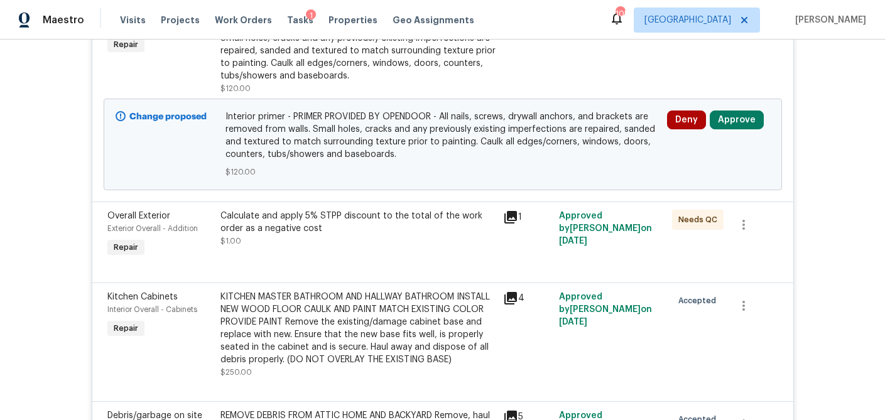
scroll to position [347, 0]
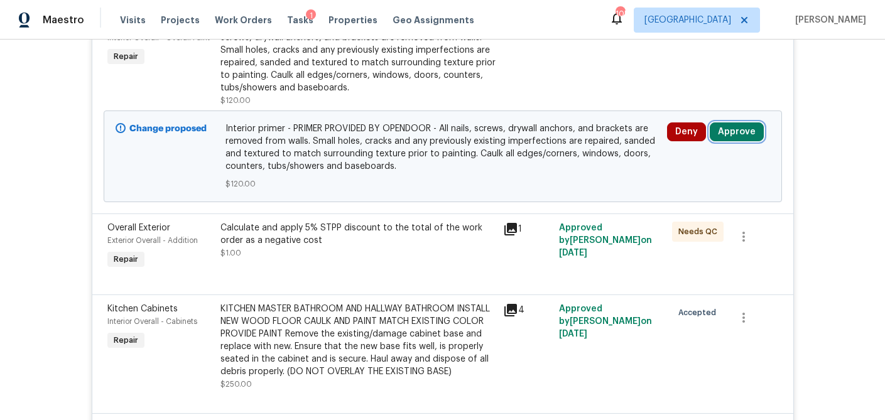
click at [743, 138] on button "Approve" at bounding box center [737, 131] width 54 height 19
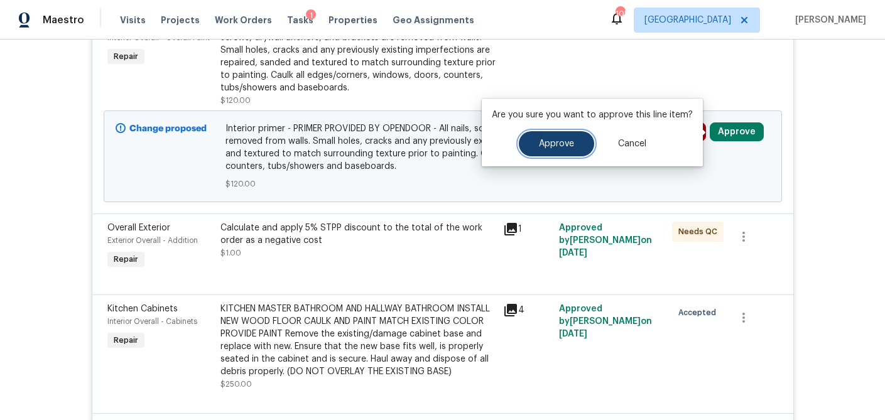
click at [568, 148] on span "Approve" at bounding box center [556, 143] width 35 height 9
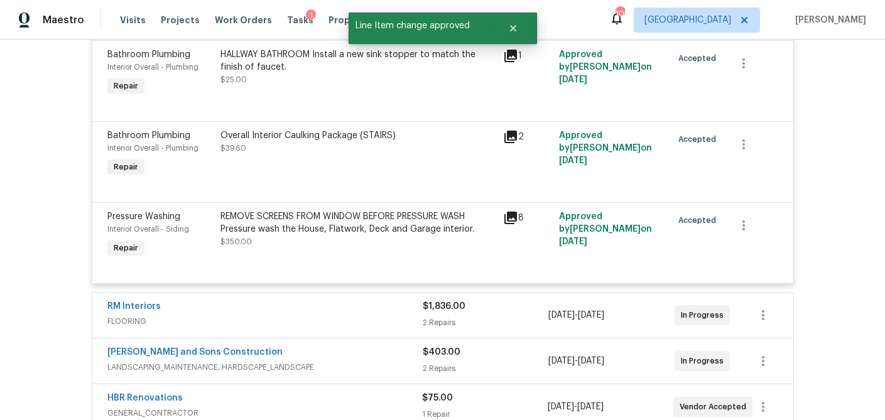
scroll to position [2013, 0]
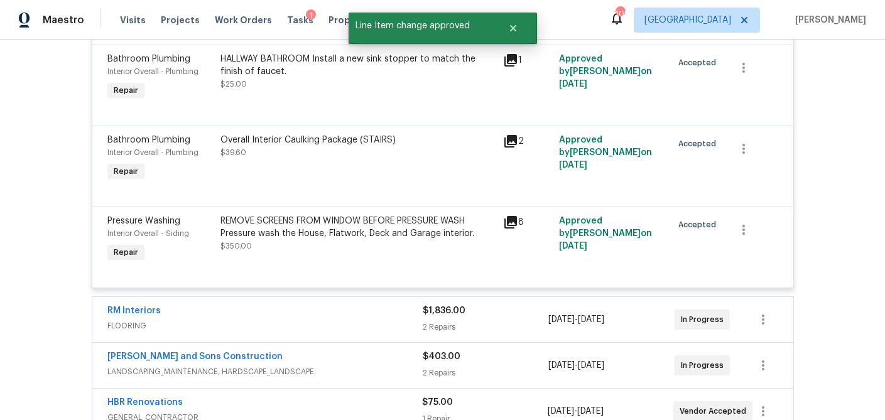
click at [494, 317] on div "$1,836.00" at bounding box center [486, 311] width 126 height 13
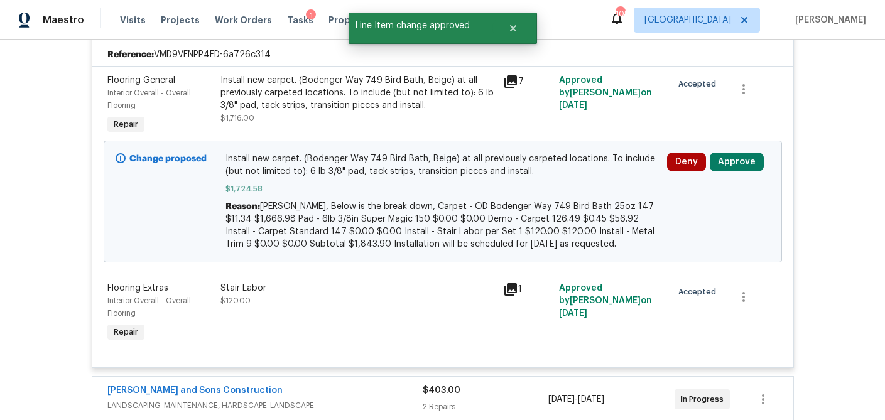
scroll to position [2313, 0]
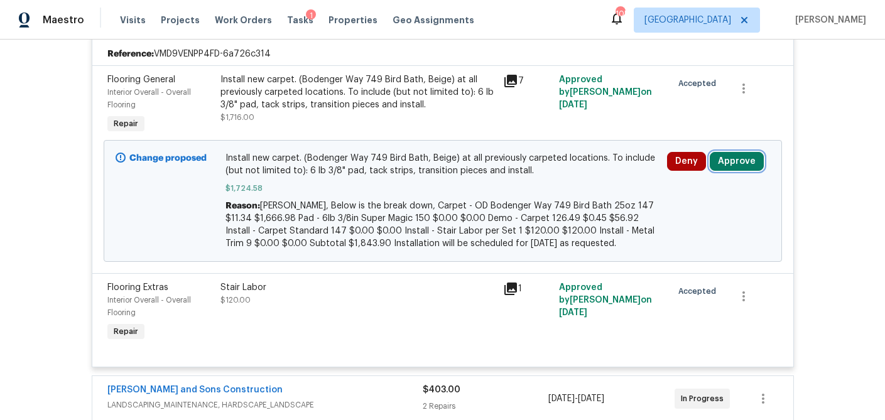
drag, startPoint x: 739, startPoint y: 162, endPoint x: 711, endPoint y: 167, distance: 28.7
click at [739, 162] on button "Approve" at bounding box center [737, 161] width 54 height 19
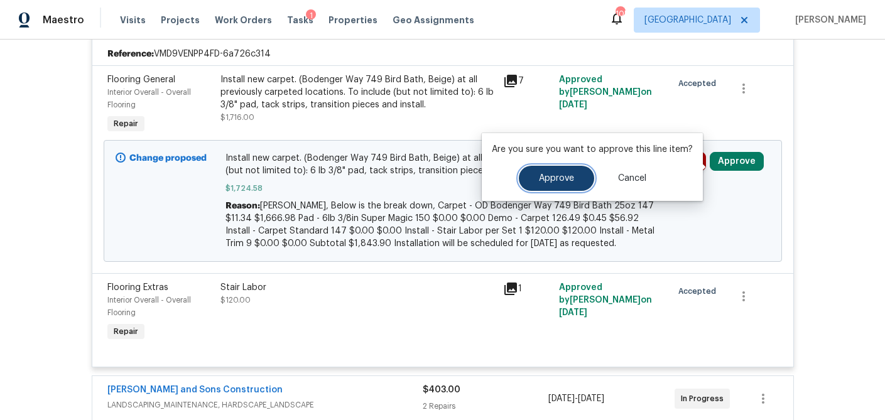
click at [554, 179] on span "Approve" at bounding box center [556, 178] width 35 height 9
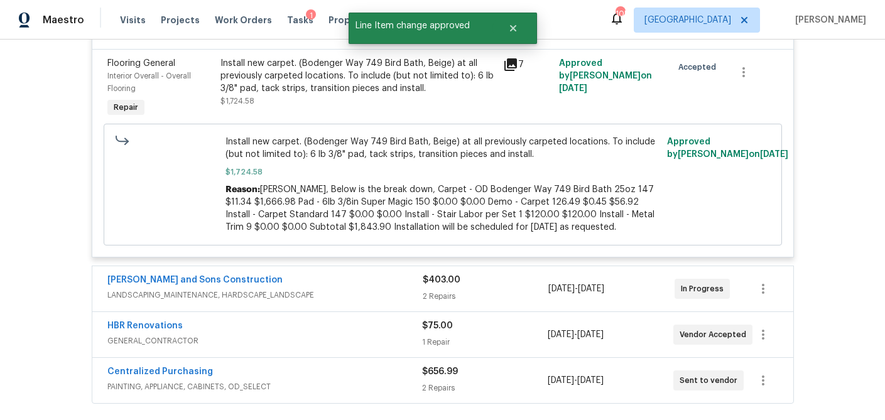
scroll to position [2424, 0]
click at [487, 295] on div "$403.00 2 Repairs" at bounding box center [486, 288] width 126 height 30
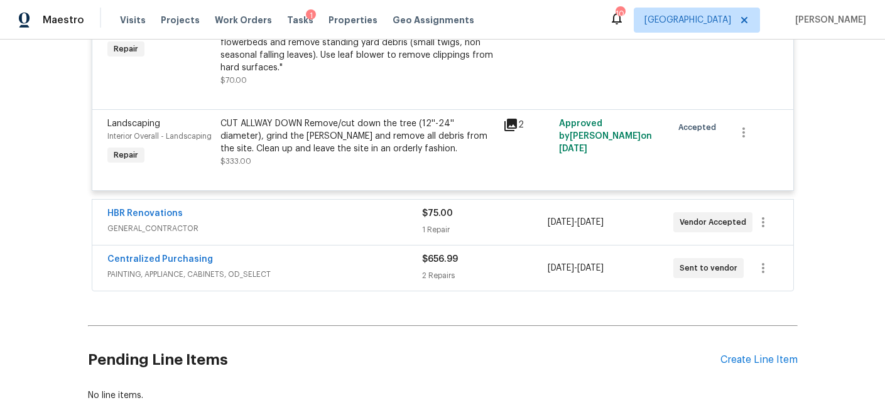
scroll to position [2842, 0]
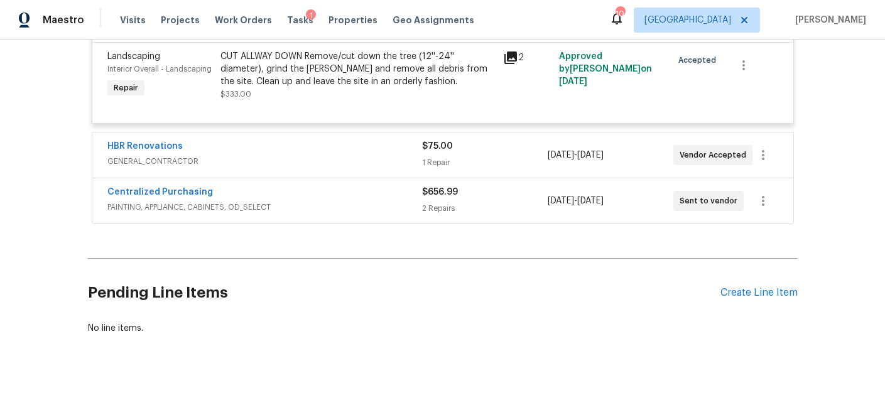
click at [472, 156] on div "1 Repair" at bounding box center [485, 162] width 126 height 13
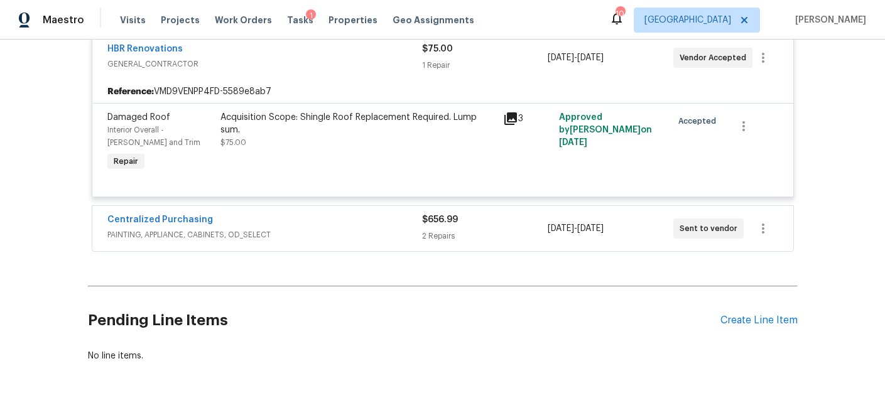
scroll to position [2933, 0]
click at [480, 242] on div "2 Repairs" at bounding box center [485, 235] width 126 height 13
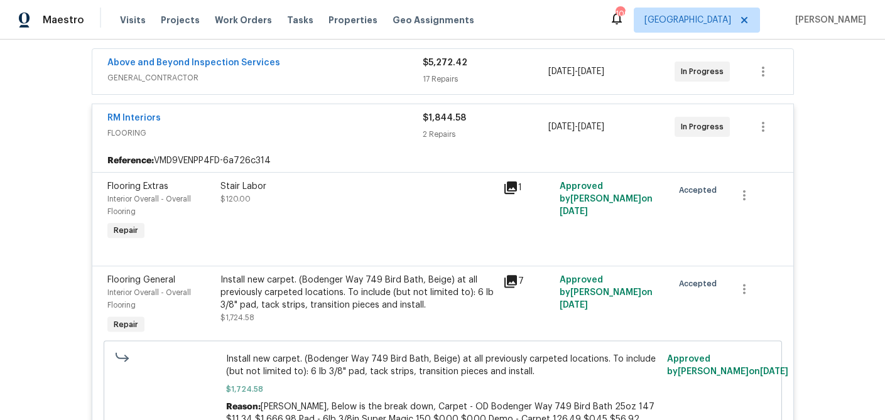
scroll to position [242, 0]
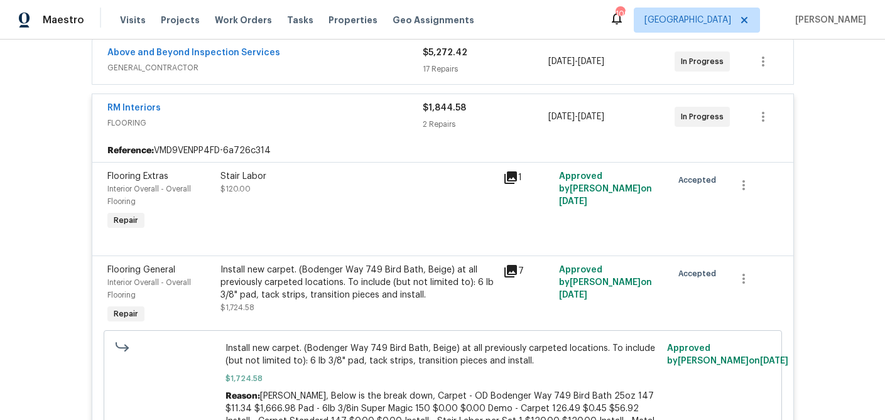
click at [325, 48] on div "Above and Beyond Inspection Services" at bounding box center [264, 53] width 315 height 15
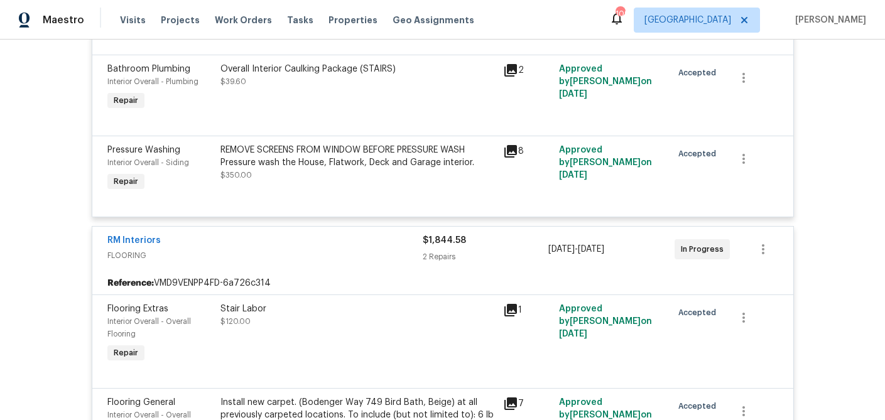
scroll to position [2609, 0]
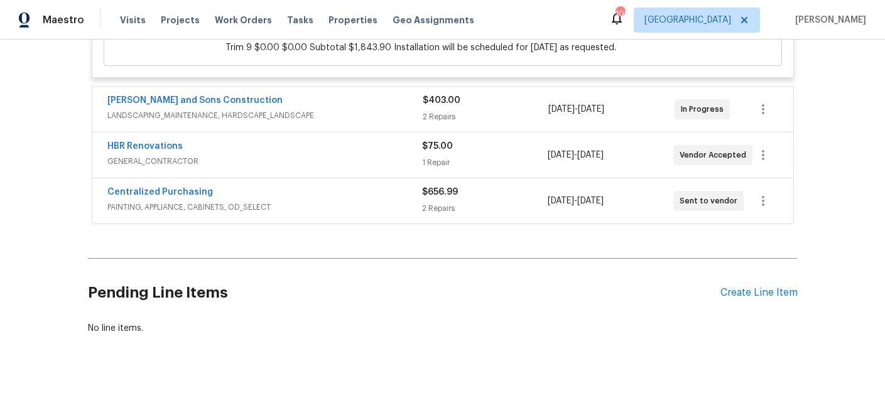
drag, startPoint x: 359, startPoint y: 201, endPoint x: 362, endPoint y: 178, distance: 23.4
click at [359, 201] on span "PAINTING, APPLIANCE, CABINETS, OD_SELECT" at bounding box center [264, 207] width 315 height 13
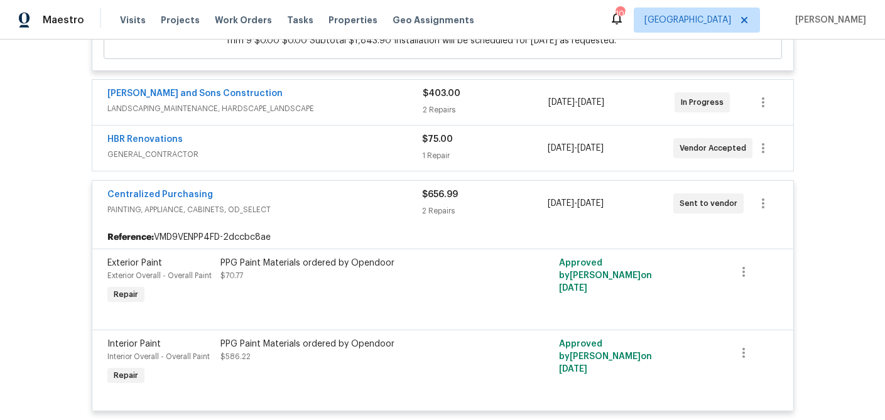
drag, startPoint x: 363, startPoint y: 159, endPoint x: 364, endPoint y: 135, distance: 23.9
click at [363, 159] on span "GENERAL_CONTRACTOR" at bounding box center [264, 154] width 315 height 13
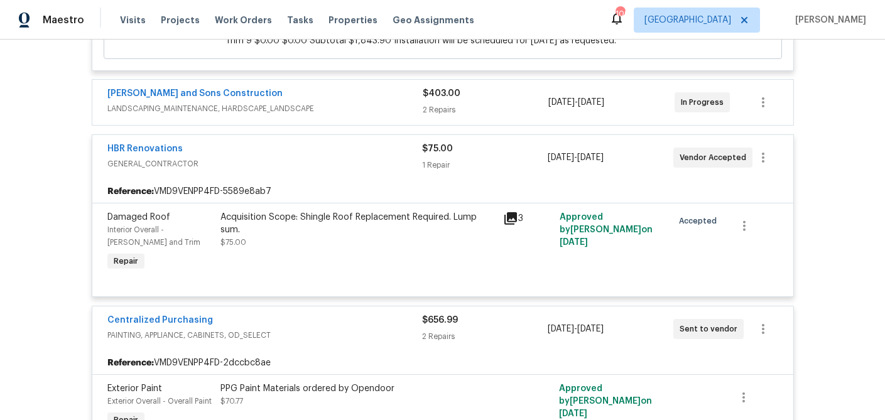
click at [365, 111] on span "LANDSCAPING_MAINTENANCE, HARDSCAPE_LANDSCAPE" at bounding box center [264, 108] width 315 height 13
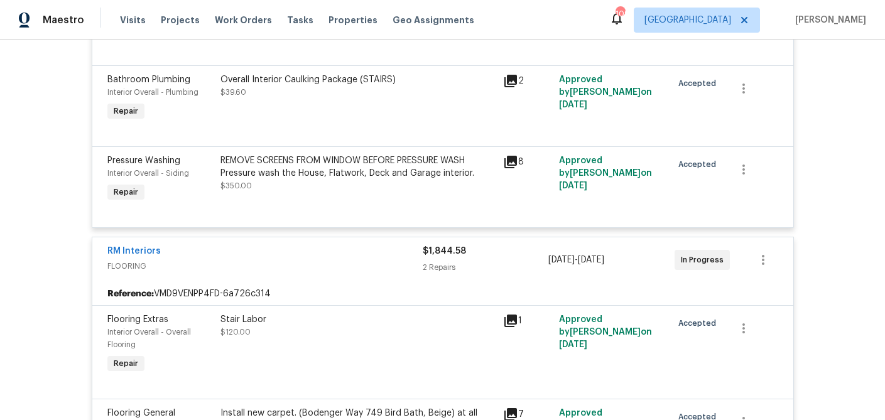
scroll to position [2069, 0]
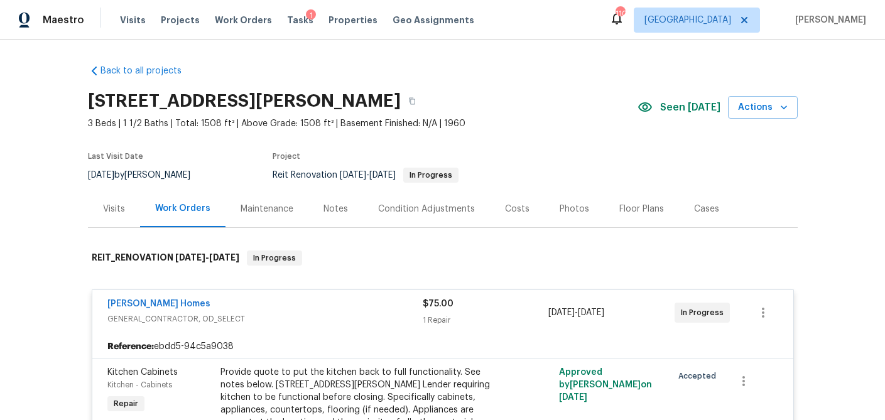
click at [112, 205] on div "Visits" at bounding box center [114, 209] width 22 height 13
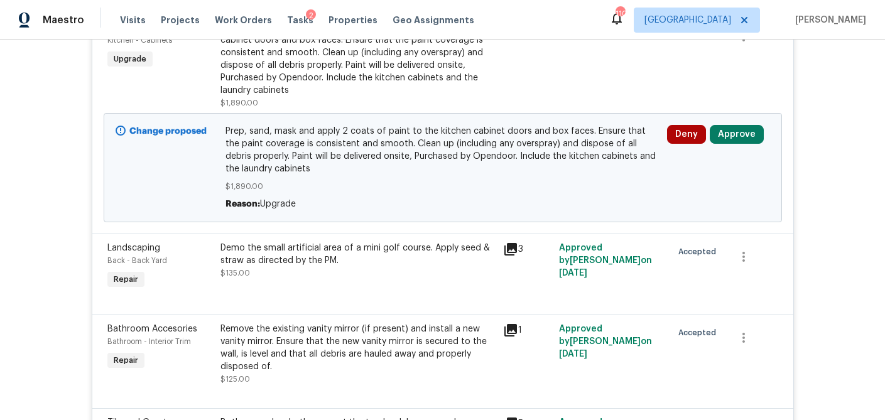
scroll to position [529, 0]
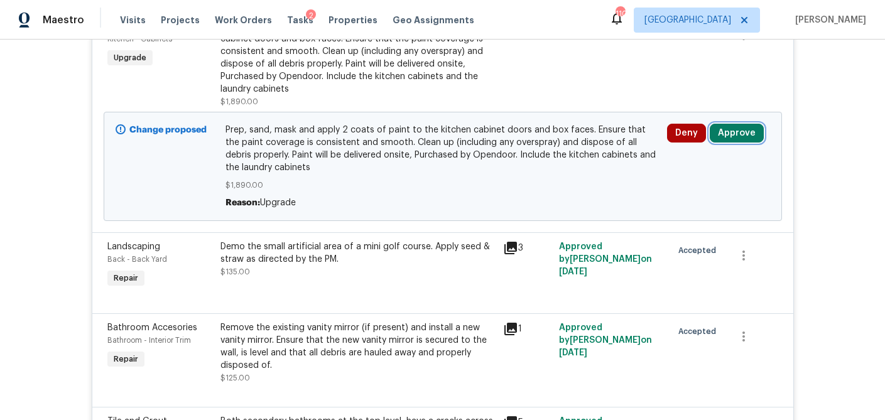
click at [754, 124] on button "Approve" at bounding box center [737, 133] width 54 height 19
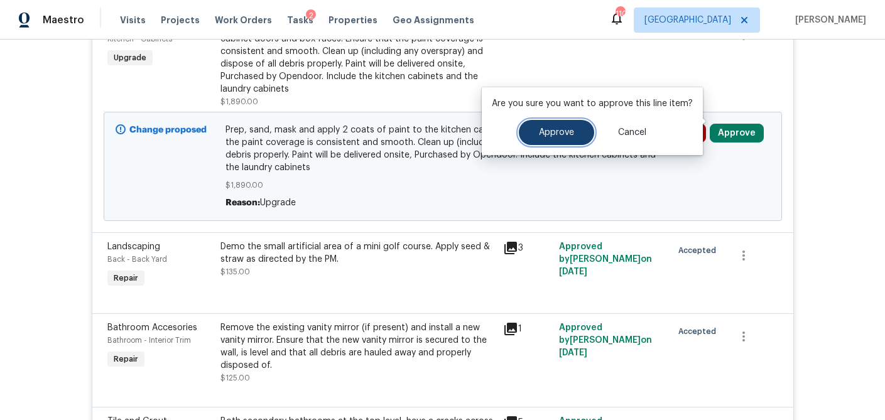
click at [538, 140] on button "Approve" at bounding box center [556, 132] width 75 height 25
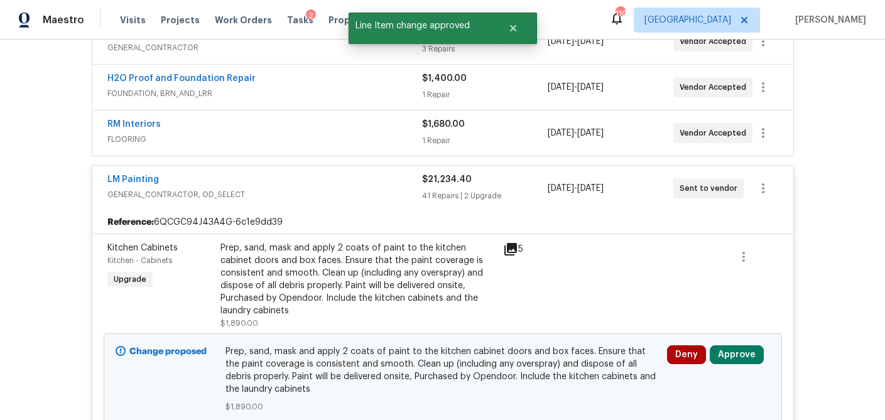
scroll to position [286, 0]
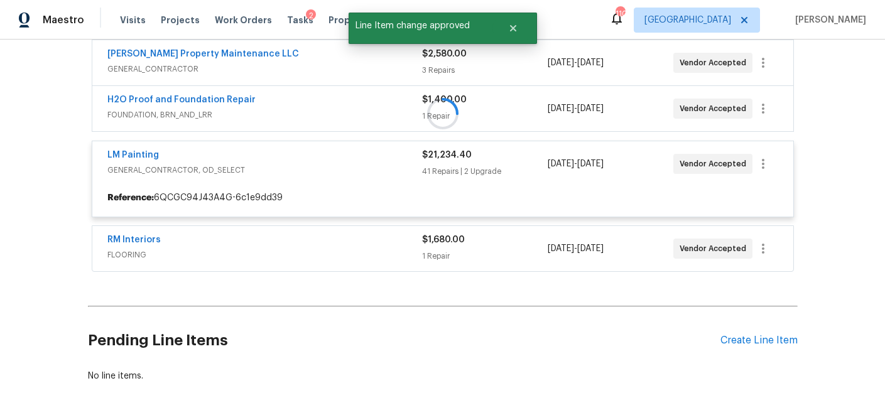
click at [380, 160] on div at bounding box center [443, 114] width 710 height 324
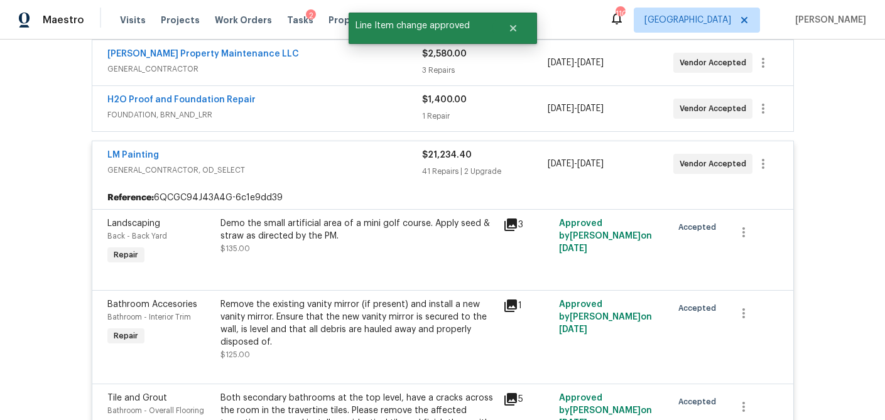
click at [360, 163] on div "LM Painting" at bounding box center [264, 156] width 315 height 15
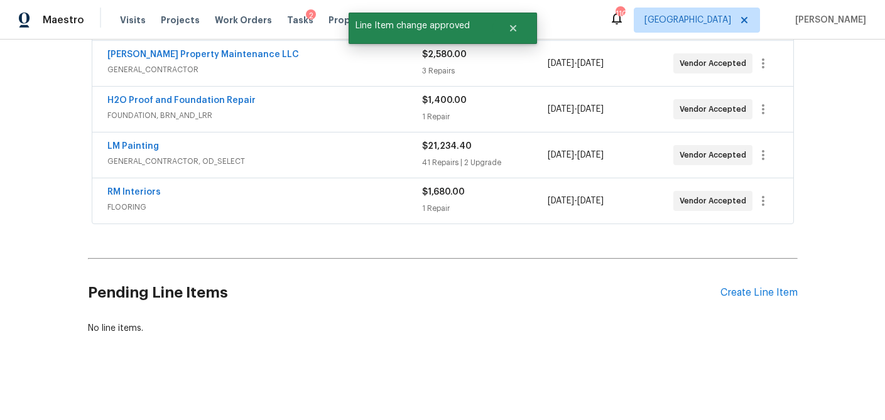
click at [366, 122] on div "H2O Proof and Foundation Repair FOUNDATION, BRN_AND_LRR" at bounding box center [264, 109] width 315 height 30
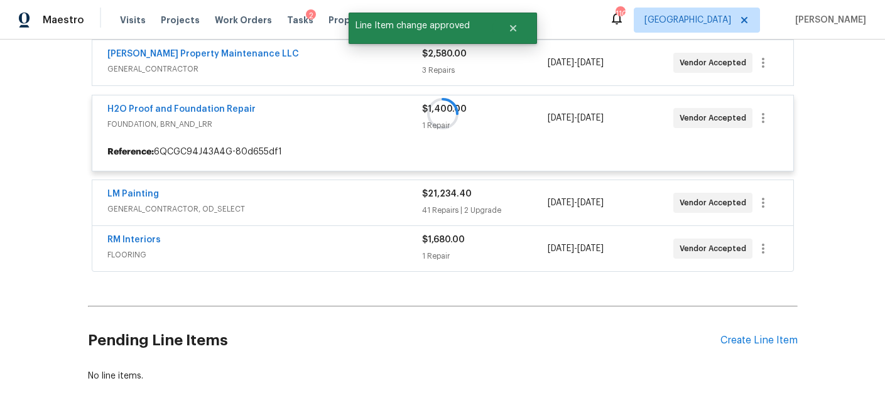
click at [365, 63] on div at bounding box center [443, 114] width 710 height 324
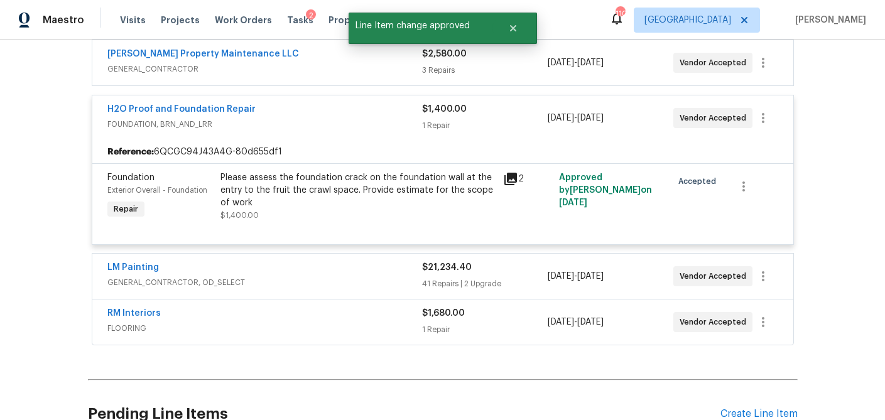
drag, startPoint x: 360, startPoint y: 66, endPoint x: 369, endPoint y: 134, distance: 69.1
click at [360, 66] on span "GENERAL_CONTRACTOR" at bounding box center [264, 69] width 315 height 13
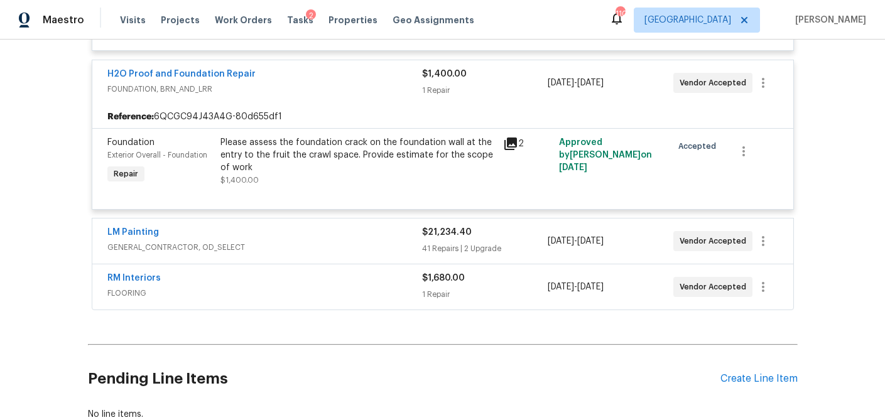
scroll to position [627, 0]
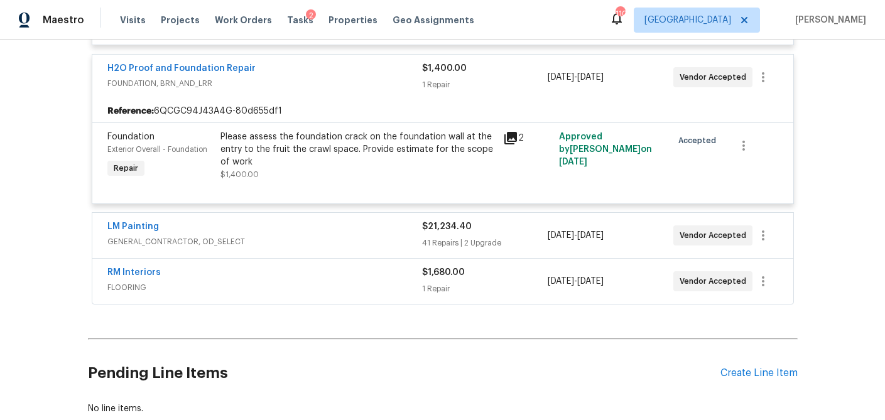
drag, startPoint x: 386, startPoint y: 229, endPoint x: 389, endPoint y: 239, distance: 10.4
click at [386, 229] on div "LM Painting" at bounding box center [264, 227] width 315 height 15
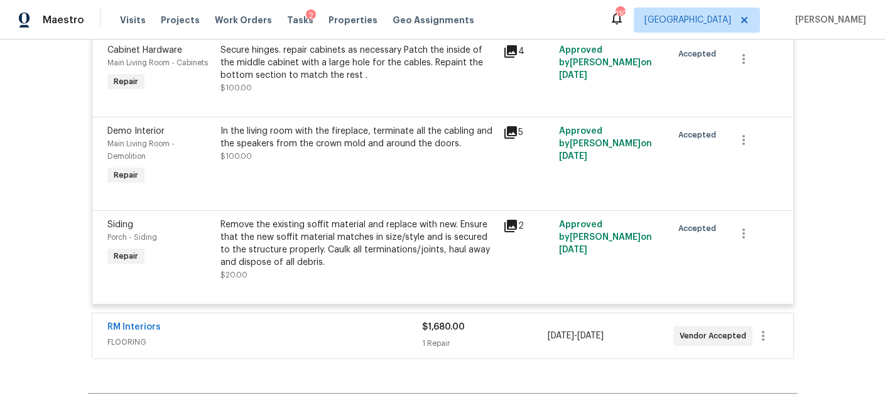
scroll to position [5271, 0]
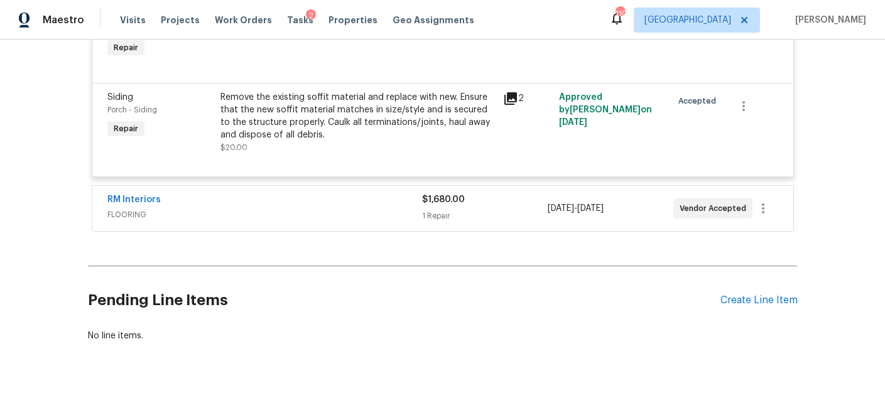
drag, startPoint x: 473, startPoint y: 198, endPoint x: 480, endPoint y: 209, distance: 13.6
click at [473, 198] on div "$1,680.00" at bounding box center [485, 199] width 126 height 13
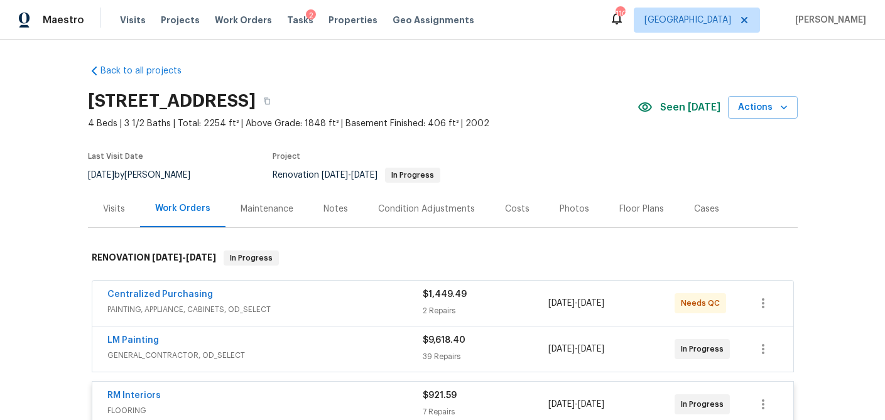
click at [121, 206] on div "Visits" at bounding box center [114, 209] width 22 height 13
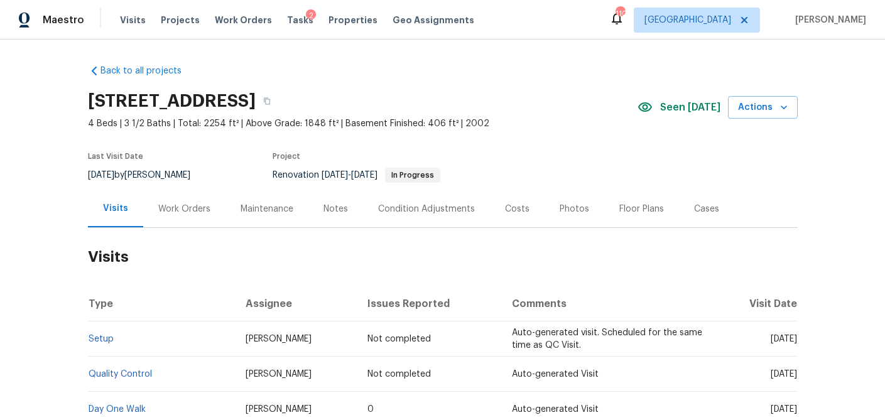
click at [192, 208] on div "Work Orders" at bounding box center [184, 209] width 52 height 13
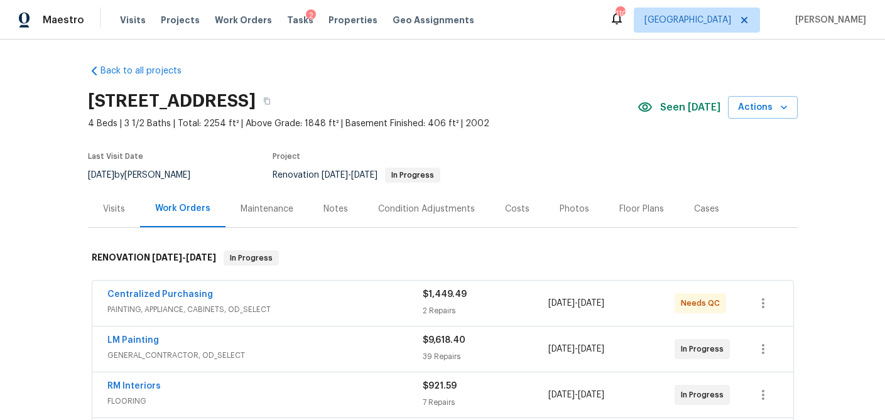
click at [235, 305] on span "PAINTING, APPLIANCE, CABINETS, OD_SELECT" at bounding box center [264, 309] width 315 height 13
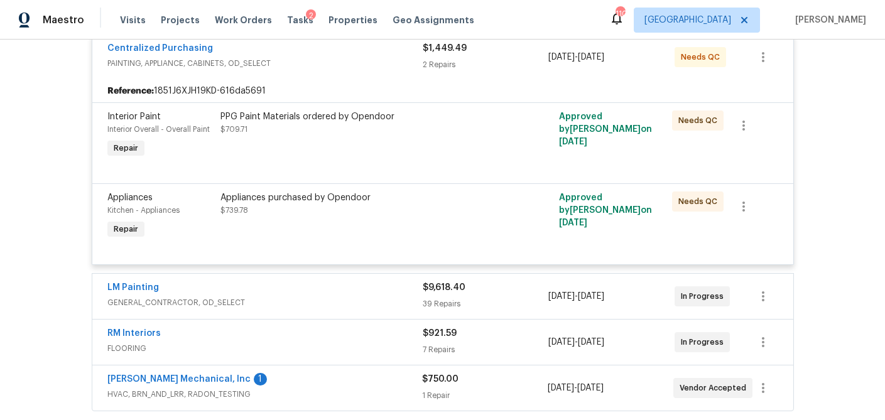
scroll to position [339, 0]
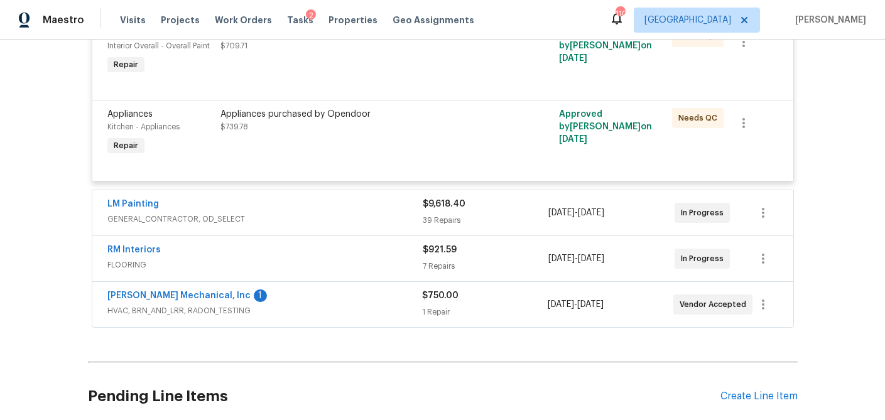
click at [486, 219] on div "39 Repairs" at bounding box center [486, 220] width 126 height 13
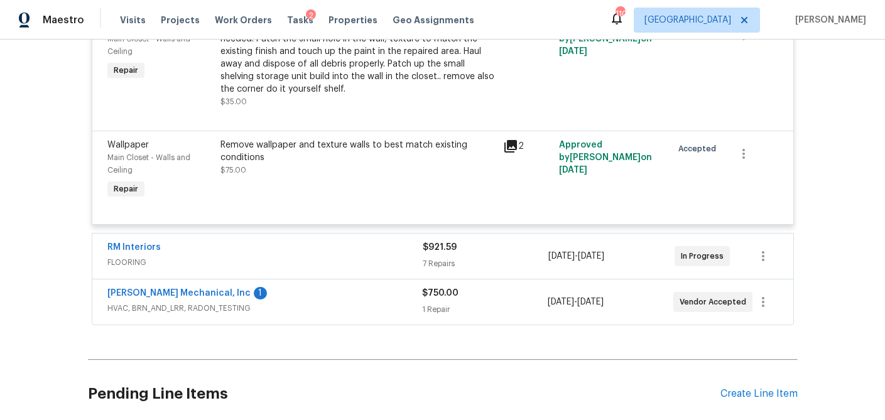
scroll to position [4267, 0]
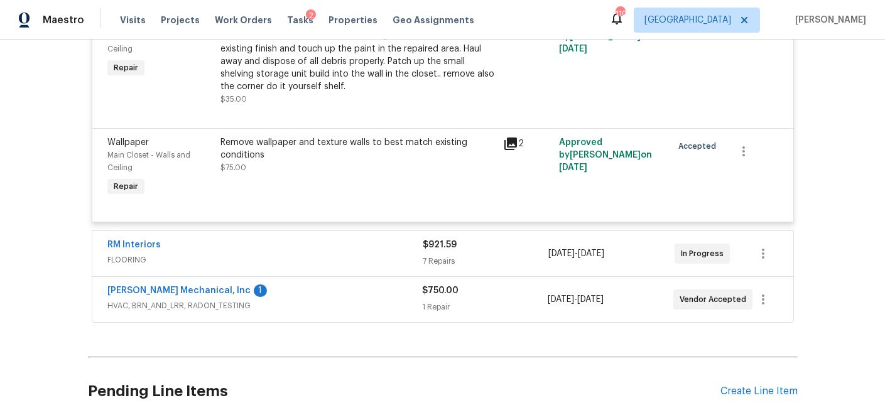
click at [511, 251] on div "$921.59" at bounding box center [486, 245] width 126 height 13
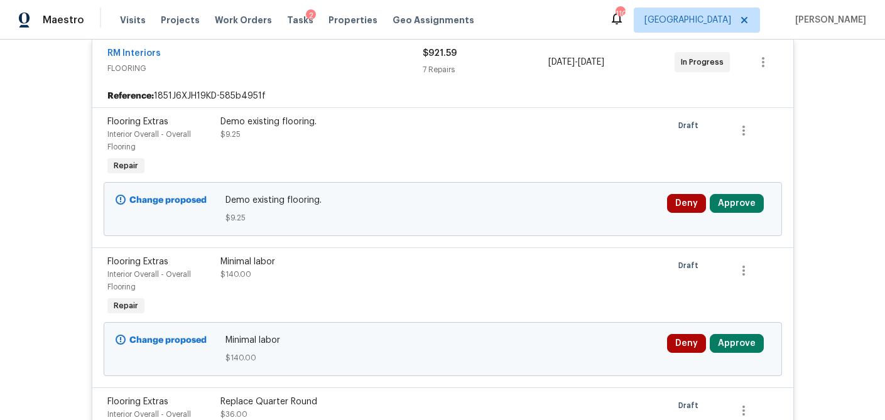
scroll to position [4461, 0]
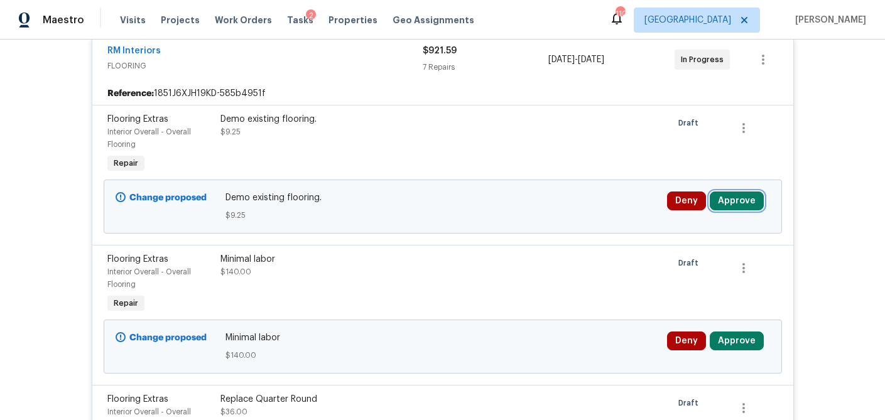
click at [730, 203] on button "Approve" at bounding box center [737, 201] width 54 height 19
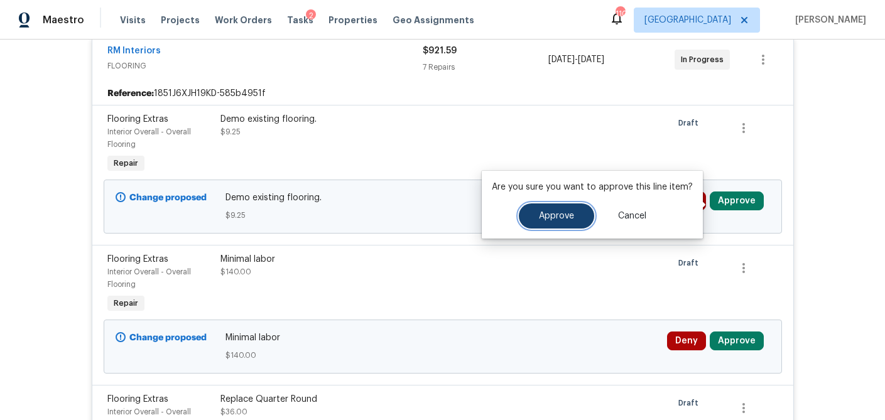
click at [583, 215] on button "Approve" at bounding box center [556, 215] width 75 height 25
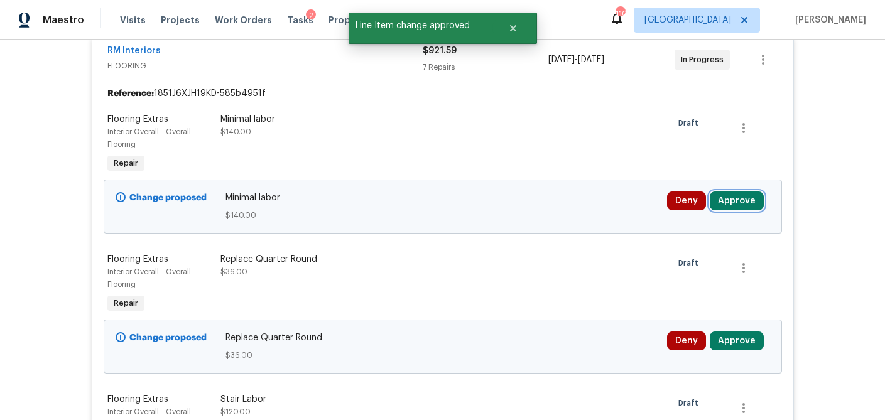
click at [741, 207] on button "Approve" at bounding box center [737, 201] width 54 height 19
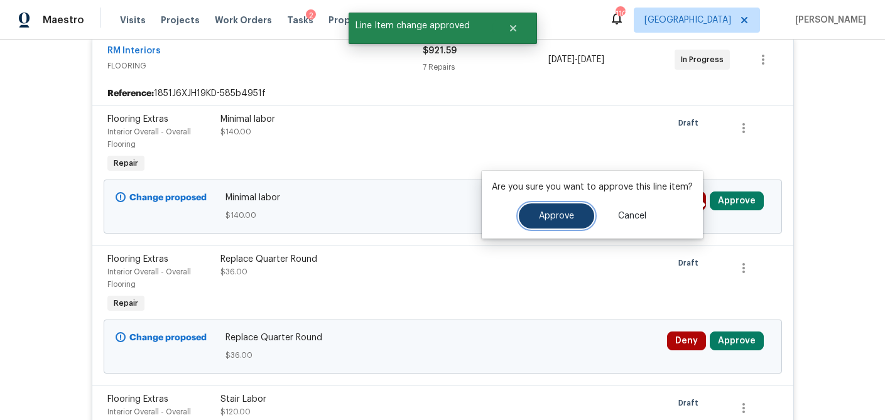
click at [539, 215] on span "Approve" at bounding box center [556, 216] width 35 height 9
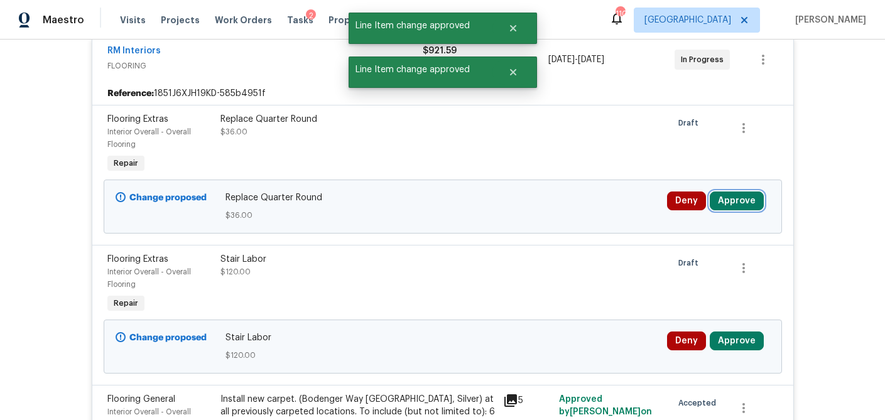
click at [754, 201] on button "Approve" at bounding box center [737, 201] width 54 height 19
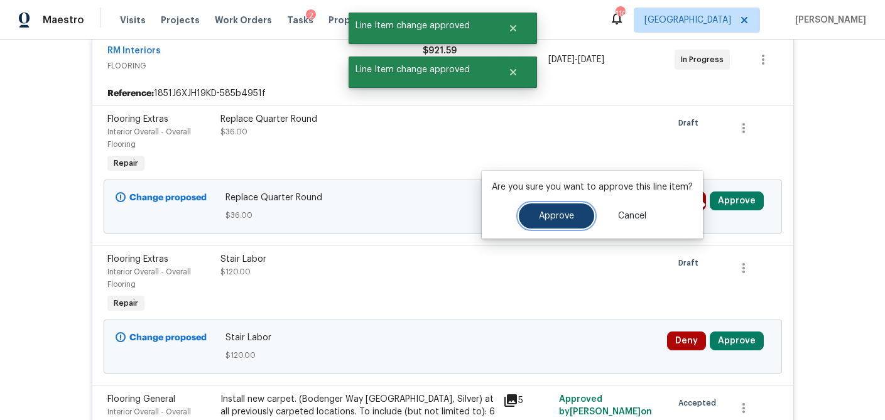
click at [545, 215] on span "Approve" at bounding box center [556, 216] width 35 height 9
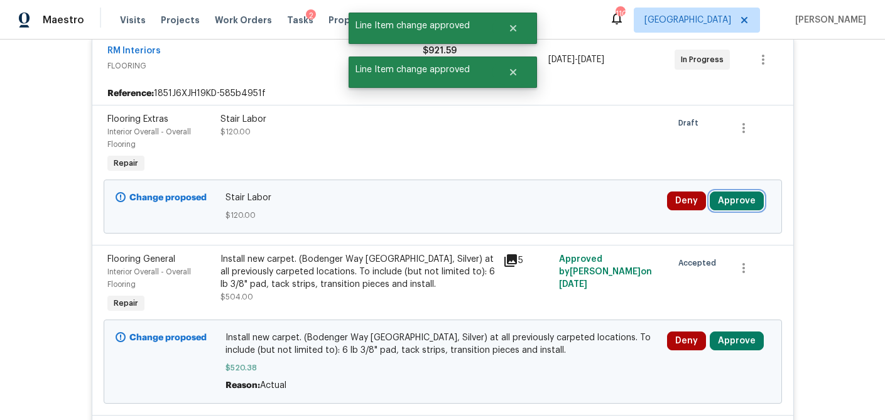
drag, startPoint x: 736, startPoint y: 202, endPoint x: 708, endPoint y: 203, distance: 28.3
click at [736, 202] on button "Approve" at bounding box center [737, 201] width 54 height 19
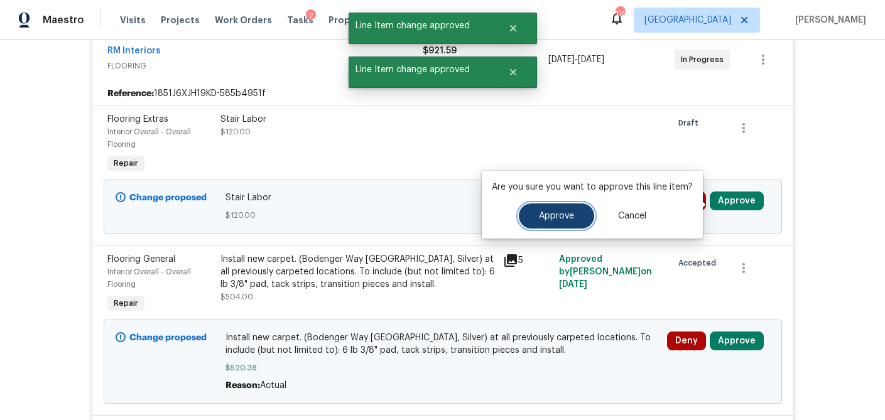
click at [521, 215] on button "Approve" at bounding box center [556, 215] width 75 height 25
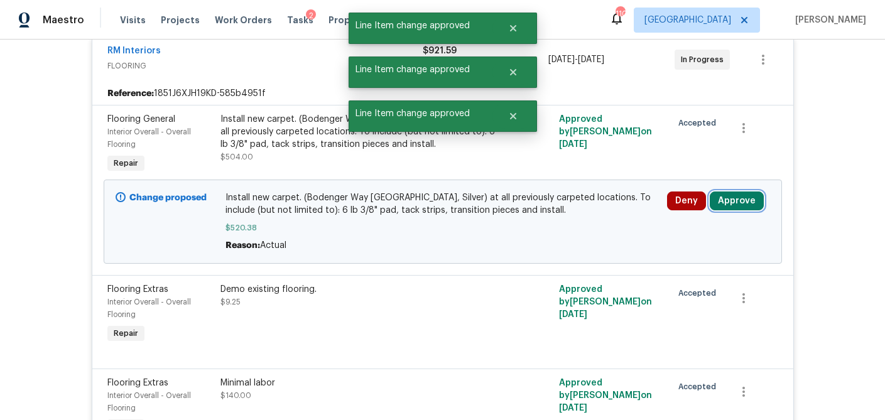
drag, startPoint x: 735, startPoint y: 205, endPoint x: 714, endPoint y: 206, distance: 20.7
click at [735, 205] on button "Approve" at bounding box center [737, 201] width 54 height 19
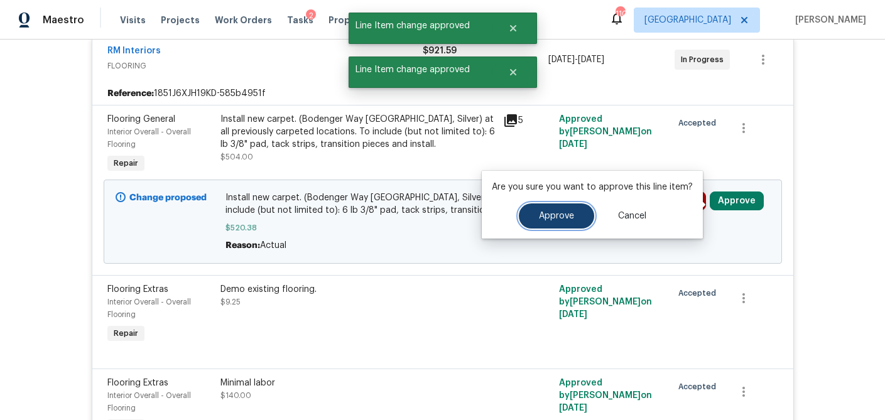
click at [558, 215] on span "Approve" at bounding box center [556, 216] width 35 height 9
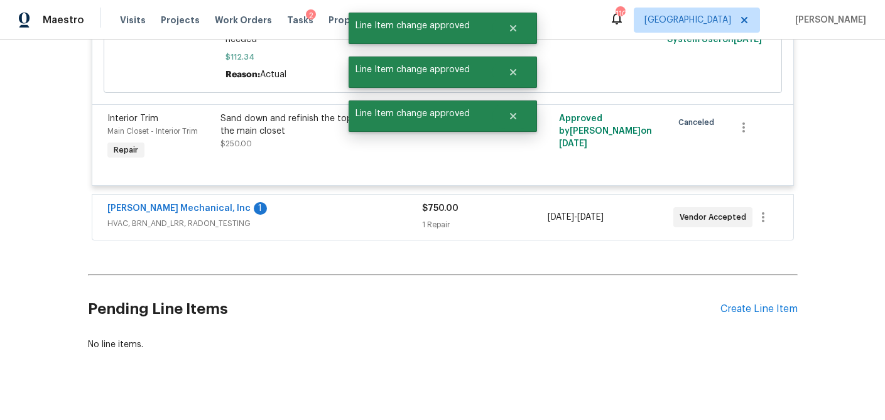
scroll to position [5175, 0]
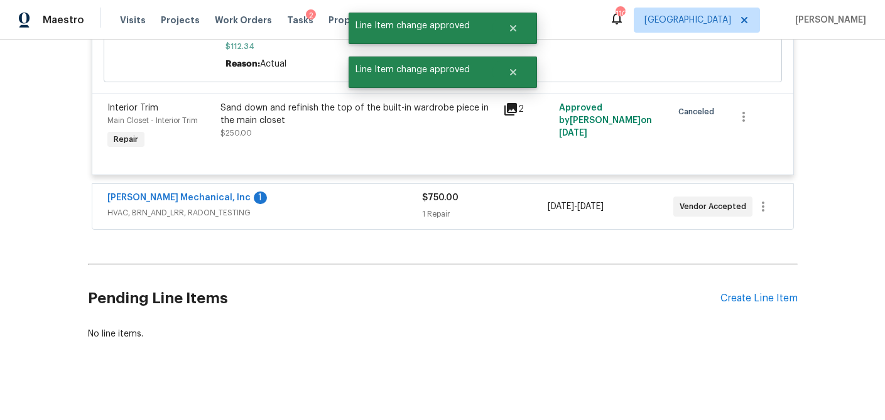
click at [485, 198] on div "$750.00 1 Repair" at bounding box center [485, 207] width 126 height 30
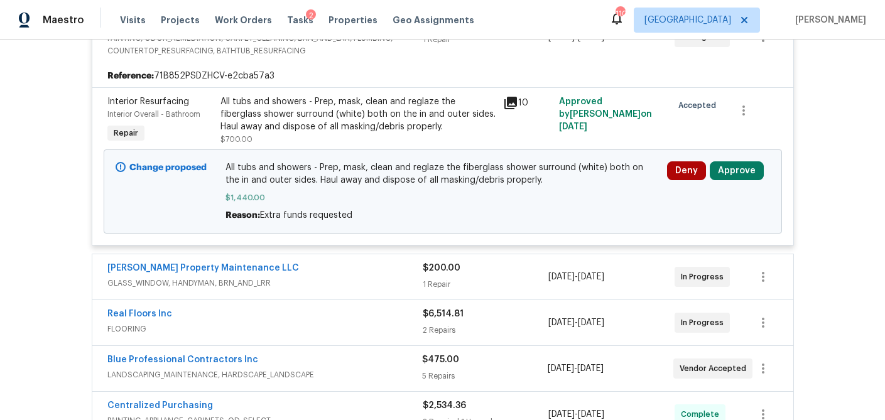
scroll to position [325, 0]
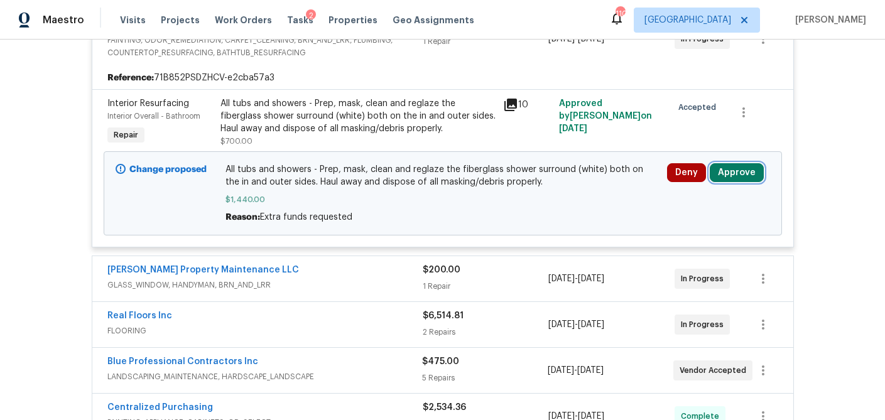
click at [747, 174] on button "Approve" at bounding box center [737, 172] width 54 height 19
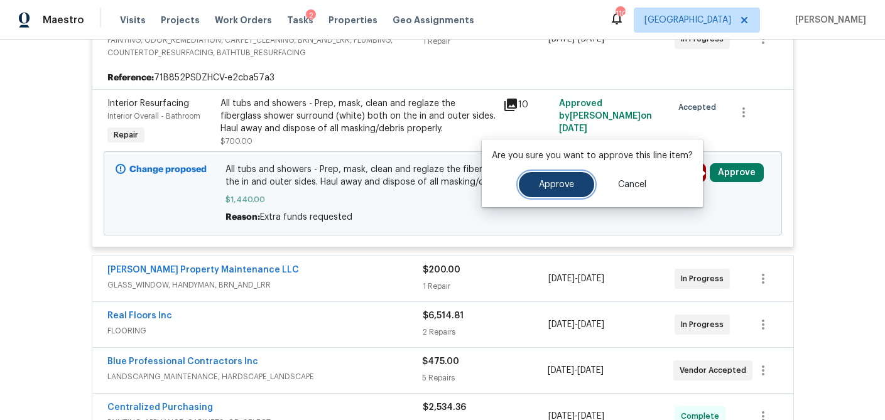
click at [560, 190] on button "Approve" at bounding box center [556, 184] width 75 height 25
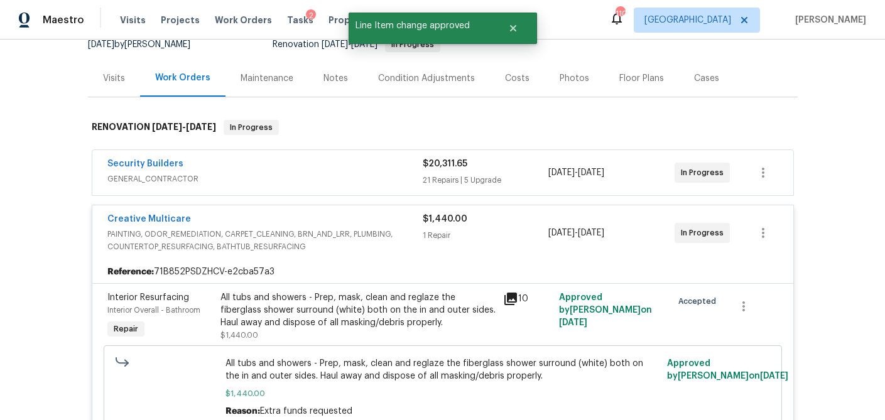
scroll to position [121, 0]
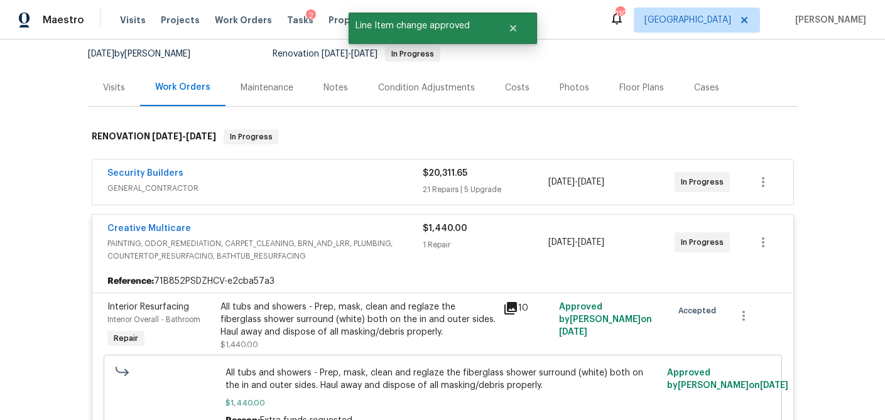
click at [506, 186] on div "21 Repairs | 5 Upgrade" at bounding box center [486, 189] width 126 height 13
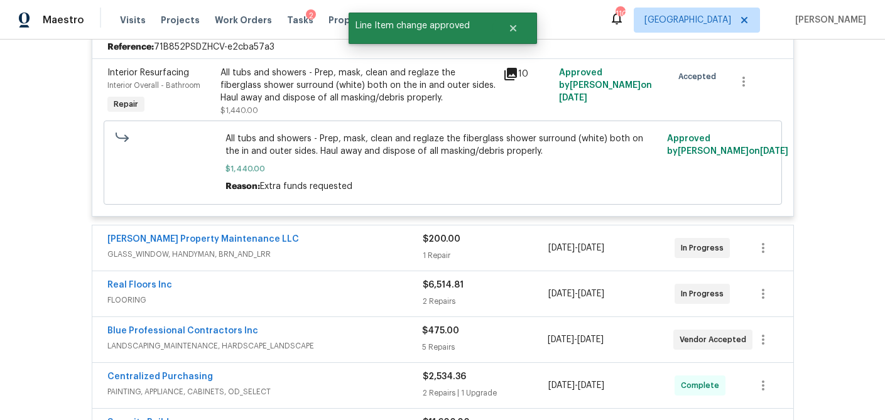
scroll to position [3558, 0]
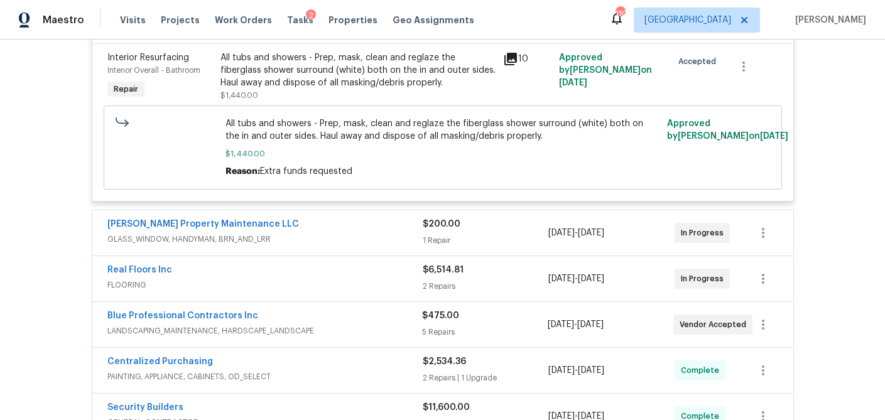
click at [506, 234] on div "1 Repair" at bounding box center [486, 240] width 126 height 13
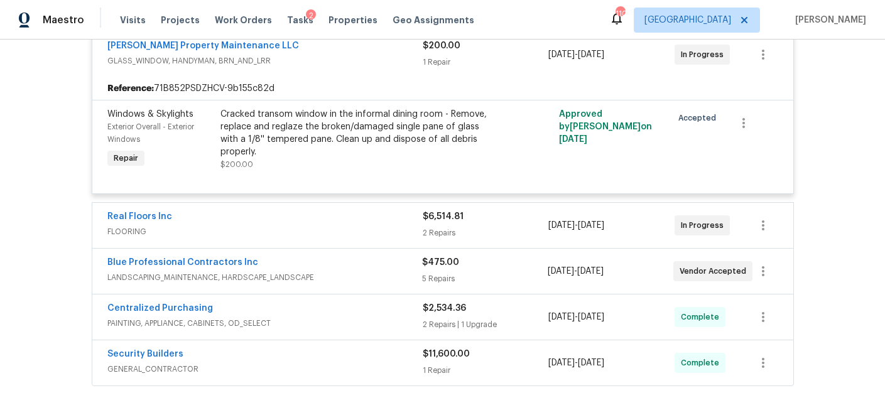
scroll to position [3744, 0]
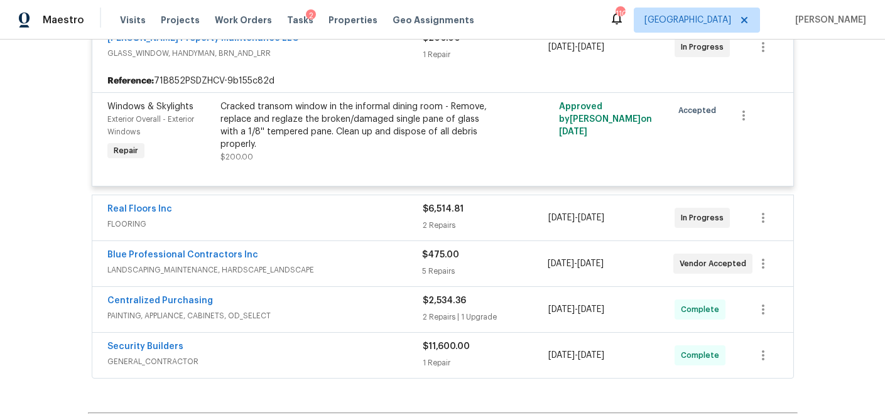
click at [504, 205] on div "$6,514.81 2 Repairs" at bounding box center [486, 218] width 126 height 30
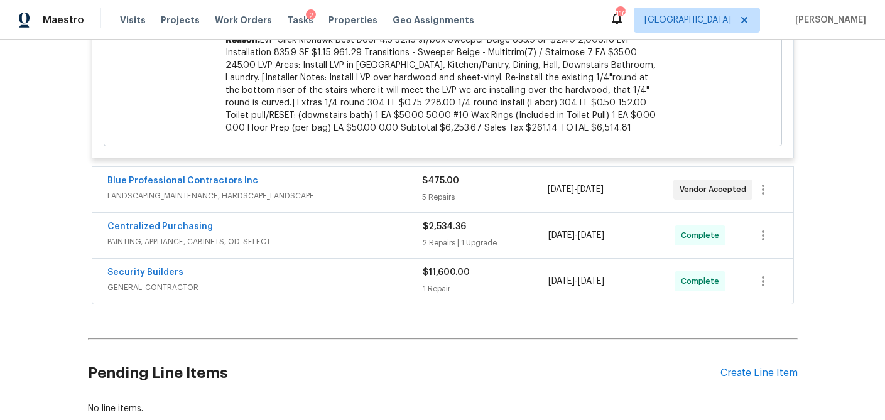
scroll to position [4772, 0]
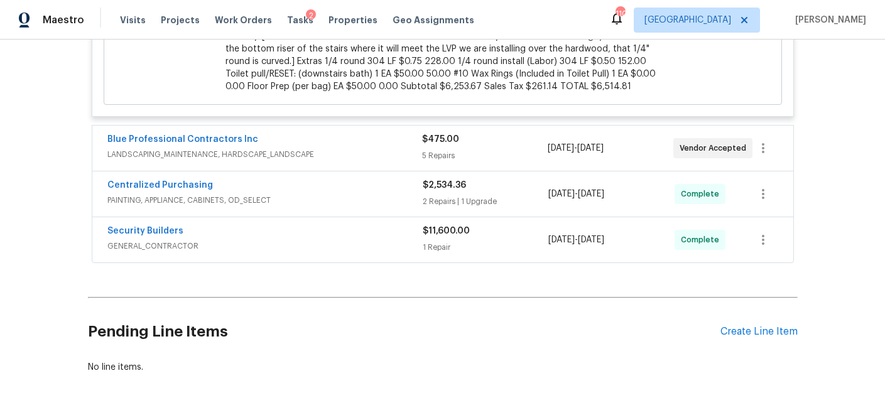
drag, startPoint x: 495, startPoint y: 109, endPoint x: 487, endPoint y: 127, distance: 19.7
click at [495, 133] on div "$475.00 5 Repairs" at bounding box center [485, 148] width 126 height 30
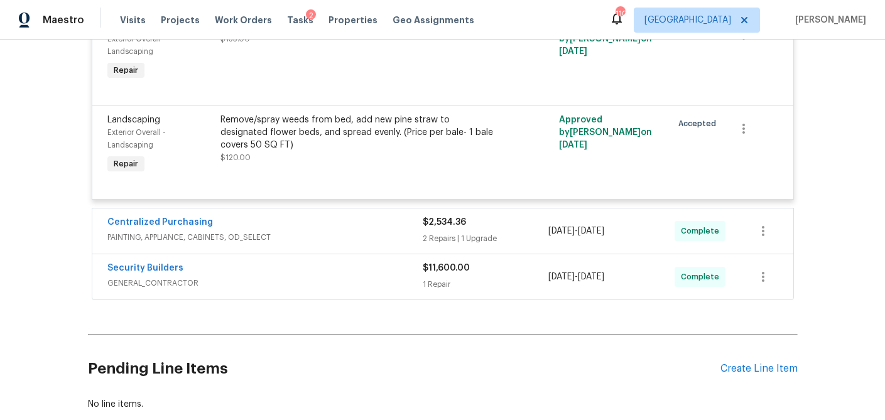
scroll to position [5325, 0]
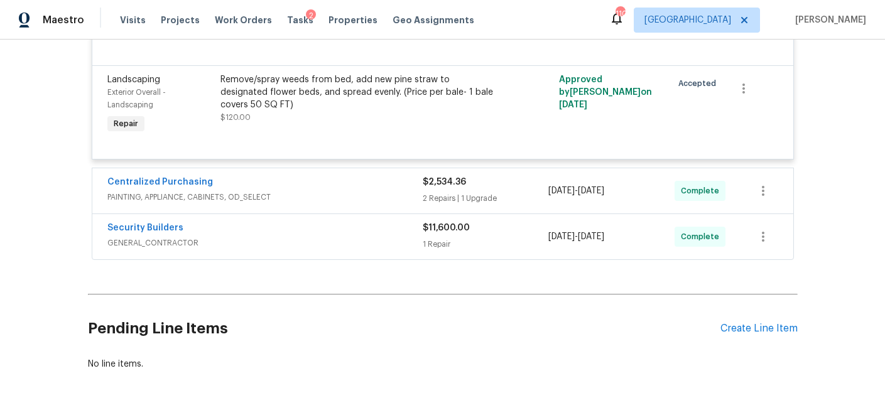
click at [499, 192] on div "2 Repairs | 1 Upgrade" at bounding box center [486, 198] width 126 height 13
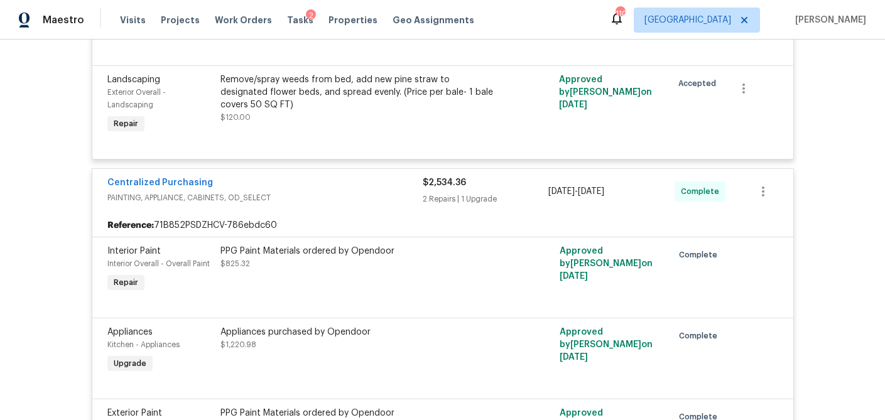
scroll to position [5601, 0]
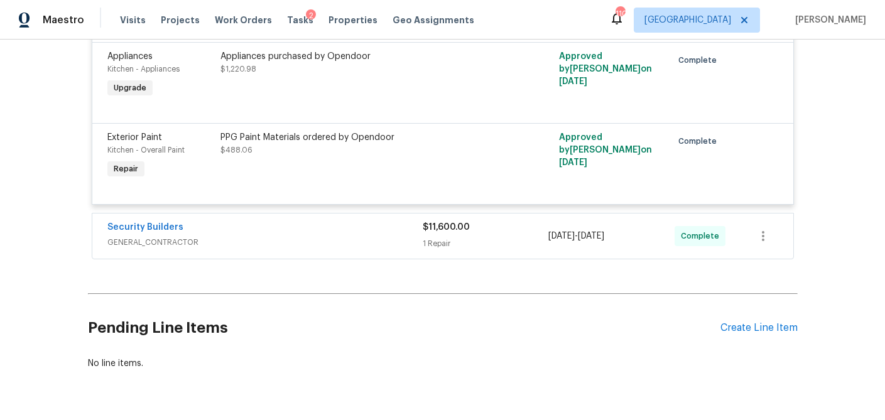
click at [504, 237] on div "1 Repair" at bounding box center [486, 243] width 126 height 13
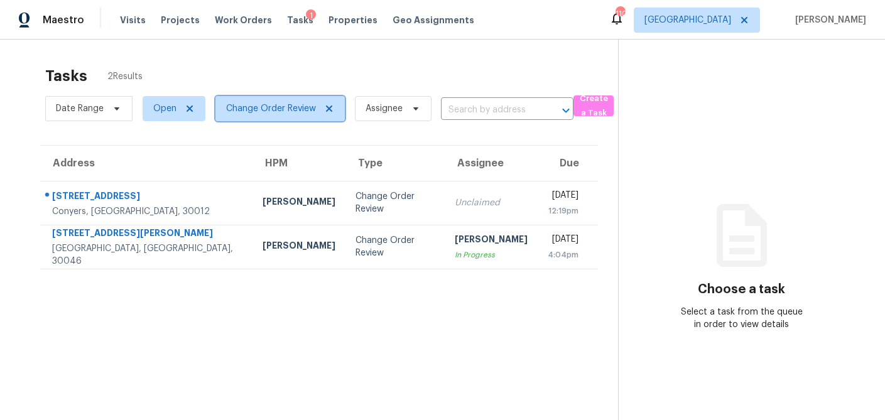
click at [328, 105] on icon at bounding box center [329, 109] width 10 height 10
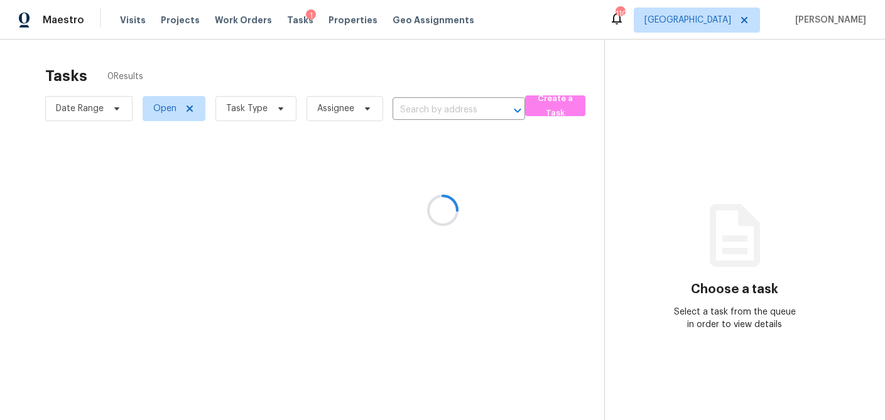
click at [282, 111] on div at bounding box center [442, 210] width 885 height 420
click at [278, 109] on div at bounding box center [442, 210] width 885 height 420
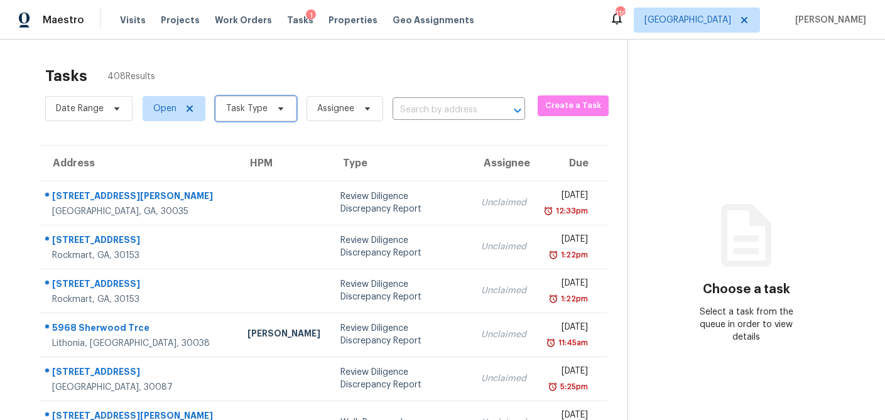
click at [278, 110] on icon at bounding box center [280, 108] width 5 height 3
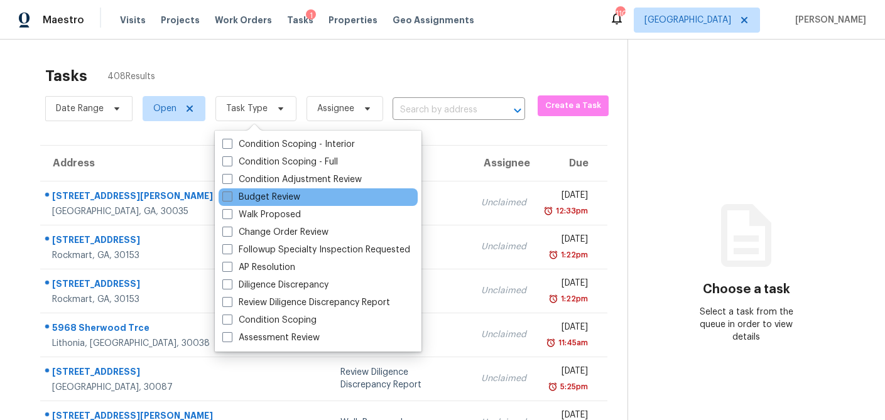
click at [227, 198] on span at bounding box center [227, 197] width 10 height 10
click at [227, 198] on input "Budget Review" at bounding box center [226, 195] width 8 height 8
checkbox input "true"
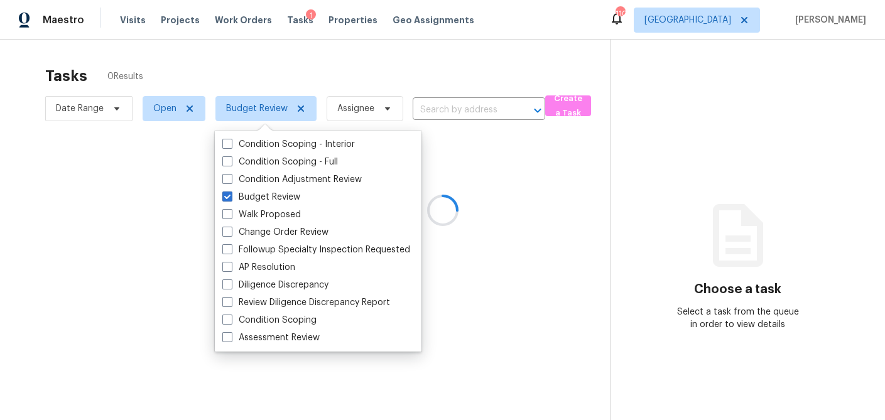
click at [259, 67] on div at bounding box center [442, 210] width 885 height 420
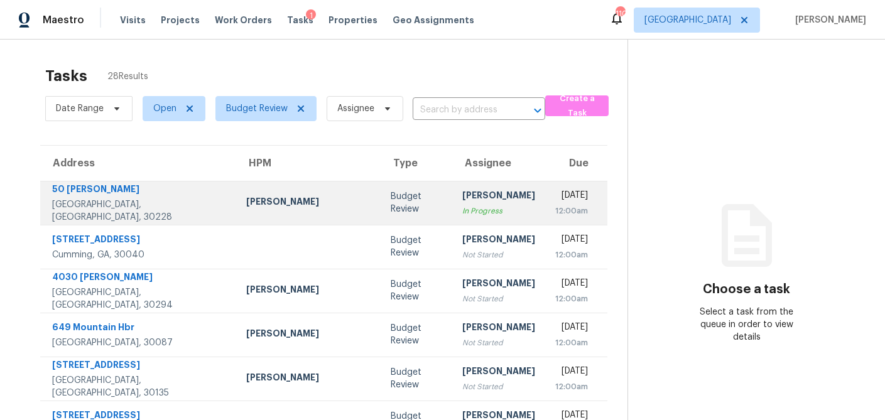
scroll to position [234, 0]
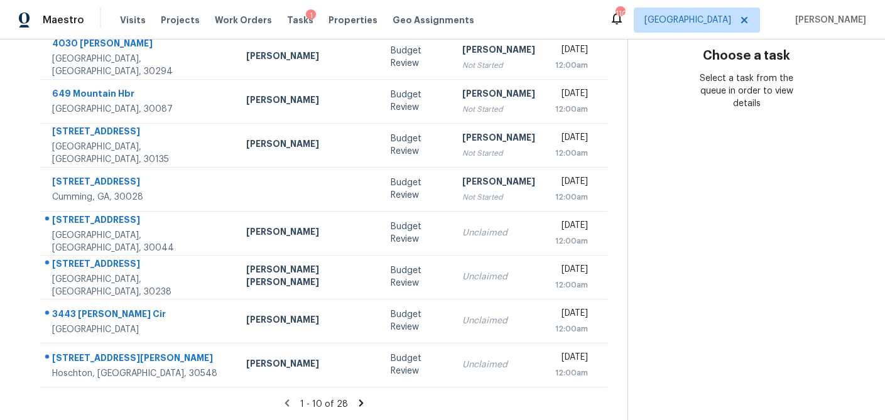
click at [355, 399] on icon at bounding box center [360, 403] width 11 height 11
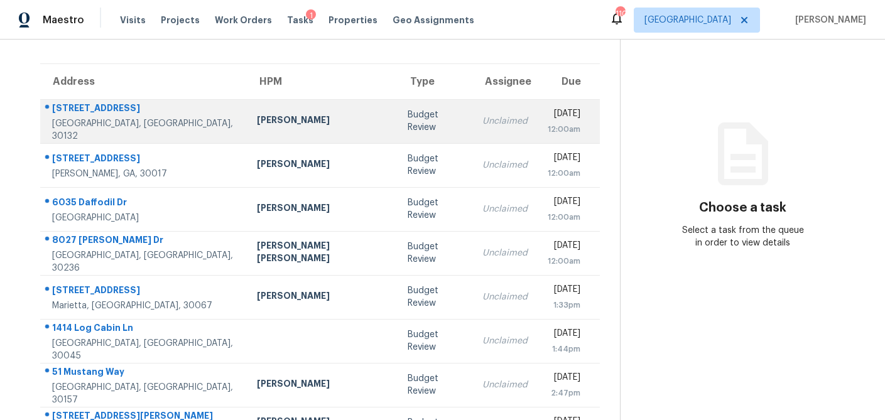
scroll to position [0, 0]
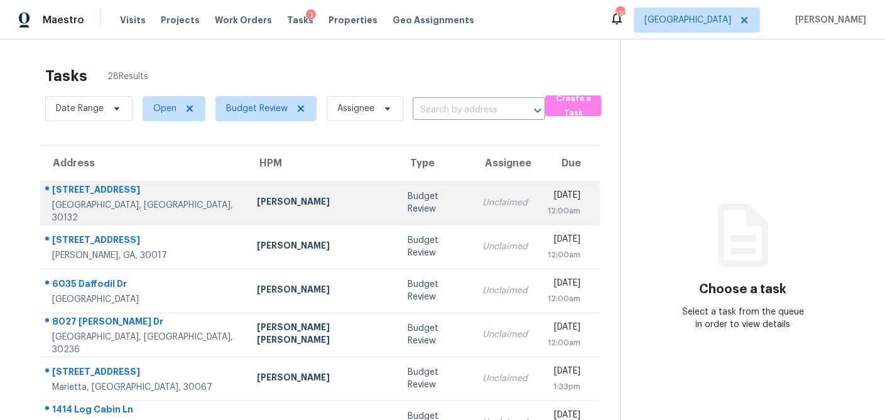
click at [408, 205] on div "Budget Review" at bounding box center [435, 202] width 55 height 25
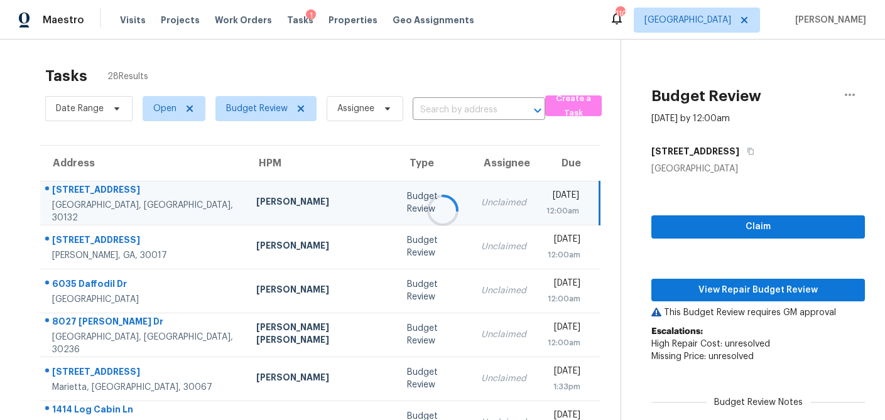
click at [766, 230] on div at bounding box center [442, 210] width 885 height 420
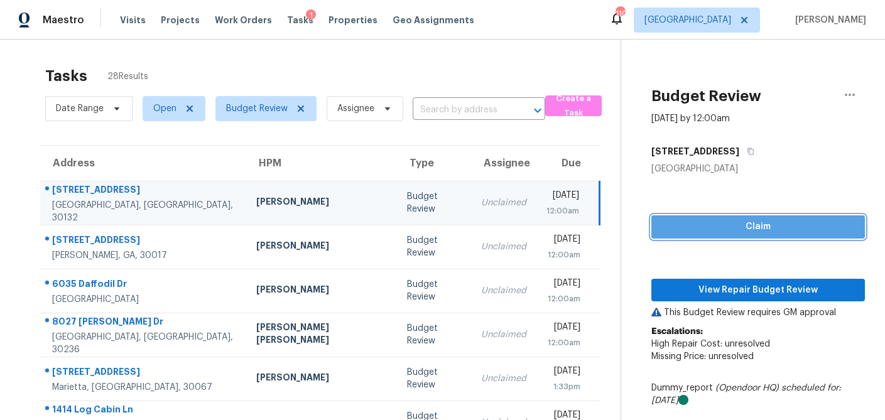
click at [725, 225] on span "Claim" at bounding box center [757, 227] width 193 height 16
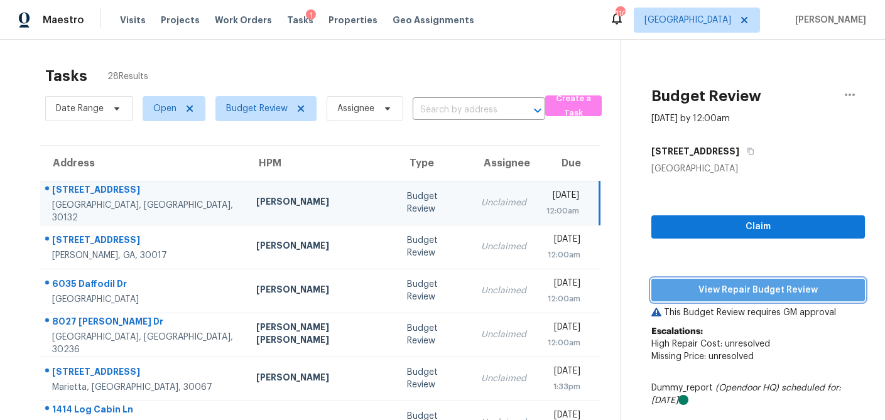
click at [734, 289] on span "View Repair Budget Review" at bounding box center [757, 291] width 193 height 16
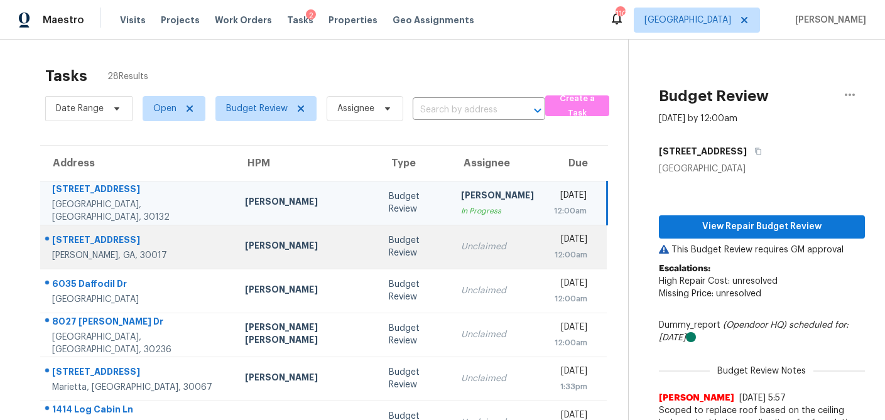
click at [389, 248] on div "Budget Review" at bounding box center [414, 246] width 51 height 25
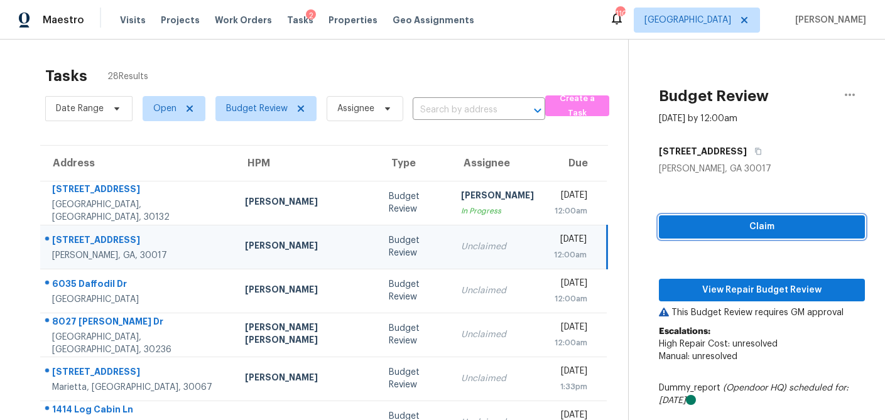
click at [754, 229] on span "Claim" at bounding box center [762, 227] width 186 height 16
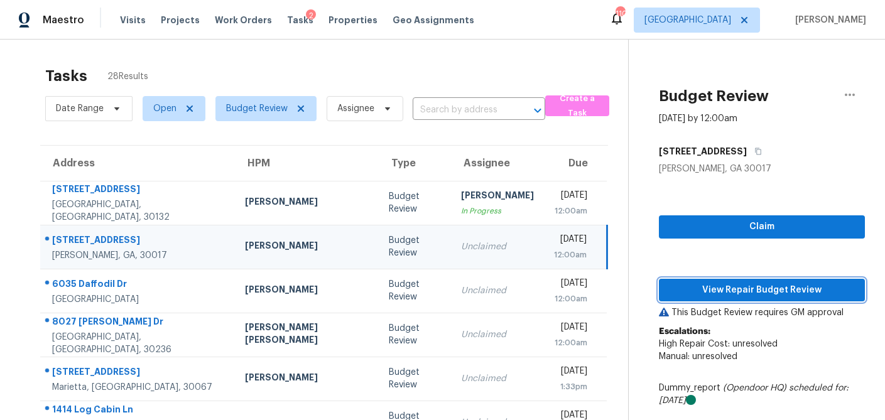
click at [739, 286] on span "View Repair Budget Review" at bounding box center [762, 291] width 186 height 16
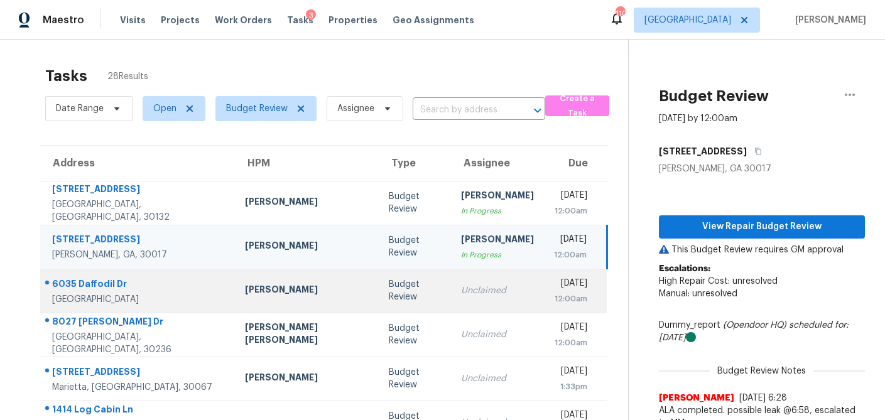
click at [291, 298] on td "Scott Smathers" at bounding box center [307, 291] width 144 height 44
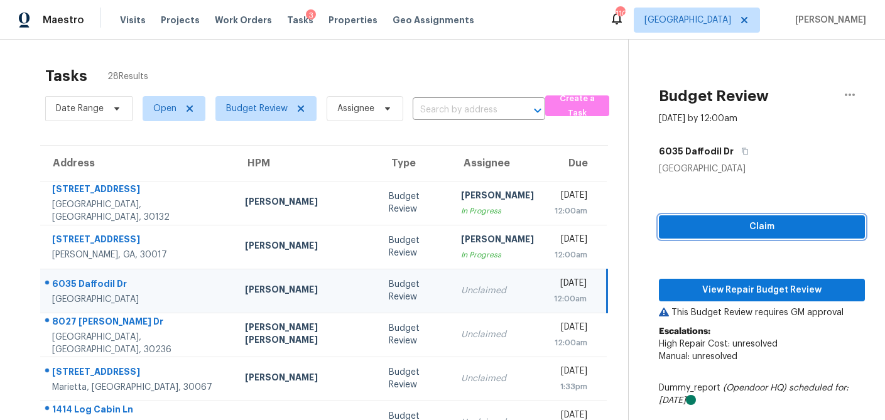
click at [738, 224] on span "Claim" at bounding box center [762, 227] width 186 height 16
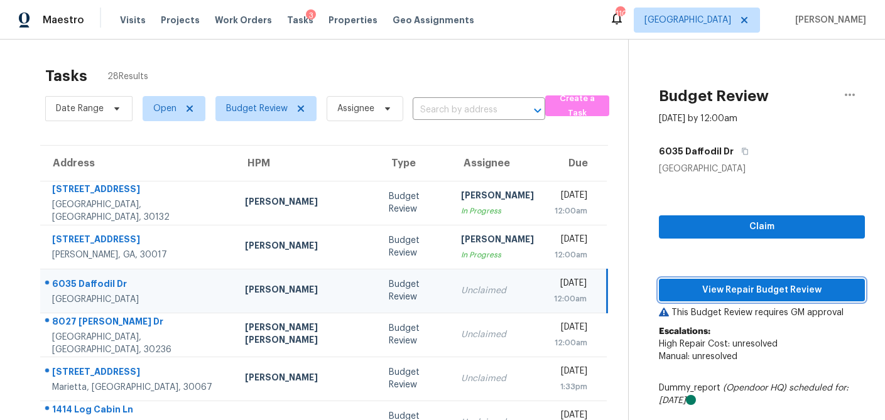
click at [722, 291] on span "View Repair Budget Review" at bounding box center [762, 291] width 186 height 16
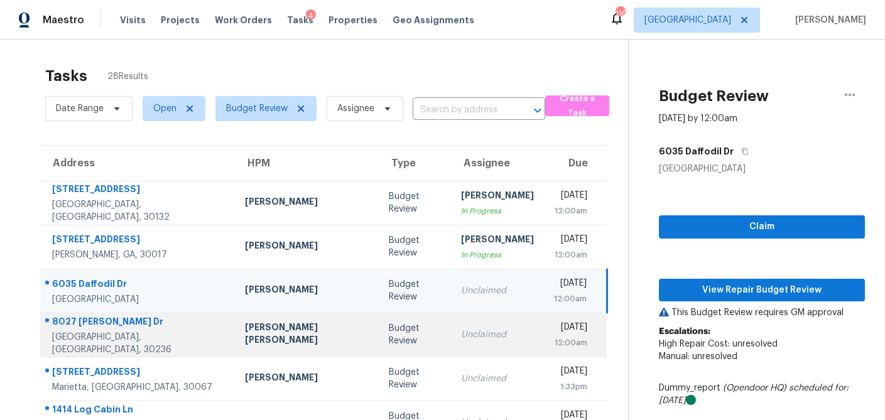
scroll to position [26, 0]
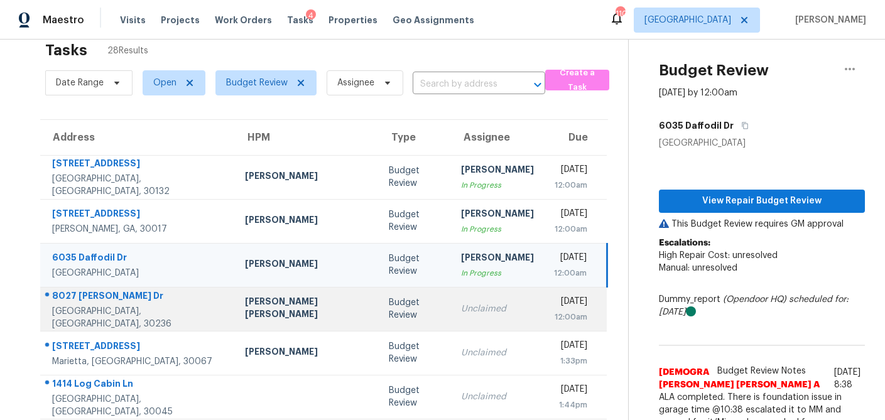
click at [389, 318] on div "Budget Review" at bounding box center [414, 308] width 51 height 25
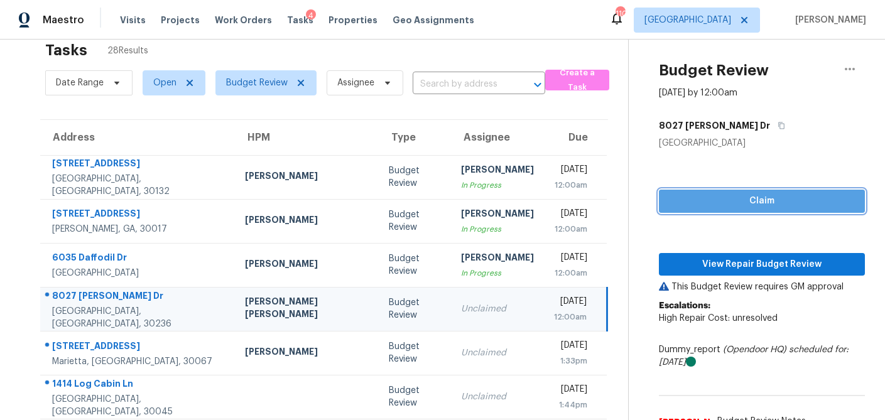
click at [752, 203] on span "Claim" at bounding box center [762, 201] width 186 height 16
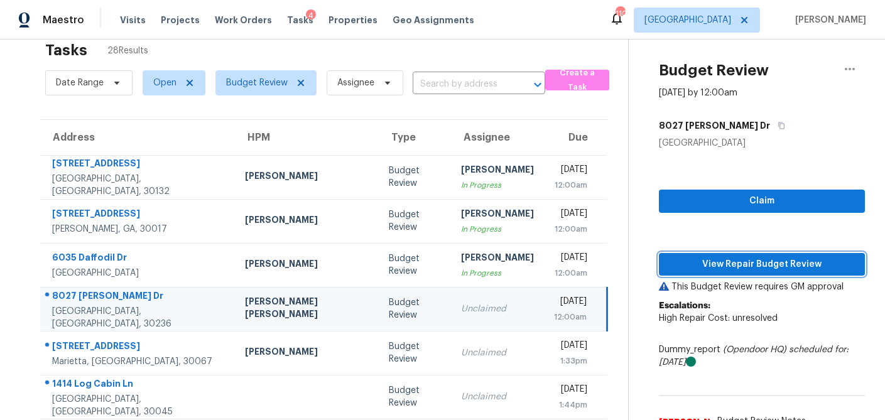
click at [737, 269] on span "View Repair Budget Review" at bounding box center [762, 265] width 186 height 16
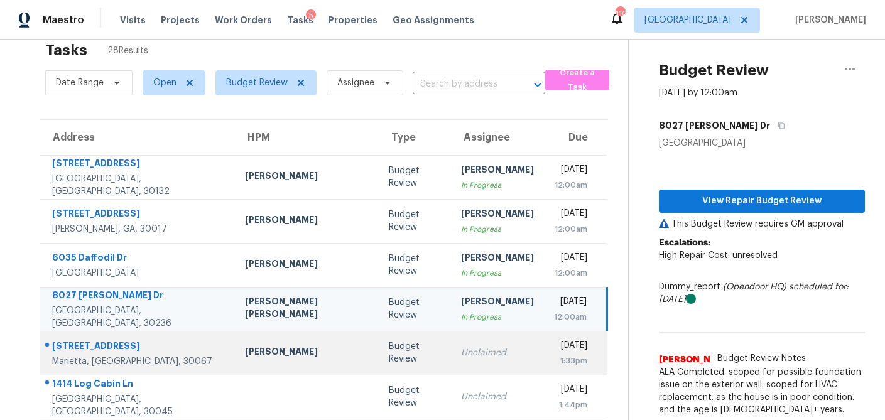
click at [461, 349] on div "Unclaimed" at bounding box center [497, 353] width 73 height 13
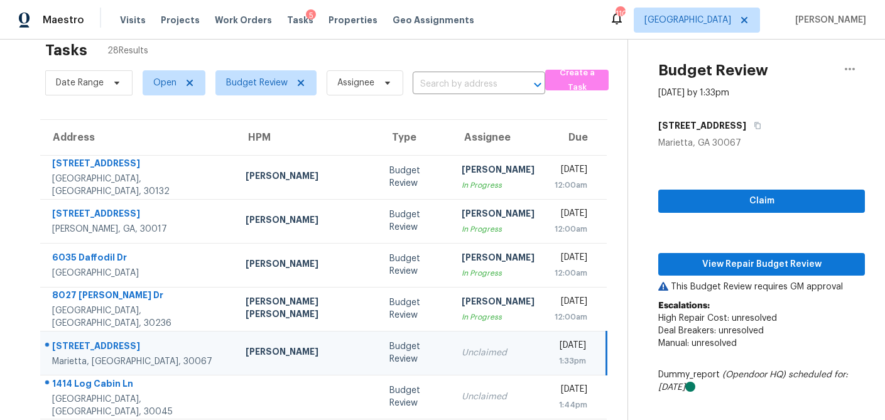
click at [753, 189] on div "Claim View Repair Budget Review This Budget Review requires GM approval Escalat…" at bounding box center [761, 317] width 207 height 336
click at [750, 206] on span "Claim" at bounding box center [761, 201] width 187 height 16
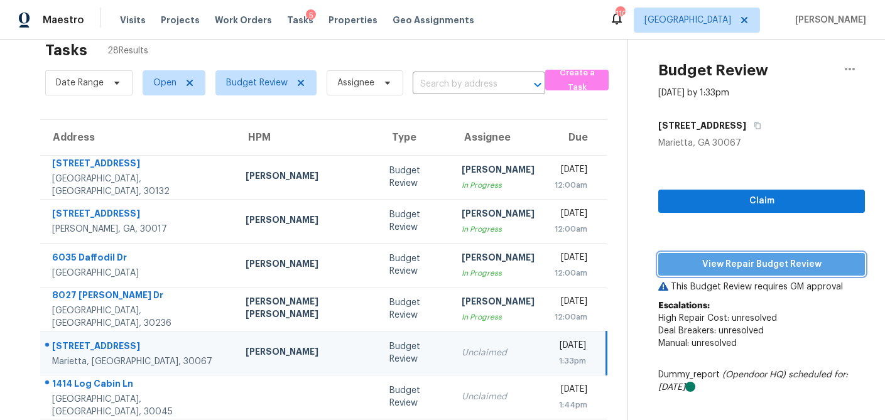
click at [724, 268] on span "View Repair Budget Review" at bounding box center [761, 265] width 187 height 16
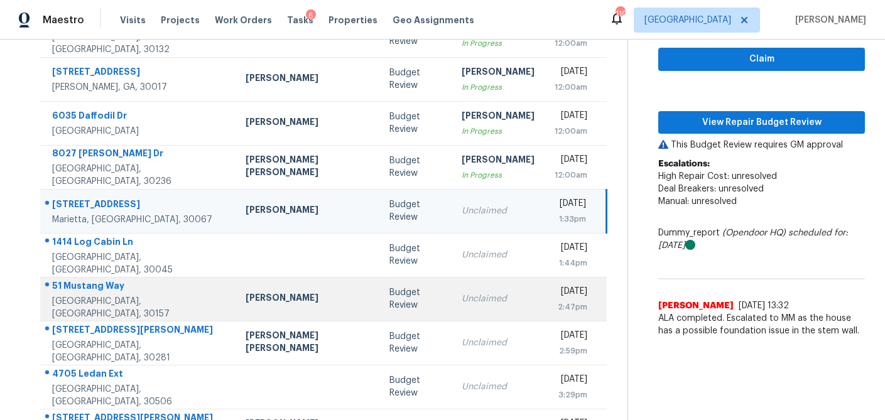
scroll to position [169, 0]
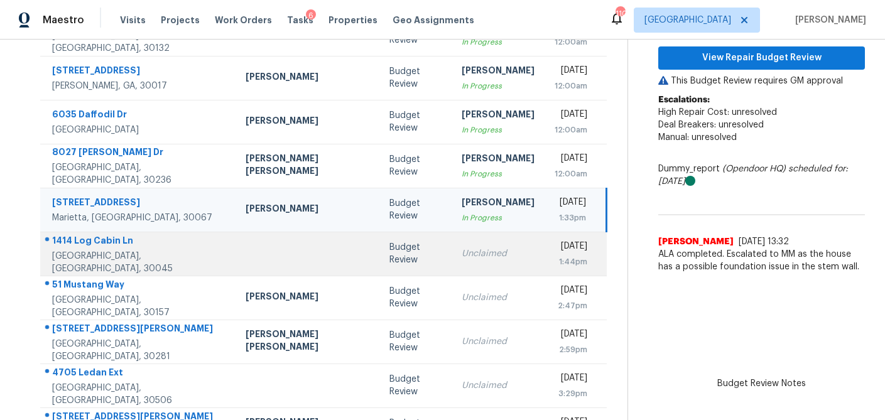
click at [452, 258] on td "Unclaimed" at bounding box center [498, 254] width 93 height 44
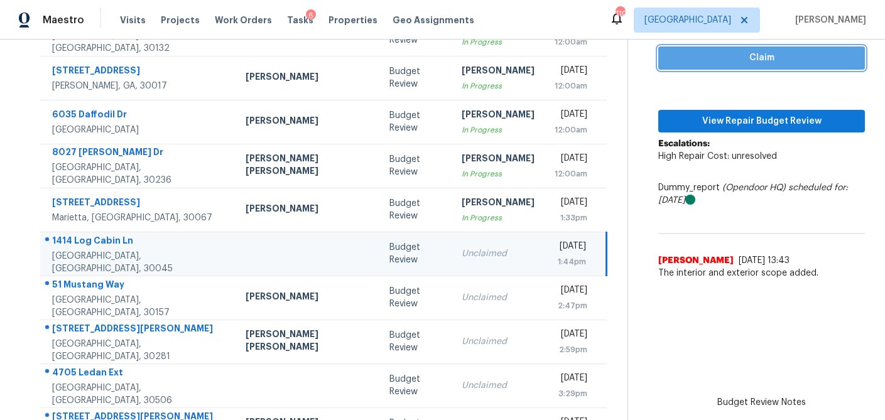
drag, startPoint x: 732, startPoint y: 65, endPoint x: 722, endPoint y: 93, distance: 29.8
click at [732, 65] on span "Claim" at bounding box center [761, 58] width 187 height 16
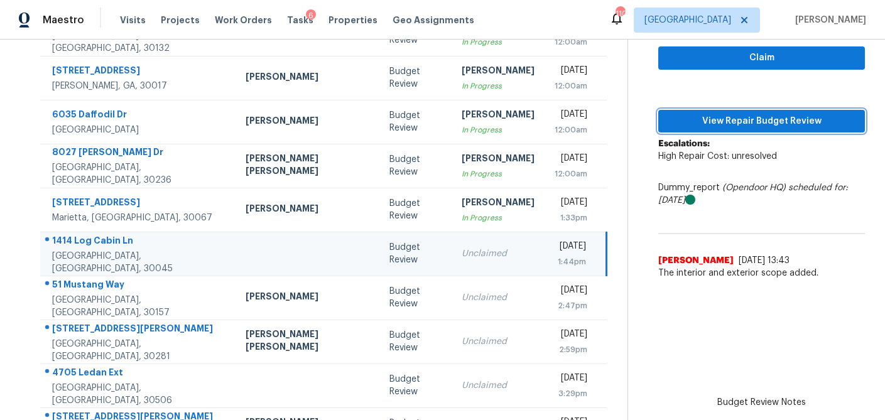
click at [722, 126] on span "View Repair Budget Review" at bounding box center [761, 122] width 187 height 16
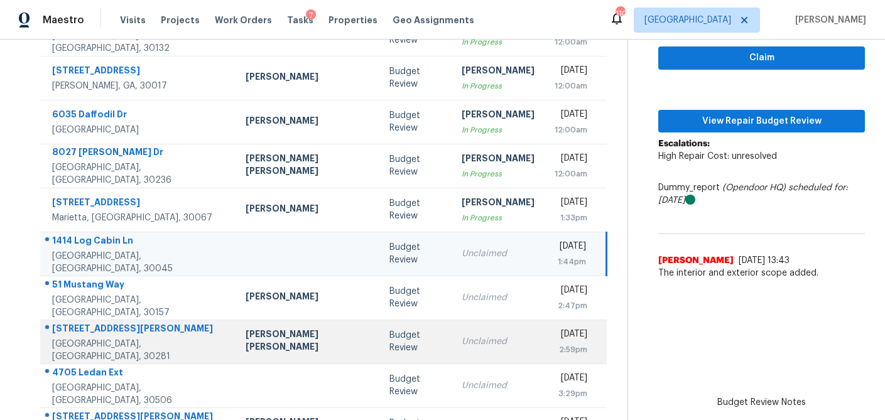
scroll to position [215, 0]
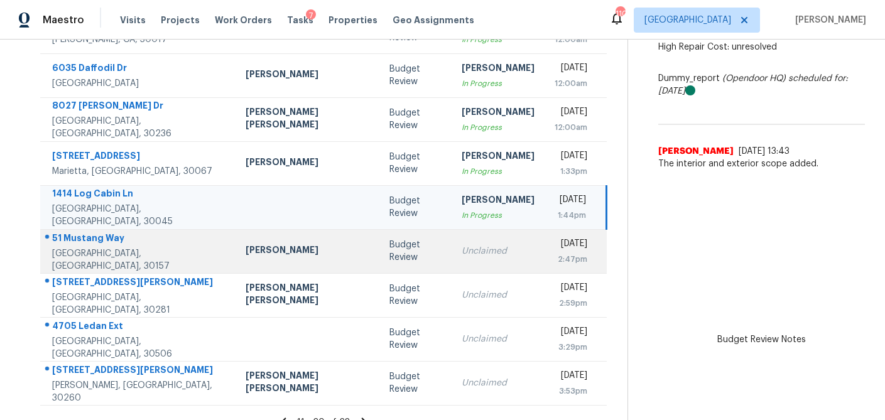
click at [452, 258] on td "Unclaimed" at bounding box center [498, 251] width 93 height 44
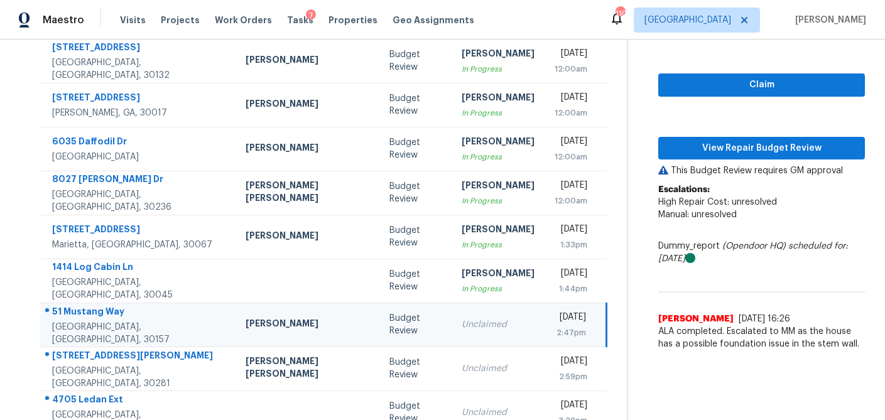
scroll to position [141, 0]
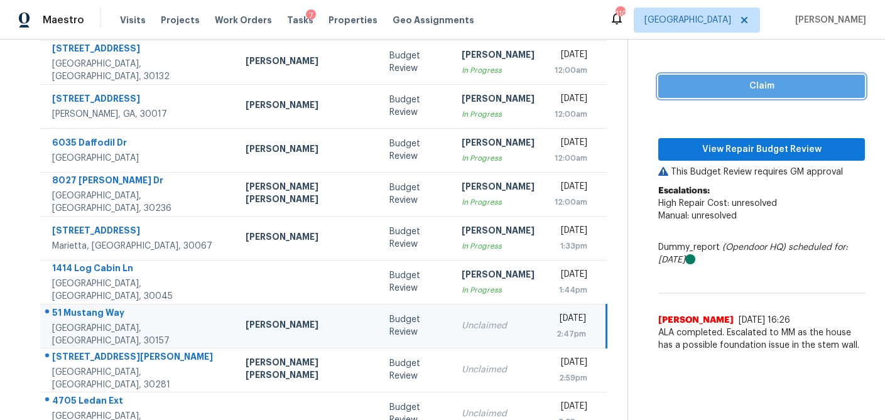
drag, startPoint x: 735, startPoint y: 82, endPoint x: 718, endPoint y: 138, distance: 58.0
click at [735, 82] on span "Claim" at bounding box center [761, 86] width 187 height 16
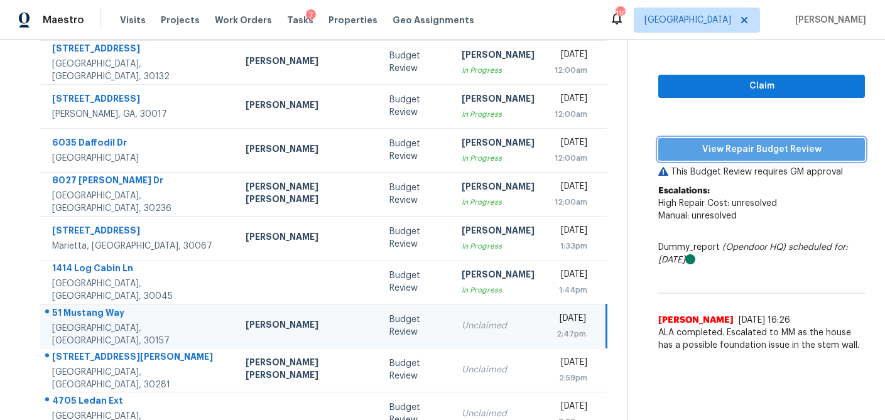
click at [718, 147] on span "View Repair Budget Review" at bounding box center [761, 150] width 187 height 16
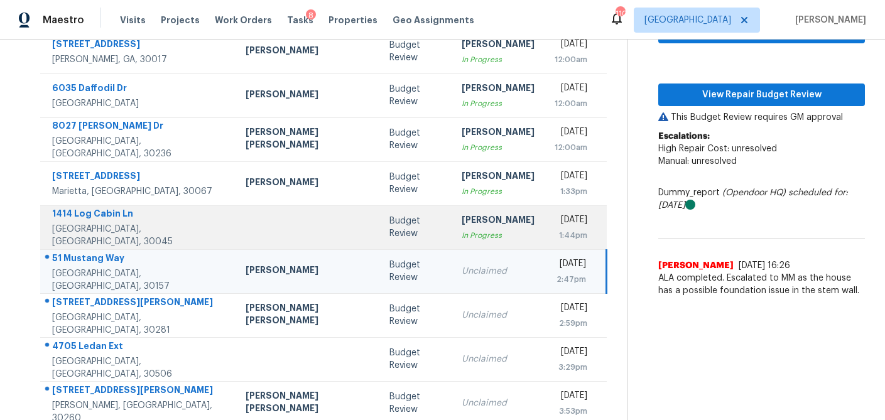
scroll to position [208, 0]
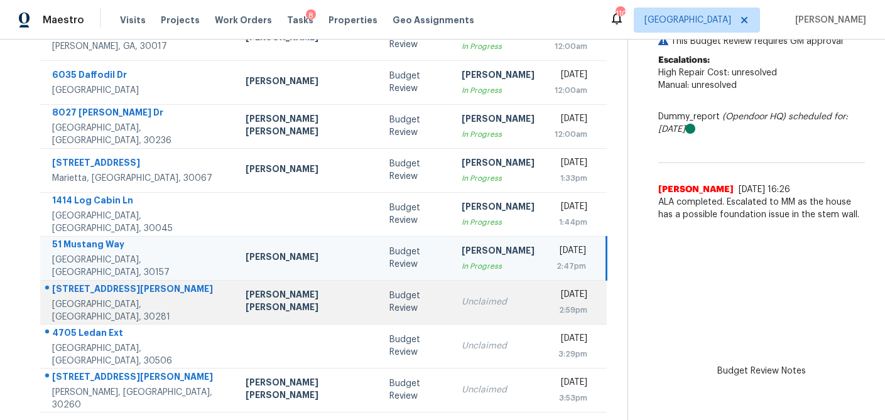
click at [452, 300] on td "Unclaimed" at bounding box center [498, 302] width 93 height 44
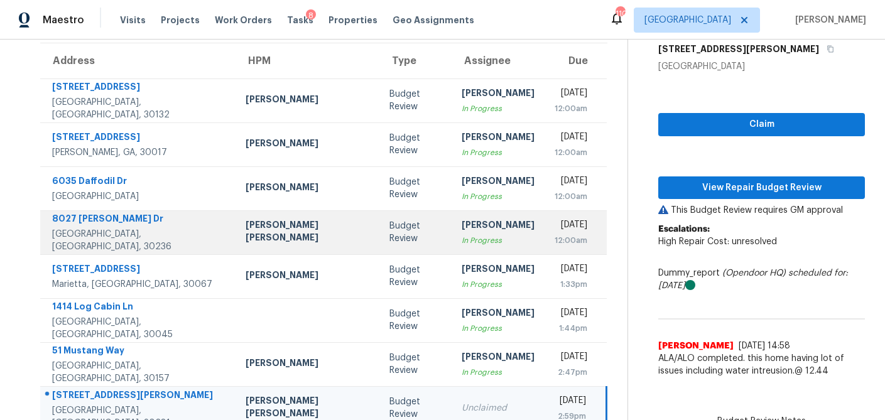
scroll to position [102, 0]
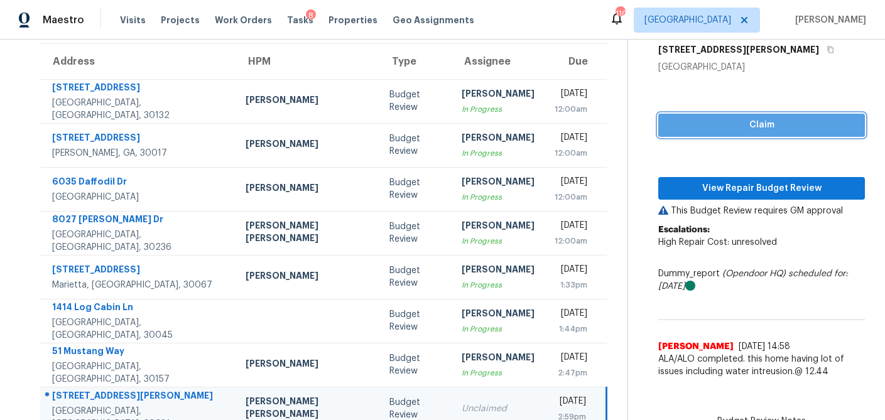
click at [680, 129] on span "Claim" at bounding box center [761, 125] width 187 height 16
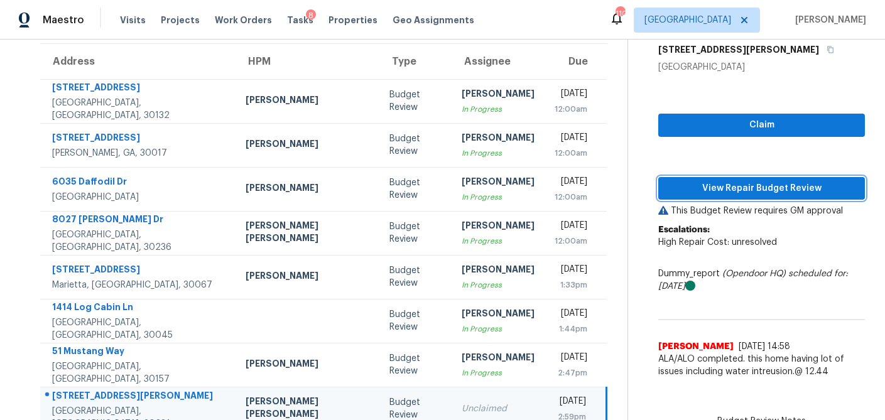
click at [677, 187] on span "View Repair Budget Review" at bounding box center [761, 189] width 187 height 16
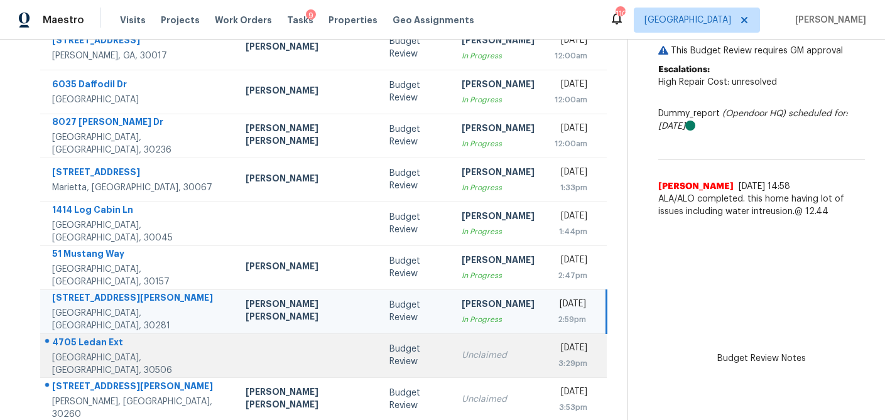
click at [462, 355] on div "Unclaimed" at bounding box center [498, 355] width 73 height 13
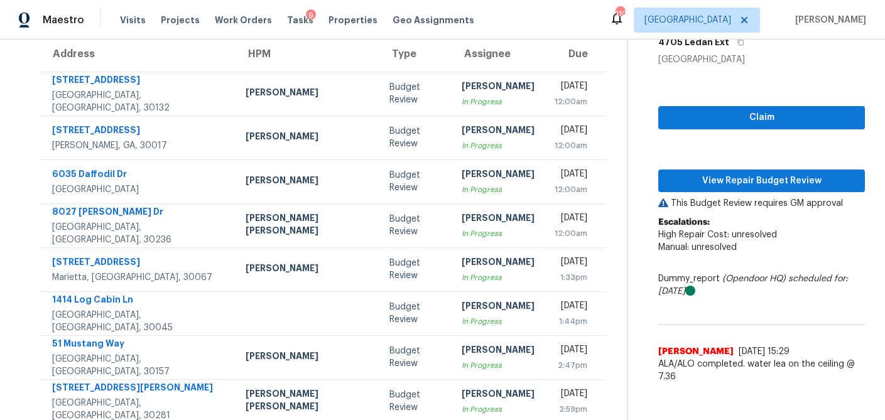
scroll to position [110, 0]
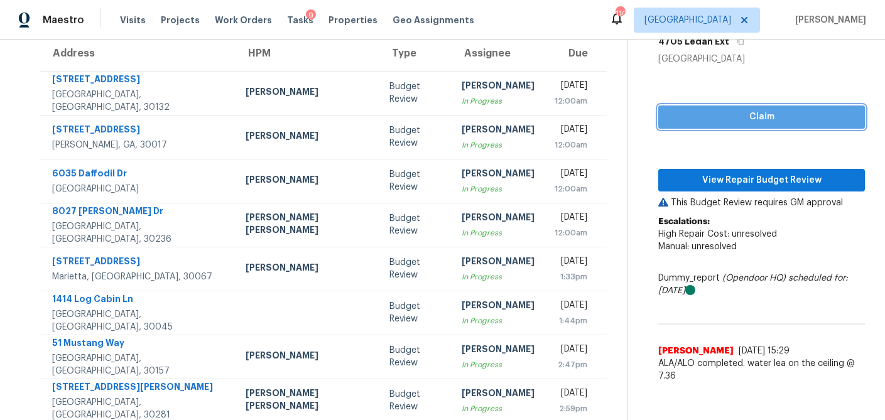
click at [731, 116] on span "Claim" at bounding box center [761, 117] width 187 height 16
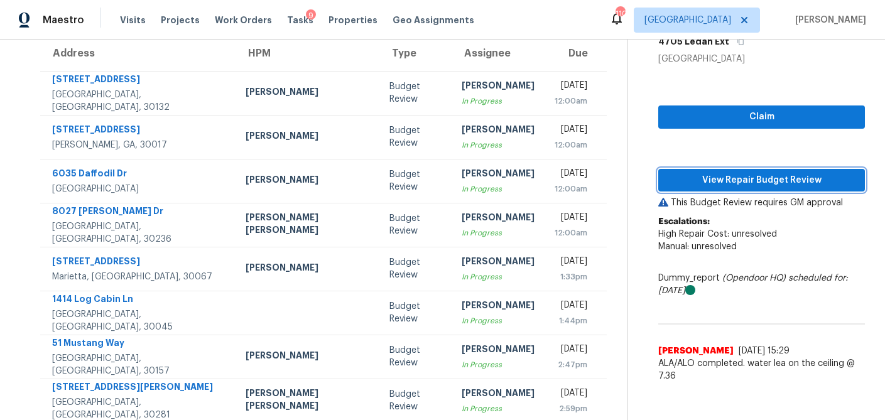
click at [703, 188] on button "View Repair Budget Review" at bounding box center [761, 180] width 207 height 23
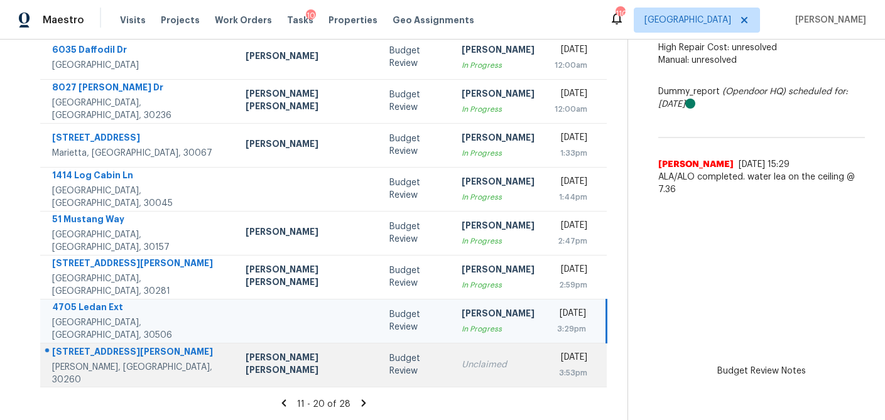
click at [379, 359] on td "Budget Review" at bounding box center [415, 365] width 72 height 44
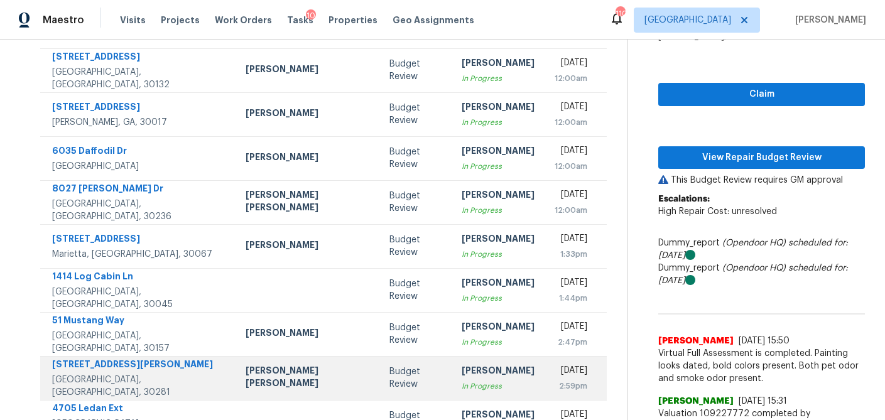
scroll to position [121, 0]
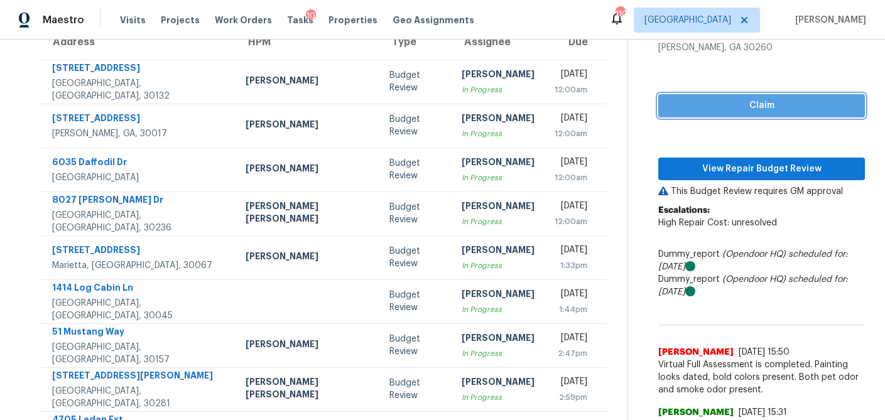
drag, startPoint x: 718, startPoint y: 106, endPoint x: 713, endPoint y: 111, distance: 7.6
click at [718, 106] on span "Claim" at bounding box center [761, 106] width 187 height 16
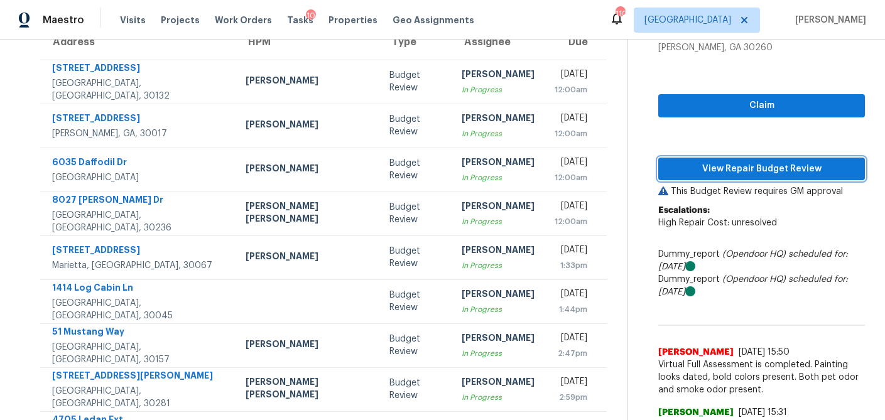
click at [702, 173] on span "View Repair Budget Review" at bounding box center [761, 169] width 187 height 16
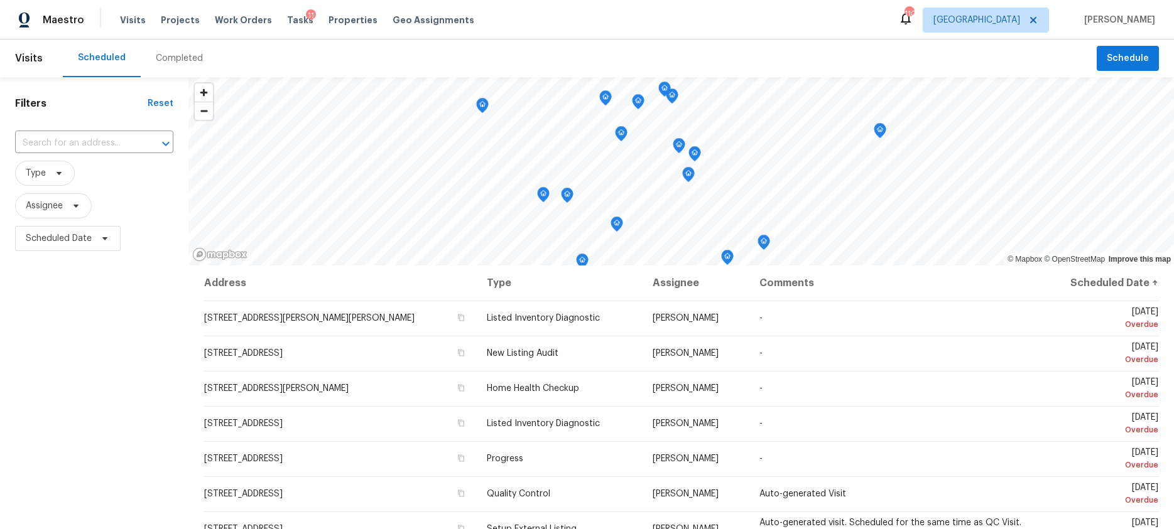
click at [287, 24] on div "Tasks 11" at bounding box center [300, 20] width 26 height 13
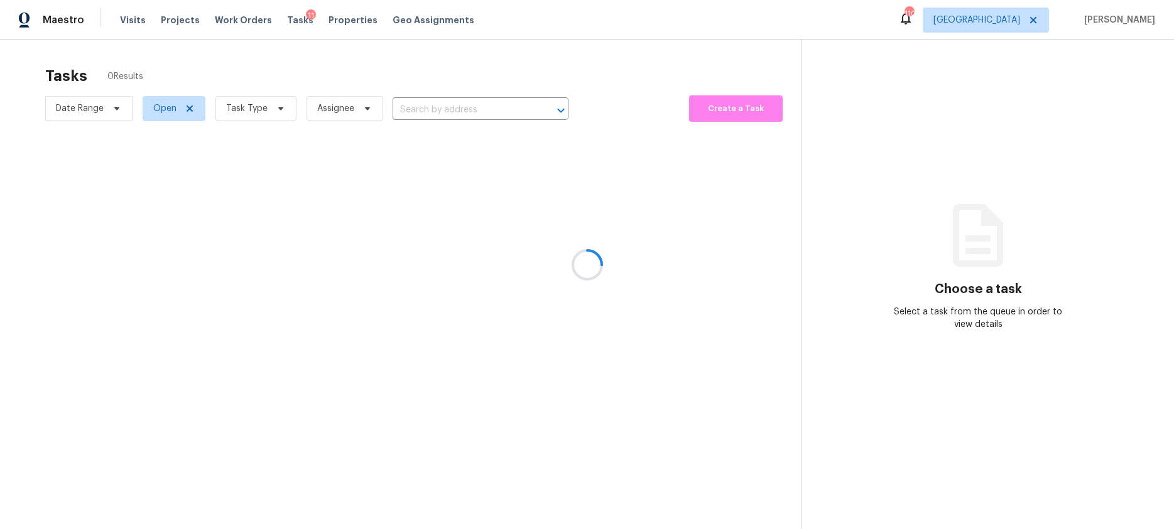
click at [276, 106] on div at bounding box center [587, 264] width 1174 height 529
click at [292, 21] on div at bounding box center [587, 264] width 1174 height 529
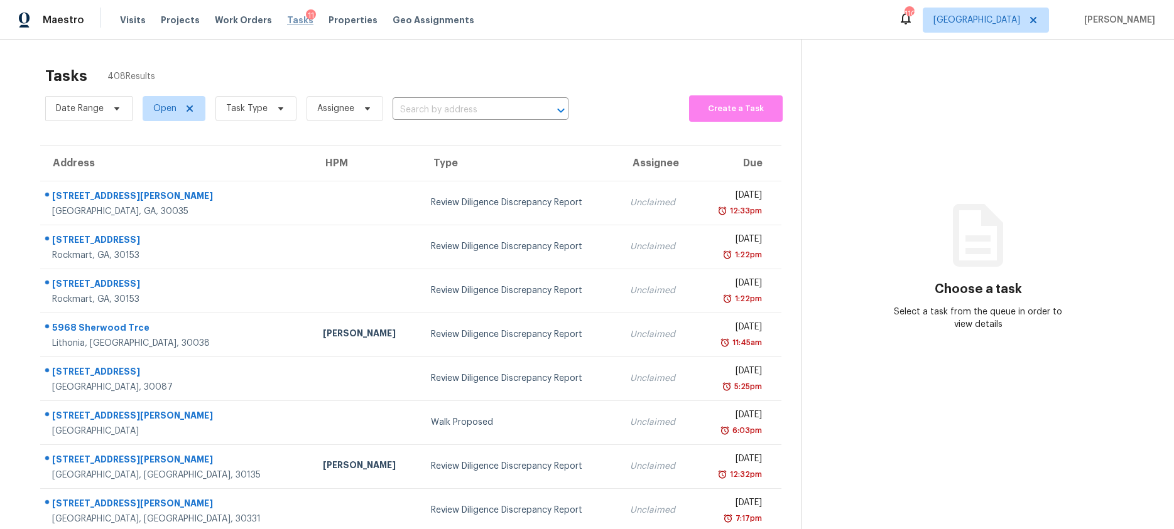
click at [292, 21] on span "Tasks" at bounding box center [300, 20] width 26 height 9
click at [281, 111] on icon at bounding box center [281, 109] width 10 height 10
click at [349, 101] on span "Assignee" at bounding box center [344, 108] width 77 height 25
click at [181, 110] on span at bounding box center [188, 109] width 14 height 10
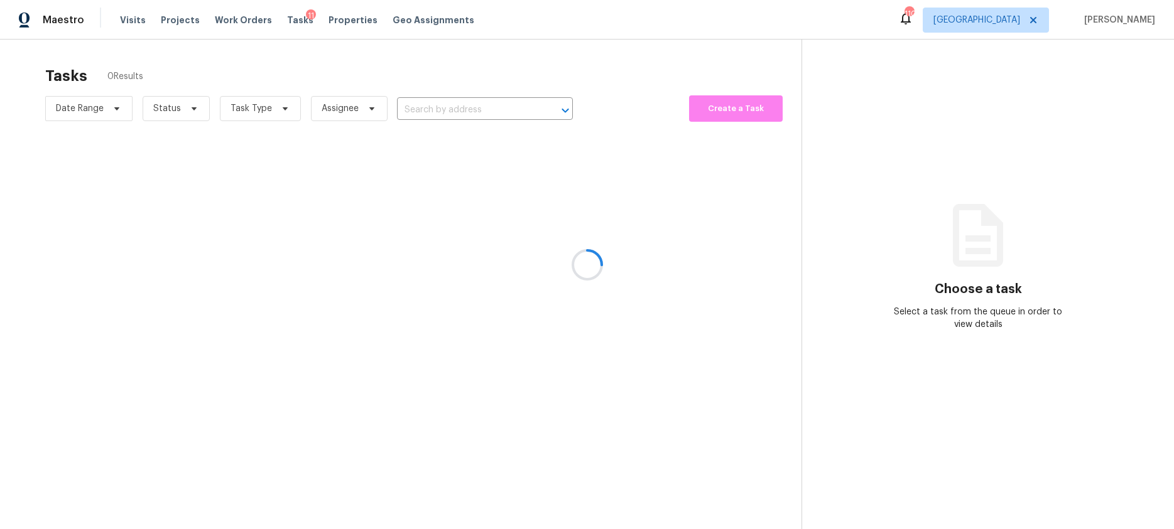
click at [192, 109] on div at bounding box center [587, 264] width 1174 height 529
click at [193, 111] on div at bounding box center [587, 264] width 1174 height 529
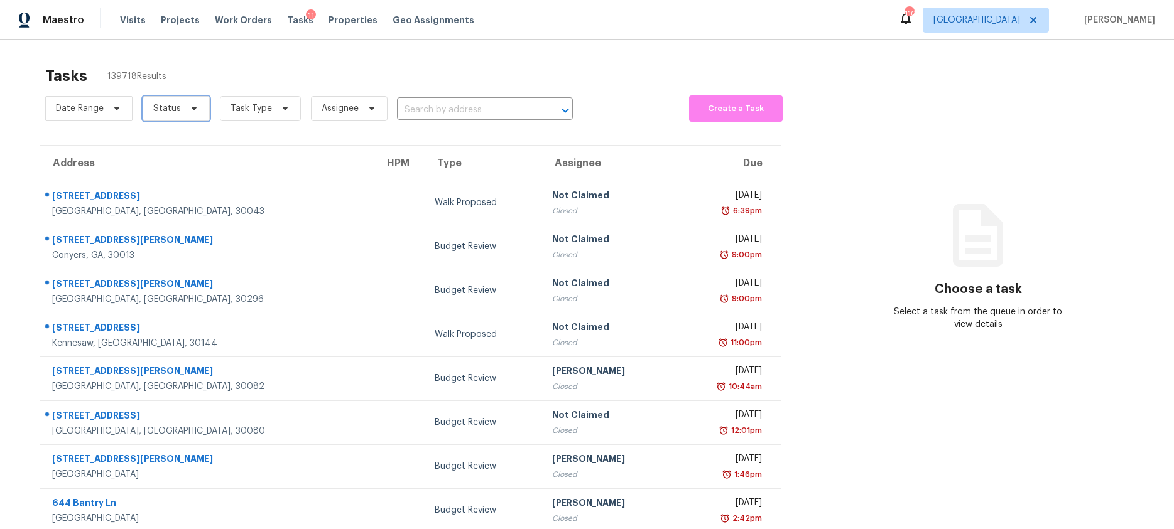
click at [192, 108] on icon at bounding box center [194, 108] width 5 height 3
click at [158, 141] on span at bounding box center [154, 144] width 10 height 10
click at [158, 141] on input "Closed" at bounding box center [153, 142] width 8 height 8
checkbox input "true"
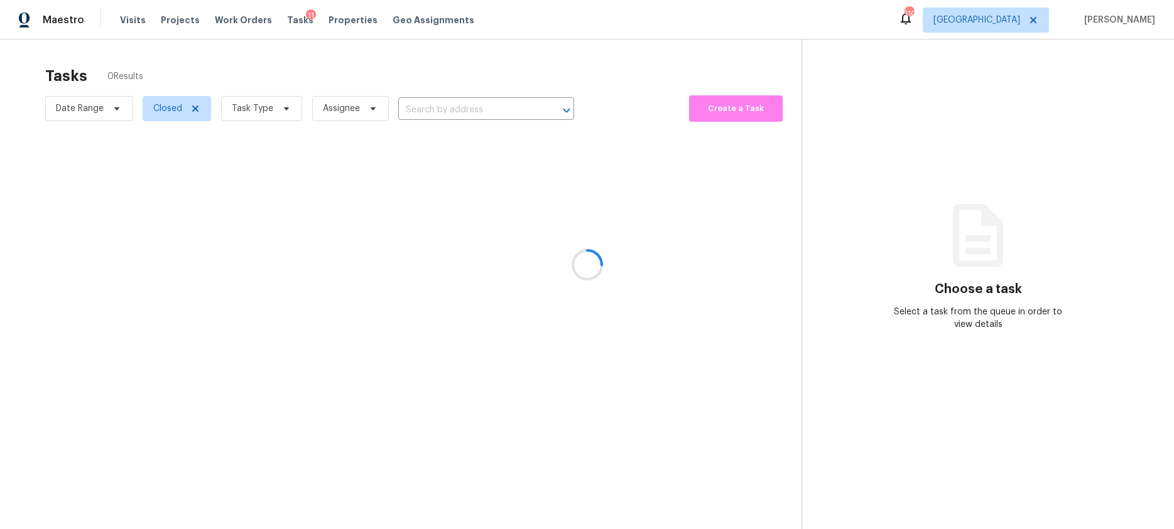
click at [263, 63] on div at bounding box center [587, 264] width 1174 height 529
click at [430, 112] on div at bounding box center [587, 264] width 1174 height 529
click at [433, 109] on div at bounding box center [587, 264] width 1174 height 529
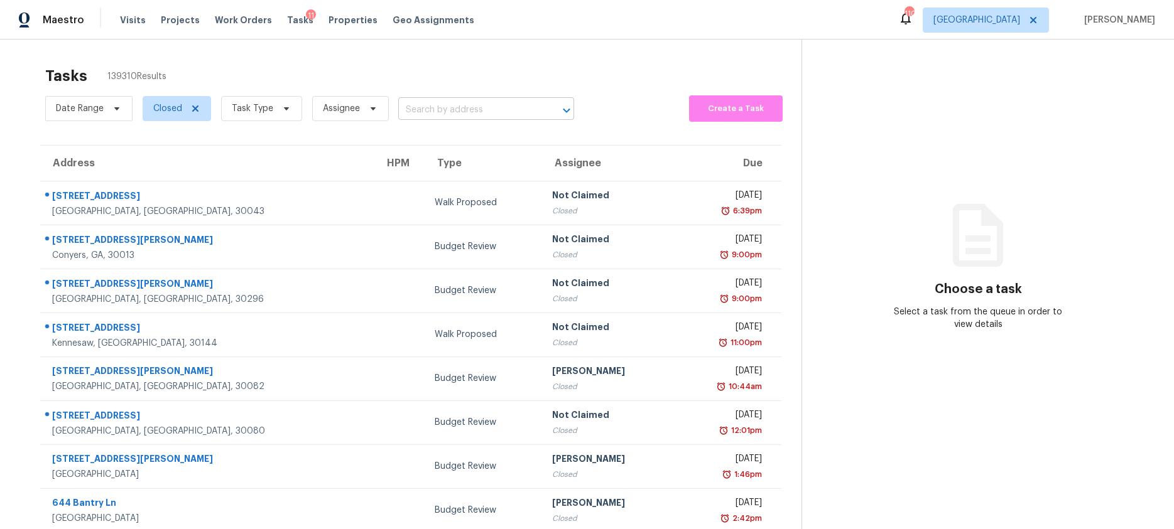
click at [432, 112] on input "text" at bounding box center [468, 109] width 141 height 19
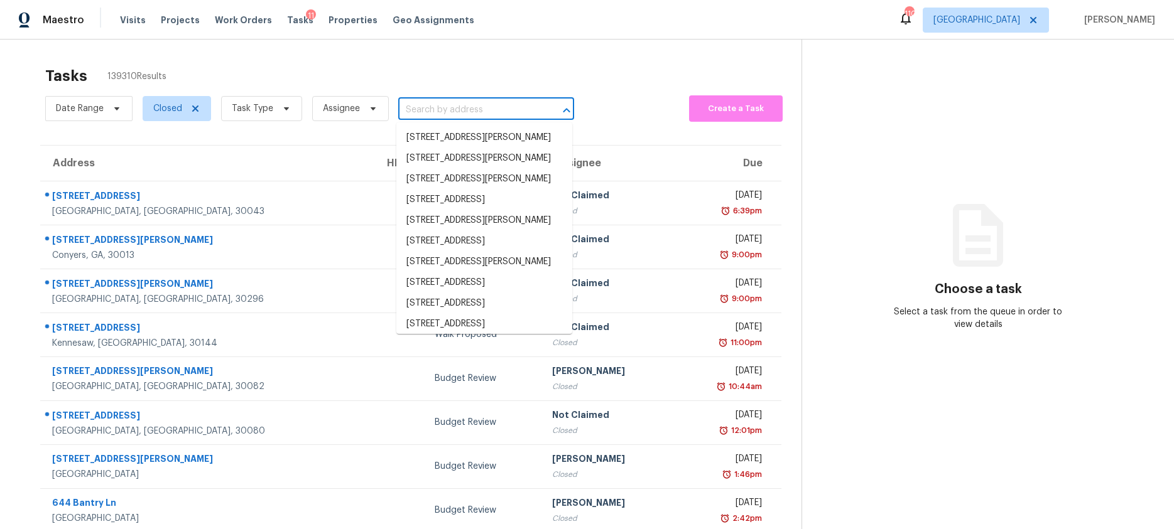
paste input "[STREET_ADDRESS]"
type input "[STREET_ADDRESS]"
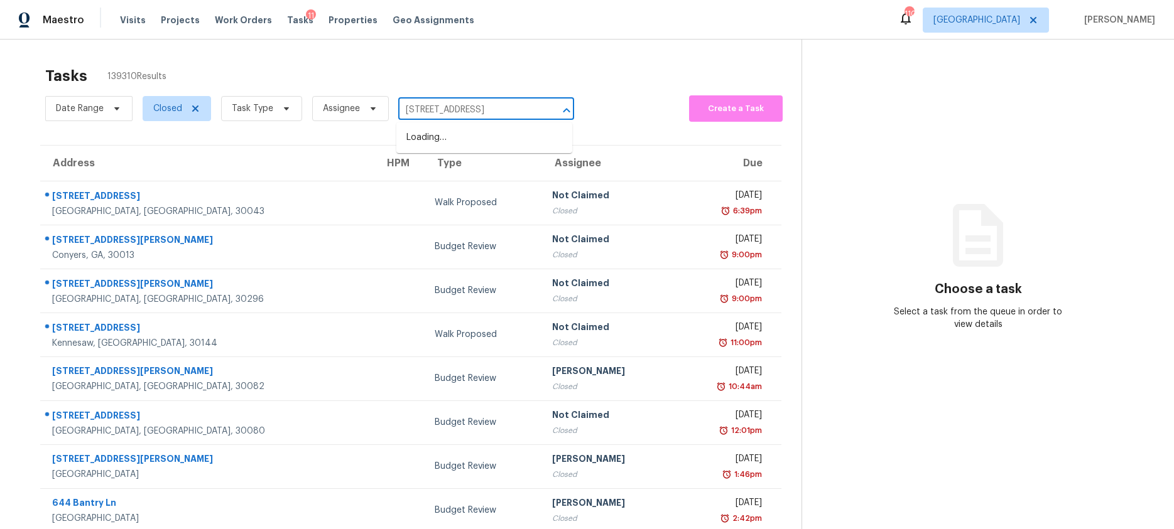
scroll to position [0, 7]
click at [433, 137] on li "[STREET_ADDRESS]" at bounding box center [484, 137] width 176 height 21
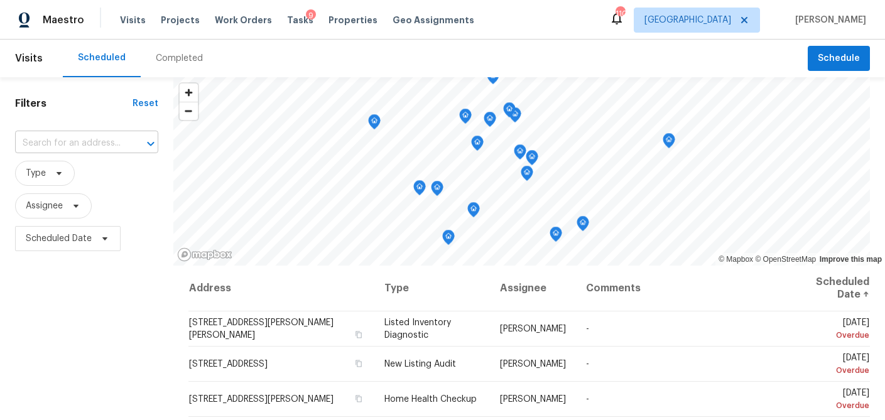
click at [67, 148] on input "text" at bounding box center [69, 143] width 108 height 19
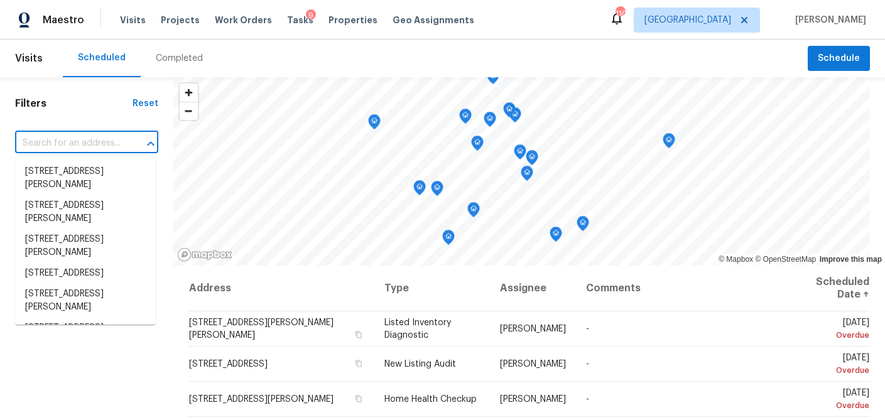
paste input "[STREET_ADDRESS][PERSON_NAME][PERSON_NAME]"
type input "[STREET_ADDRESS][PERSON_NAME][PERSON_NAME]"
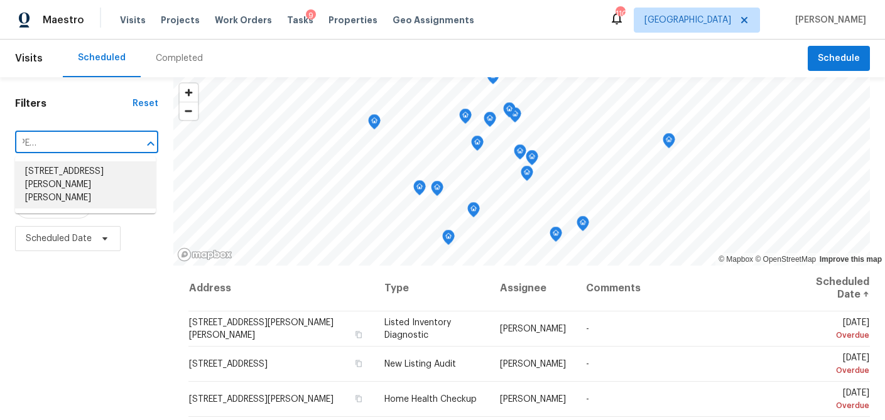
click at [54, 166] on li "[STREET_ADDRESS][PERSON_NAME][PERSON_NAME]" at bounding box center [85, 184] width 141 height 47
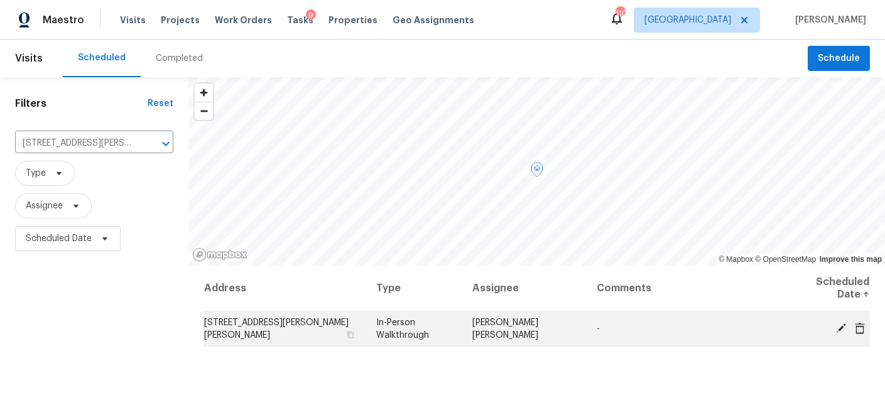
click at [836, 327] on icon at bounding box center [840, 327] width 11 height 11
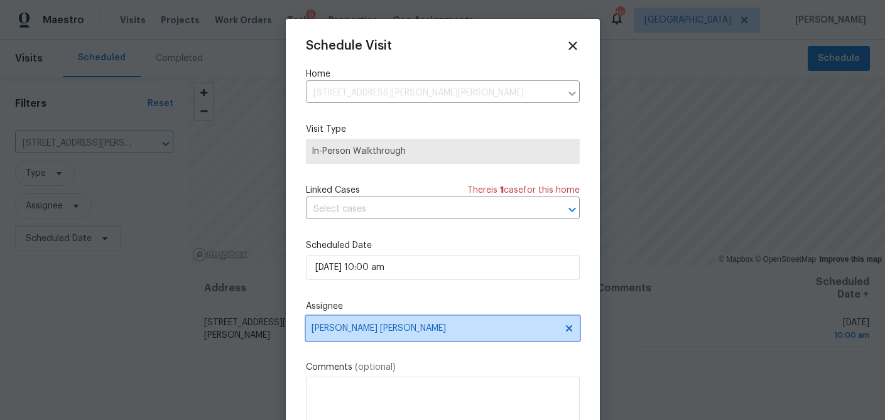
click at [362, 332] on span "[PERSON_NAME] [PERSON_NAME]" at bounding box center [434, 328] width 246 height 10
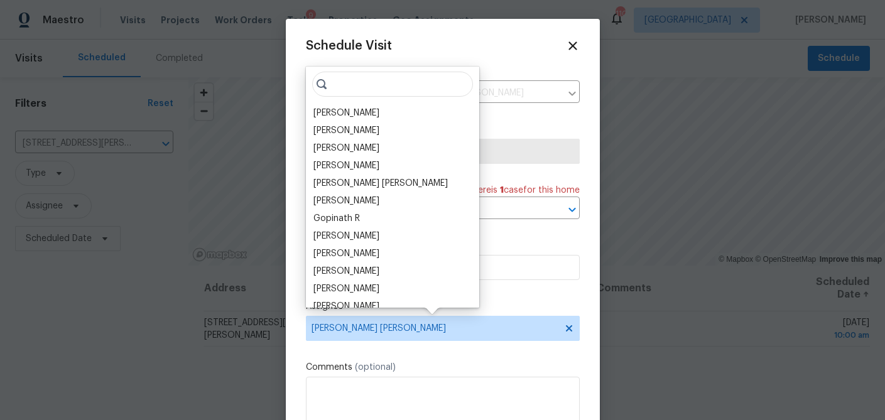
click at [350, 87] on input "search" at bounding box center [392, 84] width 161 height 25
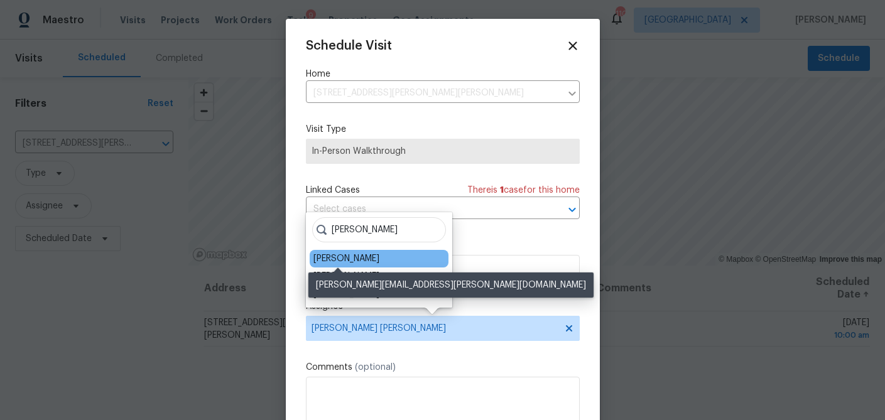
type input "TIM"
click at [327, 258] on div "Tim Godfrey" at bounding box center [346, 258] width 66 height 13
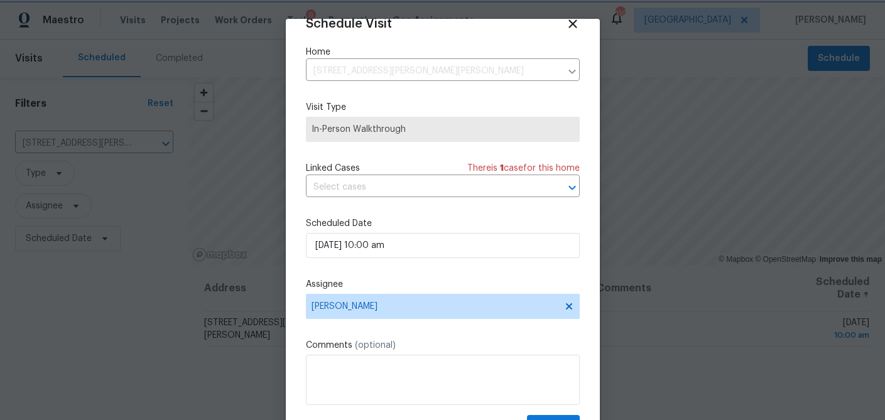
scroll to position [57, 0]
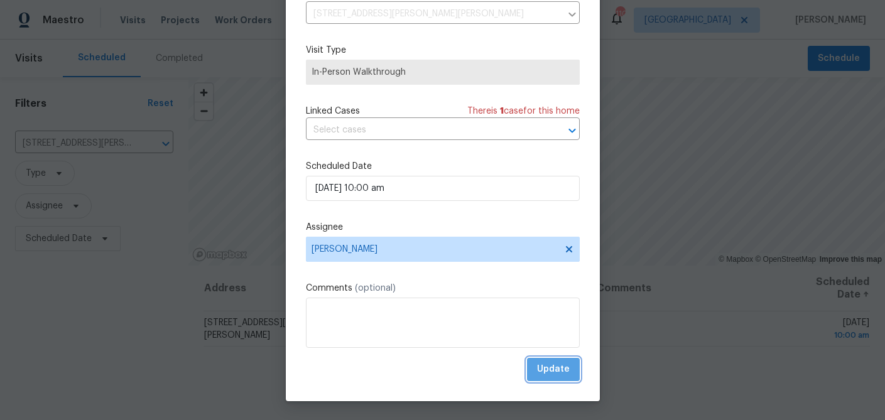
click at [556, 367] on span "Update" at bounding box center [553, 370] width 33 height 16
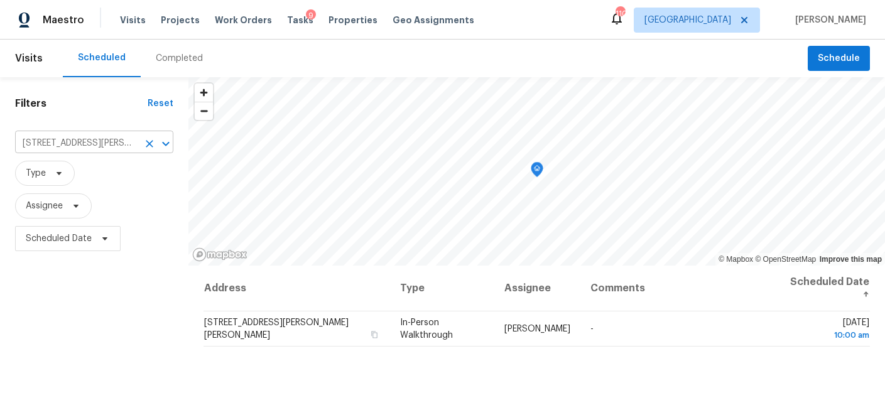
click at [117, 144] on input "149 Raymond Carson St, Newnan, GA 30265" at bounding box center [76, 143] width 123 height 19
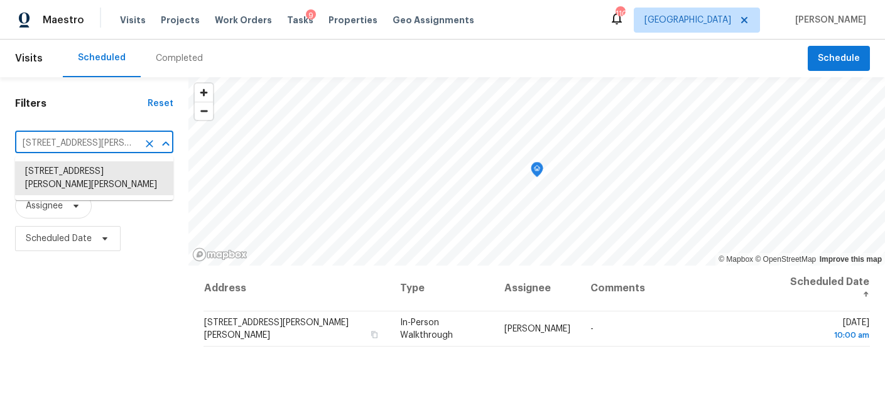
click at [117, 144] on input "149 Raymond Carson St, Newnan, GA 30265" at bounding box center [76, 143] width 123 height 19
paste input "905 Country Club Rd, Newnan, GA 30263"
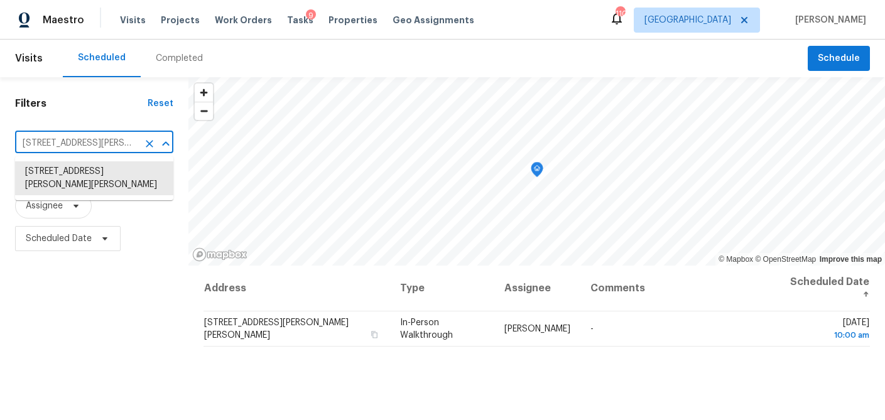
type input "905 Country Club Rd, Newnan, GA 30263"
click at [95, 170] on li "905 Country Club Rd, Newnan, GA 30263" at bounding box center [94, 171] width 158 height 21
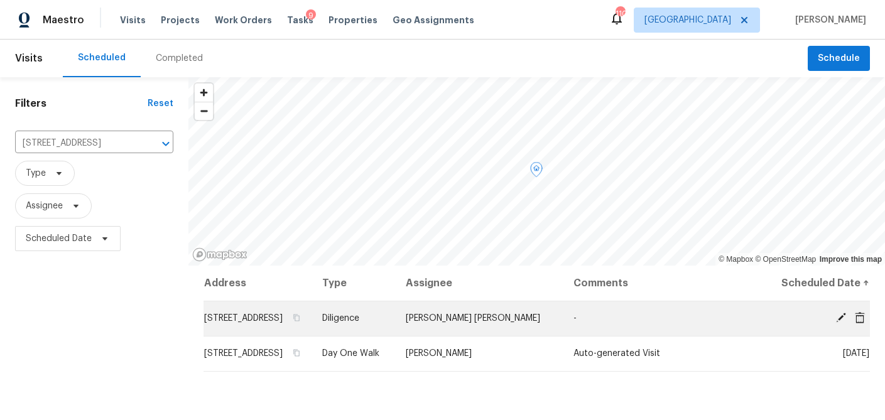
click at [836, 323] on icon at bounding box center [840, 317] width 11 height 11
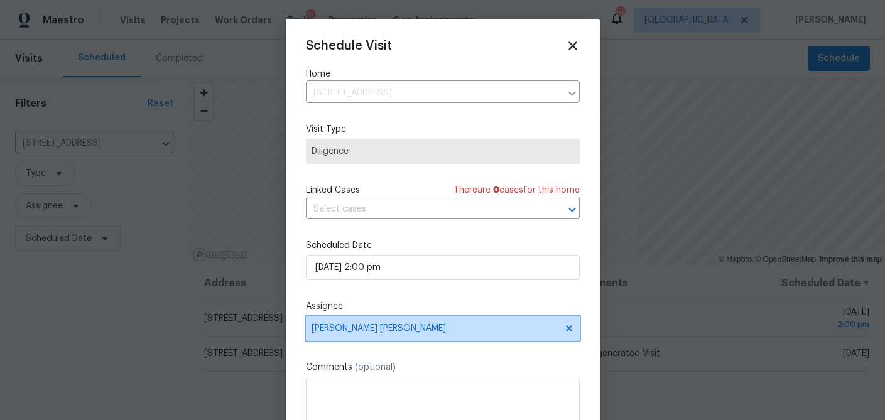
click at [384, 335] on span "[PERSON_NAME] [PERSON_NAME]" at bounding box center [443, 328] width 274 height 25
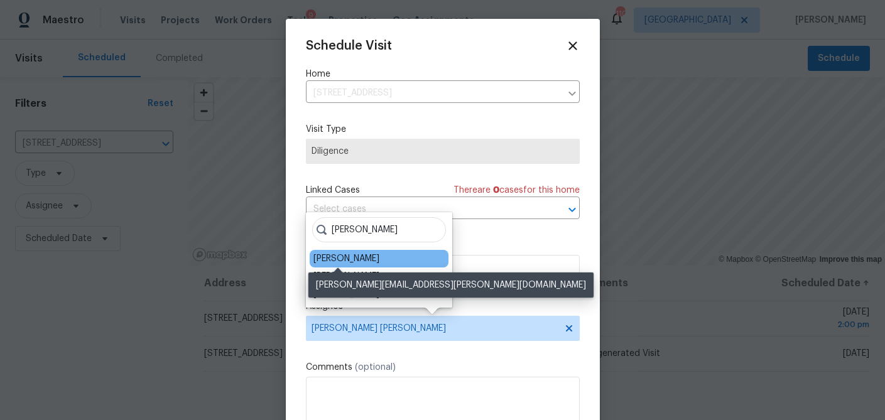
type input "TIM"
click at [326, 259] on div "Tim Godfrey" at bounding box center [346, 258] width 66 height 13
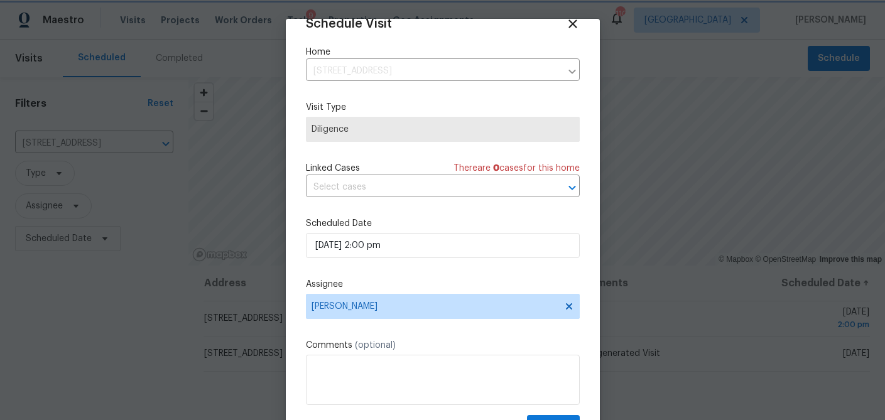
scroll to position [57, 0]
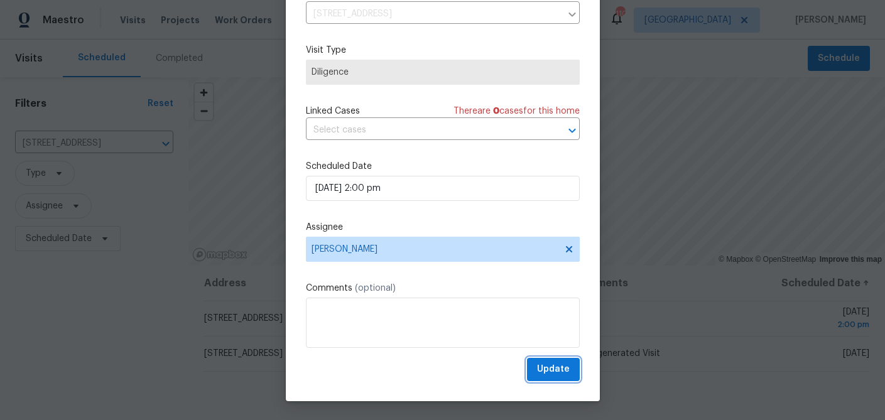
click at [556, 369] on span "Update" at bounding box center [553, 370] width 33 height 16
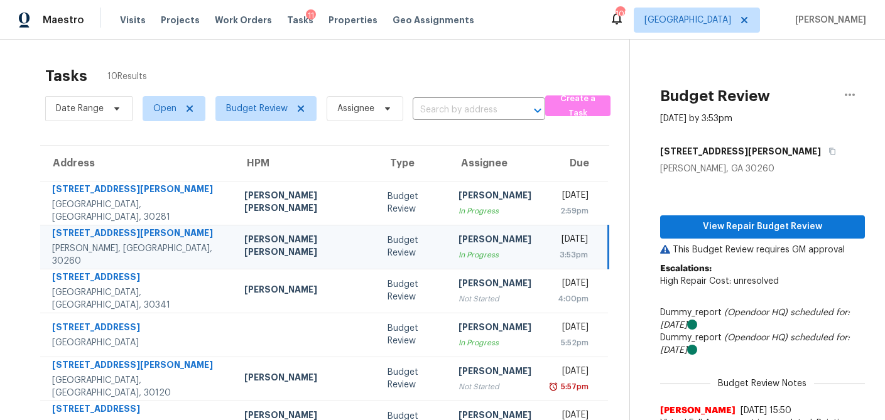
scroll to position [121, 0]
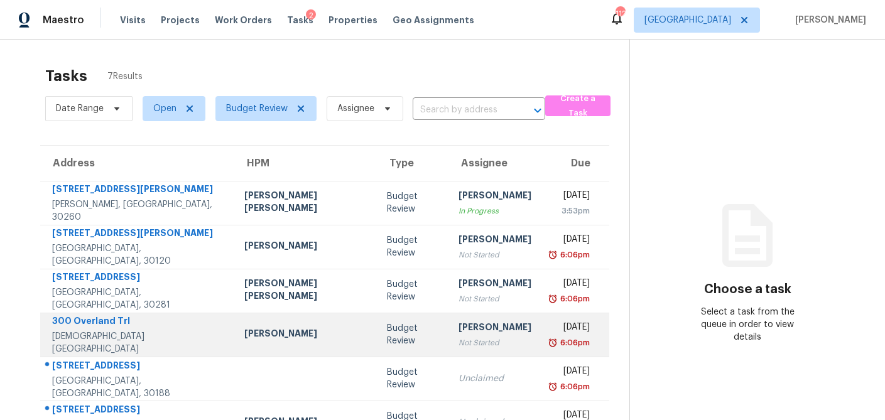
scroll to position [78, 0]
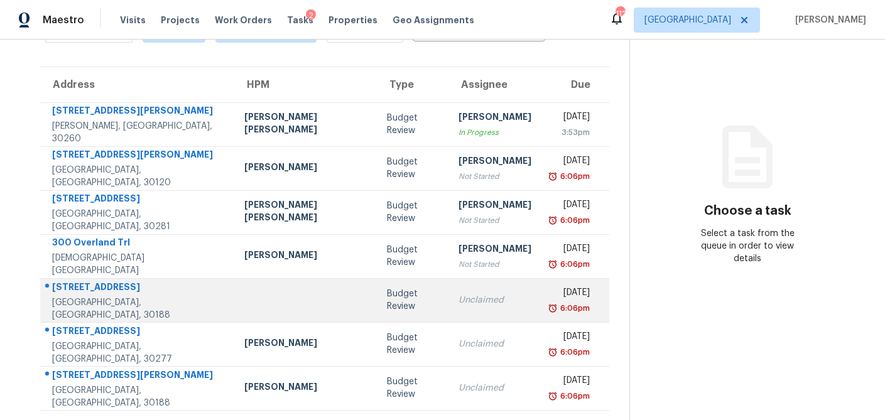
click at [458, 302] on div "Unclaimed" at bounding box center [494, 300] width 73 height 13
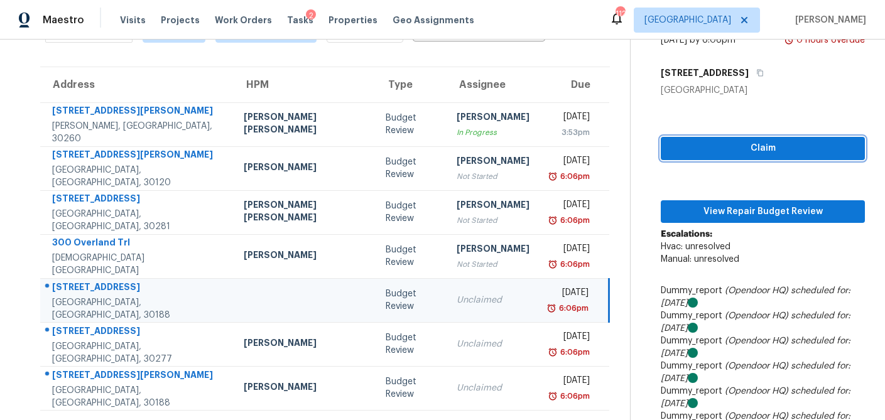
drag, startPoint x: 771, startPoint y: 147, endPoint x: 765, endPoint y: 153, distance: 8.4
click at [771, 147] on span "Claim" at bounding box center [763, 149] width 184 height 16
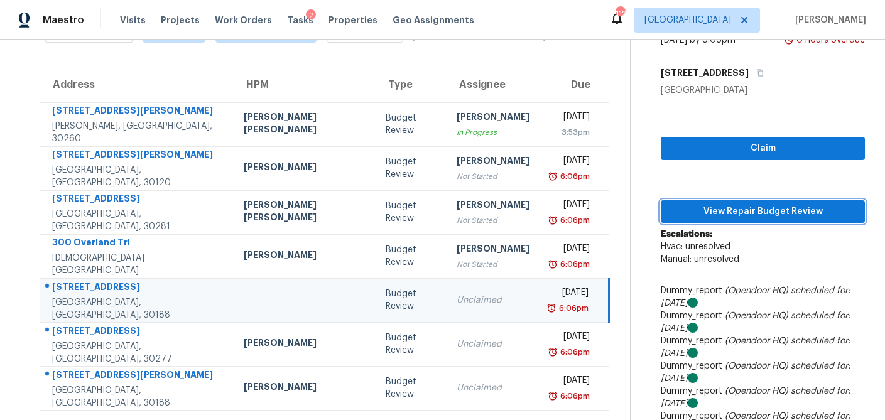
click at [743, 219] on button "View Repair Budget Review" at bounding box center [763, 211] width 204 height 23
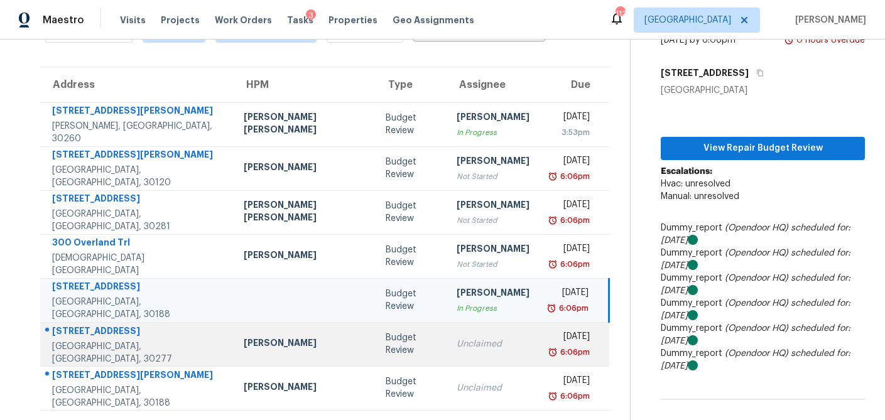
click at [446, 356] on td "Unclaimed" at bounding box center [492, 344] width 93 height 44
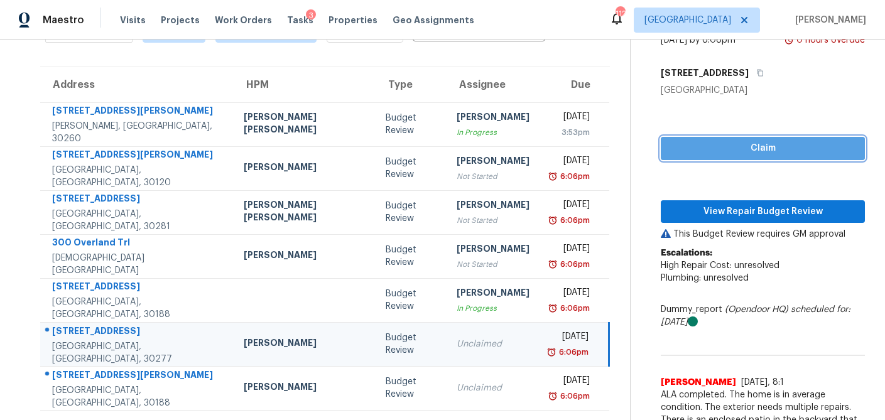
click at [753, 139] on button "Claim" at bounding box center [763, 148] width 204 height 23
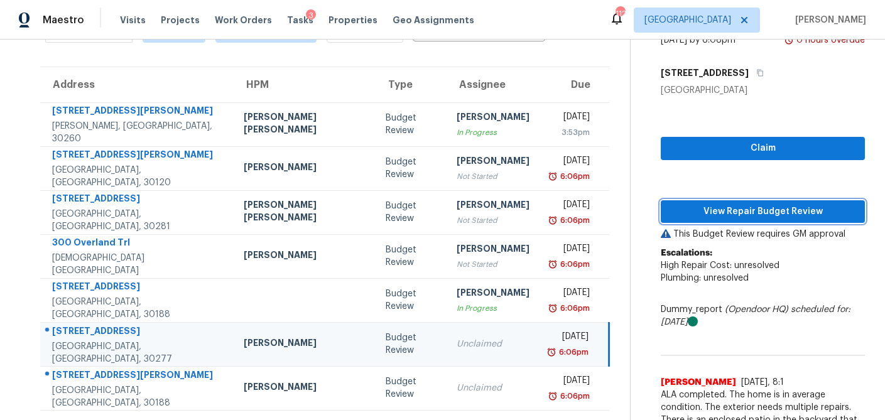
click at [732, 214] on span "View Repair Budget Review" at bounding box center [763, 212] width 184 height 16
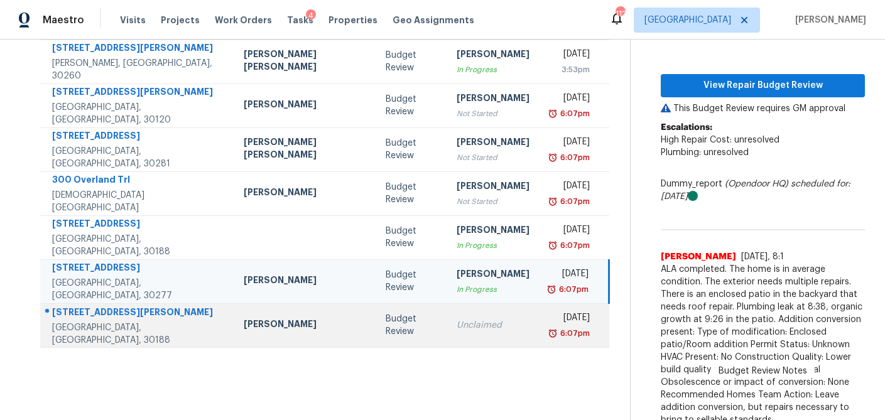
click at [457, 327] on div "Unclaimed" at bounding box center [493, 325] width 73 height 13
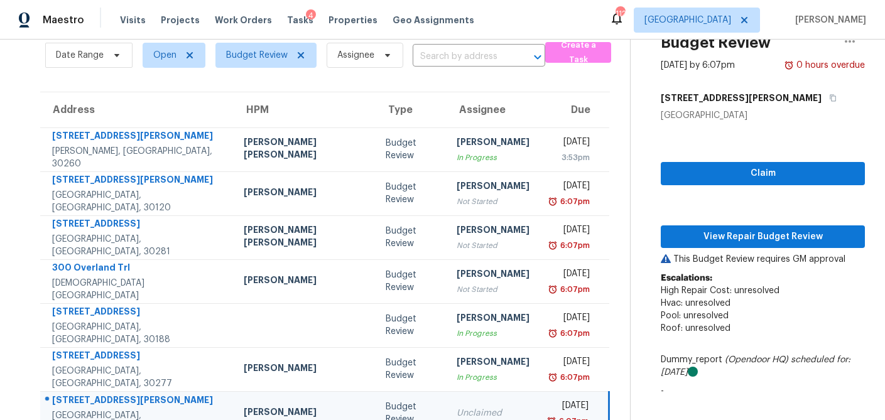
scroll to position [46, 0]
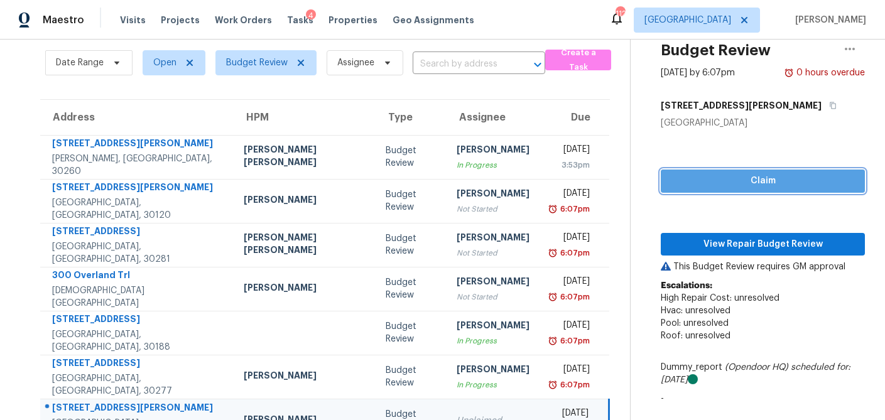
click at [740, 184] on span "Claim" at bounding box center [763, 181] width 184 height 16
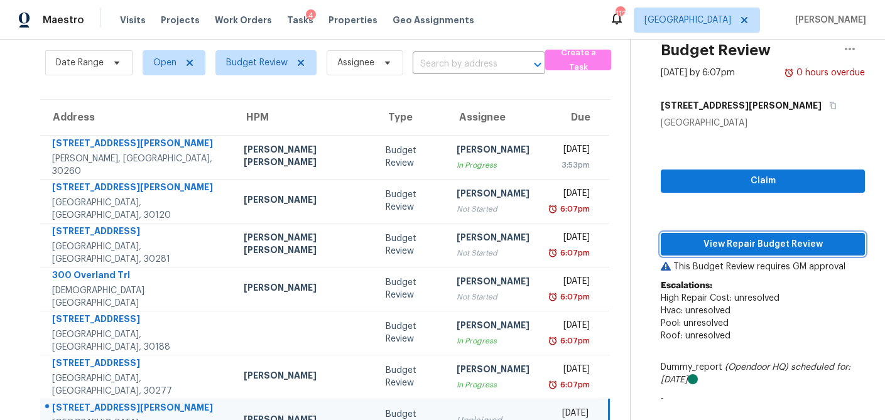
click at [722, 244] on span "View Repair Budget Review" at bounding box center [763, 245] width 184 height 16
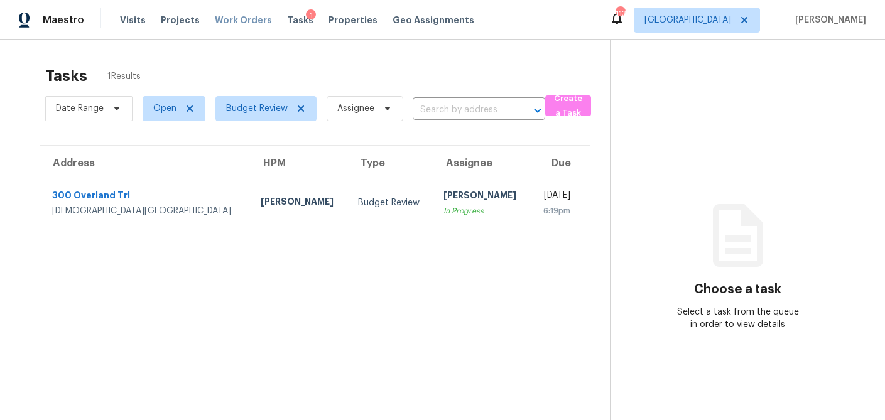
click at [227, 21] on span "Work Orders" at bounding box center [243, 20] width 57 height 13
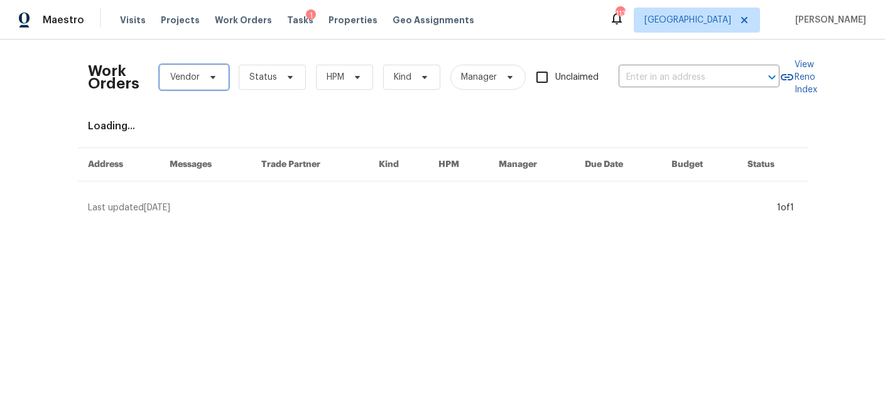
click at [208, 78] on icon at bounding box center [213, 77] width 10 height 10
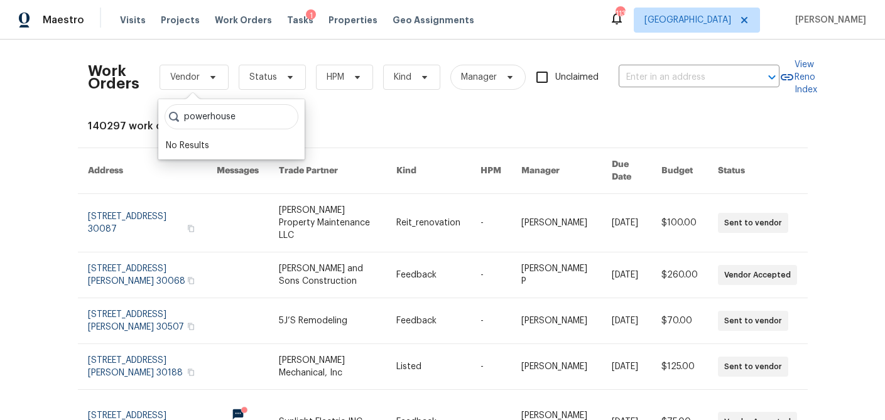
click at [244, 118] on input "powerhouse" at bounding box center [232, 116] width 134 height 25
type input "power"
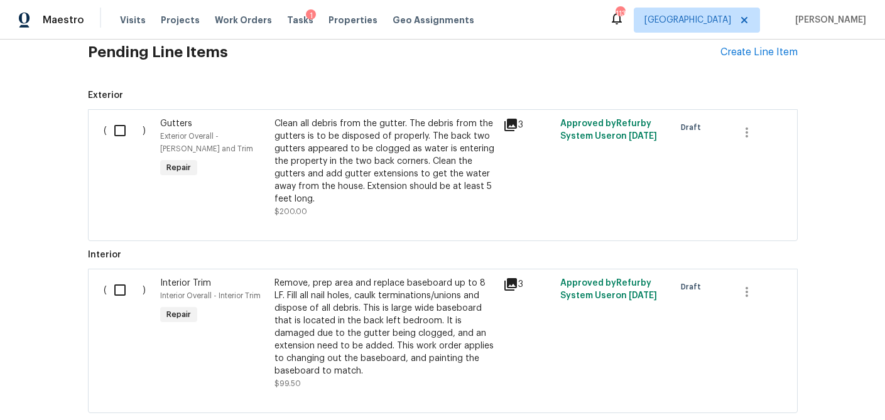
scroll to position [514, 0]
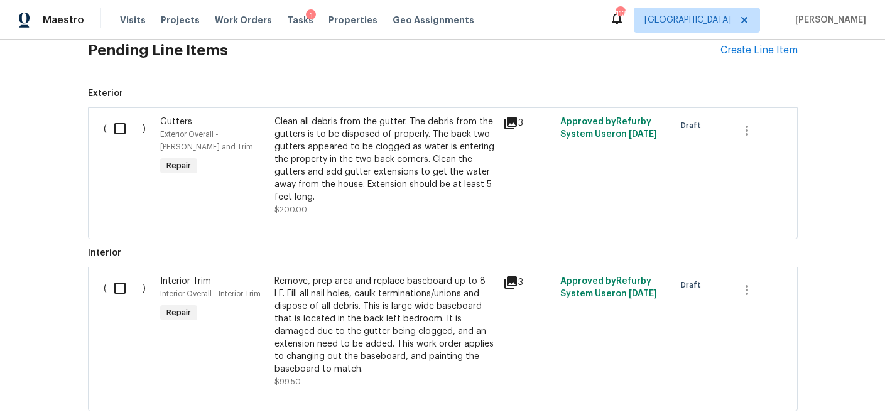
click at [121, 127] on input "checkbox" at bounding box center [125, 129] width 36 height 26
checkbox input "true"
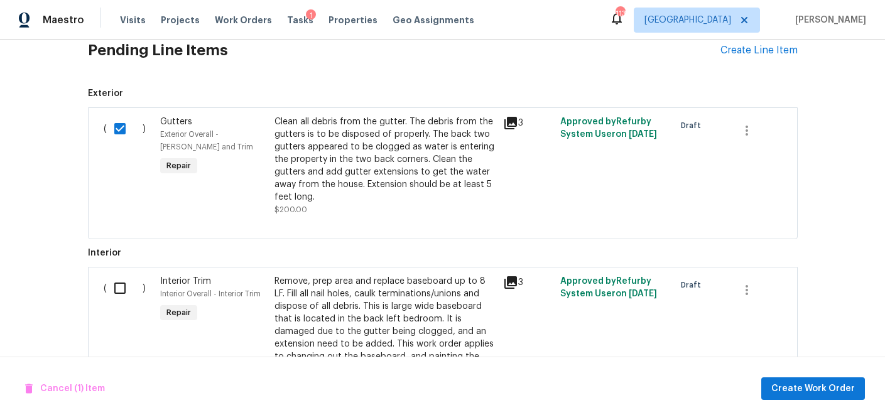
click at [118, 289] on input "checkbox" at bounding box center [125, 288] width 36 height 26
checkbox input "true"
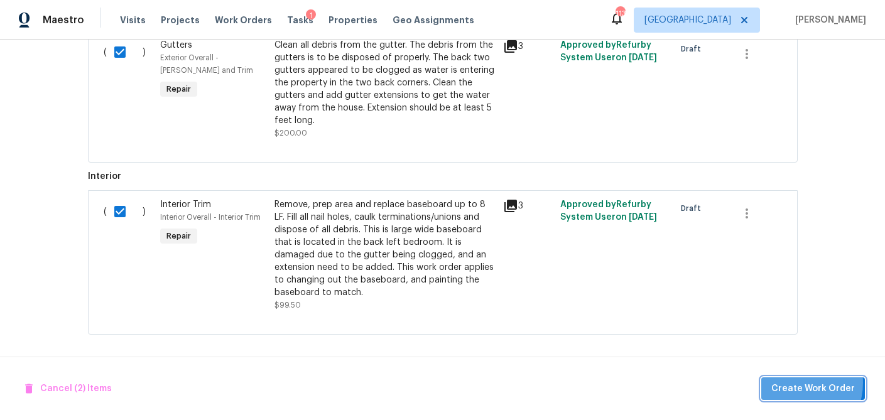
click at [793, 382] on span "Create Work Order" at bounding box center [813, 389] width 84 height 16
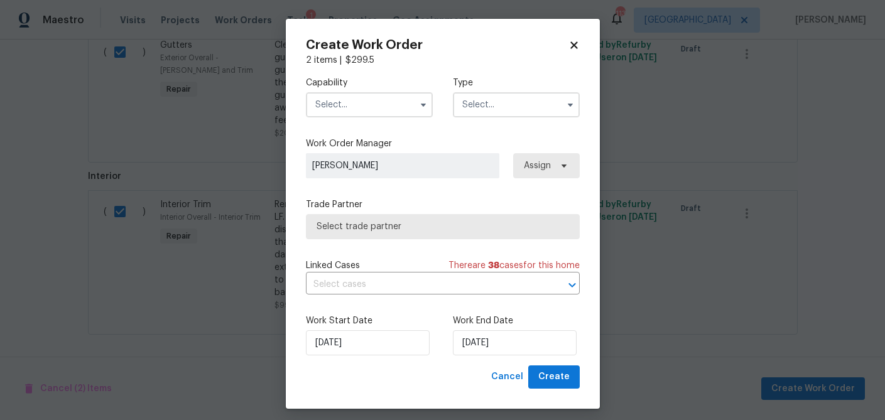
click at [361, 109] on input "text" at bounding box center [369, 104] width 127 height 25
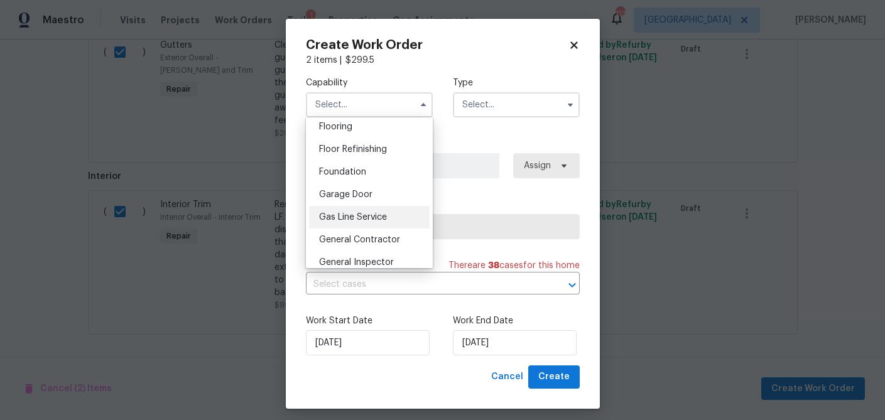
scroll to position [507, 0]
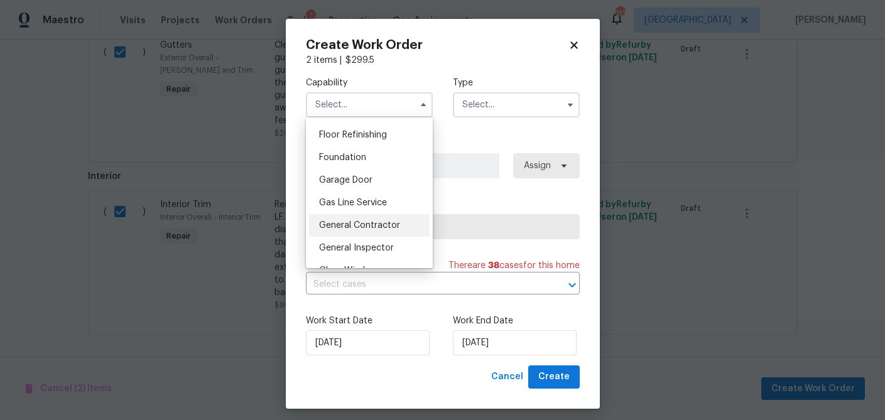
click at [357, 229] on span "General Contractor" at bounding box center [359, 225] width 81 height 9
type input "General Contractor"
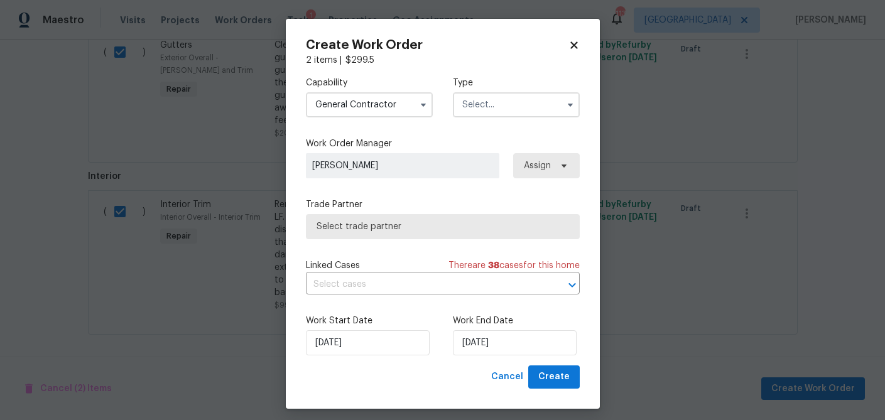
click at [483, 107] on input "text" at bounding box center [516, 104] width 127 height 25
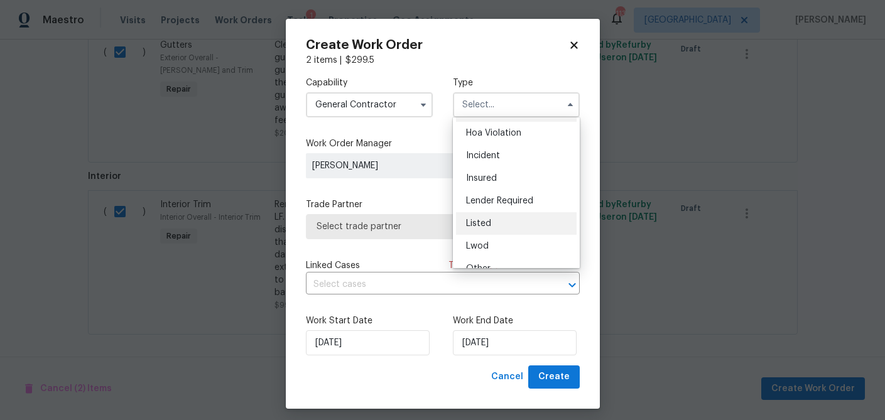
scroll to position [23, 0]
click at [488, 219] on span "Listed" at bounding box center [478, 222] width 25 height 9
type input "Listed"
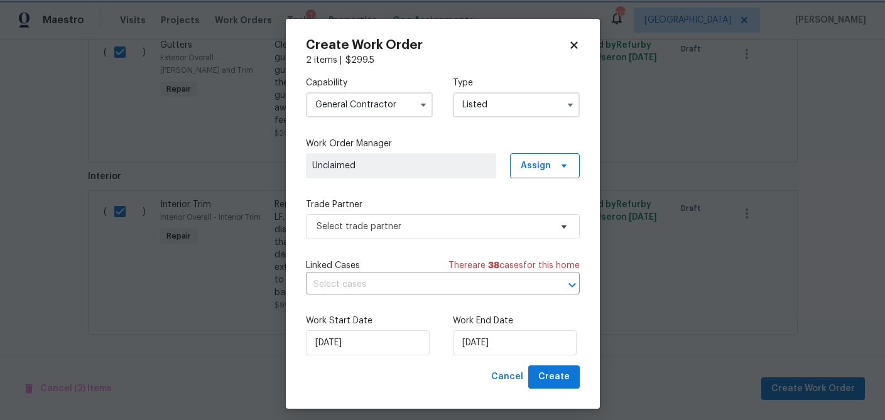
scroll to position [0, 0]
click at [544, 166] on span "Assign" at bounding box center [536, 166] width 30 height 13
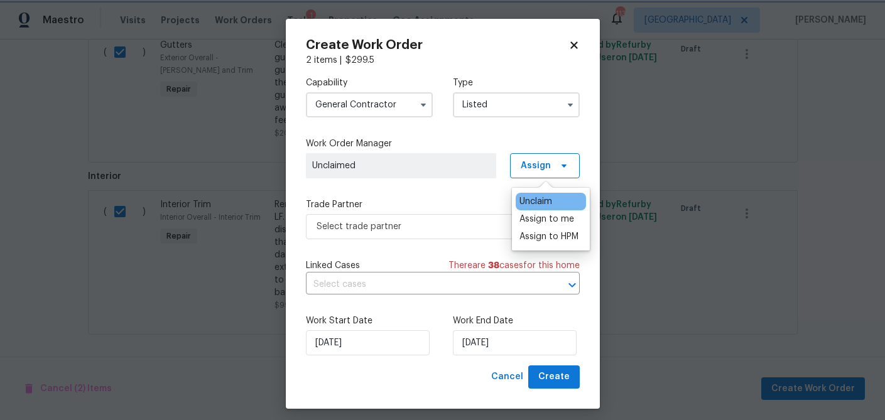
click at [458, 200] on label "Trade Partner" at bounding box center [443, 204] width 274 height 13
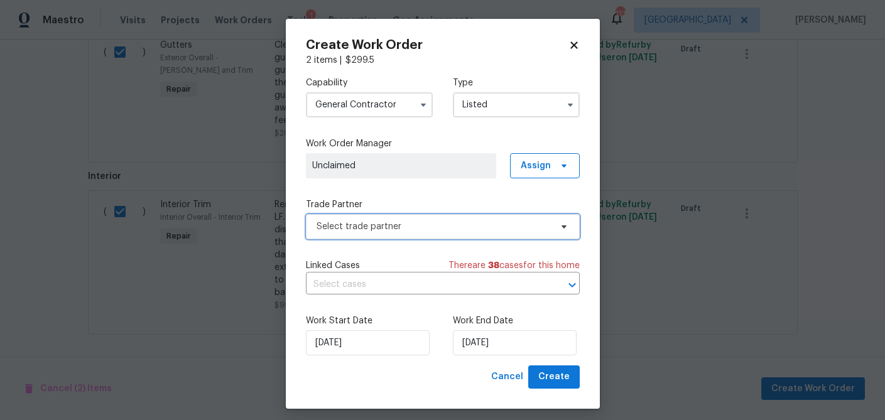
click at [407, 230] on span "Select trade partner" at bounding box center [434, 226] width 234 height 13
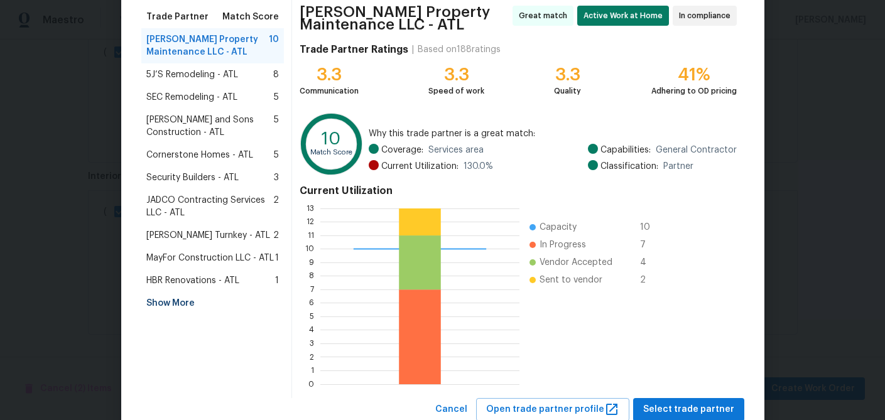
scroll to position [121, 0]
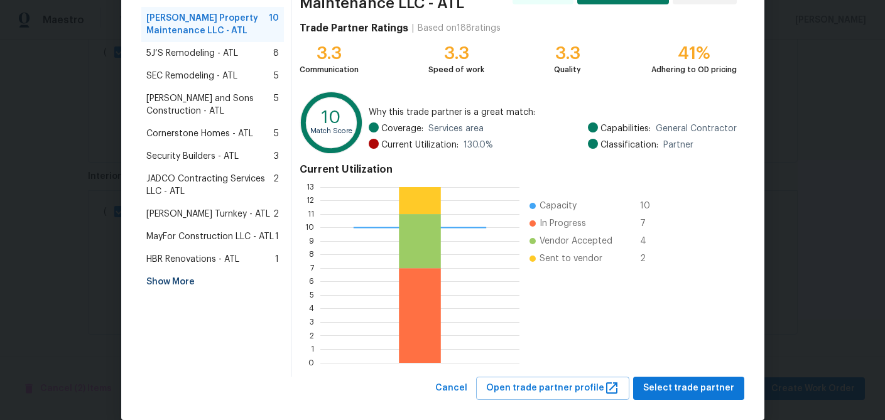
click at [171, 284] on div "Show More" at bounding box center [212, 282] width 143 height 23
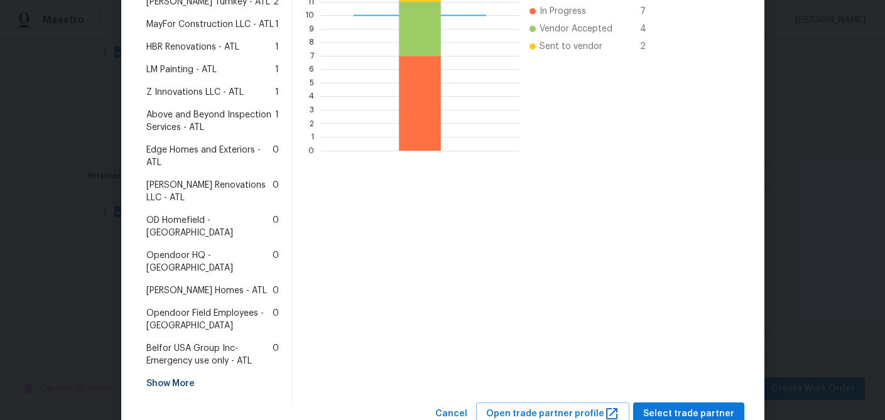
scroll to position [339, 0]
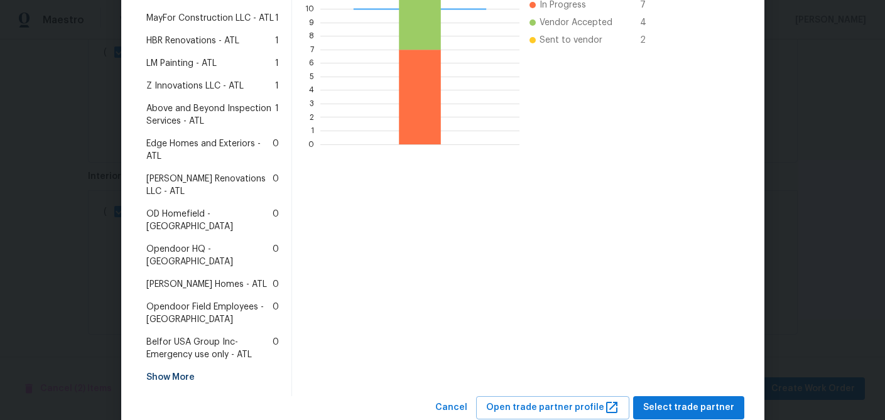
click at [165, 366] on div "Show More" at bounding box center [212, 377] width 143 height 23
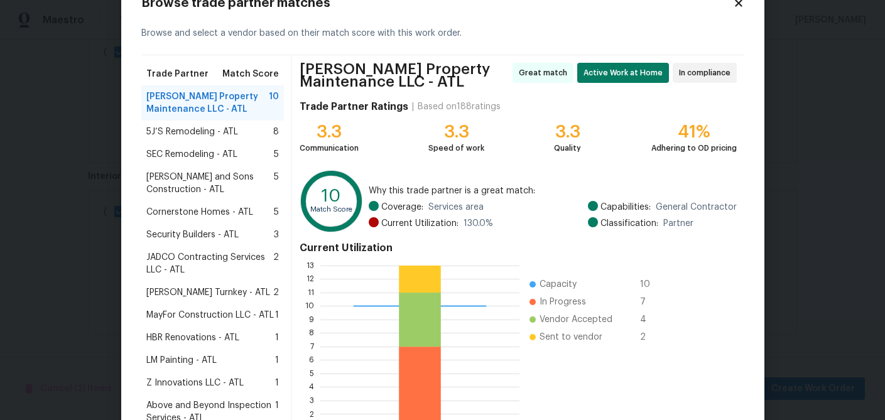
scroll to position [0, 0]
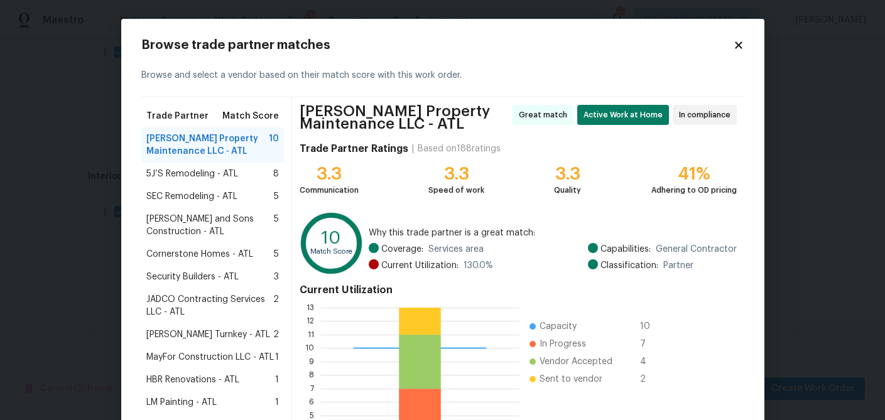
click at [739, 44] on icon at bounding box center [738, 44] width 7 height 7
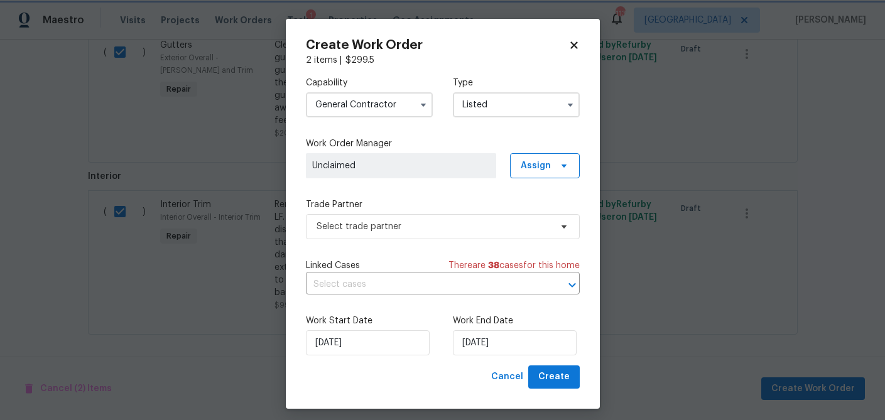
click at [739, 44] on body "Maestro Visits Projects Work Orders Tasks 1 Properties Geo Assignments 113 Atla…" at bounding box center [442, 210] width 885 height 420
click at [576, 45] on icon at bounding box center [573, 45] width 11 height 11
checkbox input "false"
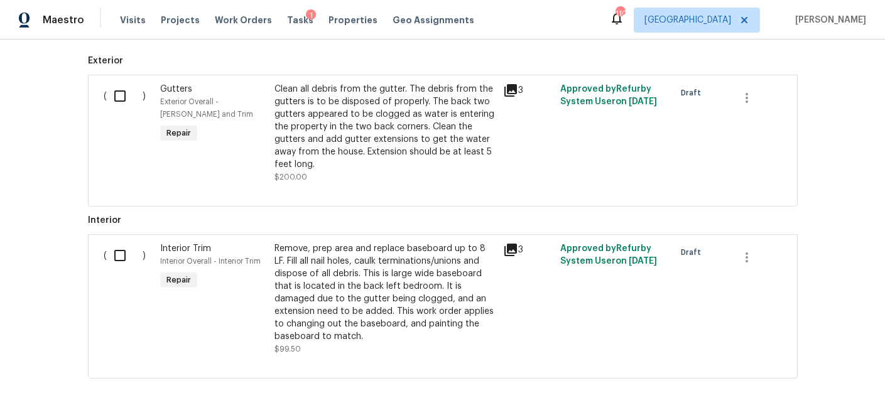
scroll to position [543, 0]
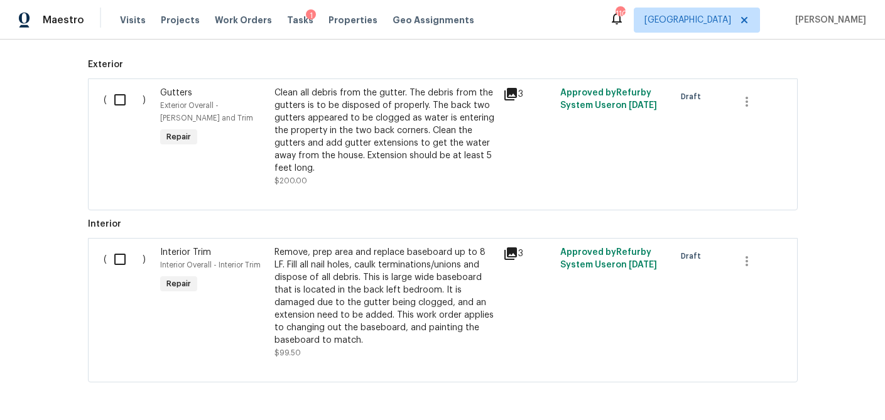
drag, startPoint x: 121, startPoint y: 106, endPoint x: 113, endPoint y: 156, distance: 51.5
click at [121, 106] on input "checkbox" at bounding box center [125, 100] width 36 height 26
checkbox input "true"
click at [116, 259] on input "checkbox" at bounding box center [125, 259] width 36 height 26
checkbox input "true"
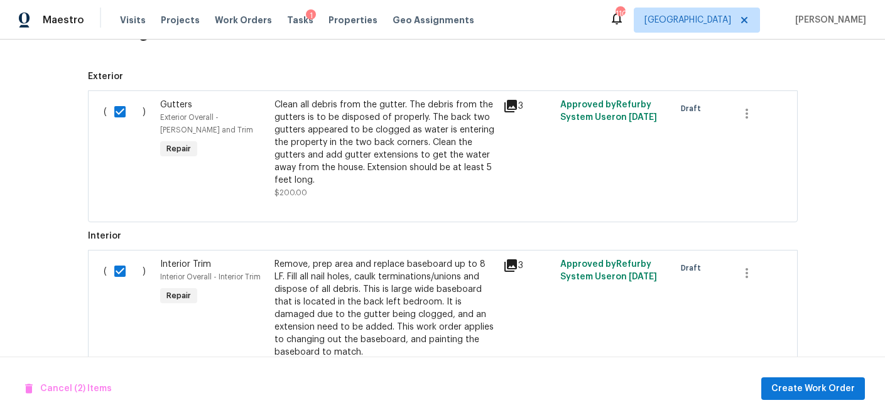
scroll to position [591, 0]
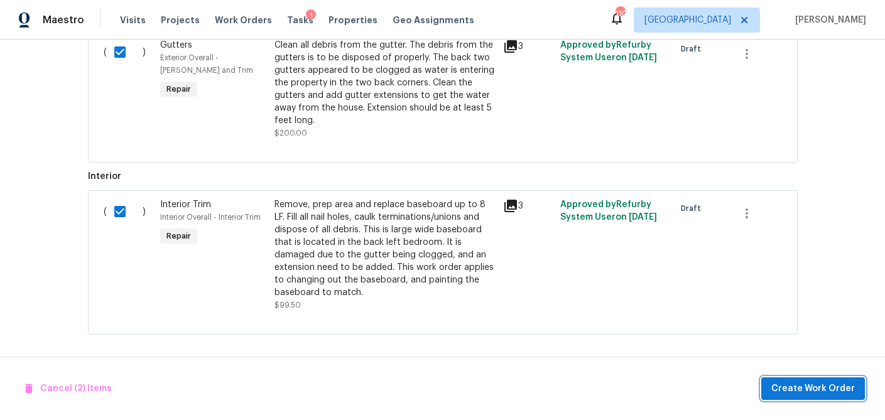
click at [789, 380] on button "Create Work Order" at bounding box center [813, 388] width 104 height 23
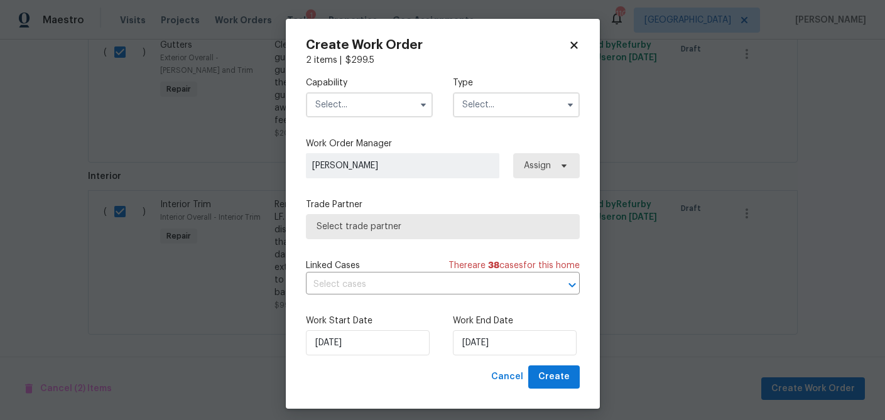
click at [335, 105] on input "text" at bounding box center [369, 104] width 127 height 25
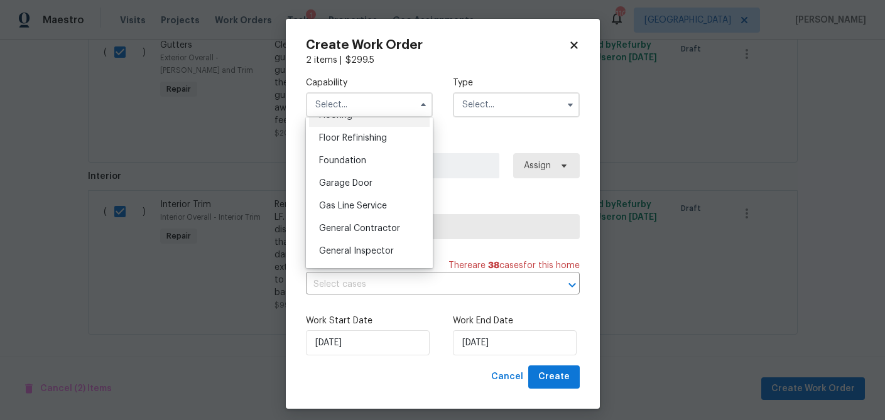
scroll to position [509, 0]
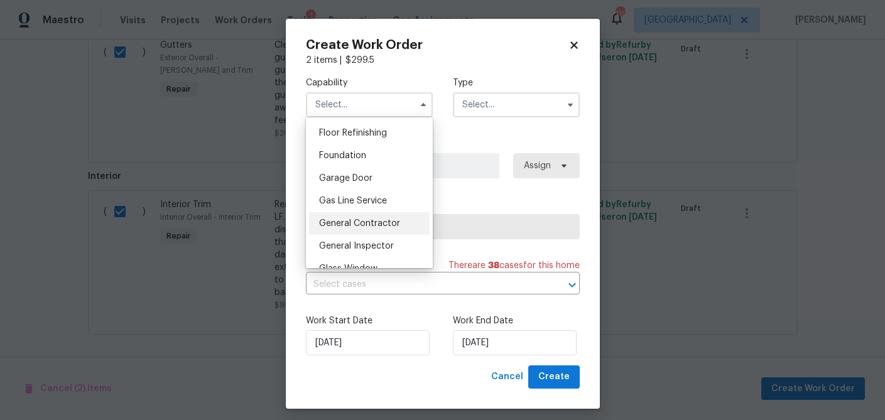
click at [356, 224] on span "General Contractor" at bounding box center [359, 223] width 81 height 9
type input "General Contractor"
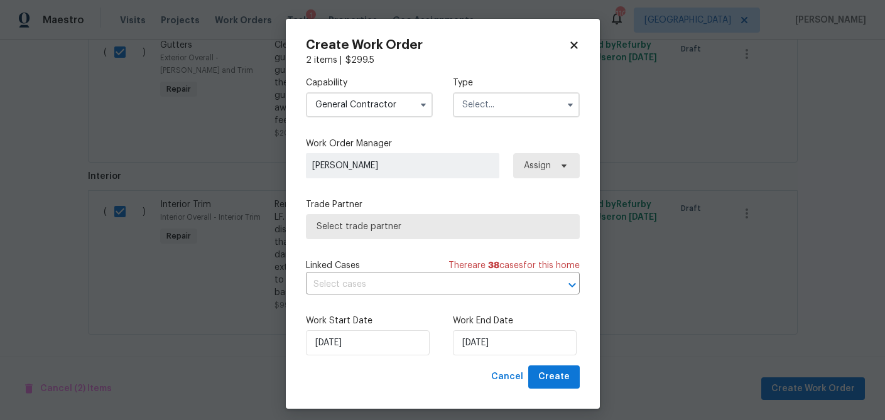
click at [487, 106] on input "text" at bounding box center [516, 104] width 127 height 25
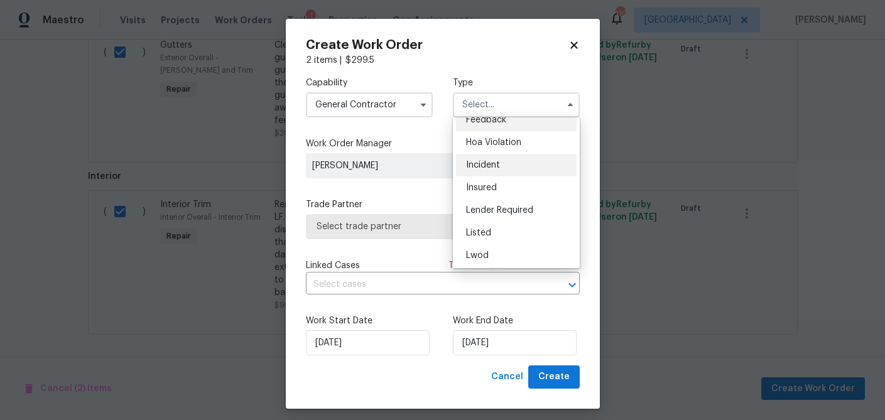
scroll to position [23, 0]
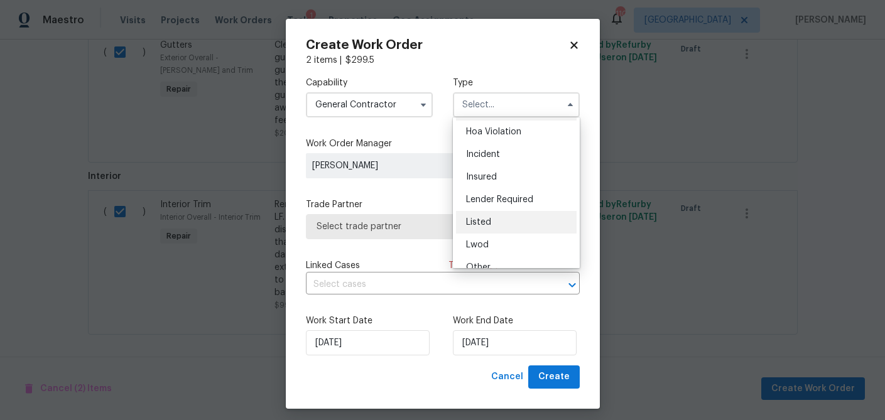
click at [489, 220] on span "Listed" at bounding box center [478, 222] width 25 height 9
type input "Listed"
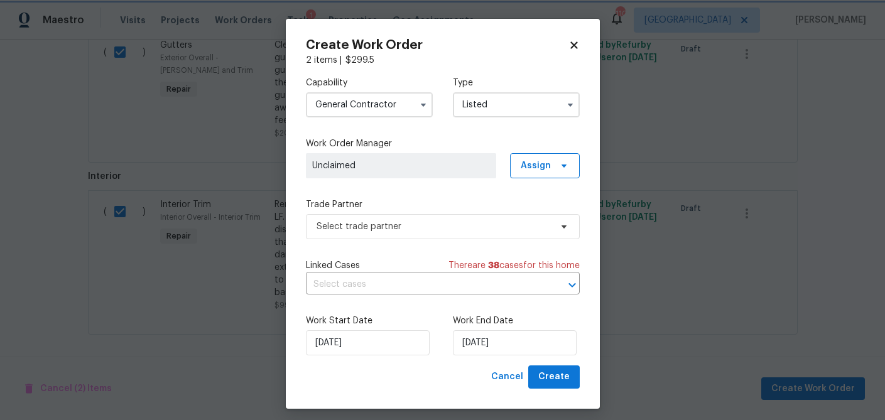
scroll to position [0, 0]
click at [435, 229] on span "Select trade partner" at bounding box center [434, 226] width 234 height 13
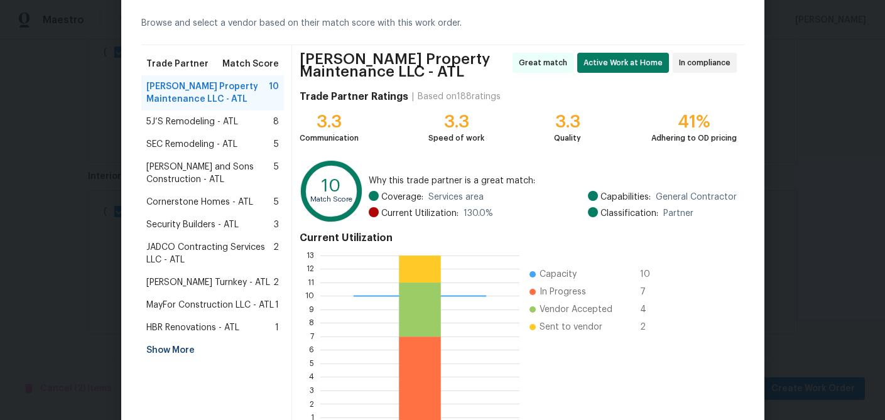
scroll to position [77, 0]
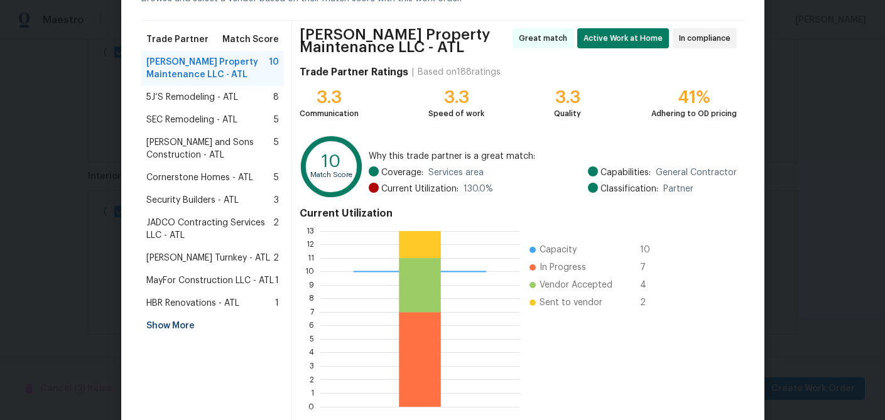
click at [169, 328] on div "Show More" at bounding box center [212, 326] width 143 height 23
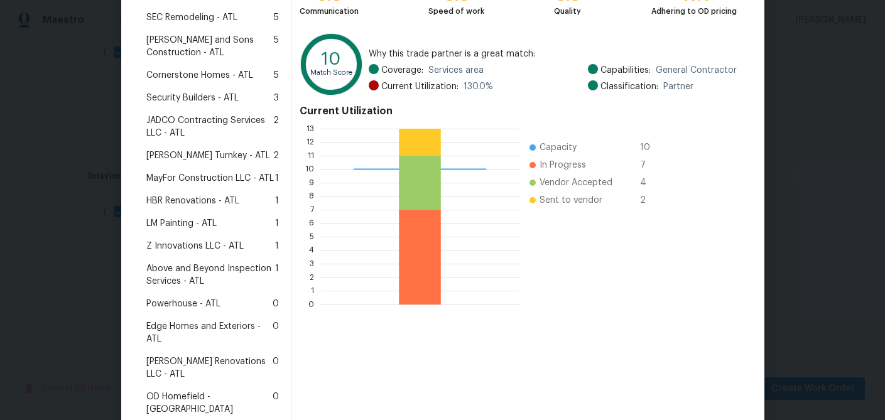
scroll to position [190, 0]
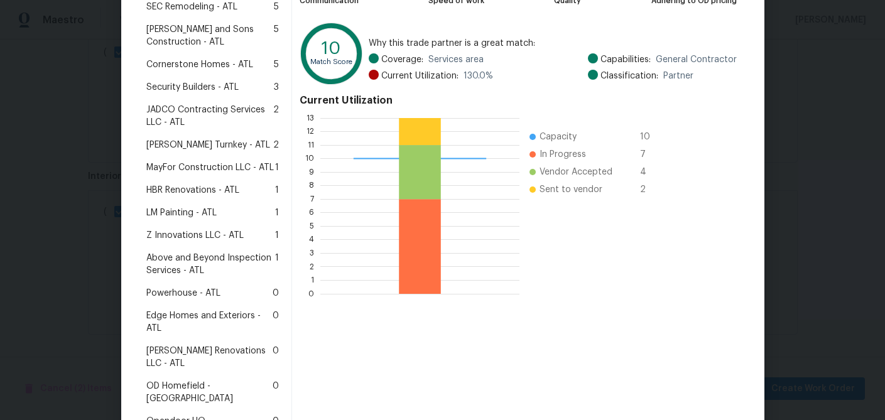
click at [197, 294] on span "Powerhouse - ATL" at bounding box center [183, 293] width 74 height 13
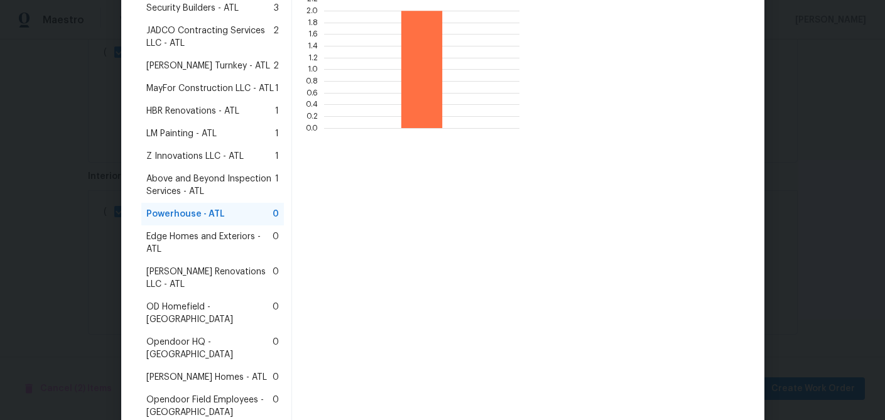
scroll to position [327, 0]
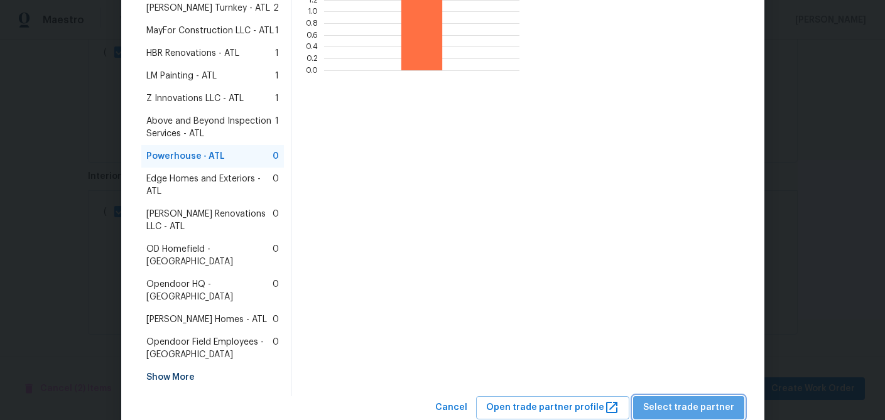
click at [702, 400] on span "Select trade partner" at bounding box center [688, 408] width 91 height 16
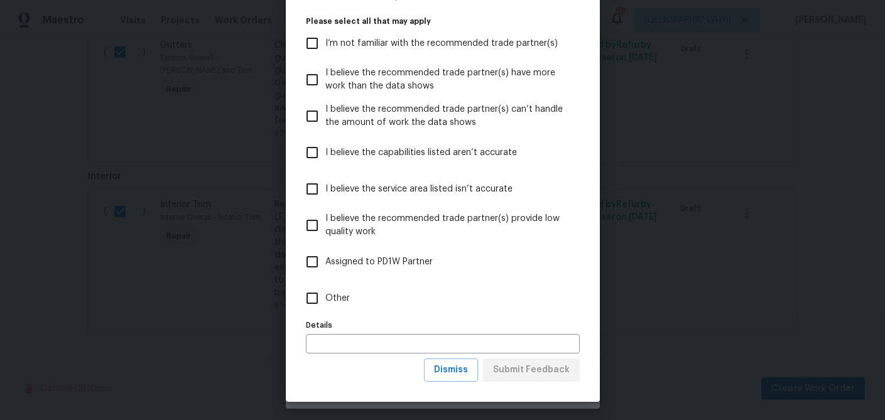
scroll to position [77, 0]
click at [311, 300] on input "Other" at bounding box center [312, 297] width 26 height 26
checkbox input "true"
click at [328, 342] on input "text" at bounding box center [443, 342] width 274 height 19
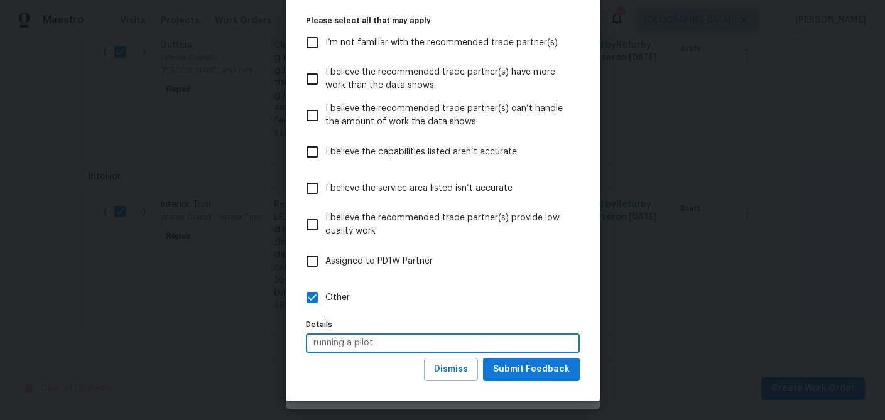
scroll to position [75, 0]
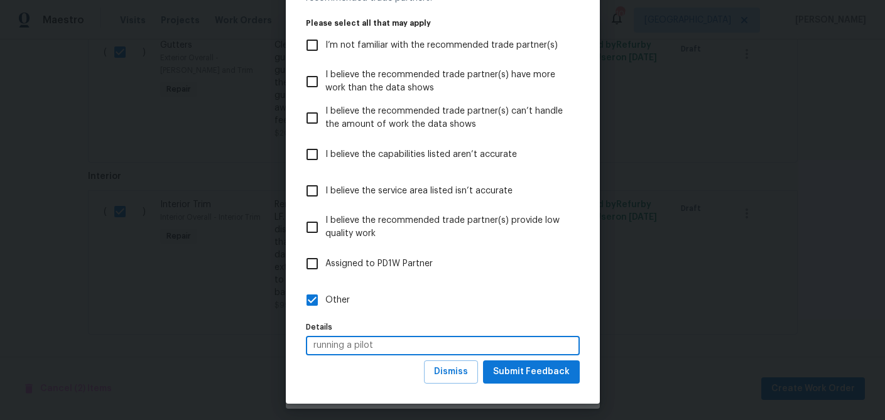
type input "running a pilot"
click at [528, 378] on span "Submit Feedback" at bounding box center [531, 372] width 77 height 16
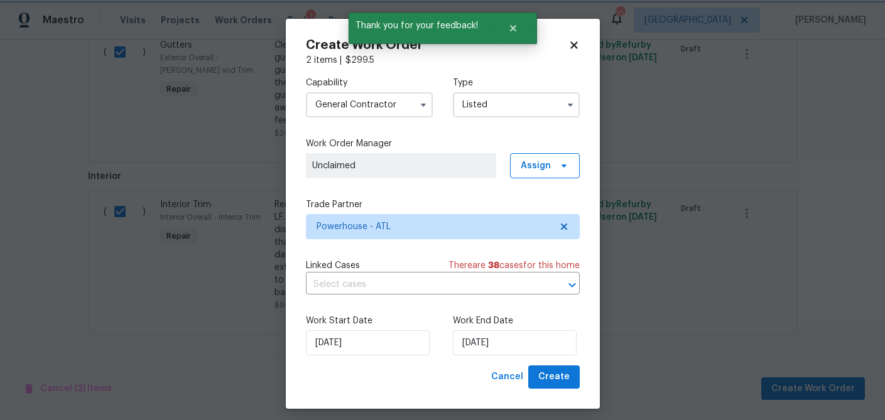
scroll to position [0, 0]
click at [489, 339] on input "[DATE]" at bounding box center [515, 342] width 124 height 25
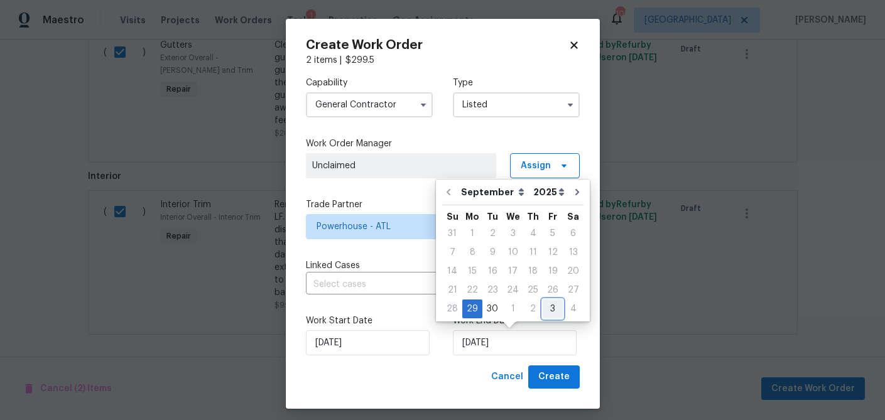
click at [546, 305] on div "3" at bounding box center [553, 309] width 20 height 18
type input "[DATE]"
select select "9"
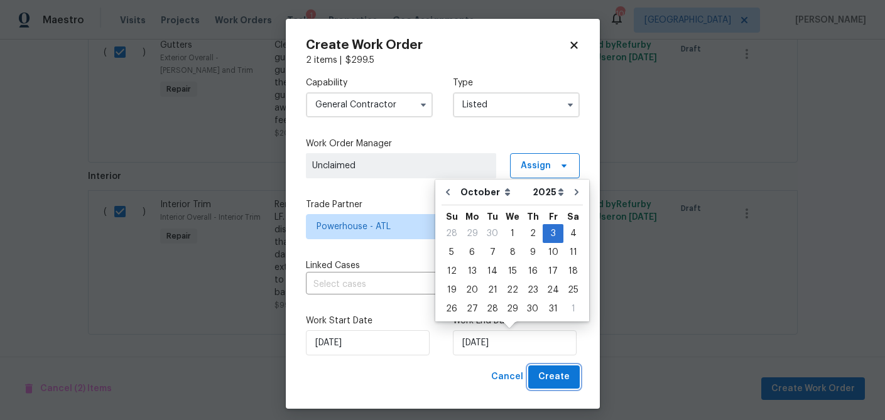
click at [555, 379] on span "Create" at bounding box center [553, 377] width 31 height 16
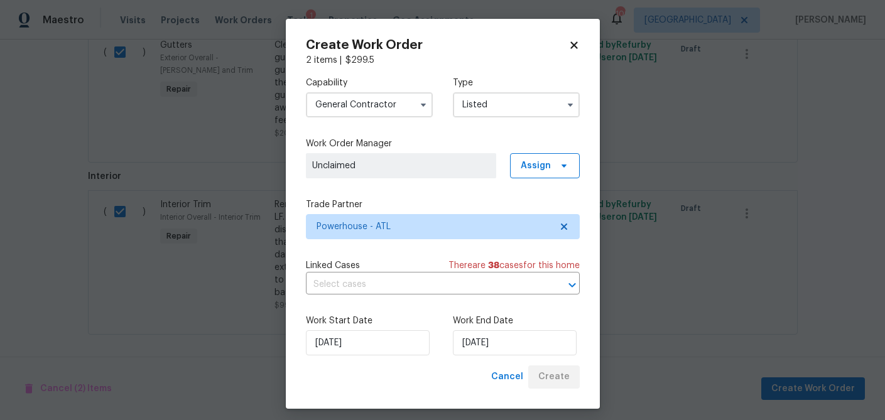
checkbox input "false"
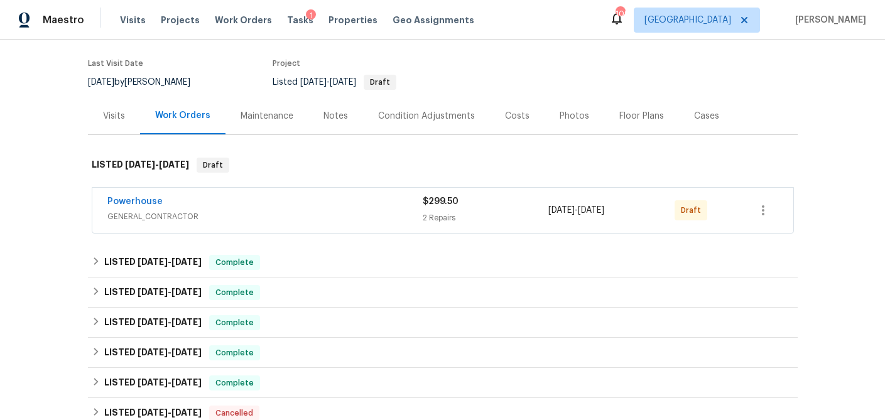
scroll to position [94, 0]
click at [762, 207] on icon "button" at bounding box center [762, 209] width 15 height 15
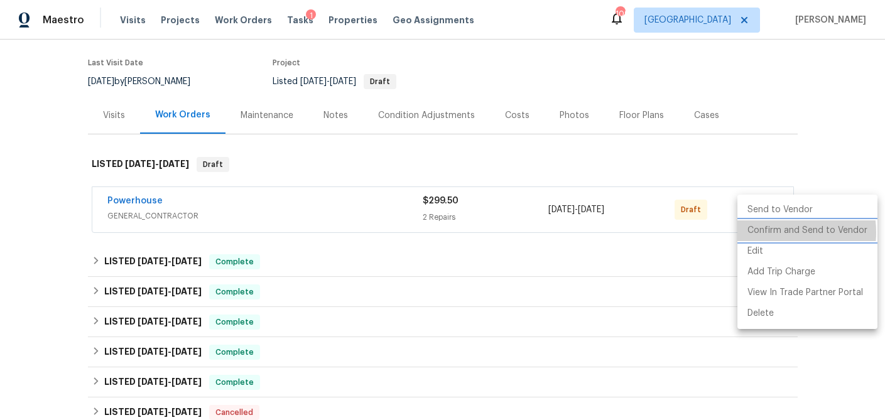
click at [776, 232] on li "Confirm and Send to Vendor" at bounding box center [807, 230] width 140 height 21
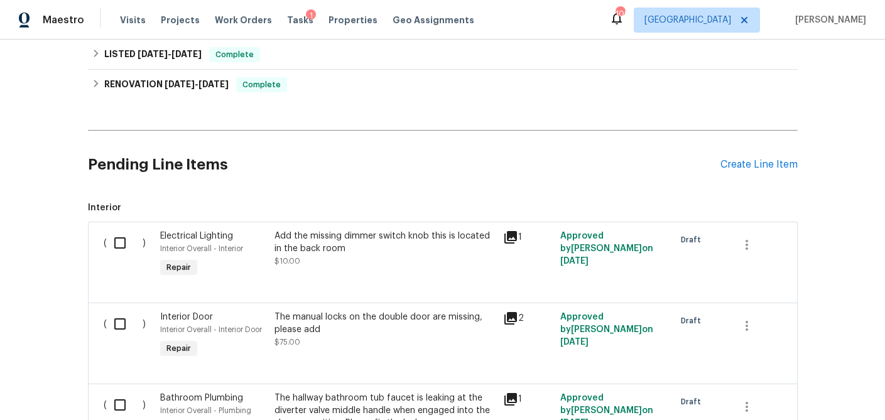
scroll to position [249, 0]
click at [116, 246] on input "checkbox" at bounding box center [125, 242] width 36 height 26
checkbox input "true"
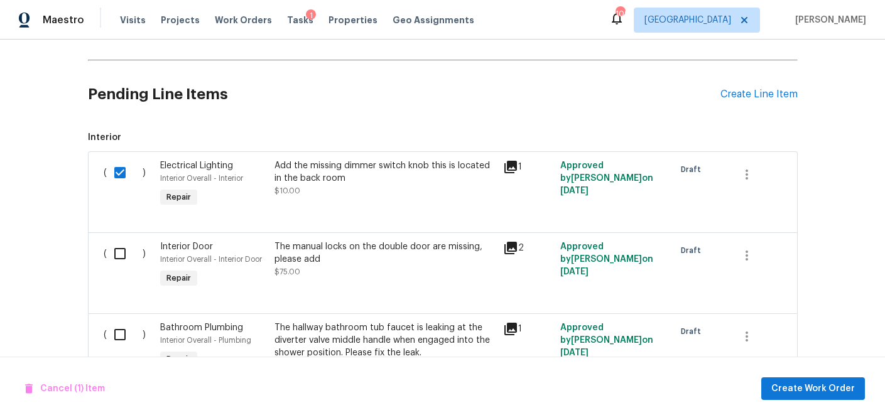
scroll to position [323, 0]
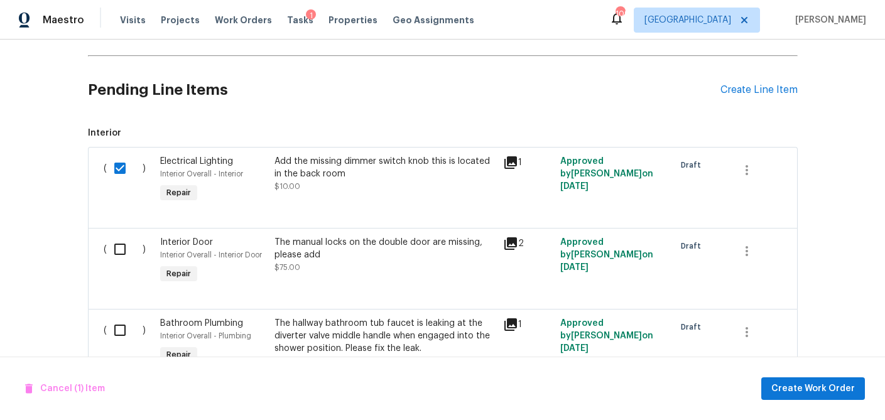
click at [112, 251] on input "checkbox" at bounding box center [125, 249] width 36 height 26
checkbox input "true"
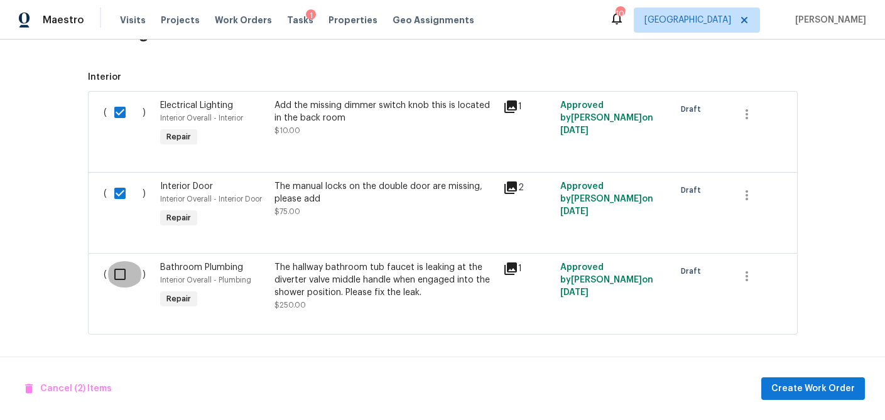
click at [116, 276] on input "checkbox" at bounding box center [125, 274] width 36 height 26
checkbox input "true"
click at [810, 391] on span "Create Work Order" at bounding box center [813, 389] width 84 height 16
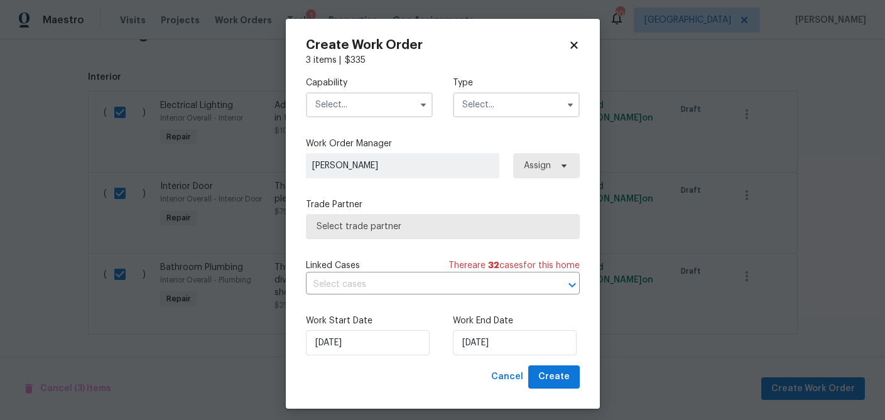
click at [388, 116] on input "text" at bounding box center [369, 104] width 127 height 25
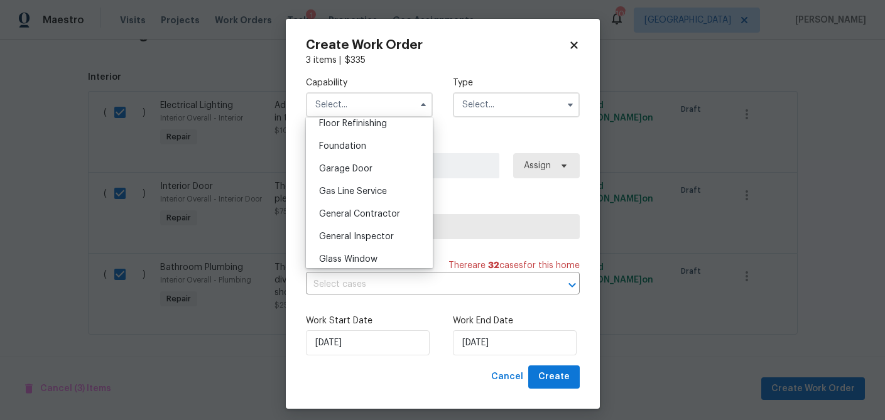
scroll to position [517, 0]
click at [362, 216] on span "General Contractor" at bounding box center [359, 215] width 81 height 9
type input "General Contractor"
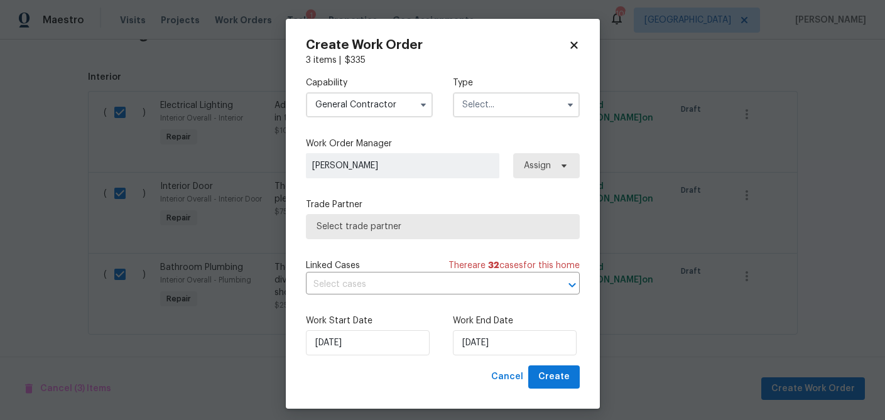
click at [479, 111] on input "text" at bounding box center [516, 104] width 127 height 25
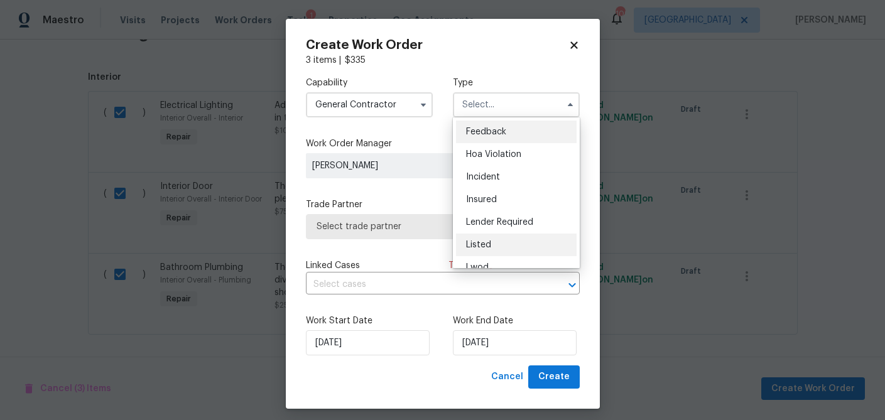
click at [486, 240] on div "Listed" at bounding box center [516, 245] width 121 height 23
type input "Listed"
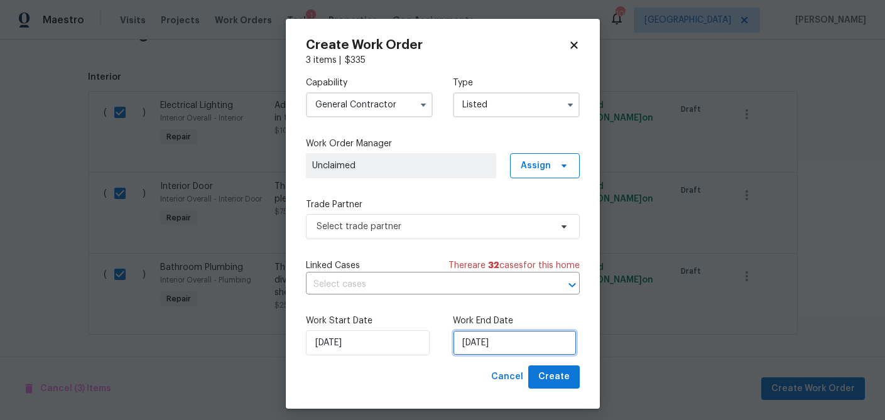
click at [485, 352] on input "[DATE]" at bounding box center [515, 342] width 124 height 25
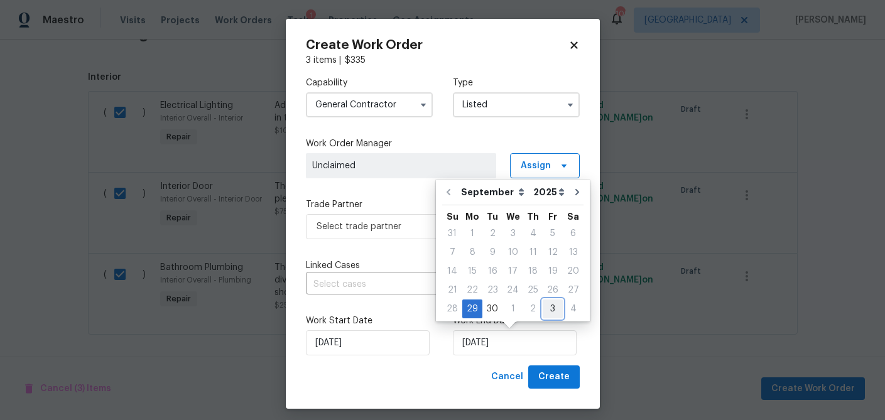
click at [543, 312] on div "3" at bounding box center [553, 309] width 20 height 18
type input "[DATE]"
select select "9"
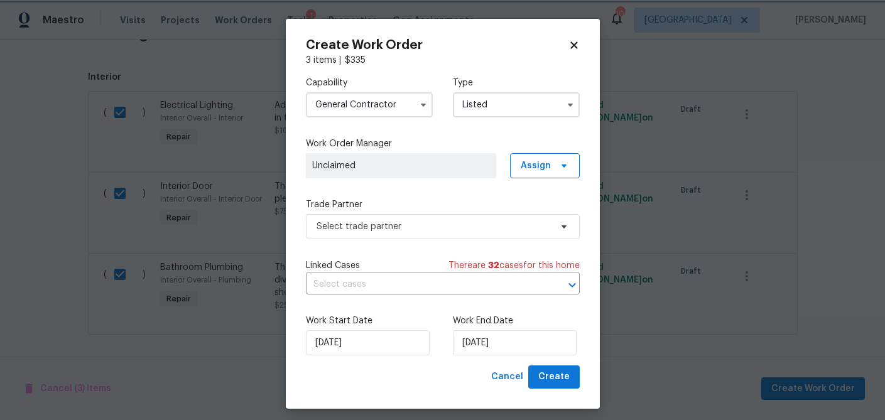
drag, startPoint x: 387, startPoint y: 205, endPoint x: 382, endPoint y: 217, distance: 12.4
click at [386, 206] on label "Trade Partner" at bounding box center [443, 204] width 274 height 13
click at [380, 224] on span "Select trade partner" at bounding box center [434, 226] width 234 height 13
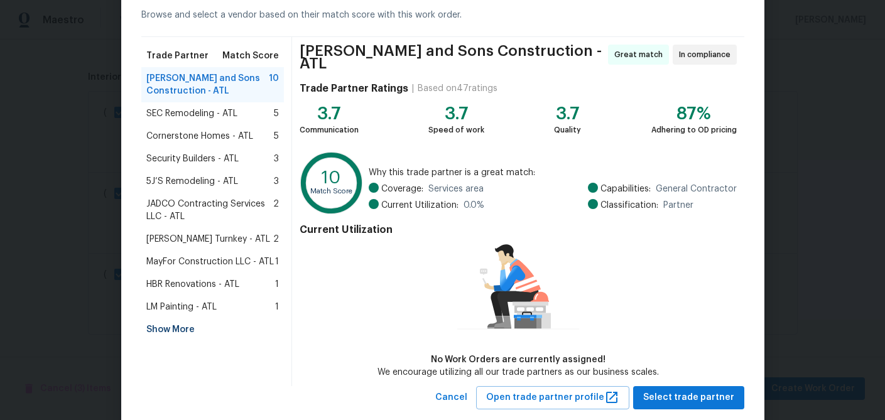
scroll to position [82, 0]
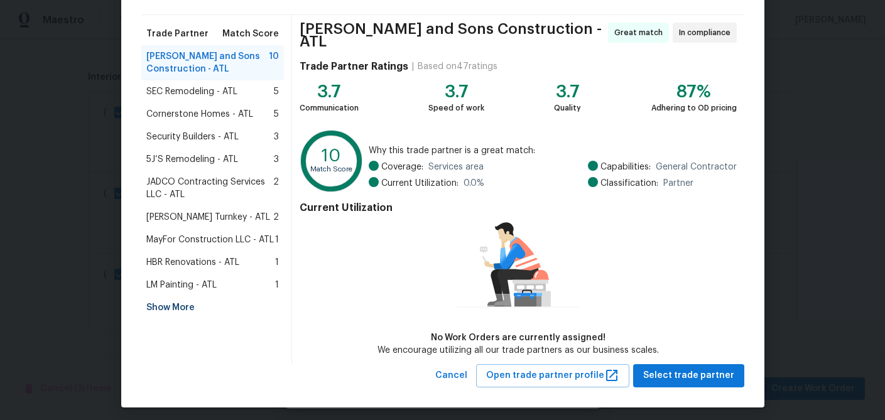
click at [182, 308] on div "Show More" at bounding box center [212, 307] width 143 height 23
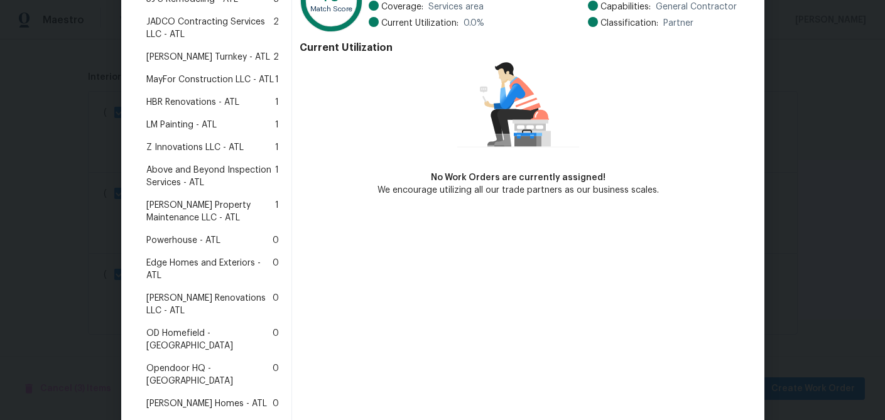
scroll to position [327, 0]
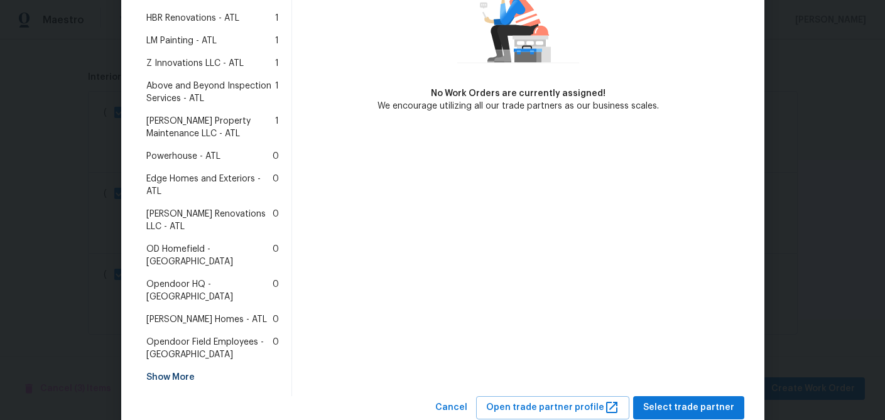
click at [178, 158] on span "Powerhouse - ATL" at bounding box center [183, 156] width 74 height 13
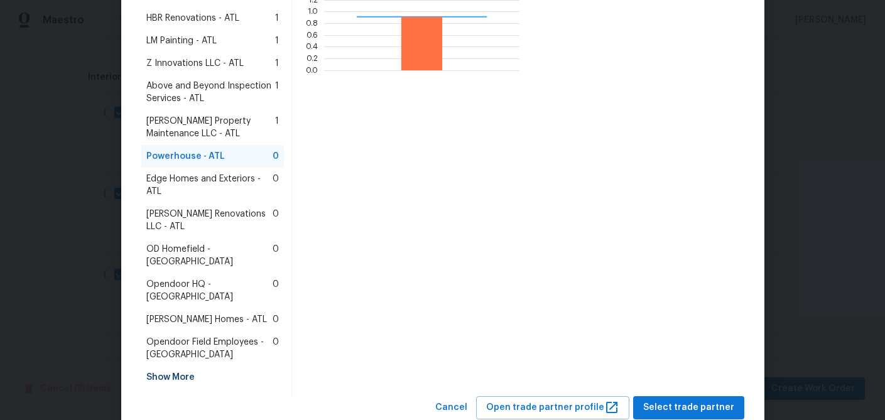
scroll to position [176, 195]
click at [678, 396] on button "Select trade partner" at bounding box center [688, 407] width 111 height 23
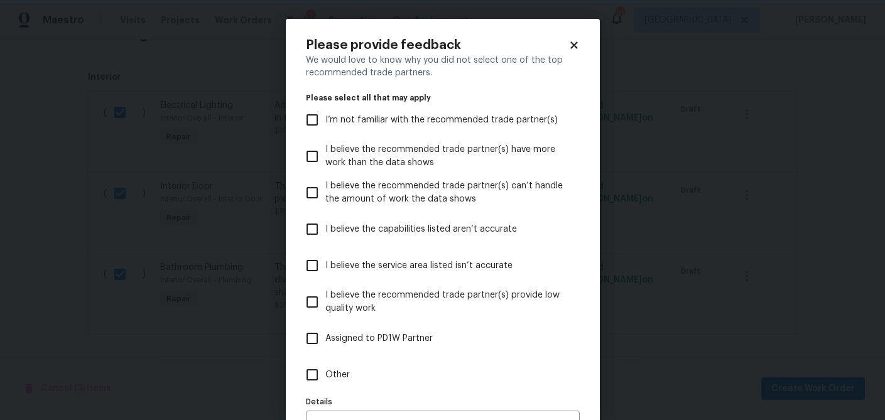
scroll to position [0, 0]
click at [312, 370] on input "Other" at bounding box center [312, 375] width 26 height 26
checkbox input "true"
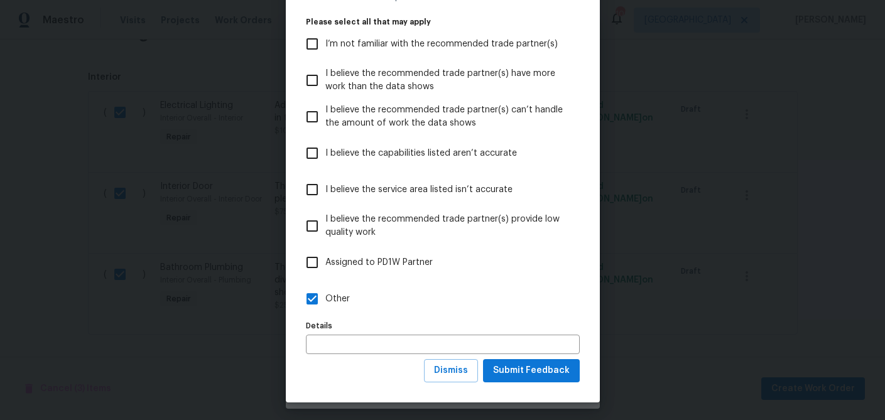
scroll to position [77, 0]
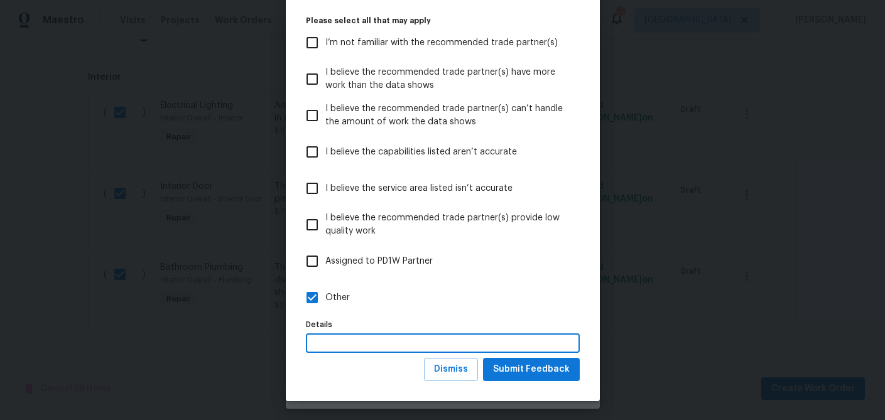
click at [398, 344] on input "text" at bounding box center [443, 342] width 274 height 19
type input "Pilot"
click at [522, 378] on button "Submit Feedback" at bounding box center [531, 369] width 97 height 23
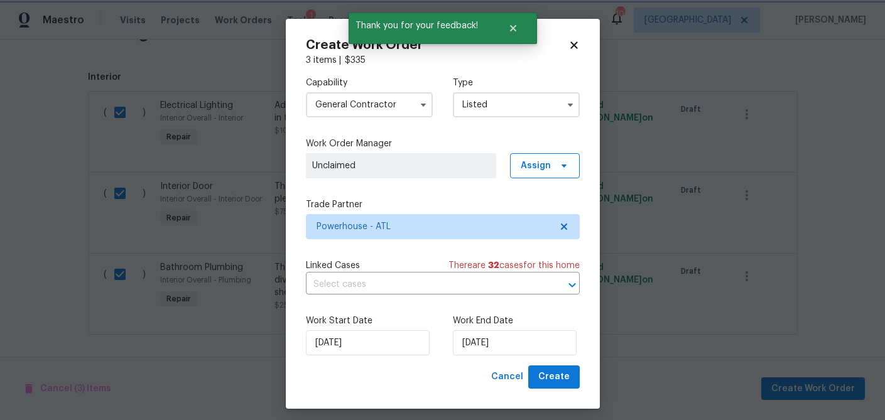
scroll to position [0, 0]
click at [555, 382] on span "Create" at bounding box center [553, 377] width 31 height 16
checkbox input "false"
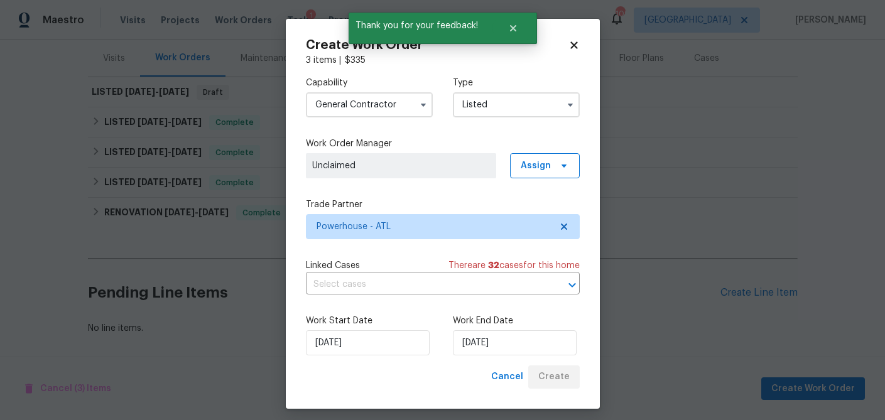
scroll to position [151, 0]
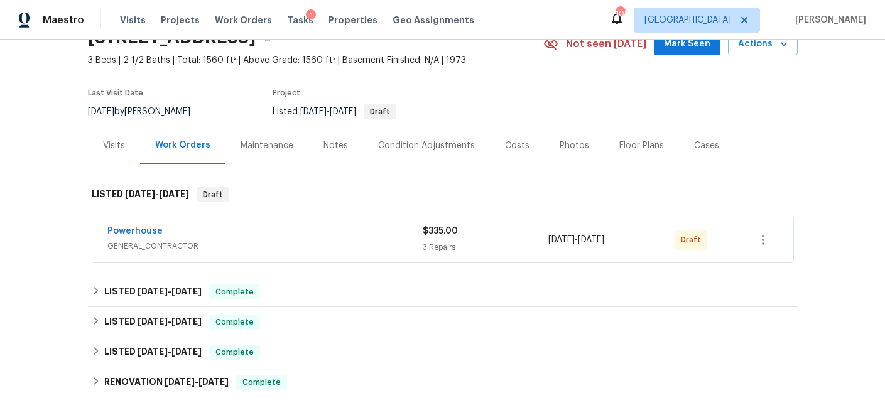
scroll to position [65, 0]
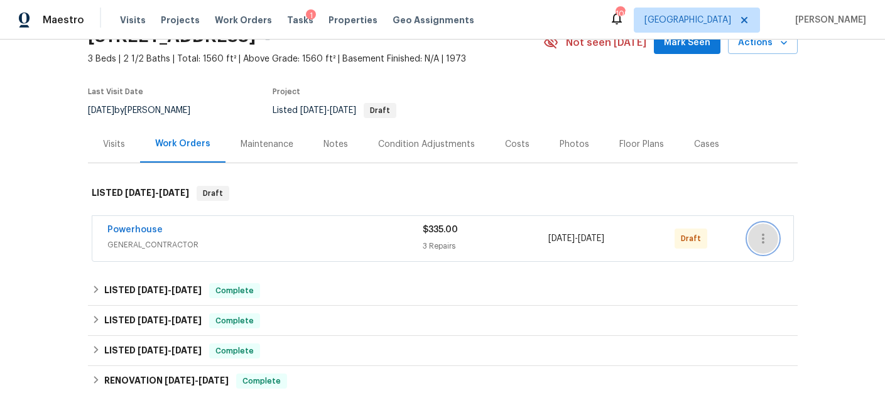
click at [766, 245] on icon "button" at bounding box center [762, 238] width 15 height 15
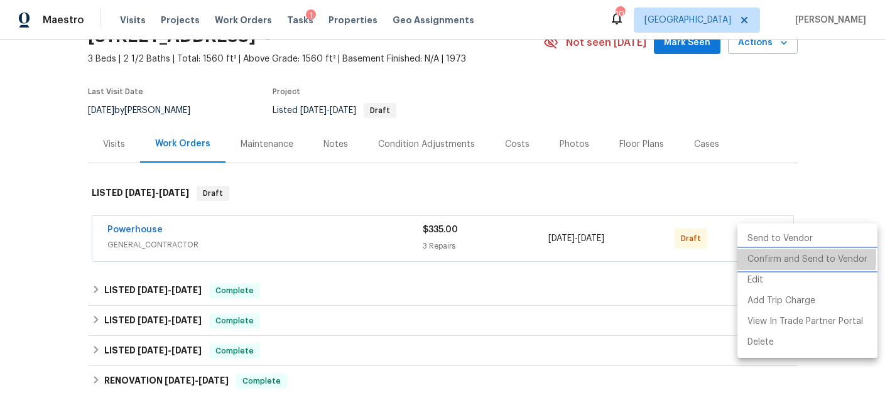
click at [772, 258] on li "Confirm and Send to Vendor" at bounding box center [807, 259] width 140 height 21
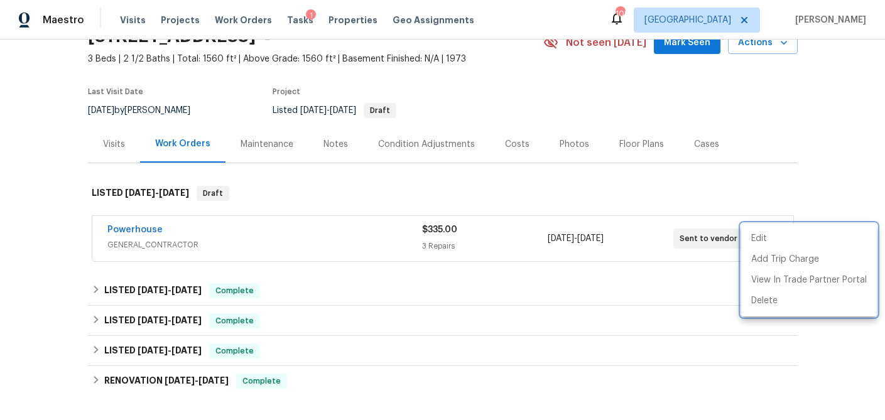
click at [819, 187] on div at bounding box center [442, 210] width 885 height 420
